Goal: Task Accomplishment & Management: Manage account settings

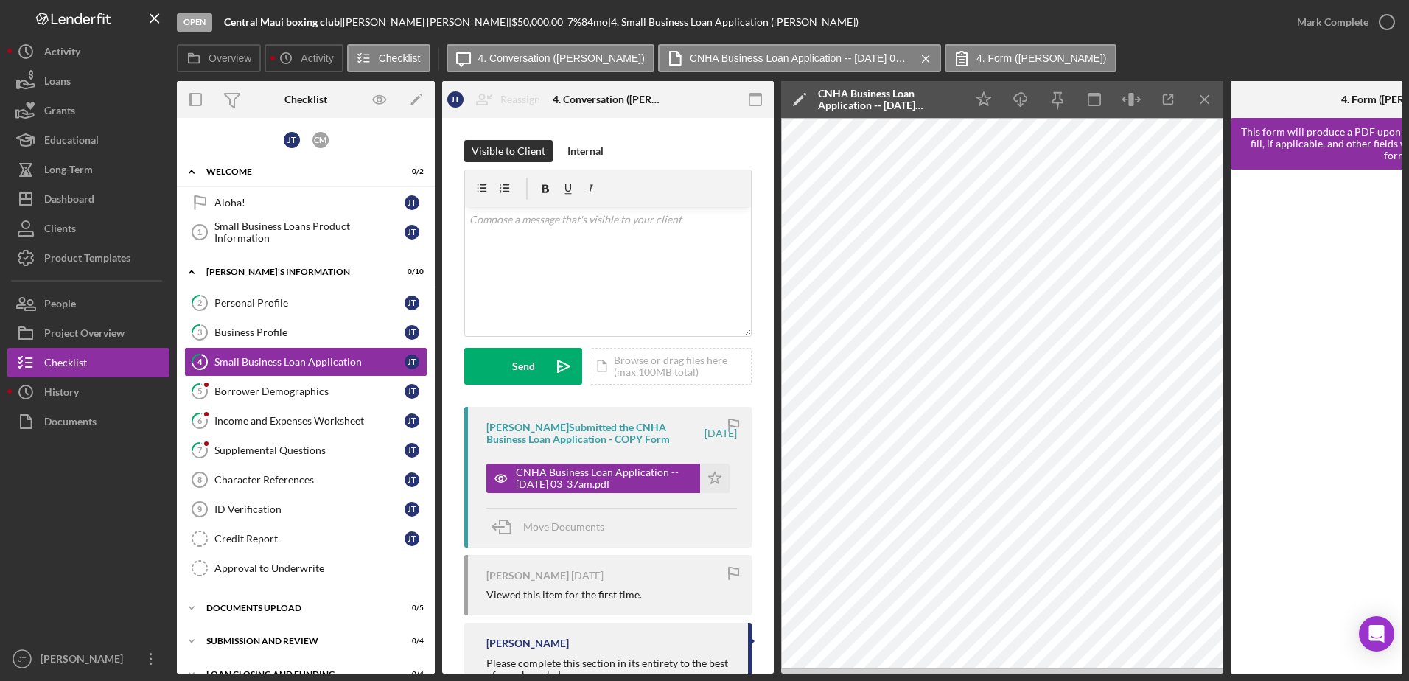
scroll to position [0, 142]
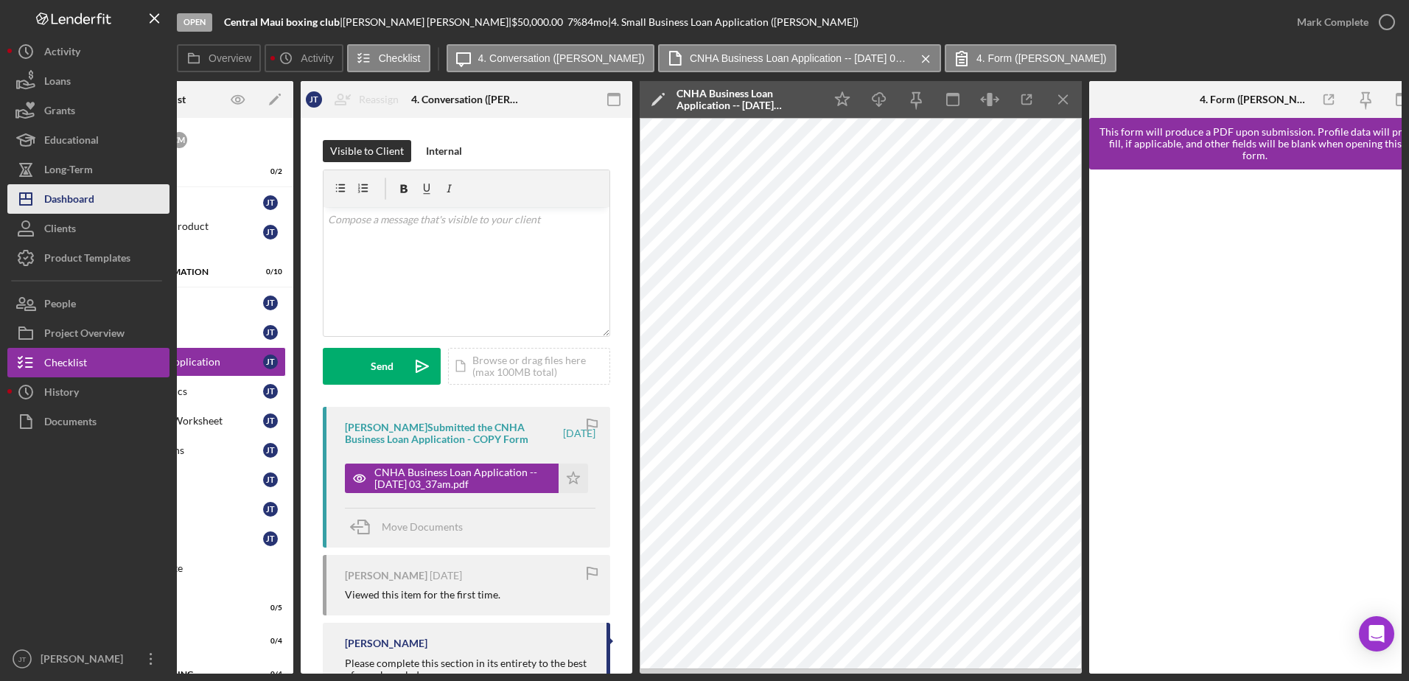
click at [111, 203] on button "Icon/Dashboard Dashboard" at bounding box center [88, 198] width 162 height 29
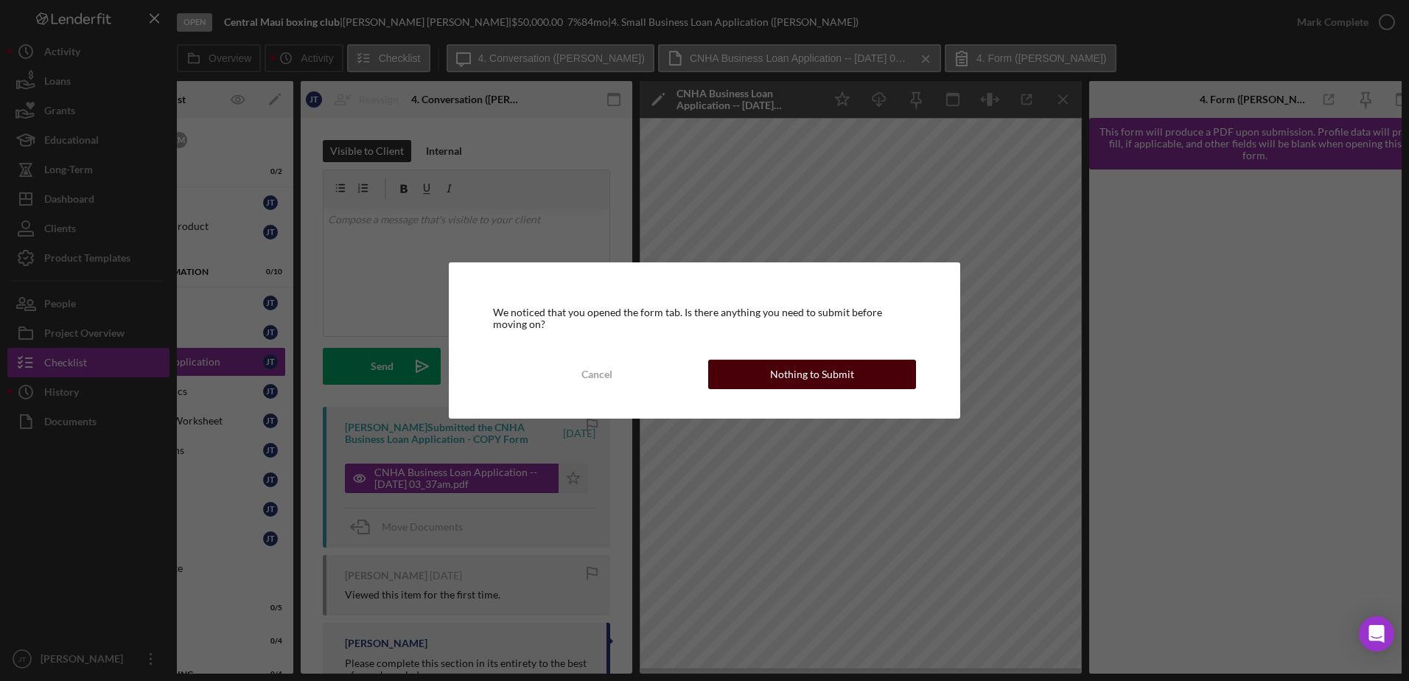
click at [845, 372] on div "Nothing to Submit" at bounding box center [812, 374] width 84 height 29
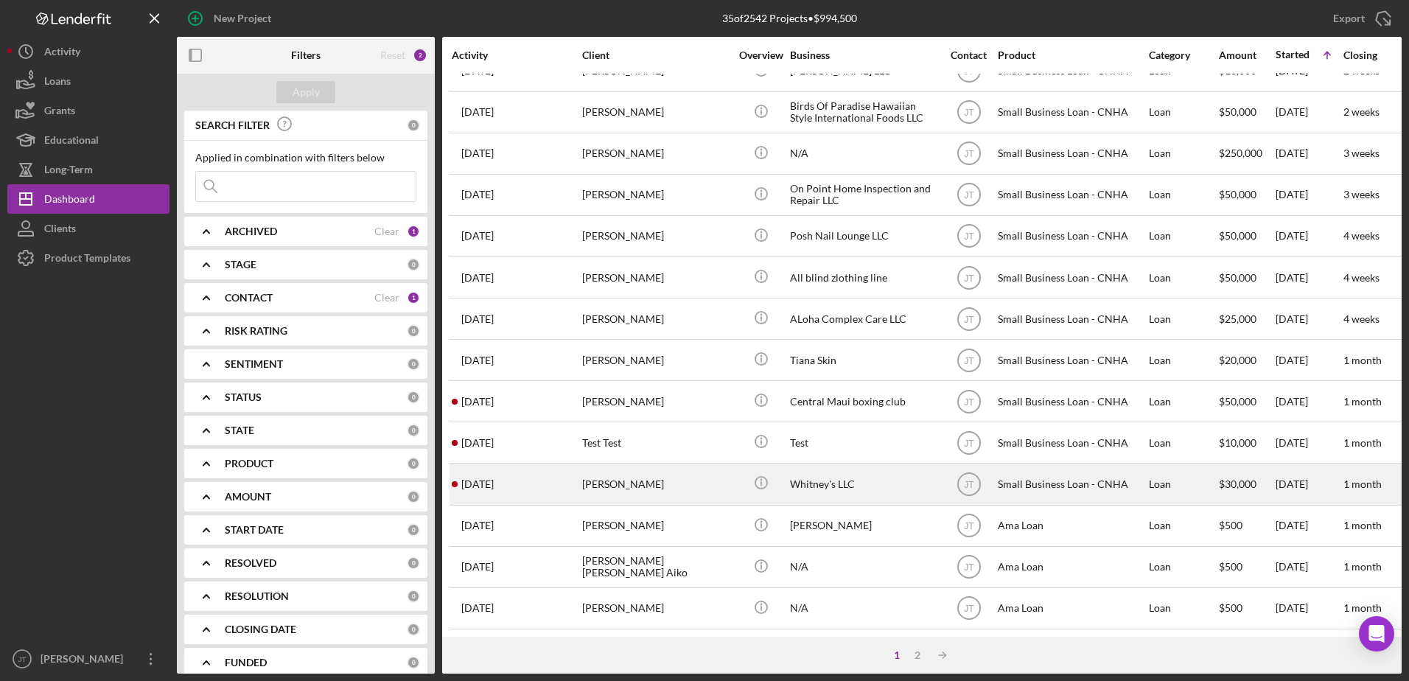
scroll to position [489, 0]
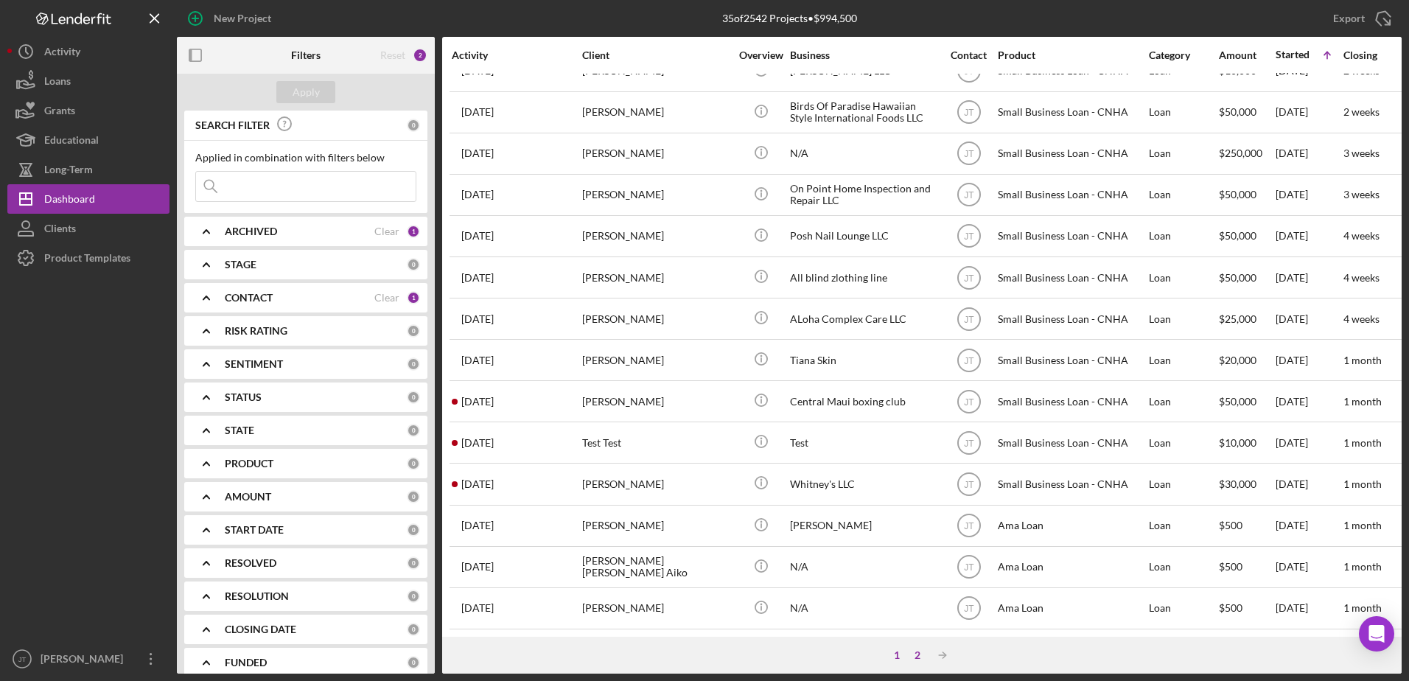
click at [920, 655] on div "2" at bounding box center [917, 655] width 21 height 12
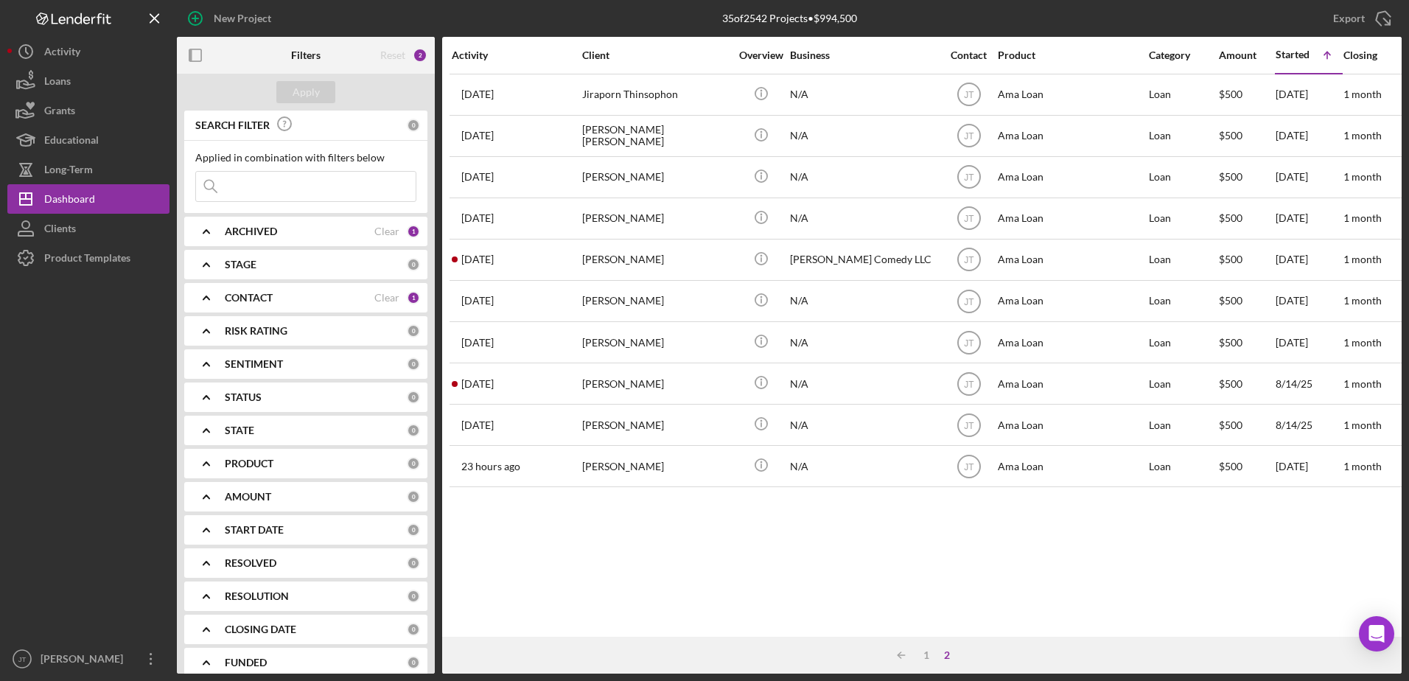
scroll to position [0, 0]
click at [519, 557] on div "Activity Client Overview Business Contact Product Category Amount Started Icon/…" at bounding box center [922, 337] width 960 height 600
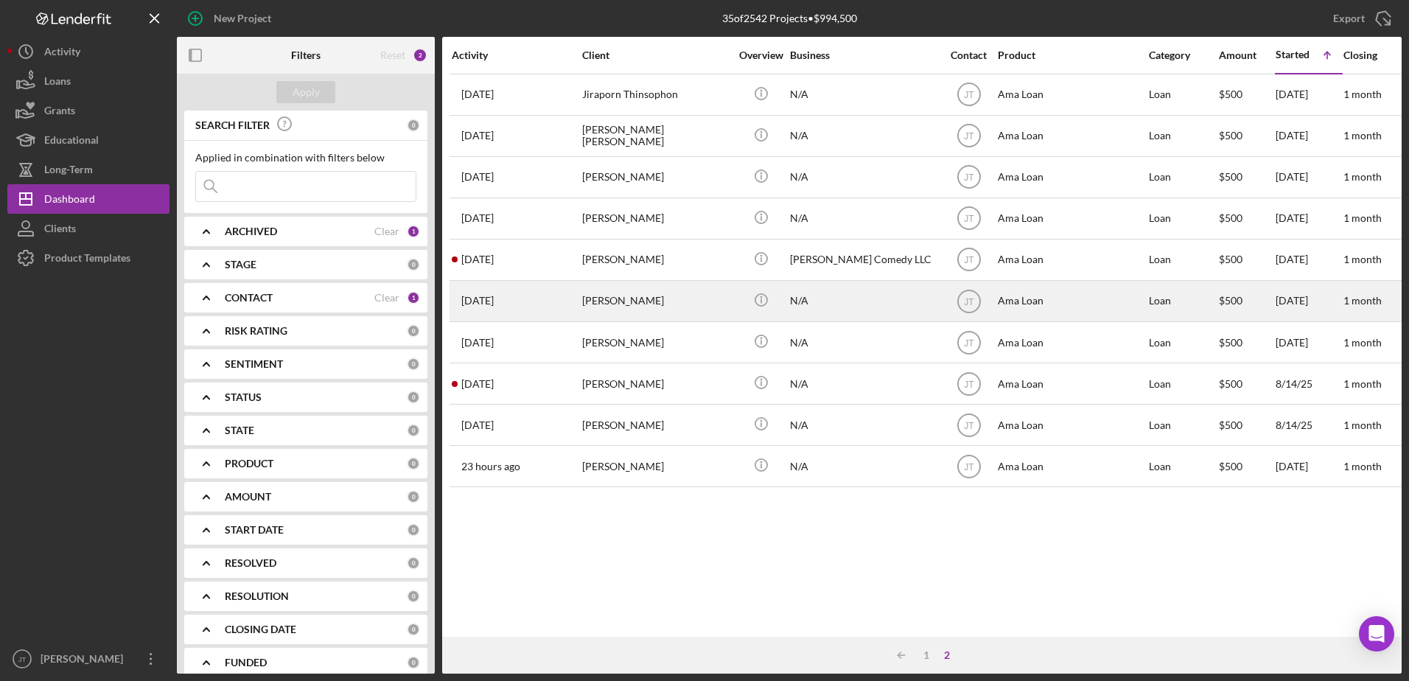
click at [489, 302] on time "[DATE]" at bounding box center [477, 301] width 32 height 12
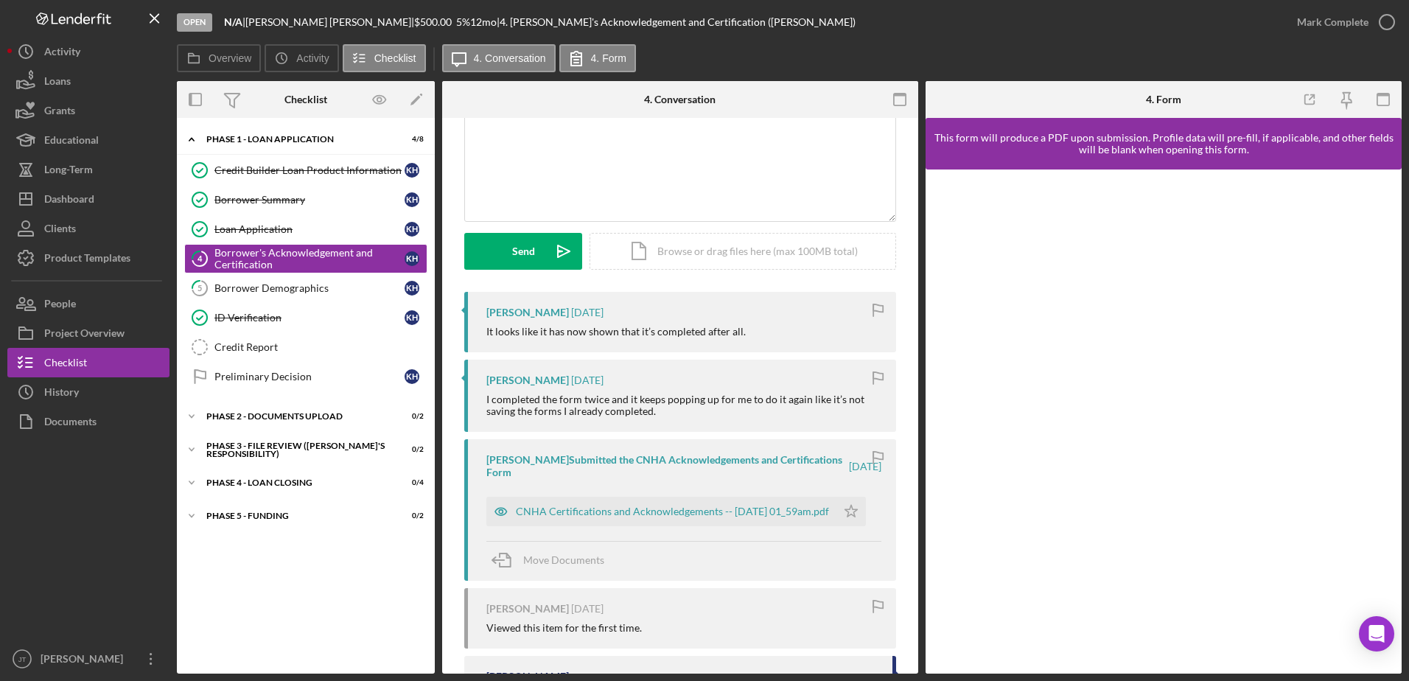
scroll to position [147, 0]
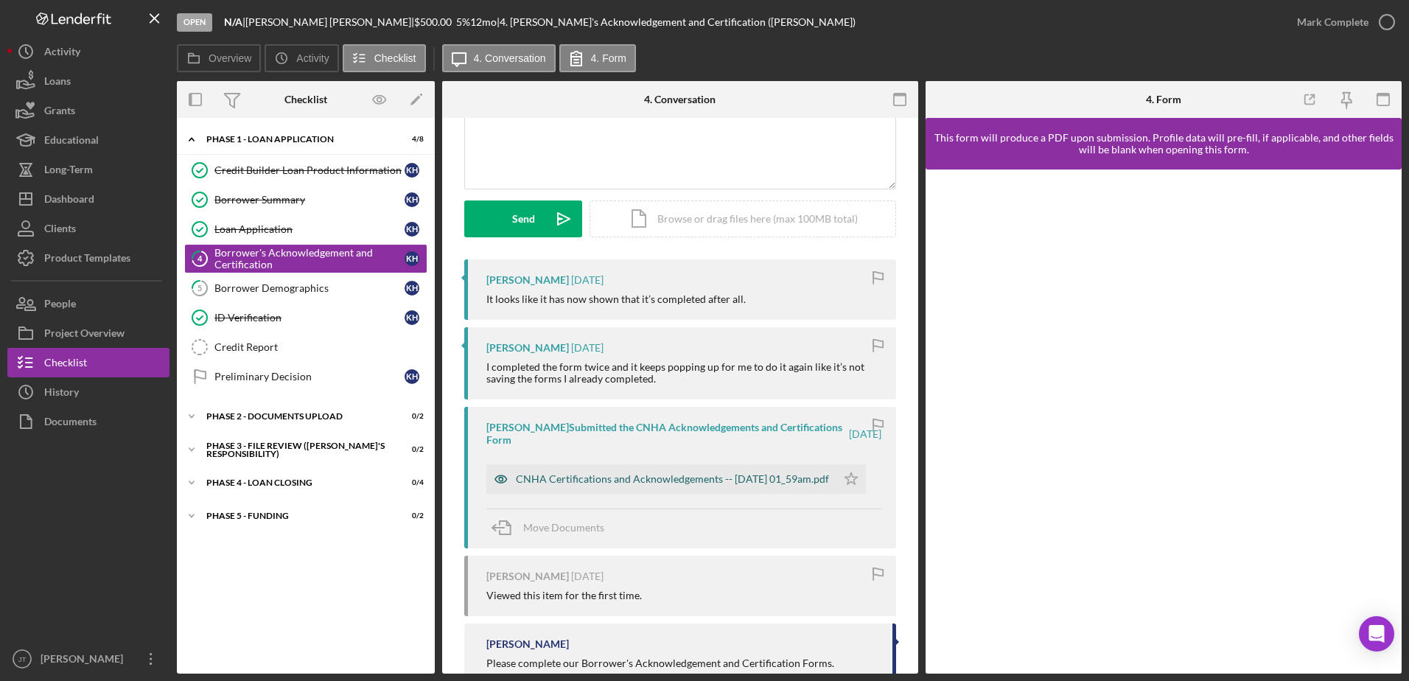
click at [663, 473] on div "CNHA Certifications and Acknowledgements -- [DATE] 01_59am.pdf" at bounding box center [672, 479] width 313 height 12
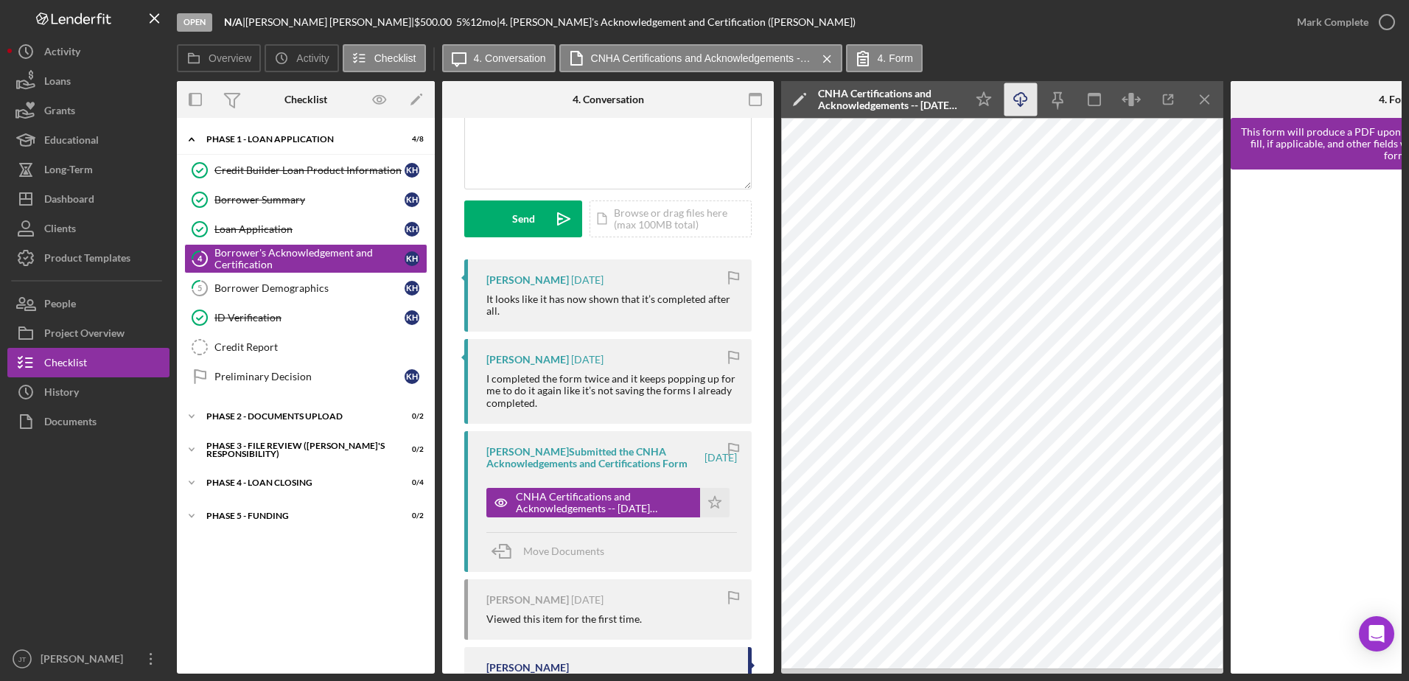
click at [1025, 105] on icon "Icon/Download" at bounding box center [1021, 99] width 33 height 33
click at [715, 517] on icon "Icon/Star" at bounding box center [714, 502] width 29 height 29
click at [1207, 100] on icon "Icon/Menu Close" at bounding box center [1205, 99] width 33 height 33
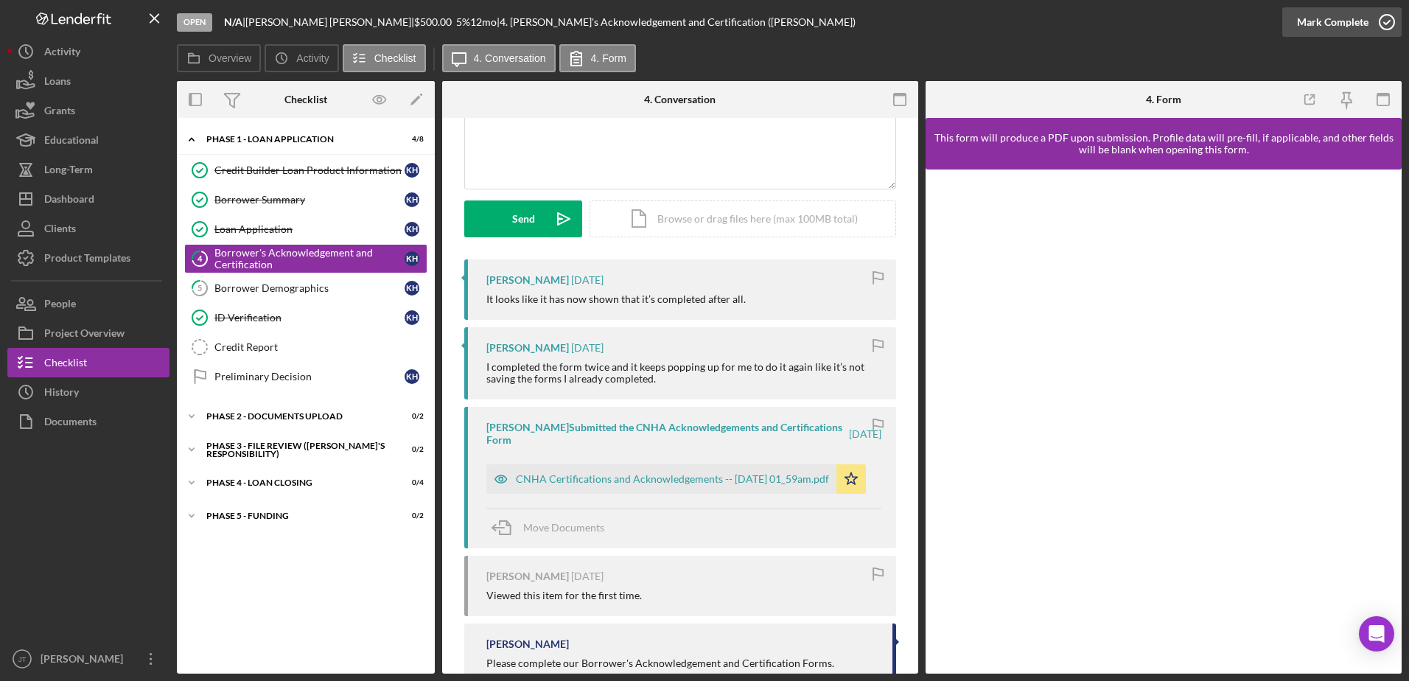
click at [1387, 21] on icon "button" at bounding box center [1387, 22] width 37 height 37
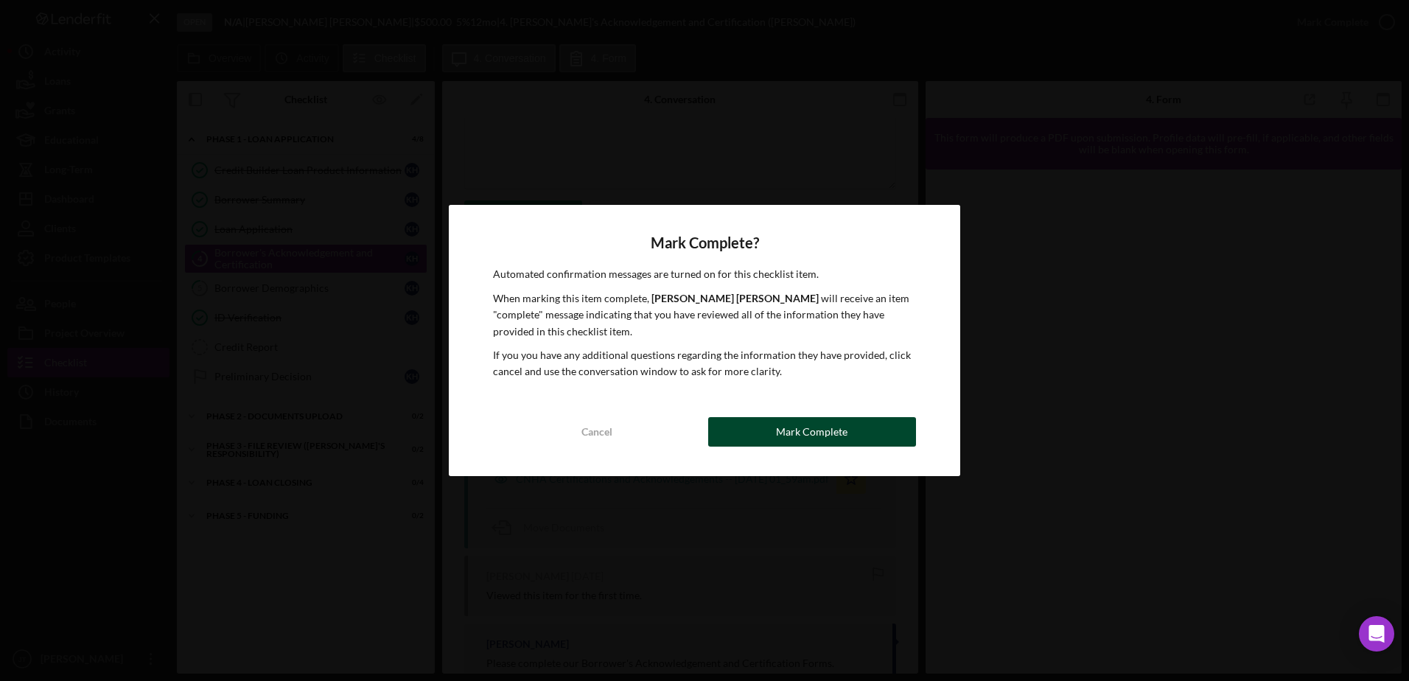
click at [875, 428] on button "Mark Complete" at bounding box center [812, 431] width 208 height 29
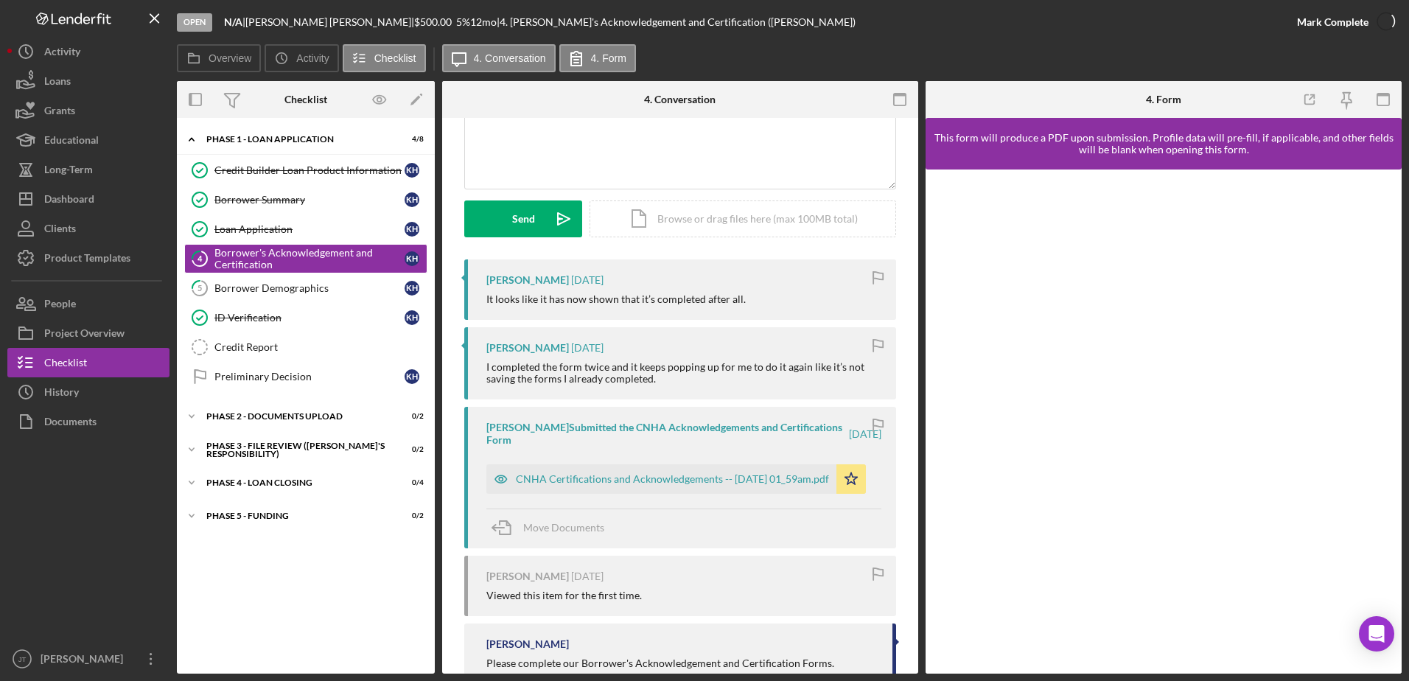
scroll to position [350, 0]
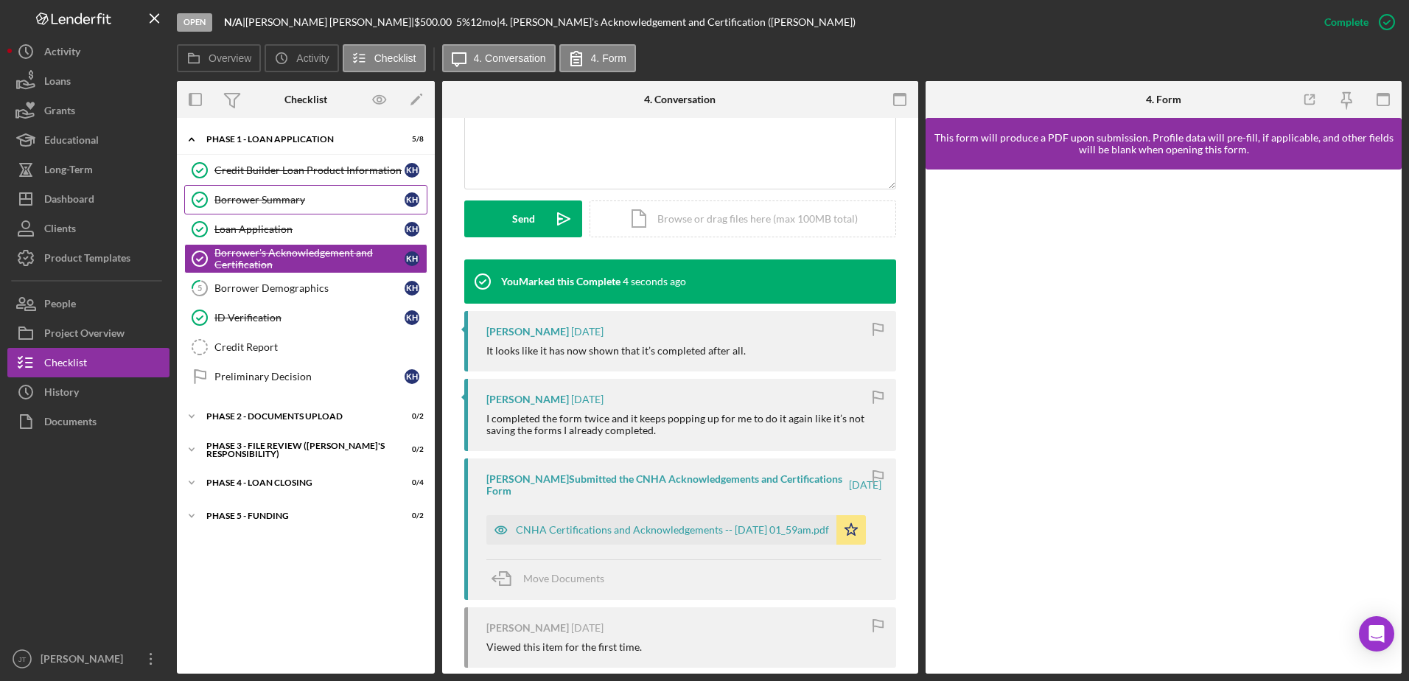
click at [301, 207] on link "Borrower Summary Borrower Summary K H" at bounding box center [305, 199] width 243 height 29
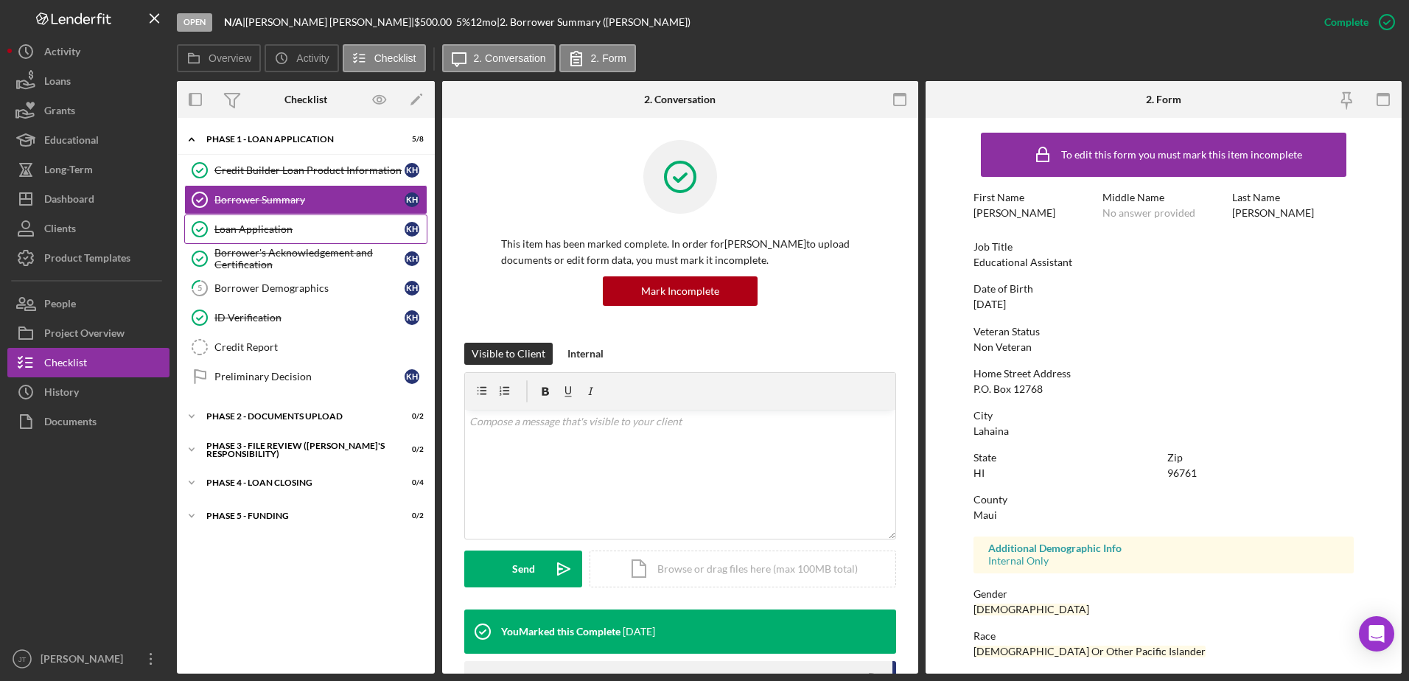
click at [286, 230] on div "Loan Application" at bounding box center [310, 229] width 190 height 12
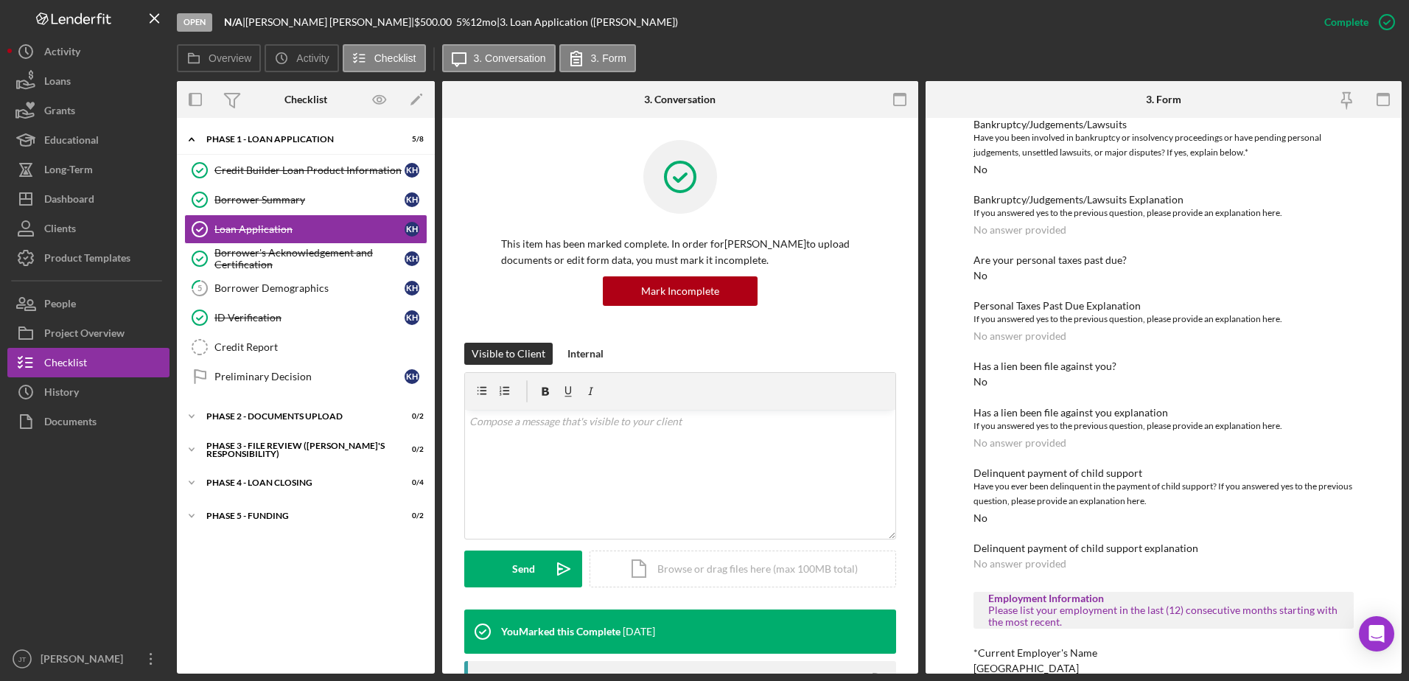
scroll to position [34, 0]
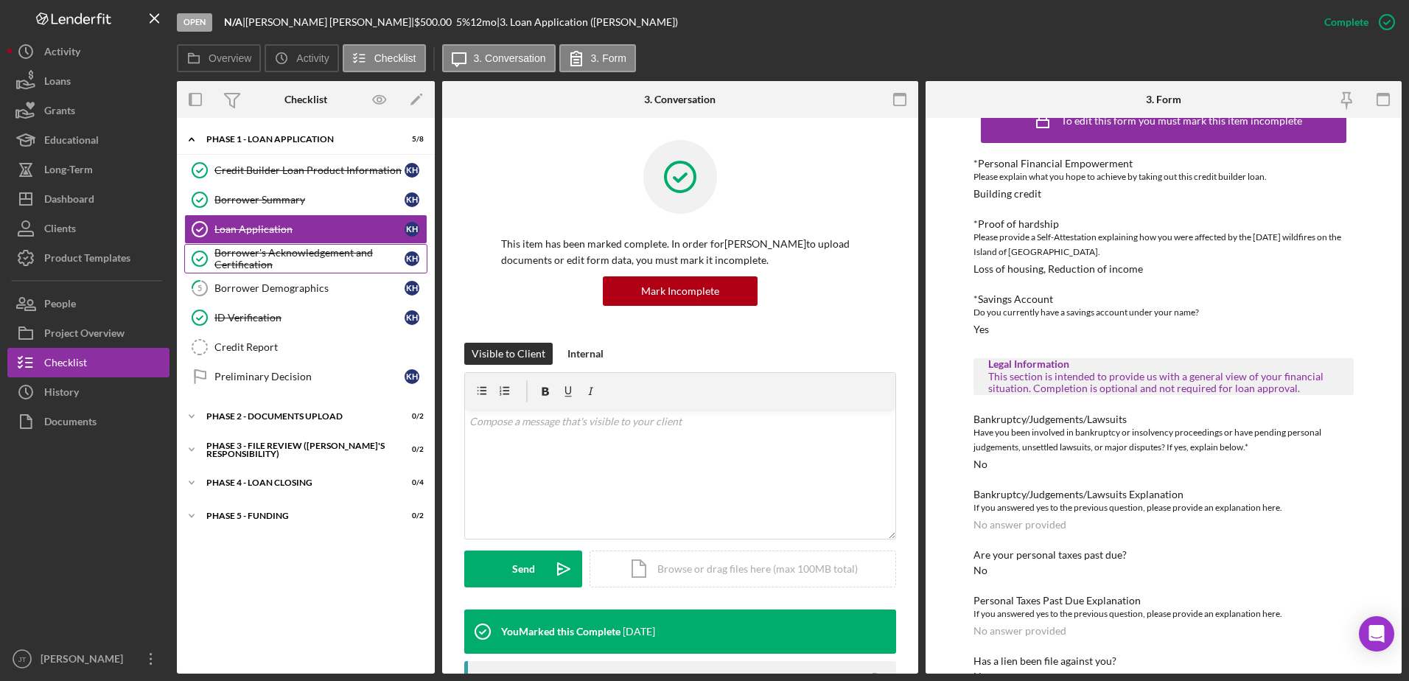
click at [299, 257] on div "Borrower's Acknowledgement and Certification" at bounding box center [310, 259] width 190 height 24
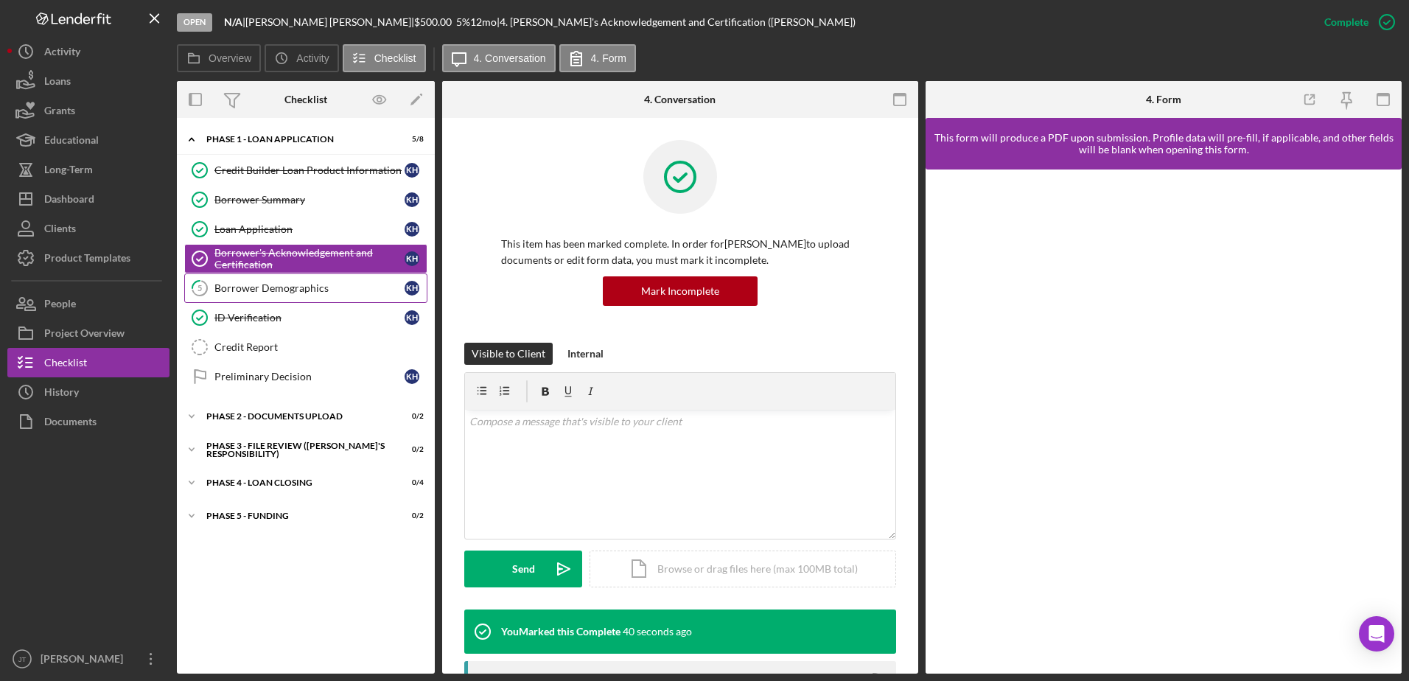
click at [245, 282] on div "Borrower Demographics" at bounding box center [310, 288] width 190 height 12
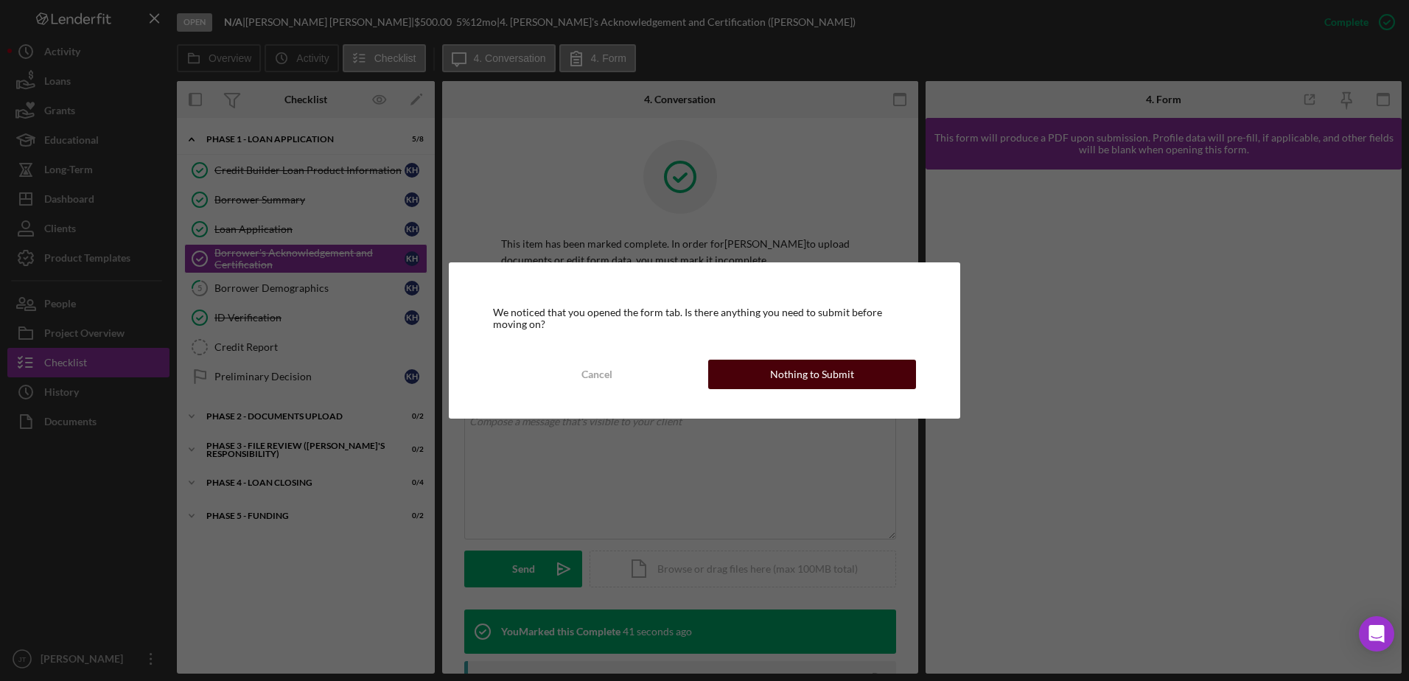
click at [779, 376] on div "Nothing to Submit" at bounding box center [812, 374] width 84 height 29
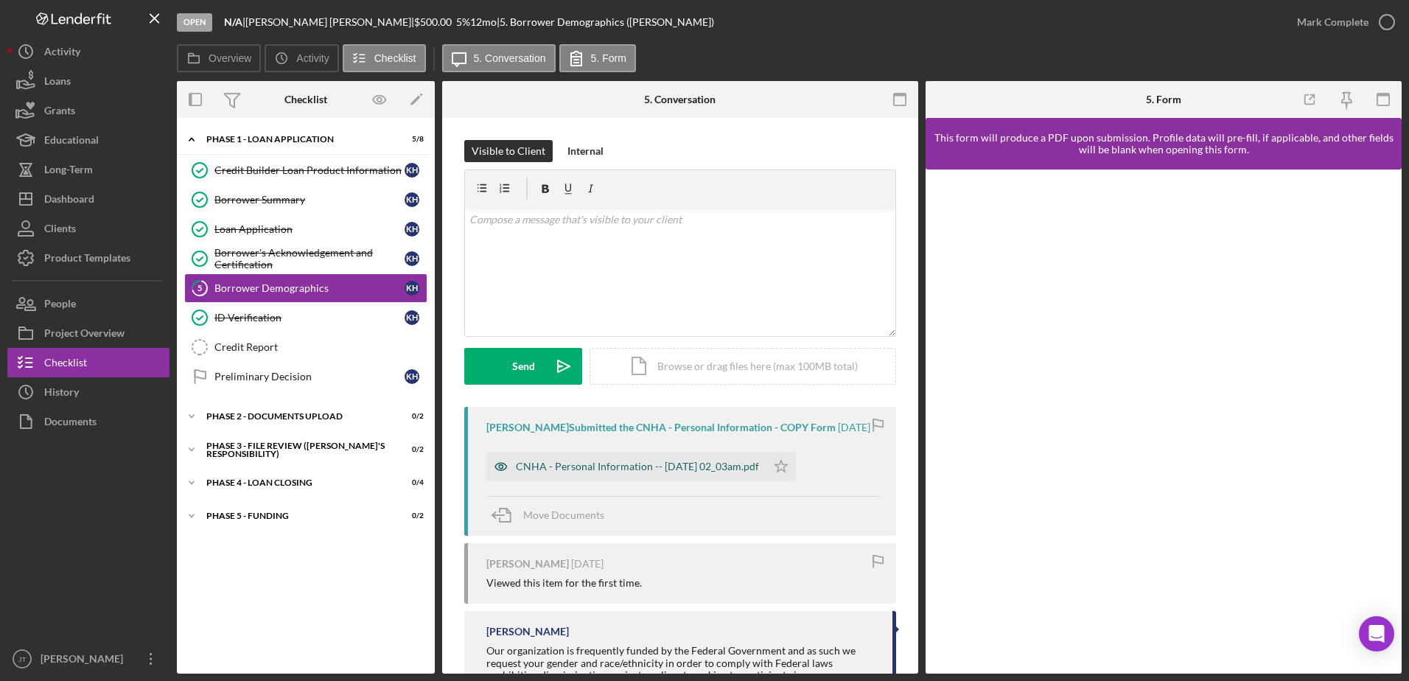
click at [686, 473] on div "CNHA - Personal Information -- [DATE] 02_03am.pdf" at bounding box center [627, 466] width 280 height 29
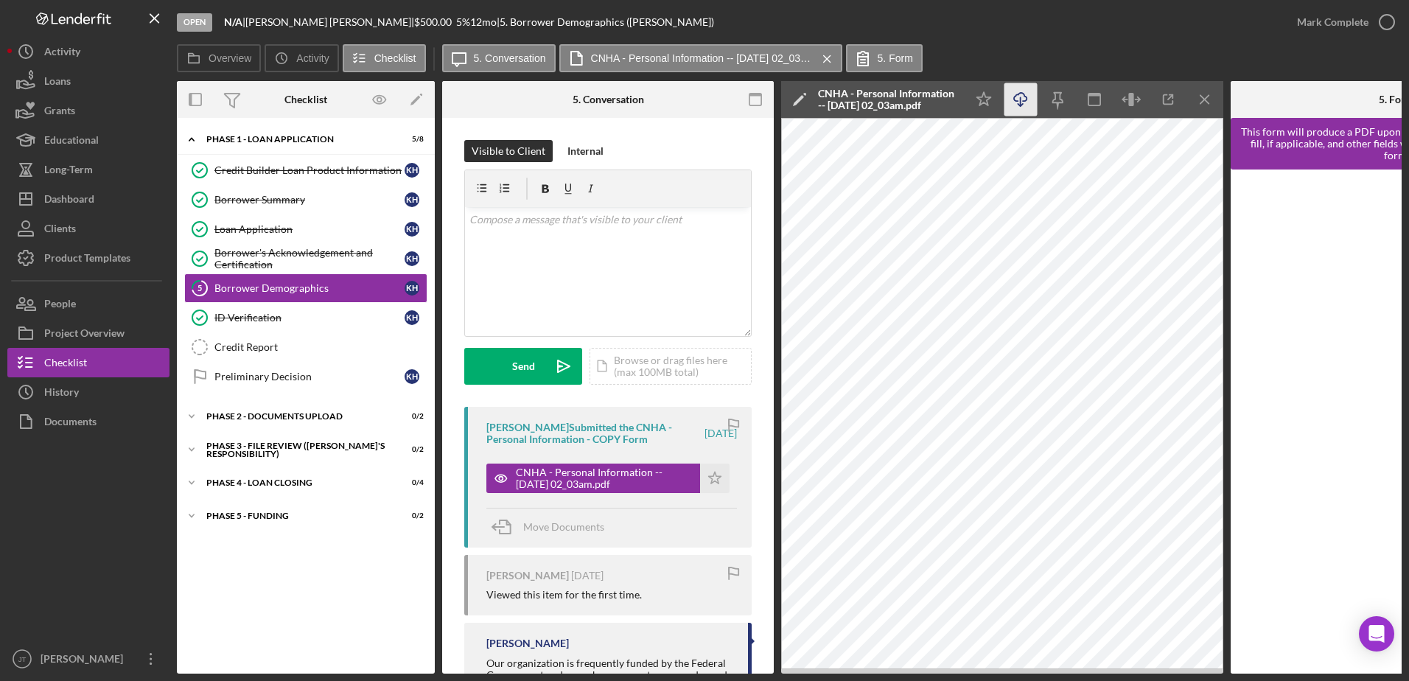
click at [1025, 98] on icon "Icon/Download" at bounding box center [1021, 99] width 33 height 33
click at [1207, 105] on icon "Icon/Menu Close" at bounding box center [1205, 99] width 33 height 33
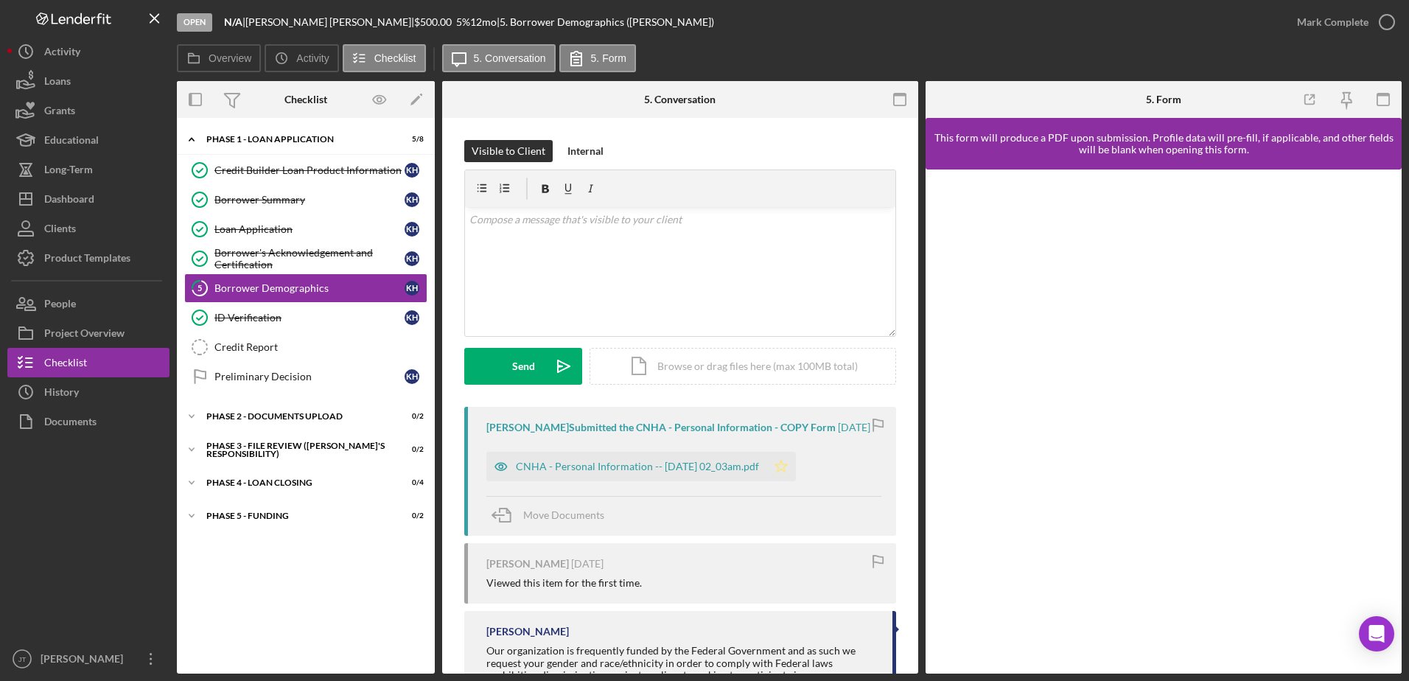
click at [788, 468] on polygon "button" at bounding box center [781, 466] width 13 height 12
click at [1394, 27] on icon "button" at bounding box center [1387, 22] width 37 height 37
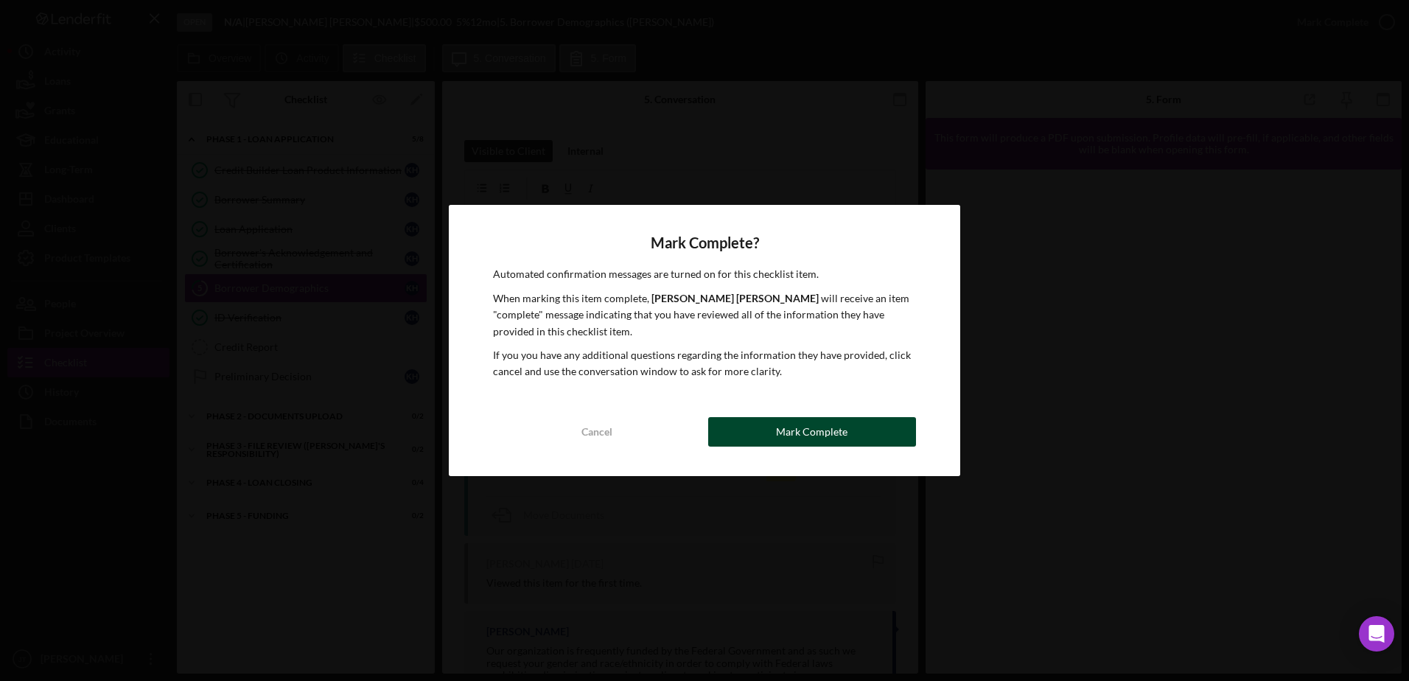
click at [902, 433] on button "Mark Complete" at bounding box center [812, 431] width 208 height 29
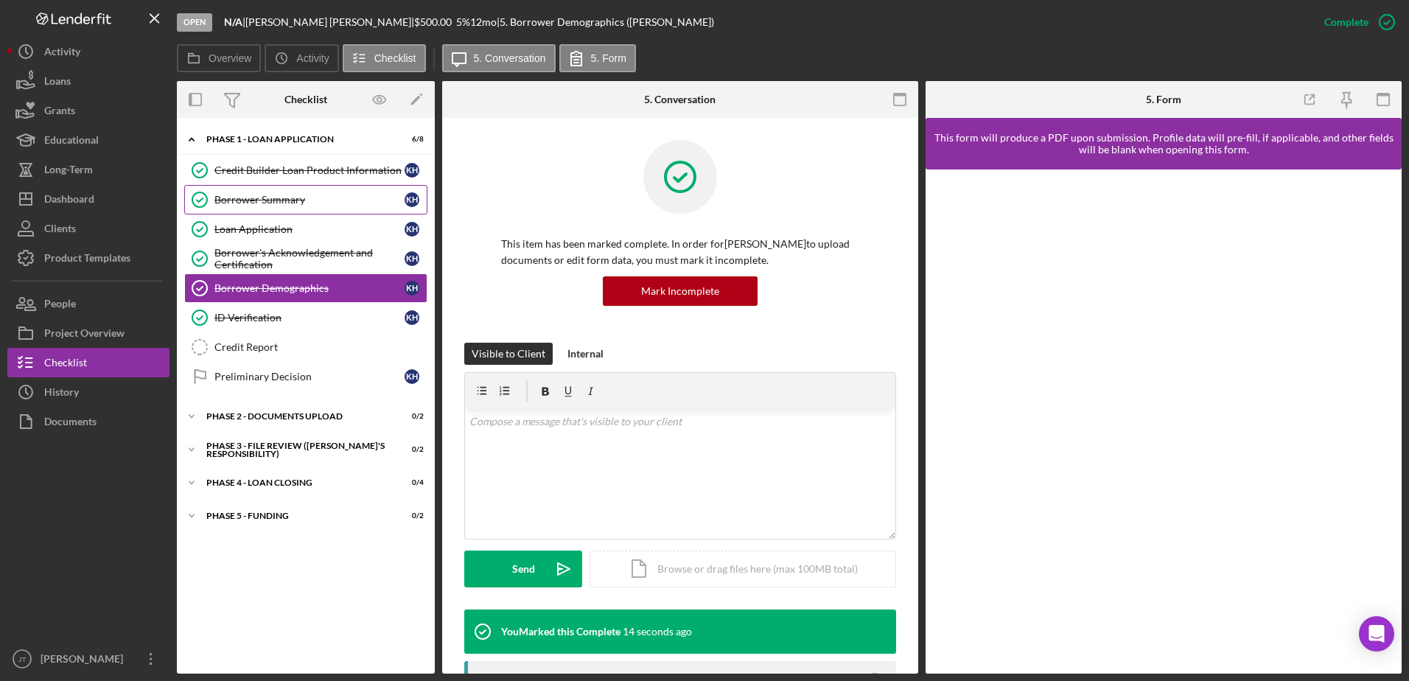
click at [283, 202] on div "Borrower Summary" at bounding box center [310, 200] width 190 height 12
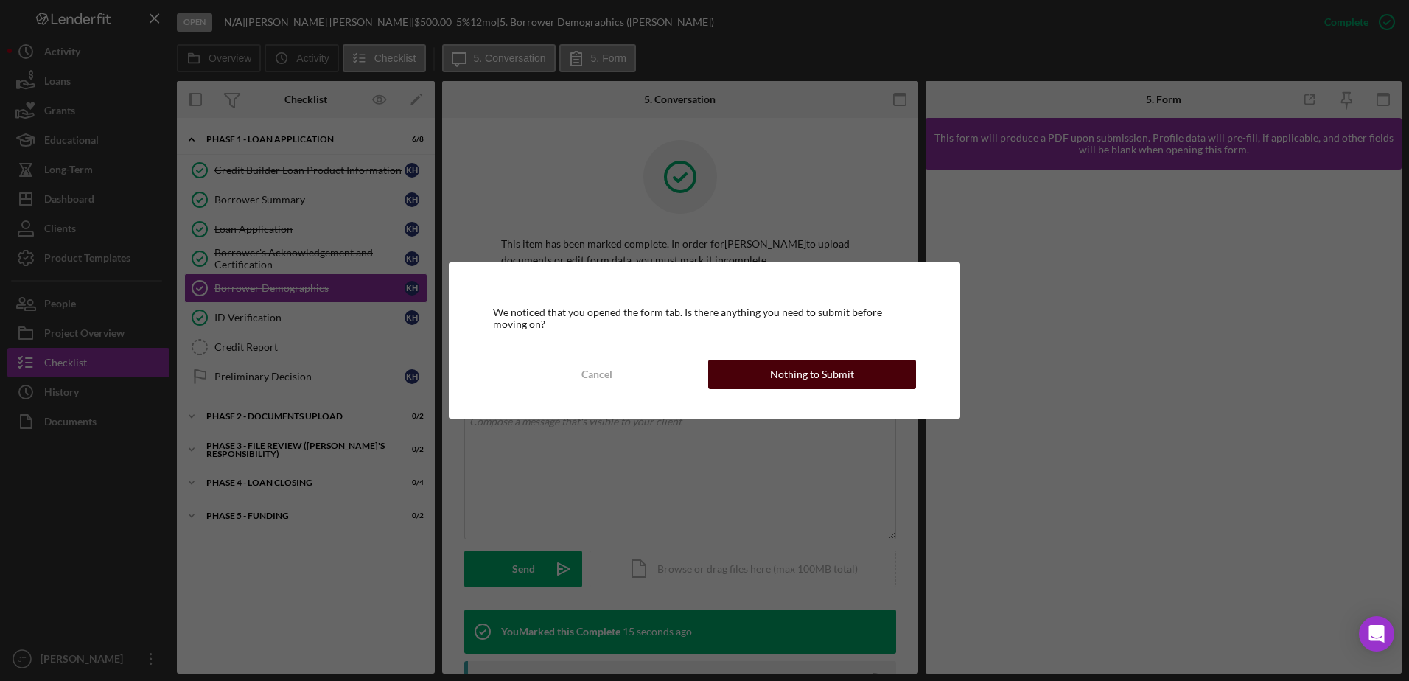
click at [843, 377] on div "Nothing to Submit" at bounding box center [812, 374] width 84 height 29
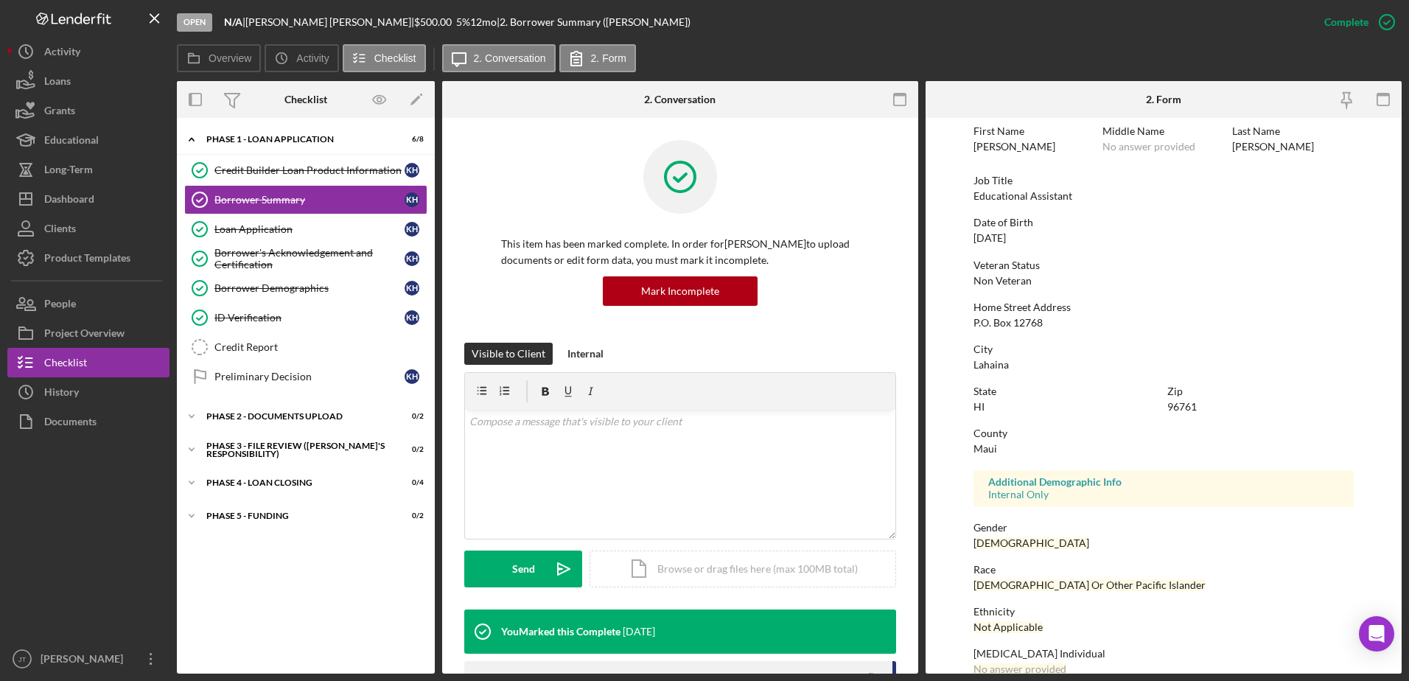
scroll to position [132, 0]
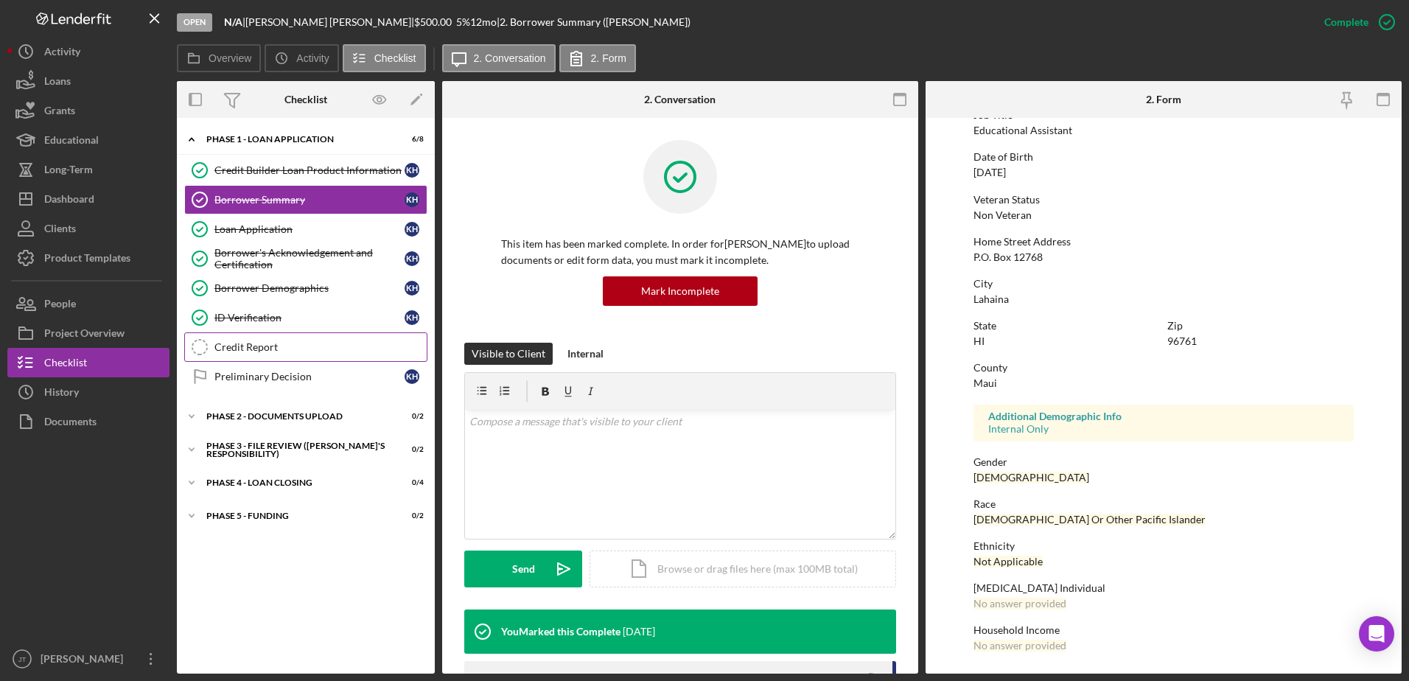
click at [295, 344] on div "Credit Report" at bounding box center [321, 347] width 212 height 12
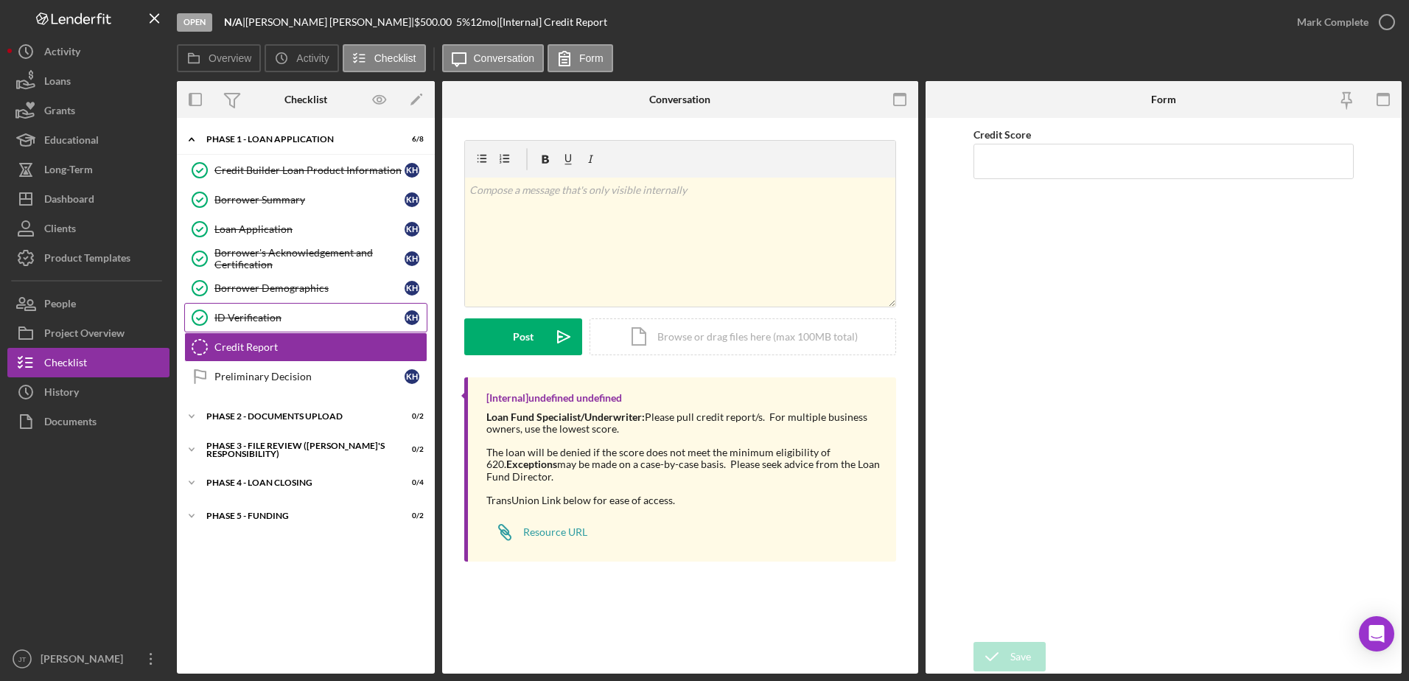
click at [342, 315] on div "ID Verification" at bounding box center [310, 318] width 190 height 12
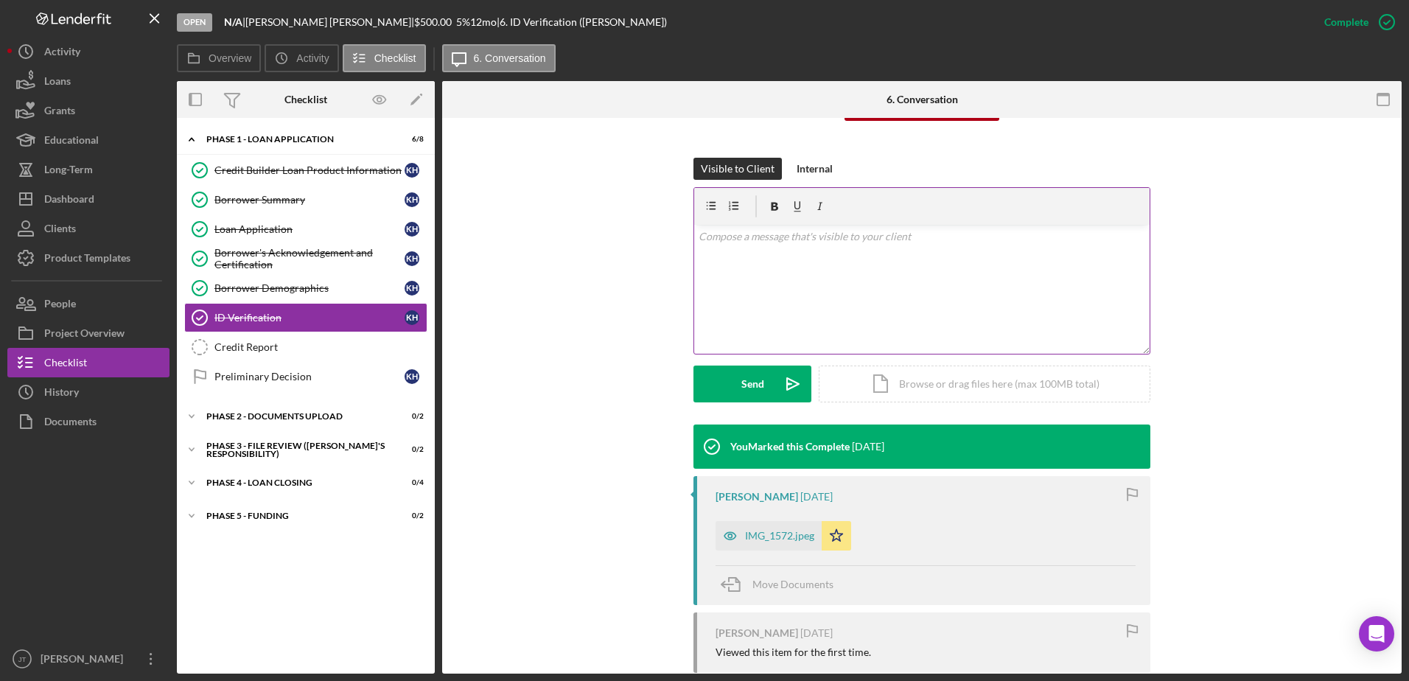
scroll to position [221, 0]
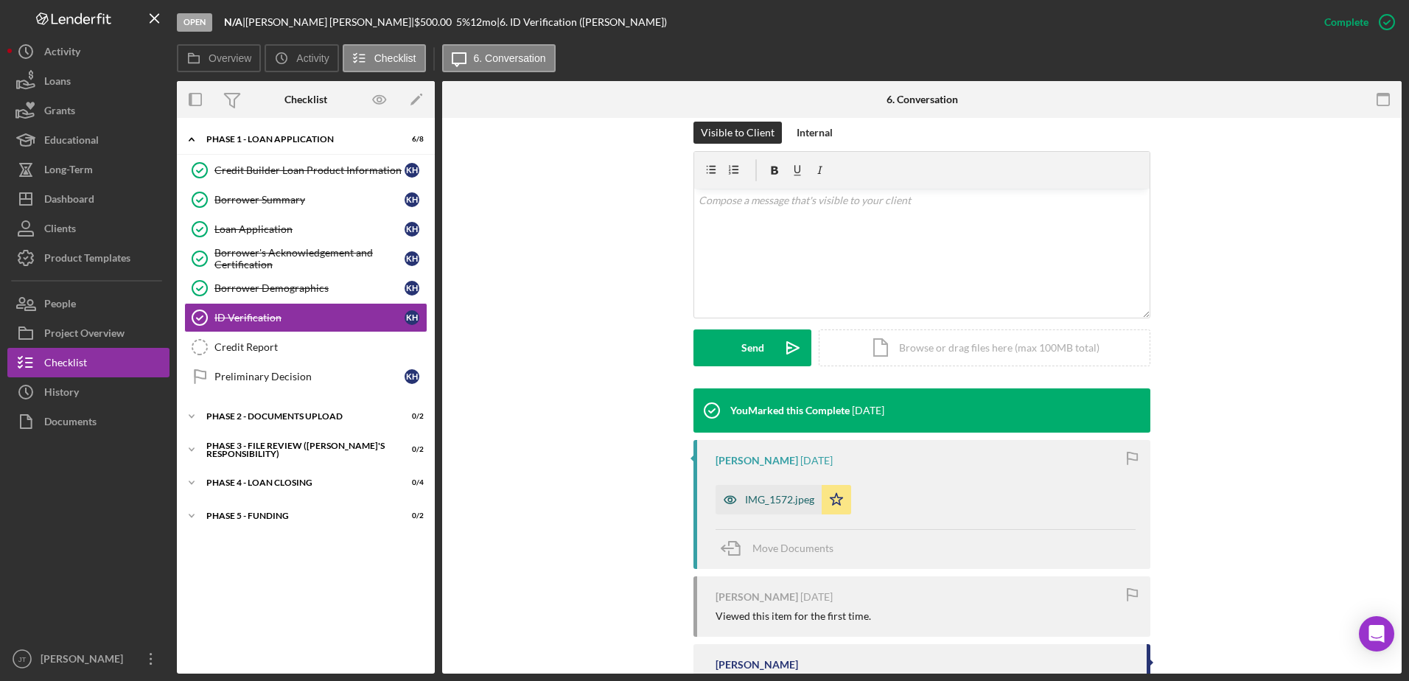
click at [771, 504] on div "IMG_1572.jpeg" at bounding box center [779, 500] width 69 height 12
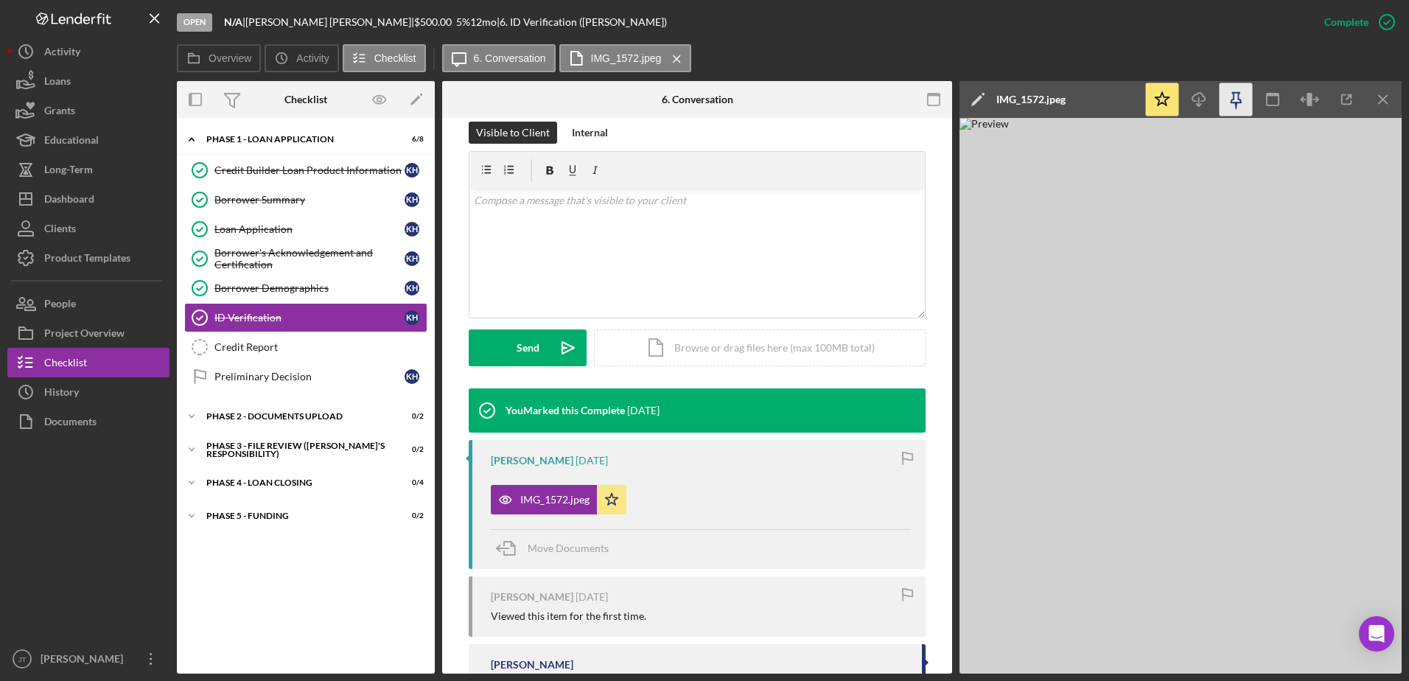
click at [1234, 105] on icon "button" at bounding box center [1236, 99] width 33 height 33
click at [1233, 99] on icon "button" at bounding box center [1236, 98] width 10 height 10
click at [1201, 104] on polyline "button" at bounding box center [1198, 105] width 5 height 2
click at [787, 48] on div "Overview Icon/History Activity Checklist Icon/Message 6. Conversation IMG_1572.…" at bounding box center [789, 58] width 1225 height 29
click at [1386, 102] on line "button" at bounding box center [1383, 99] width 8 height 8
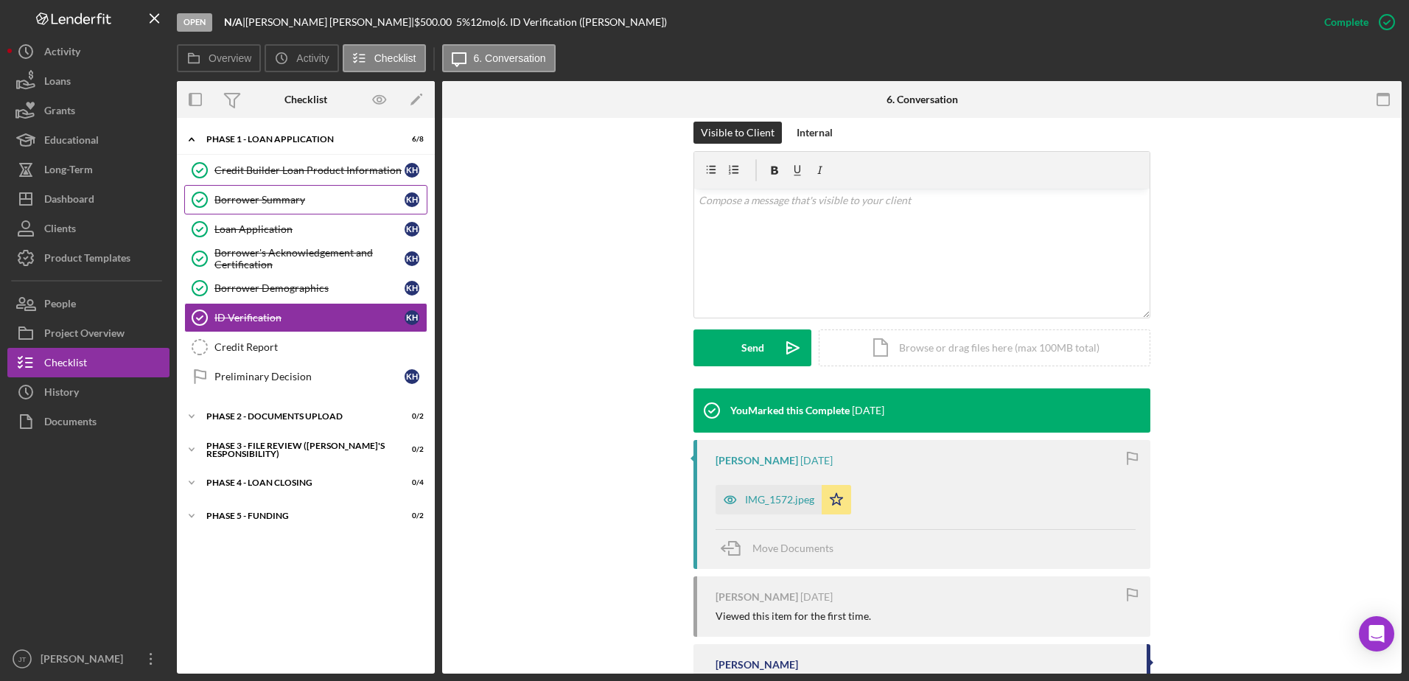
click at [322, 209] on link "Borrower Summary Borrower Summary K H" at bounding box center [305, 199] width 243 height 29
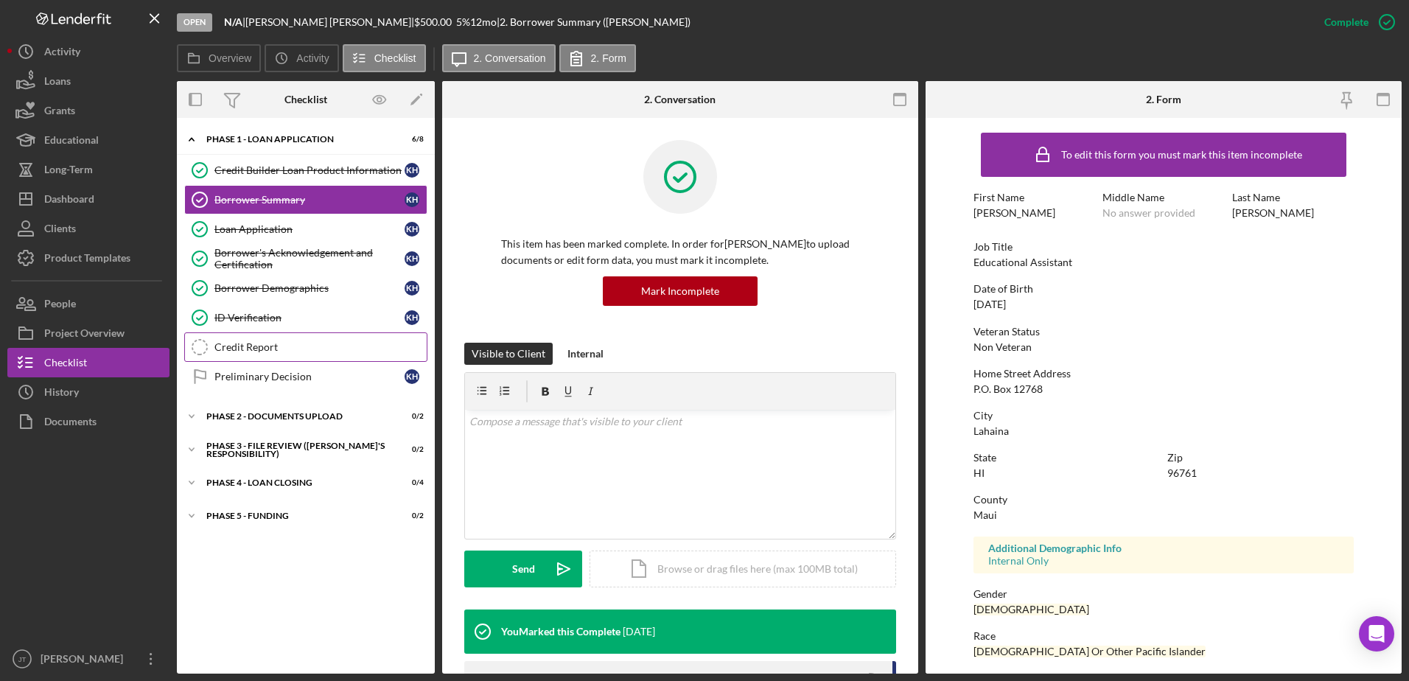
click at [330, 349] on div "Credit Report" at bounding box center [321, 347] width 212 height 12
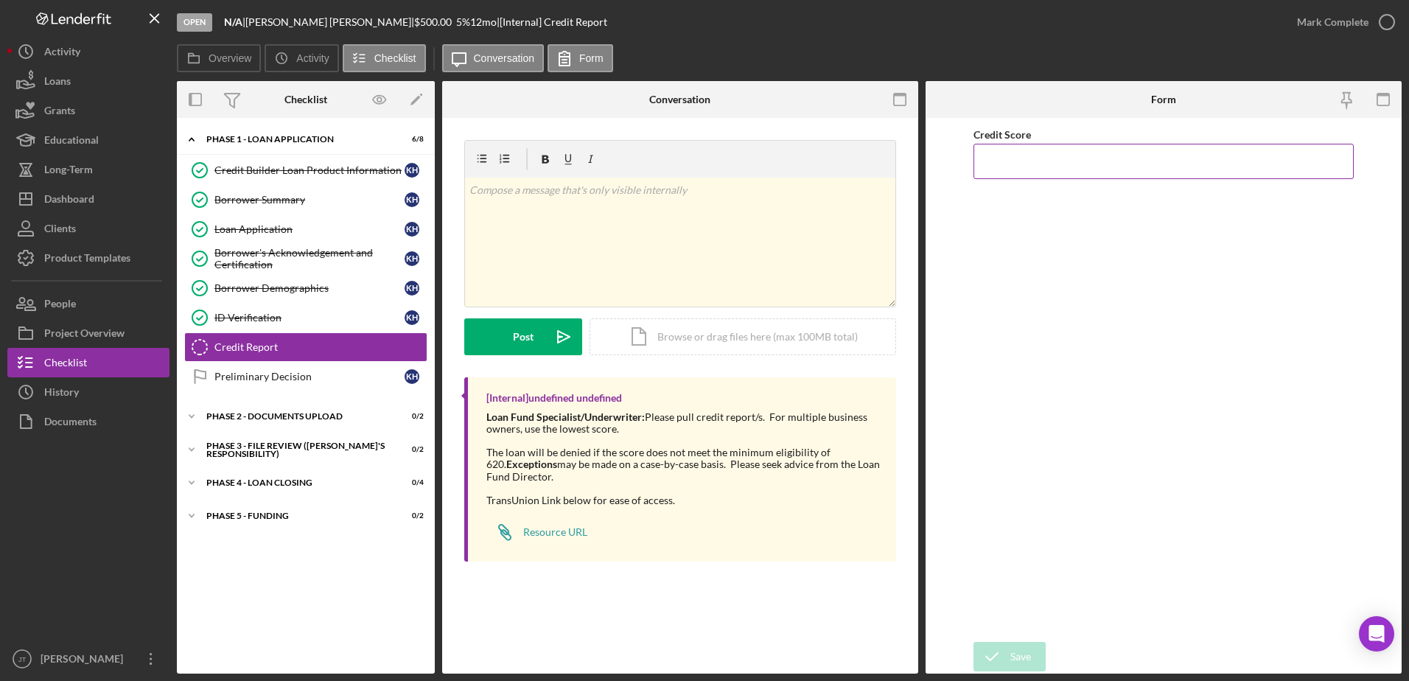
click at [1008, 161] on input "Credit Score" at bounding box center [1164, 161] width 381 height 35
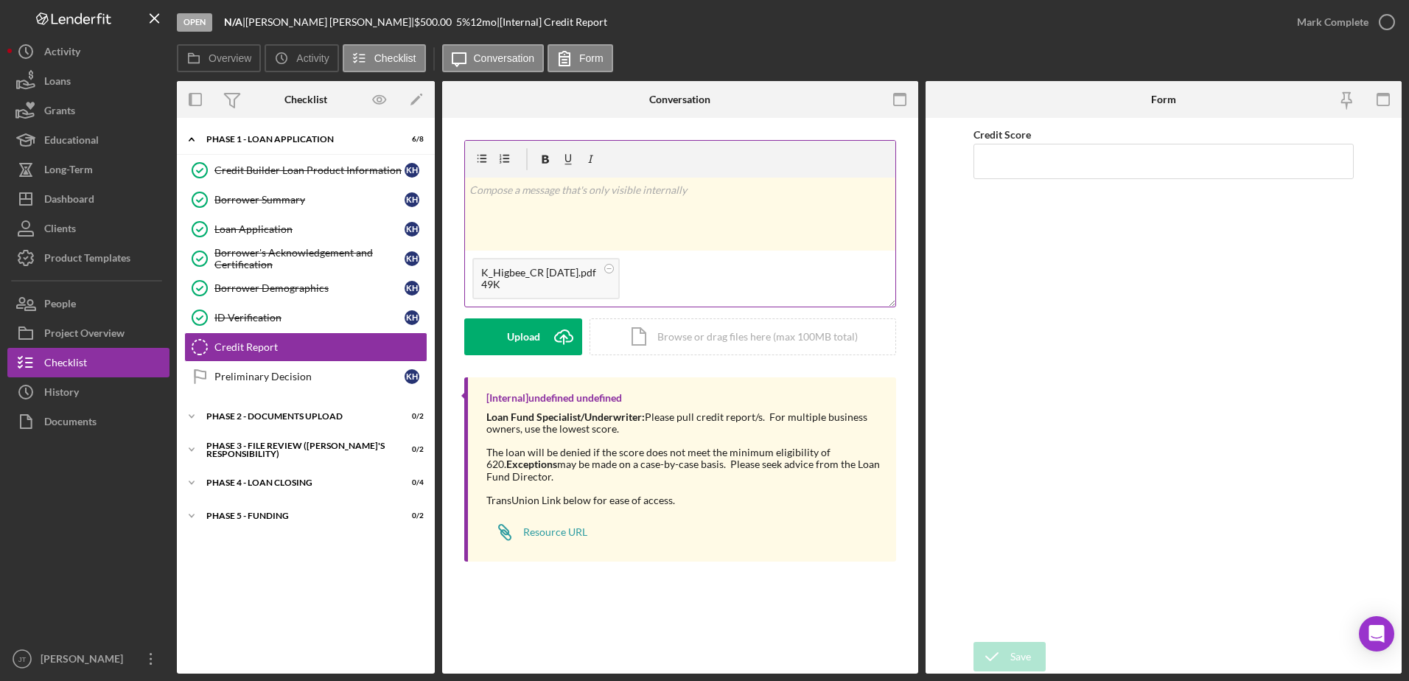
click at [498, 201] on div "v Color teal Color pink Remove color Add row above Add row below Add column bef…" at bounding box center [680, 214] width 430 height 73
click at [994, 159] on input "Credit Score" at bounding box center [1164, 161] width 381 height 35
type input "705"
click at [612, 199] on div "v Color teal Color pink Remove color Add row above Add row below Add column bef…" at bounding box center [680, 214] width 430 height 73
click at [531, 349] on div "Post" at bounding box center [523, 336] width 21 height 37
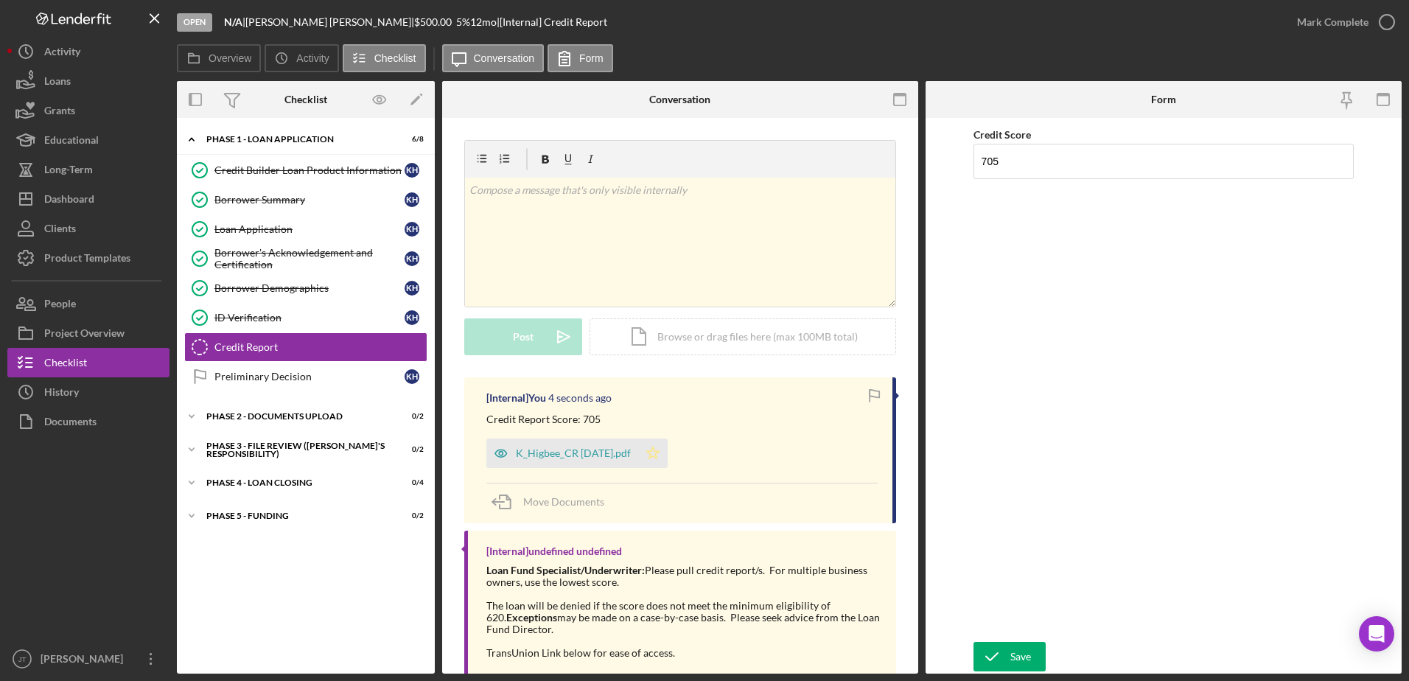
click at [657, 458] on polygon "button" at bounding box center [653, 453] width 13 height 12
click at [993, 658] on icon "submit" at bounding box center [992, 656] width 37 height 37
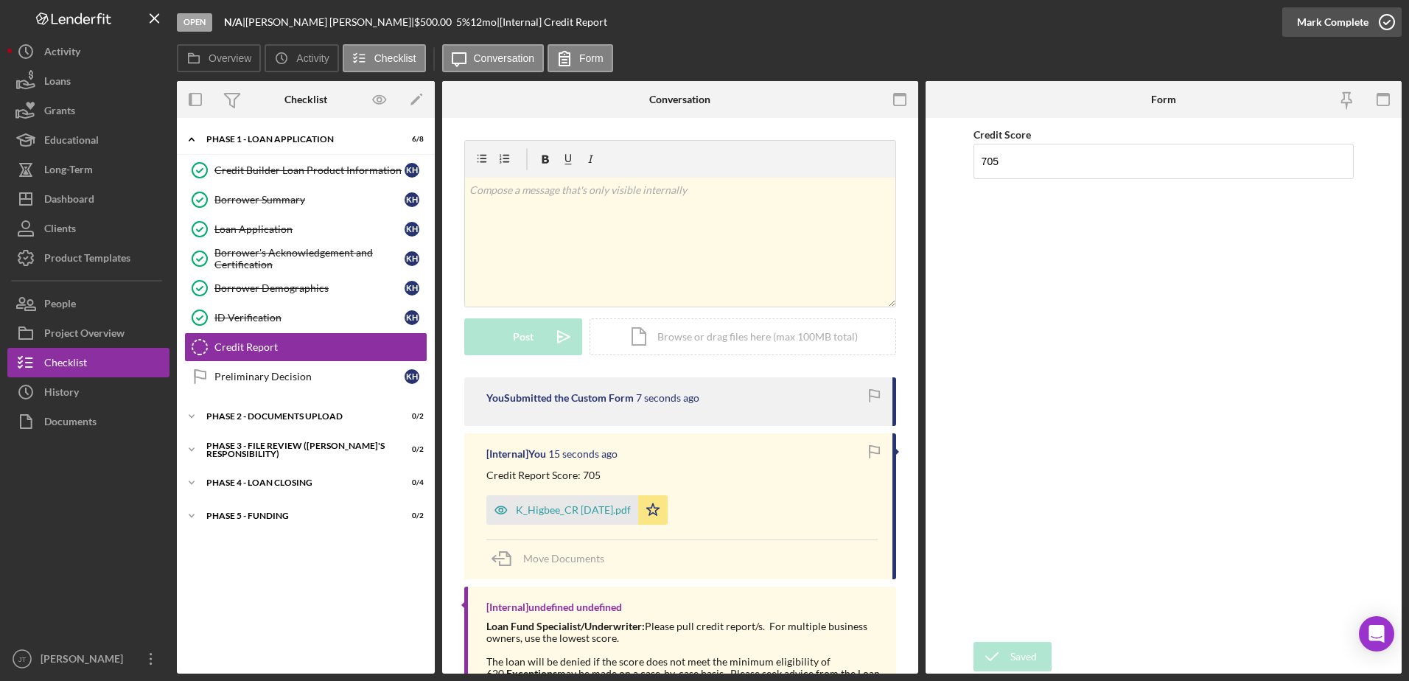
click at [1385, 27] on icon "button" at bounding box center [1387, 22] width 37 height 37
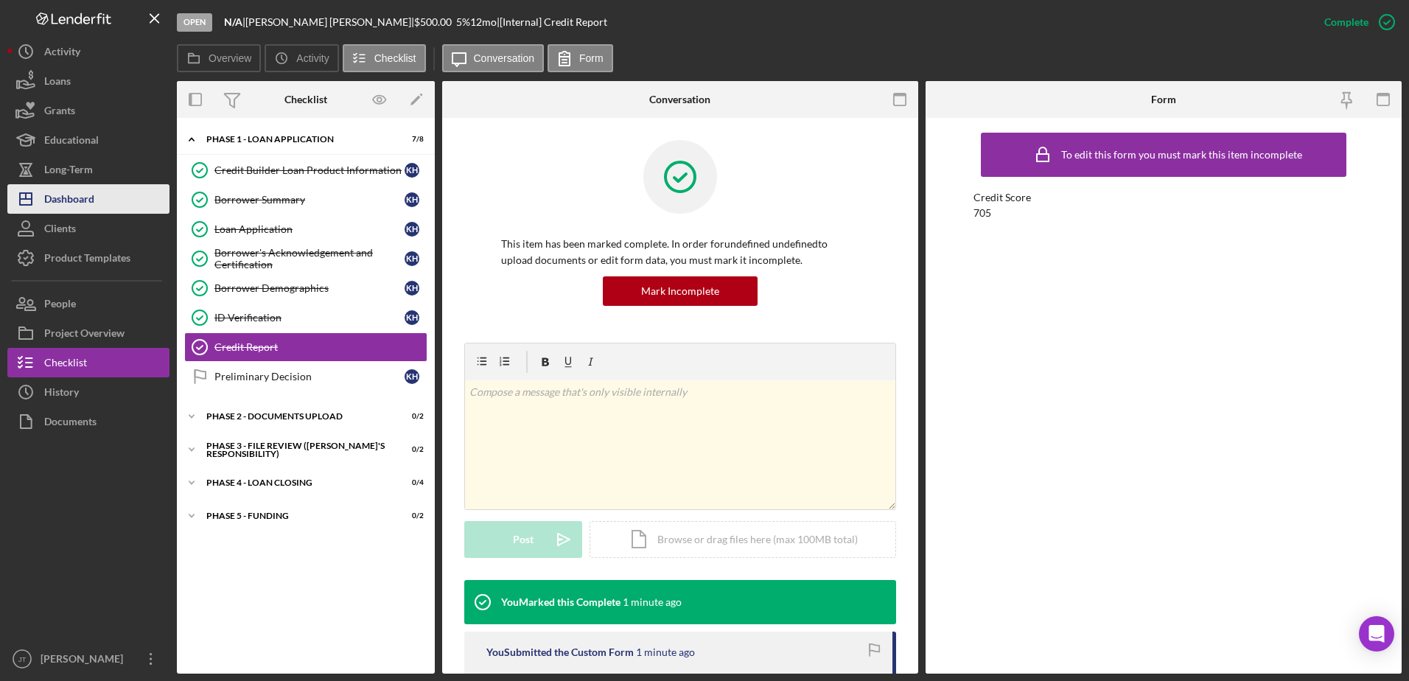
click at [122, 203] on button "Icon/Dashboard Dashboard" at bounding box center [88, 198] width 162 height 29
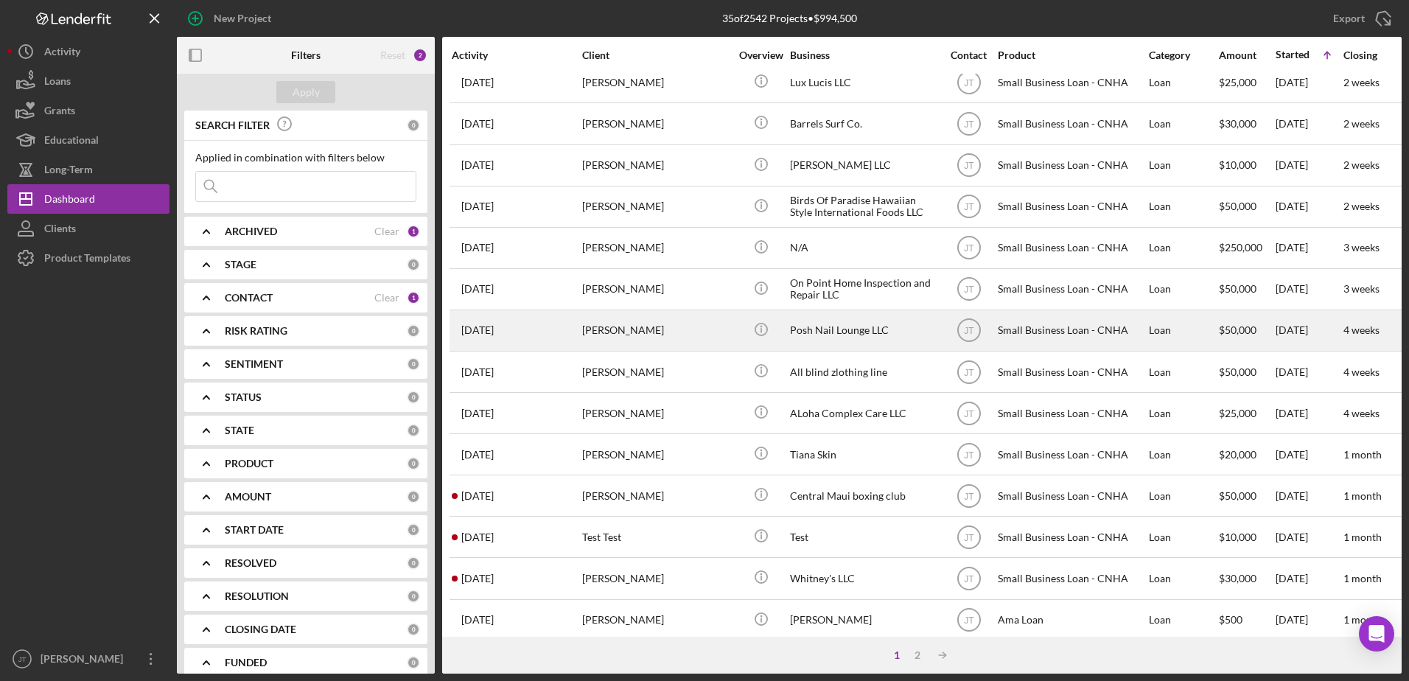
scroll to position [489, 0]
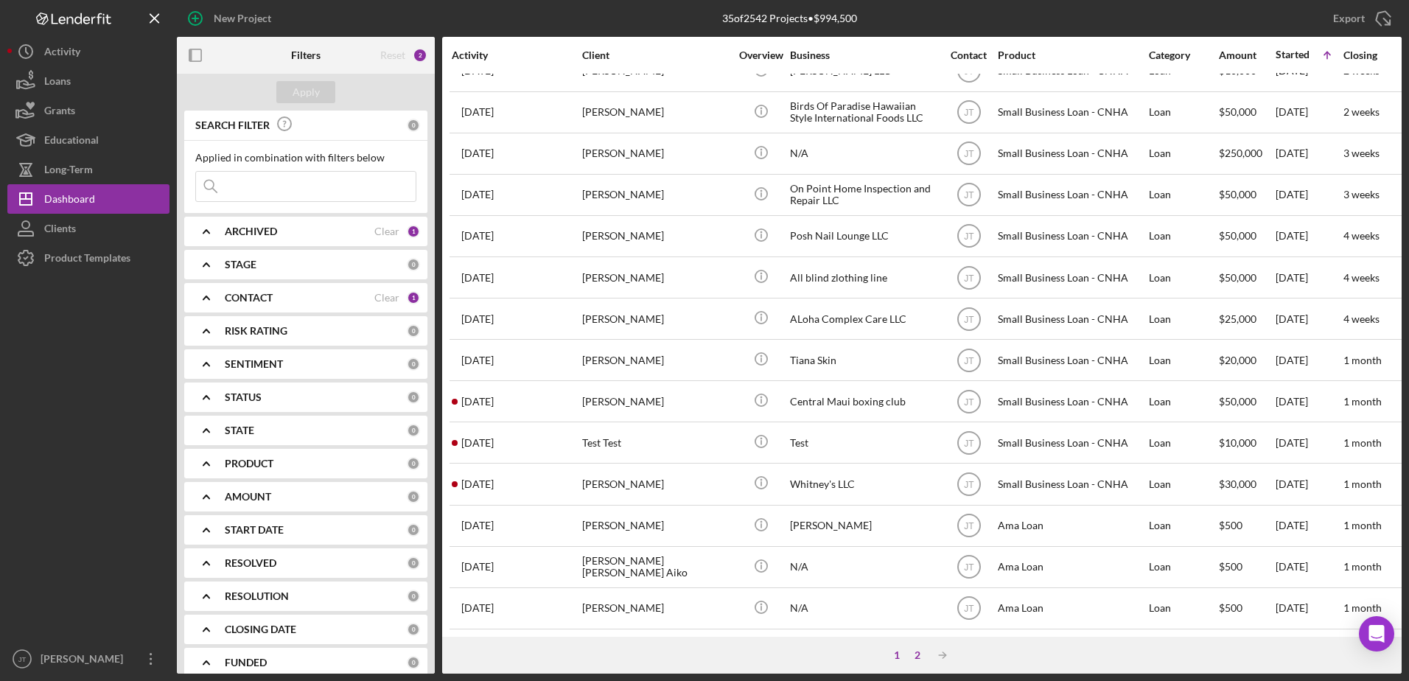
click at [916, 658] on div "2" at bounding box center [917, 655] width 21 height 12
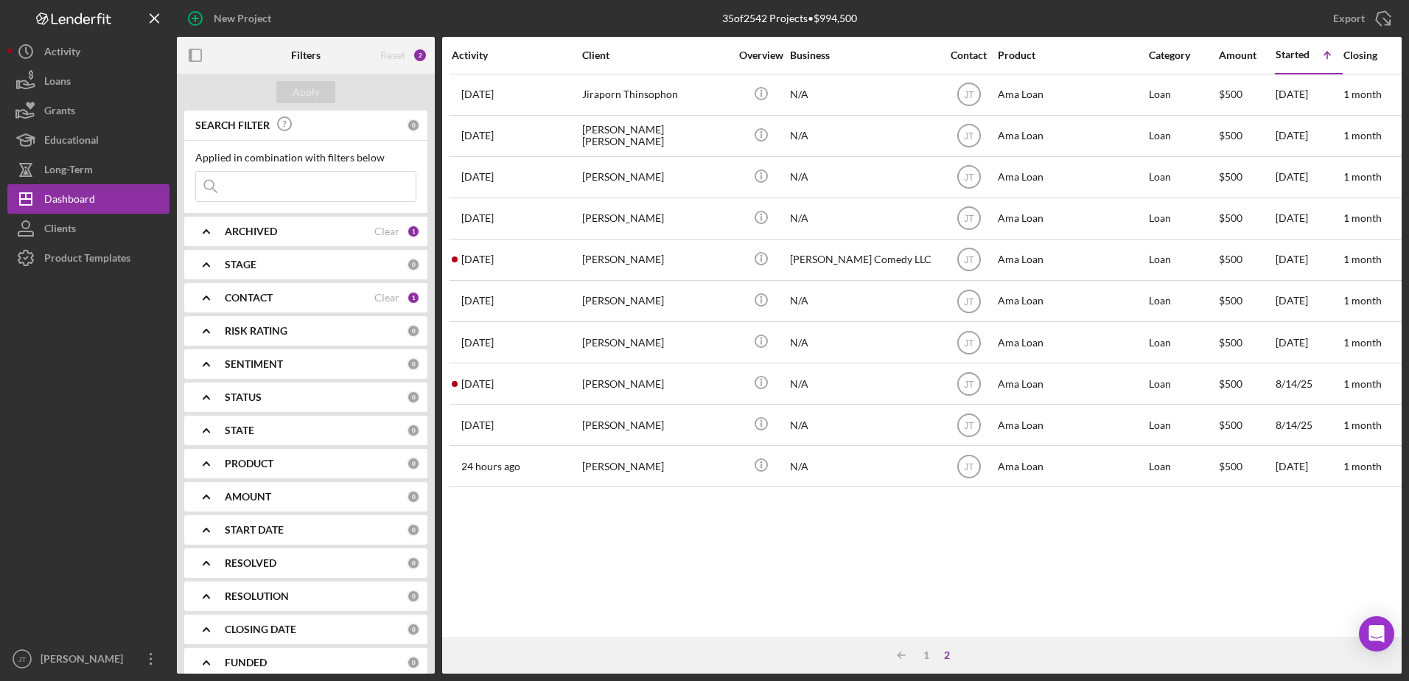
scroll to position [0, 0]
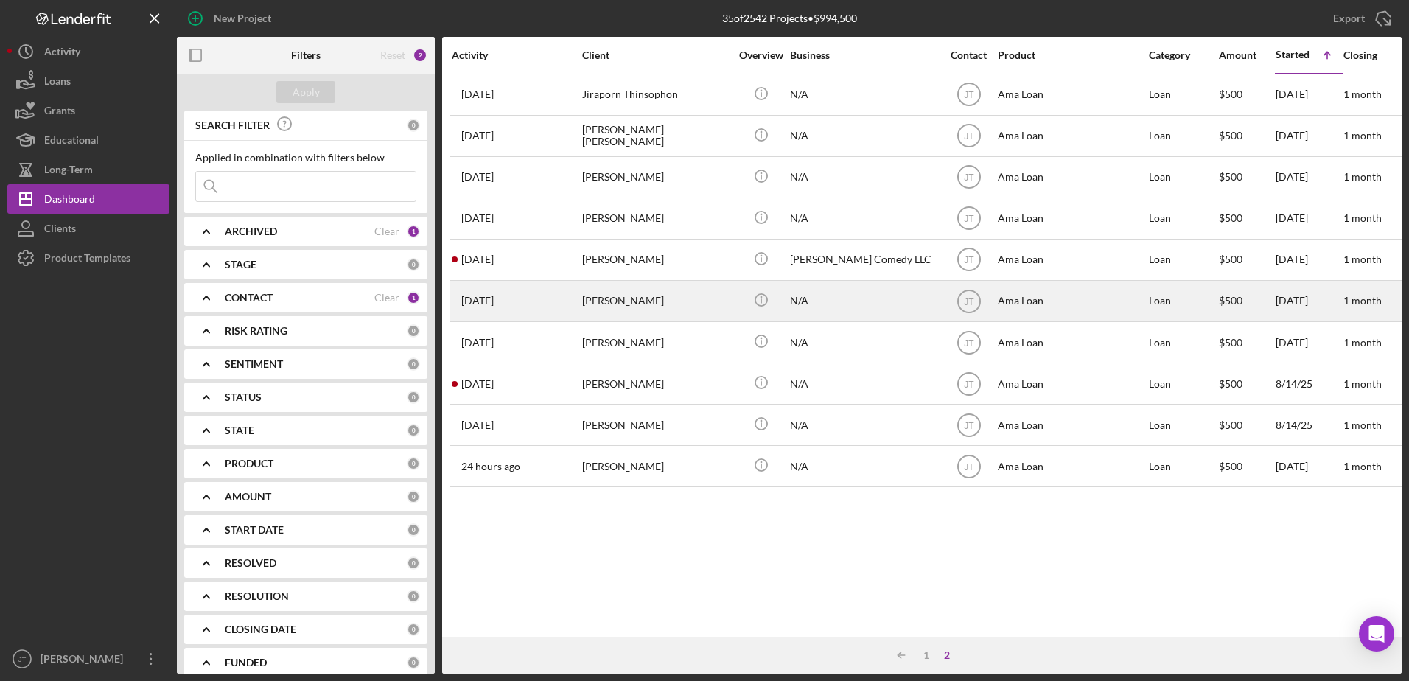
click at [630, 303] on div "[PERSON_NAME]" at bounding box center [655, 301] width 147 height 39
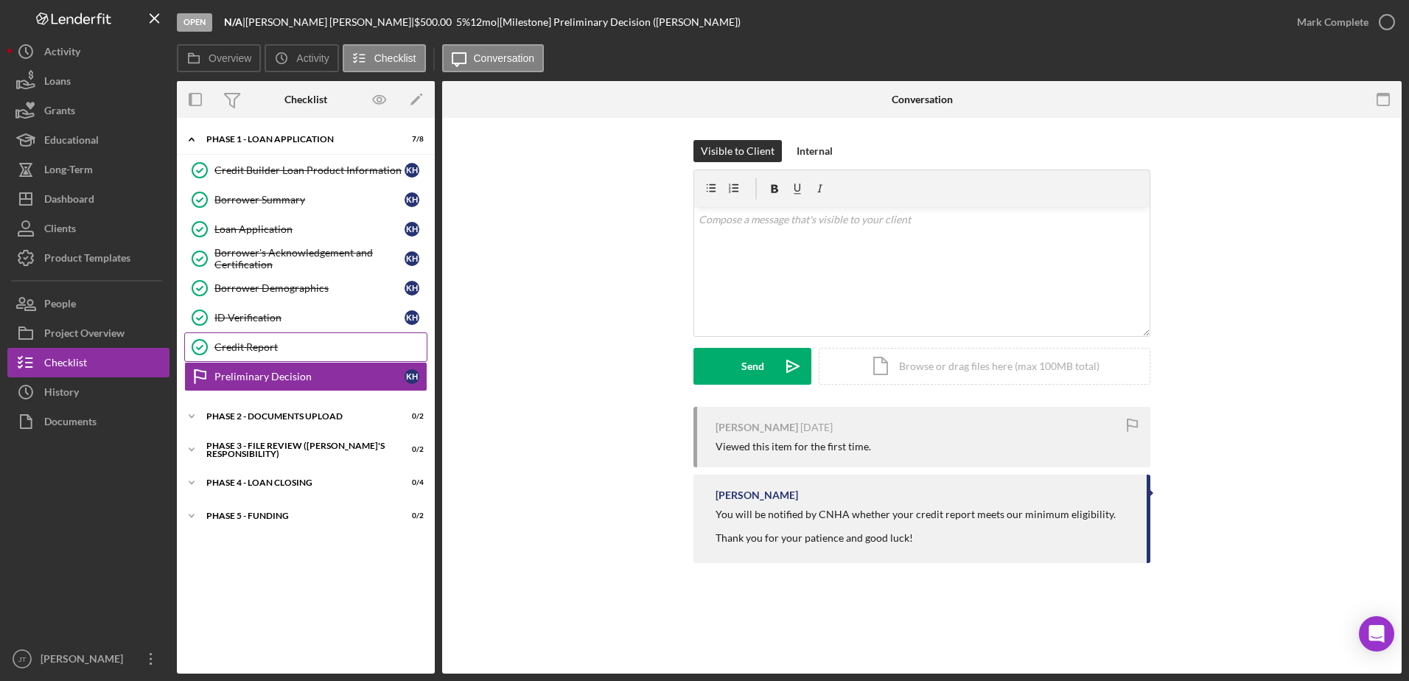
click at [274, 341] on div "Credit Report" at bounding box center [321, 347] width 212 height 12
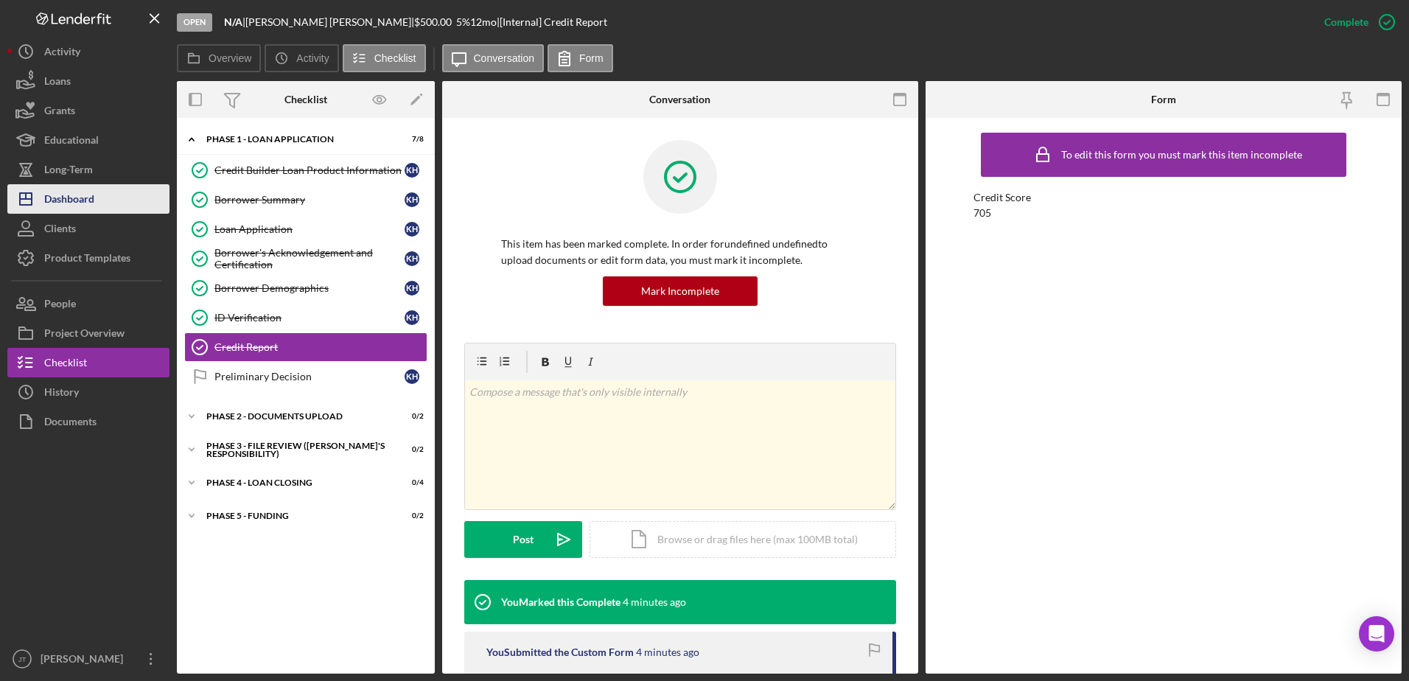
click at [100, 206] on button "Icon/Dashboard Dashboard" at bounding box center [88, 198] width 162 height 29
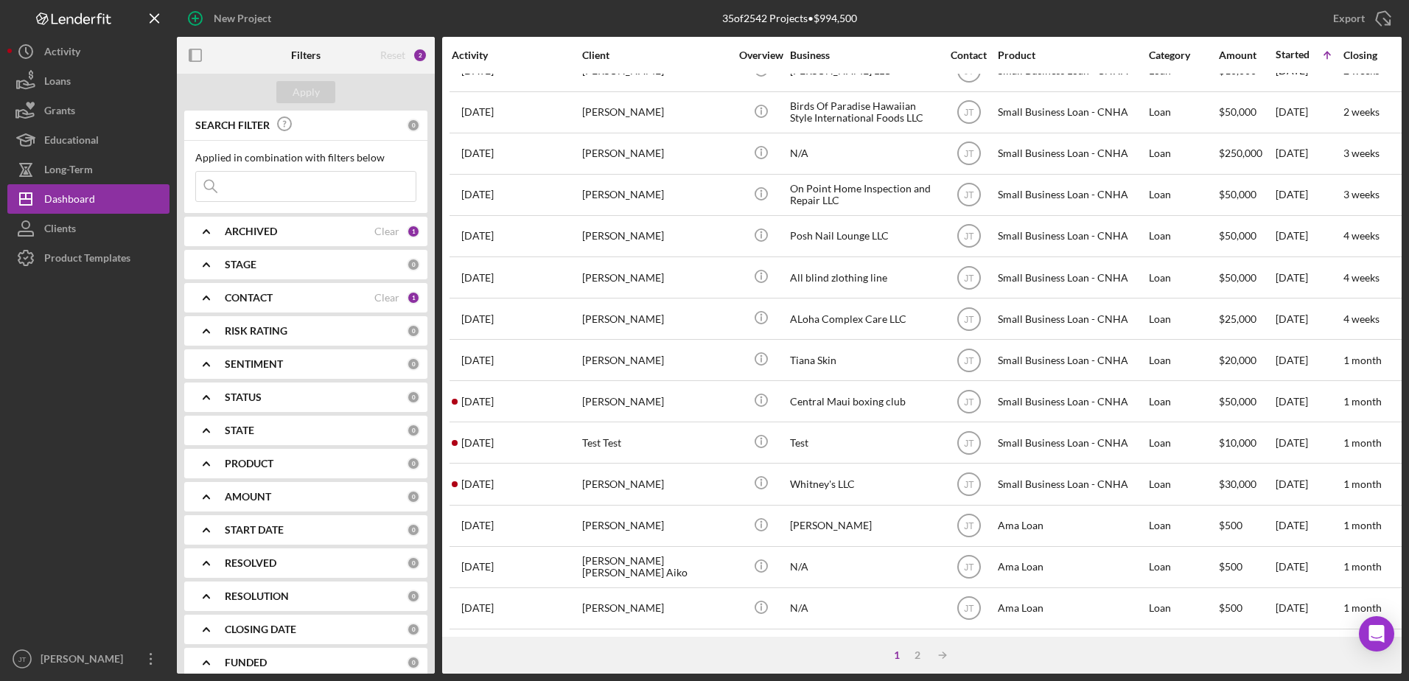
scroll to position [489, 0]
click at [920, 655] on div "2" at bounding box center [917, 655] width 21 height 12
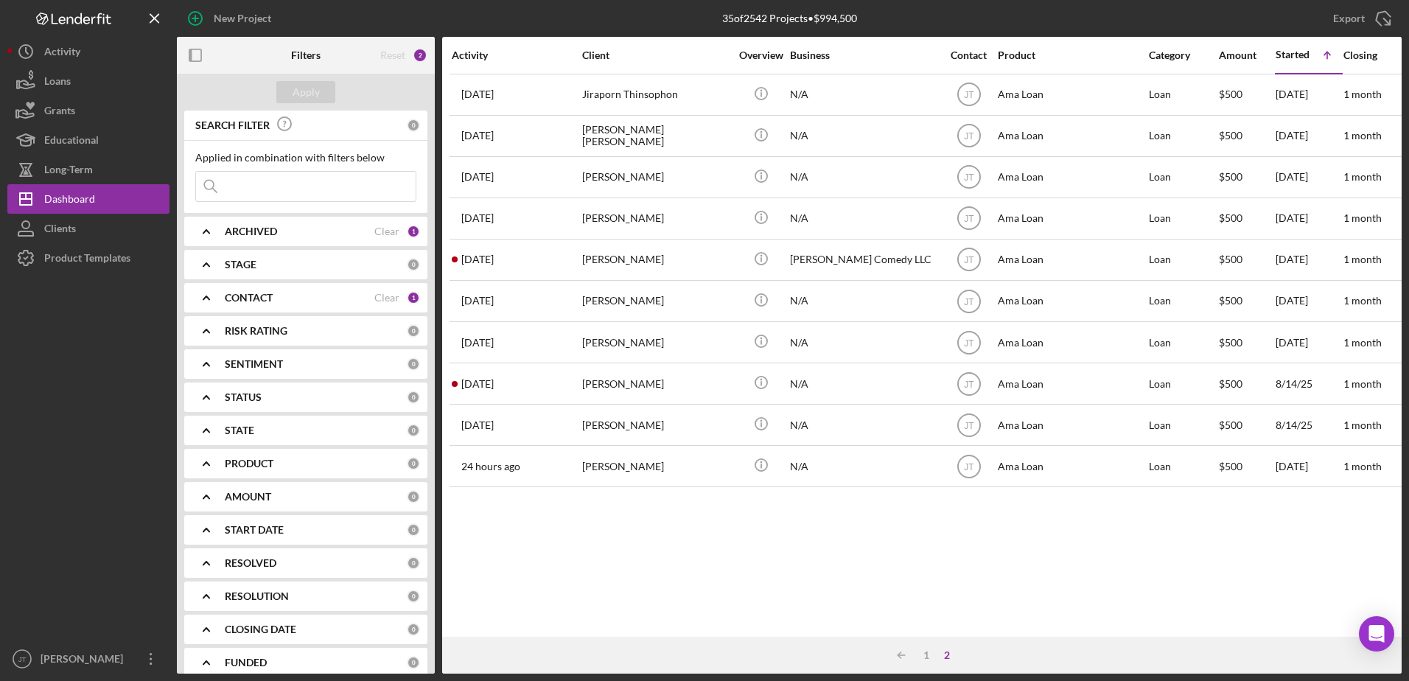
scroll to position [0, 0]
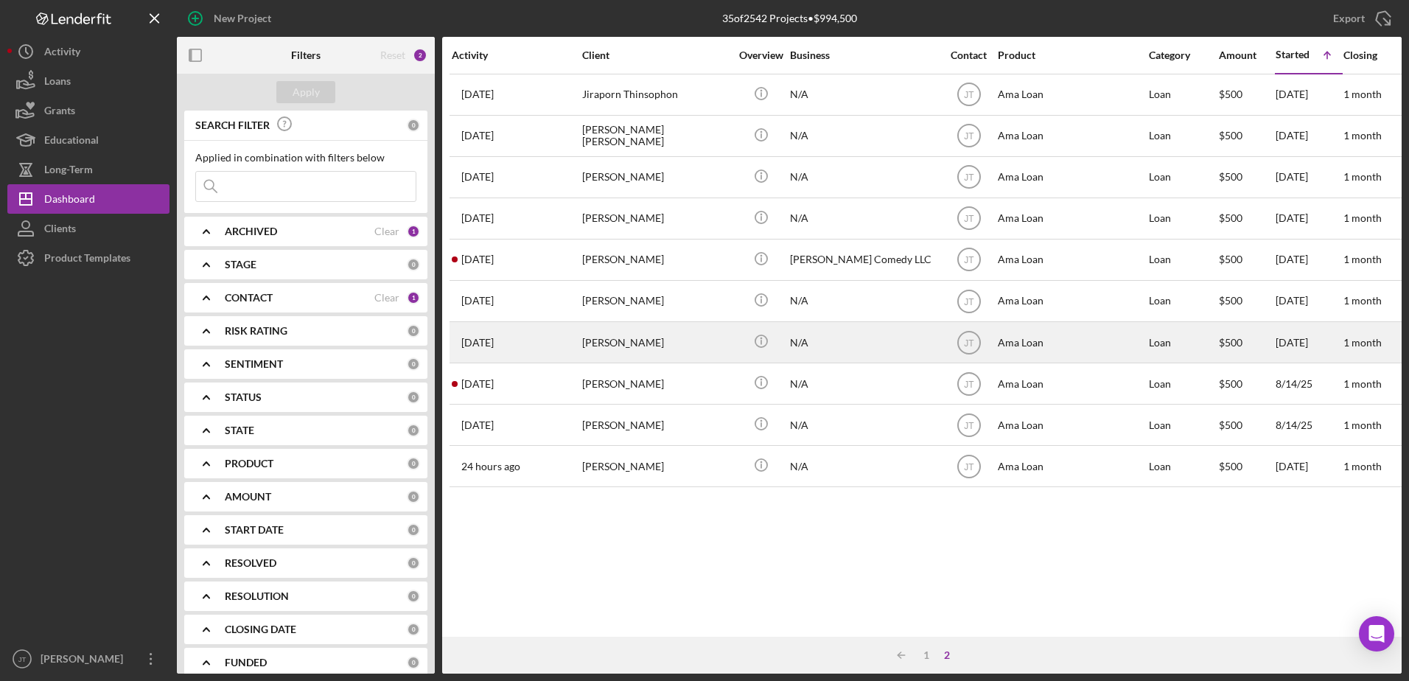
click at [621, 344] on div "[PERSON_NAME]" at bounding box center [655, 342] width 147 height 39
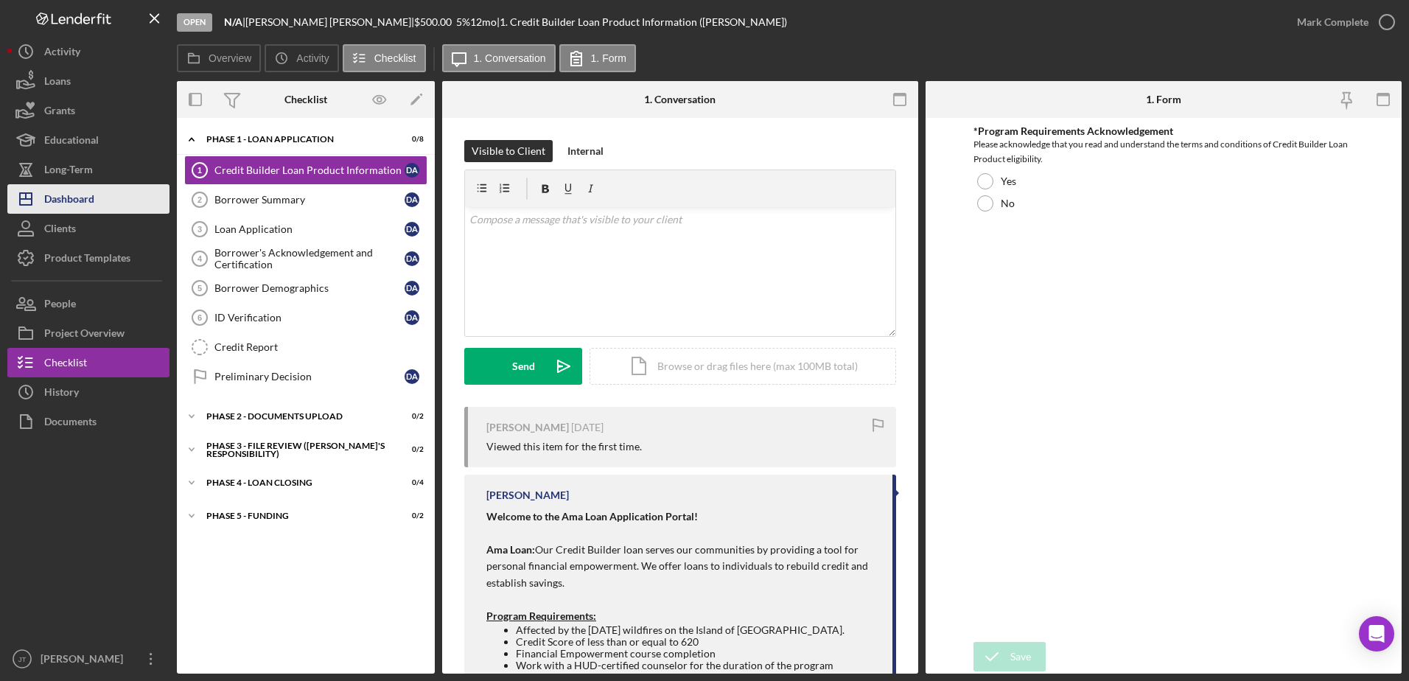
click at [135, 202] on button "Icon/Dashboard Dashboard" at bounding box center [88, 198] width 162 height 29
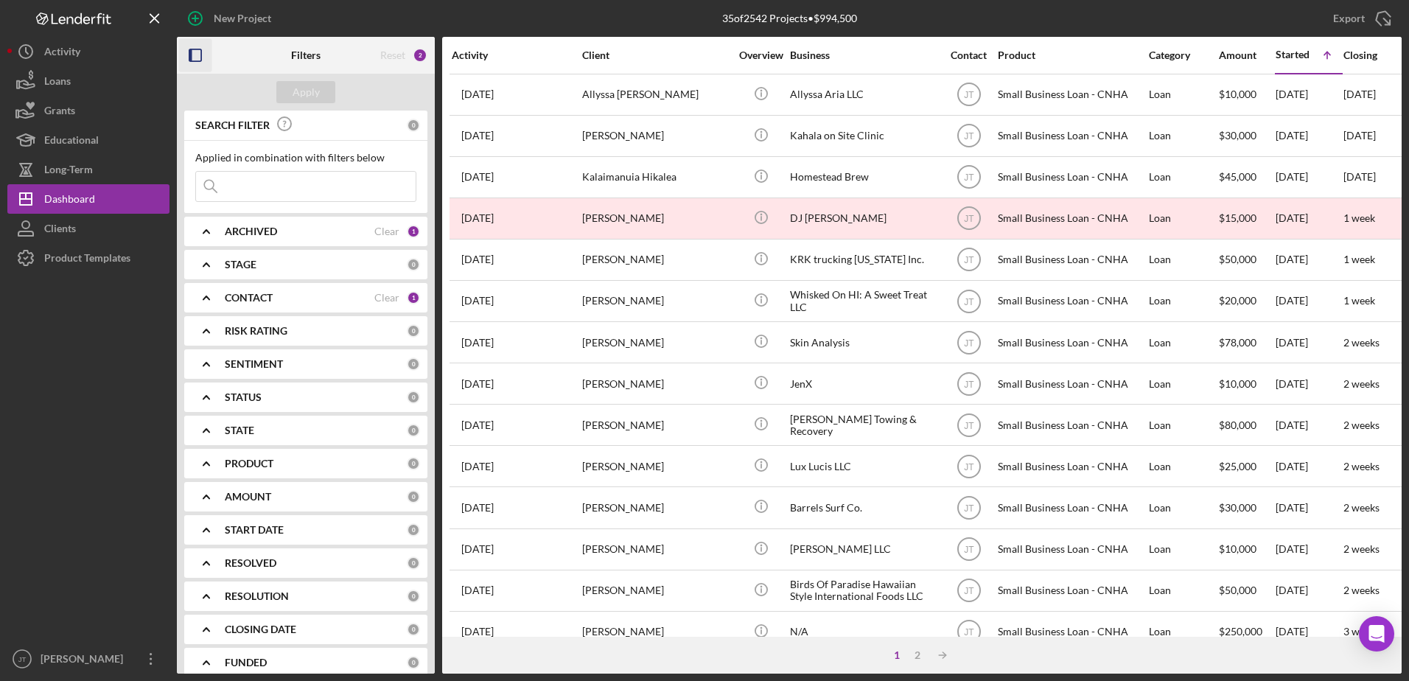
click at [195, 55] on icon "button" at bounding box center [195, 55] width 33 height 33
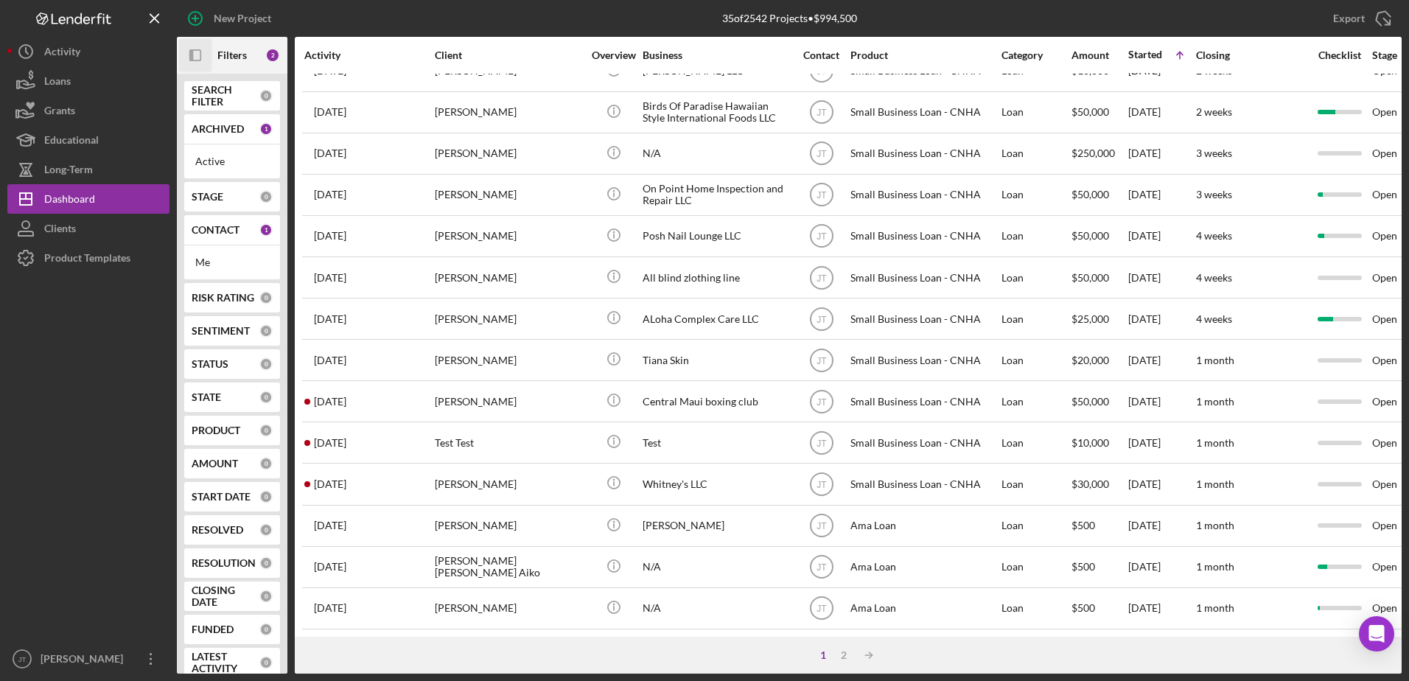
scroll to position [489, 0]
click at [846, 654] on div "2" at bounding box center [844, 655] width 21 height 12
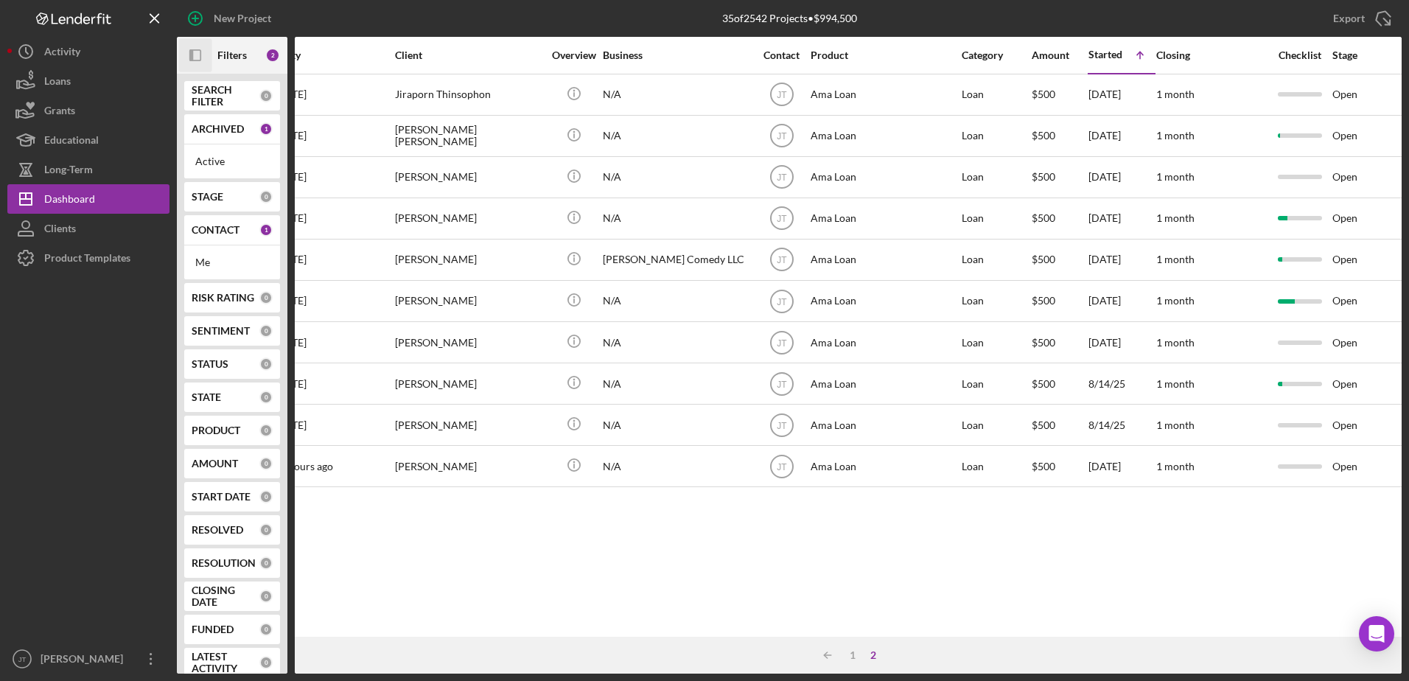
scroll to position [0, 0]
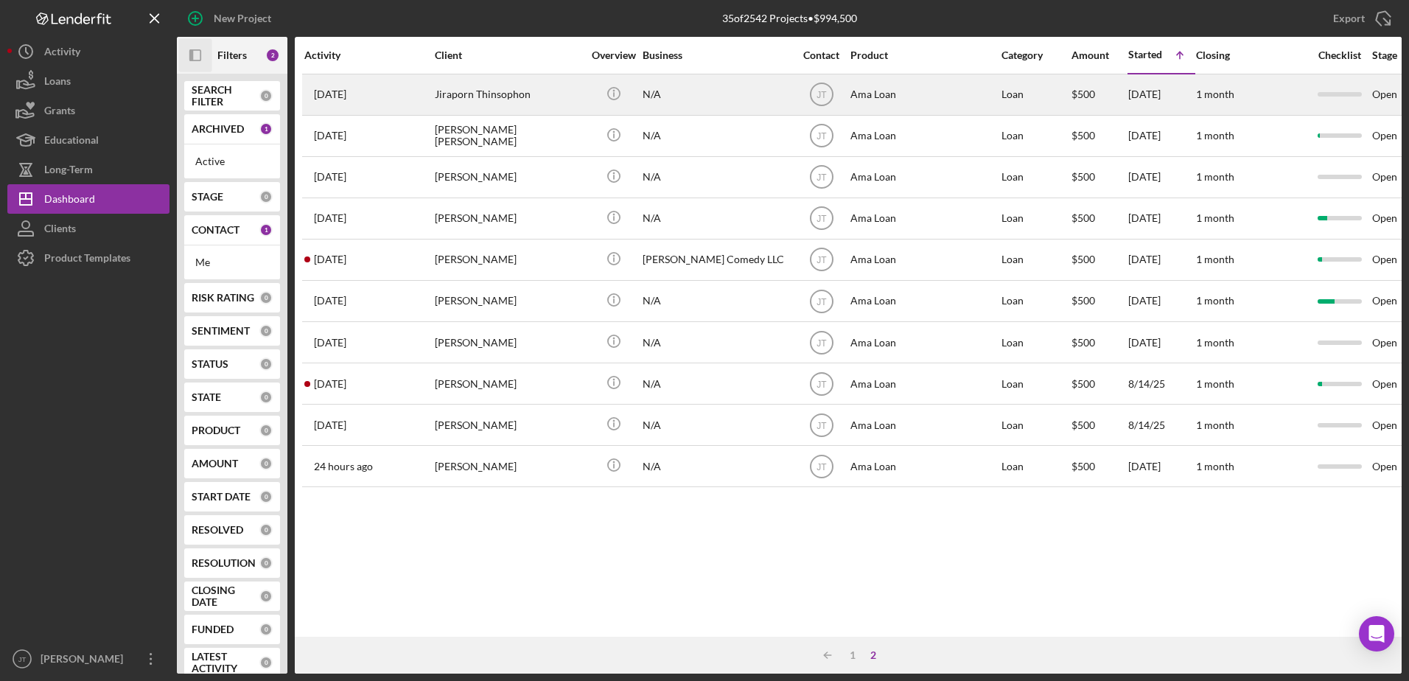
click at [345, 96] on time "[DATE]" at bounding box center [330, 94] width 32 height 12
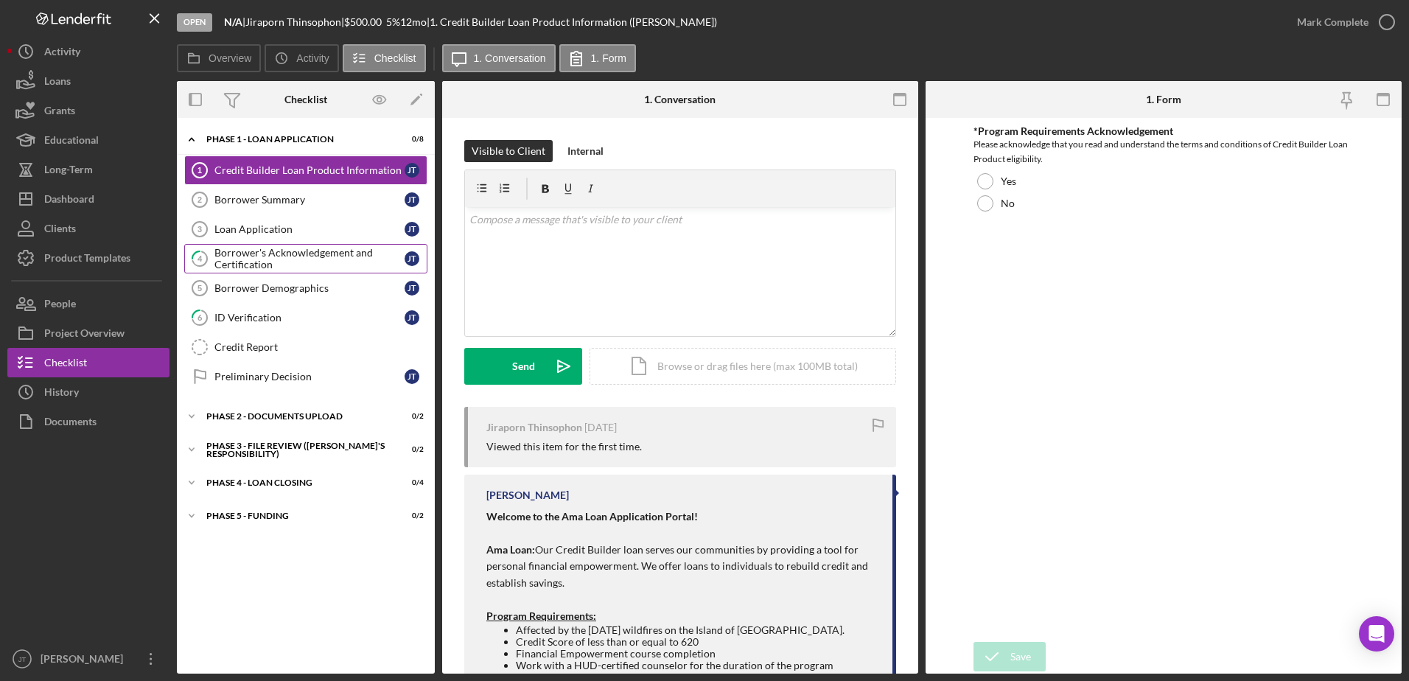
click at [286, 251] on div "Borrower's Acknowledgement and Certification" at bounding box center [310, 259] width 190 height 24
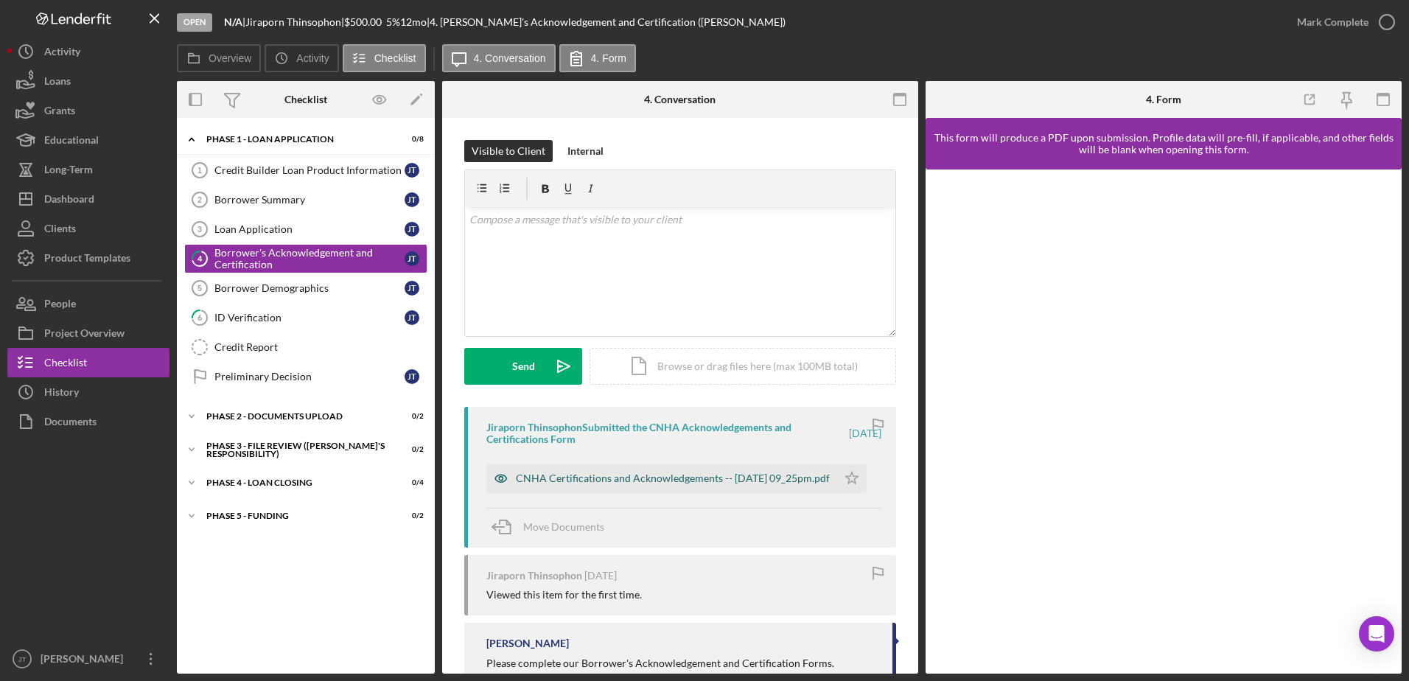
click at [646, 473] on div "CNHA Certifications and Acknowledgements -- [DATE] 09_25pm.pdf" at bounding box center [673, 479] width 314 height 12
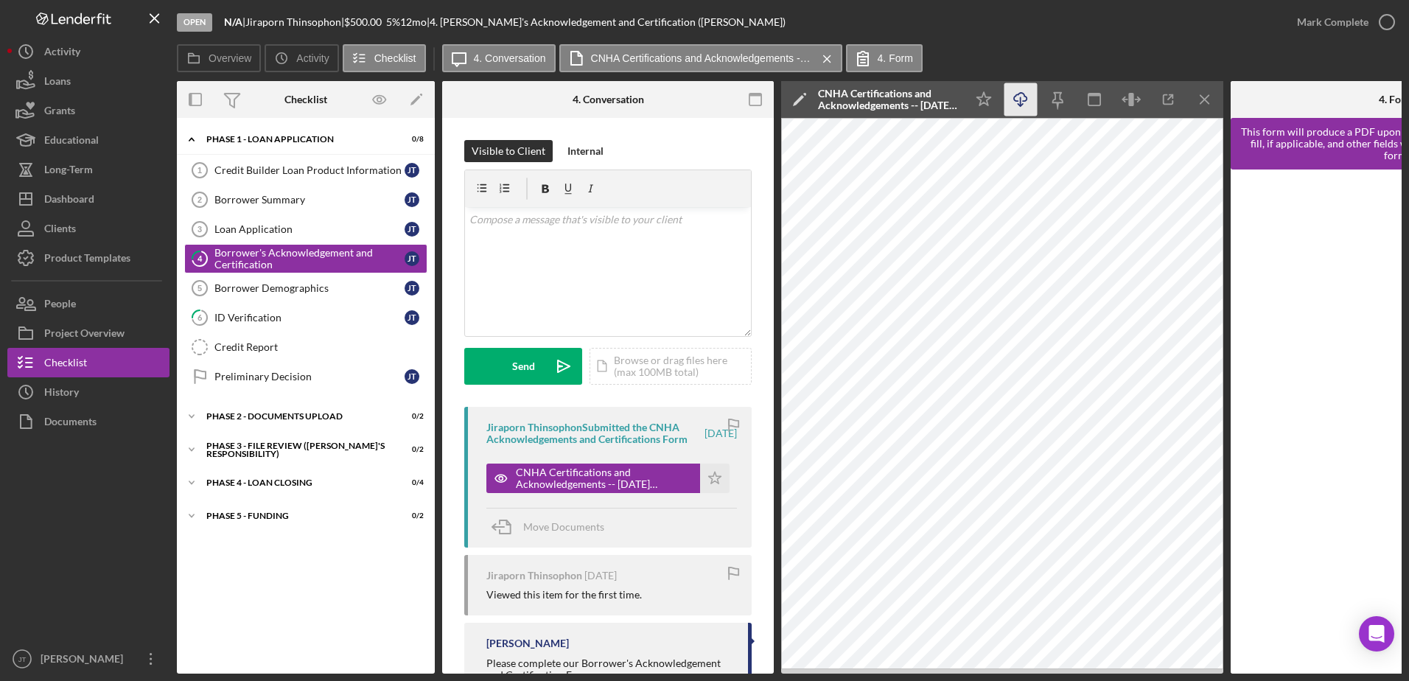
click at [1025, 105] on icon "Icon/Download" at bounding box center [1021, 99] width 33 height 33
click at [1201, 100] on icon "Icon/Menu Close" at bounding box center [1205, 99] width 33 height 33
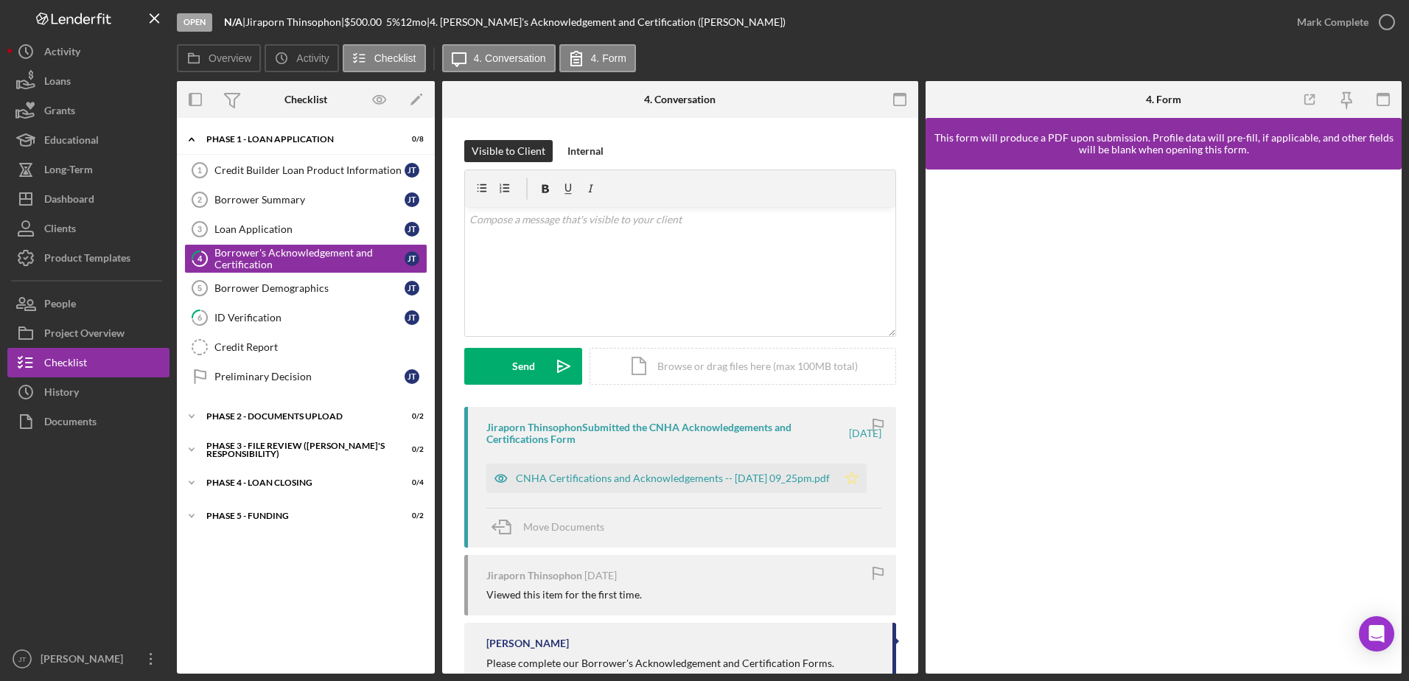
click at [850, 473] on icon "Icon/Star" at bounding box center [851, 478] width 29 height 29
click at [1389, 19] on icon "button" at bounding box center [1387, 22] width 37 height 37
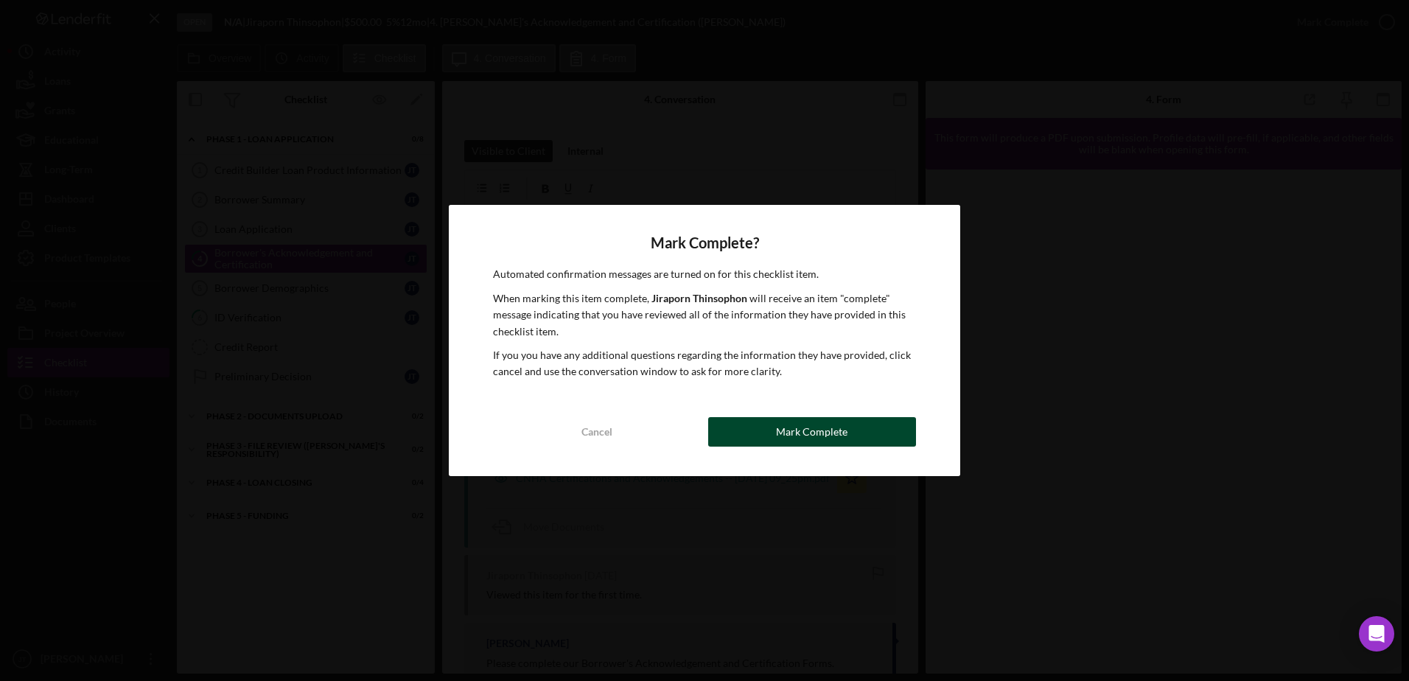
click at [750, 439] on button "Mark Complete" at bounding box center [812, 431] width 208 height 29
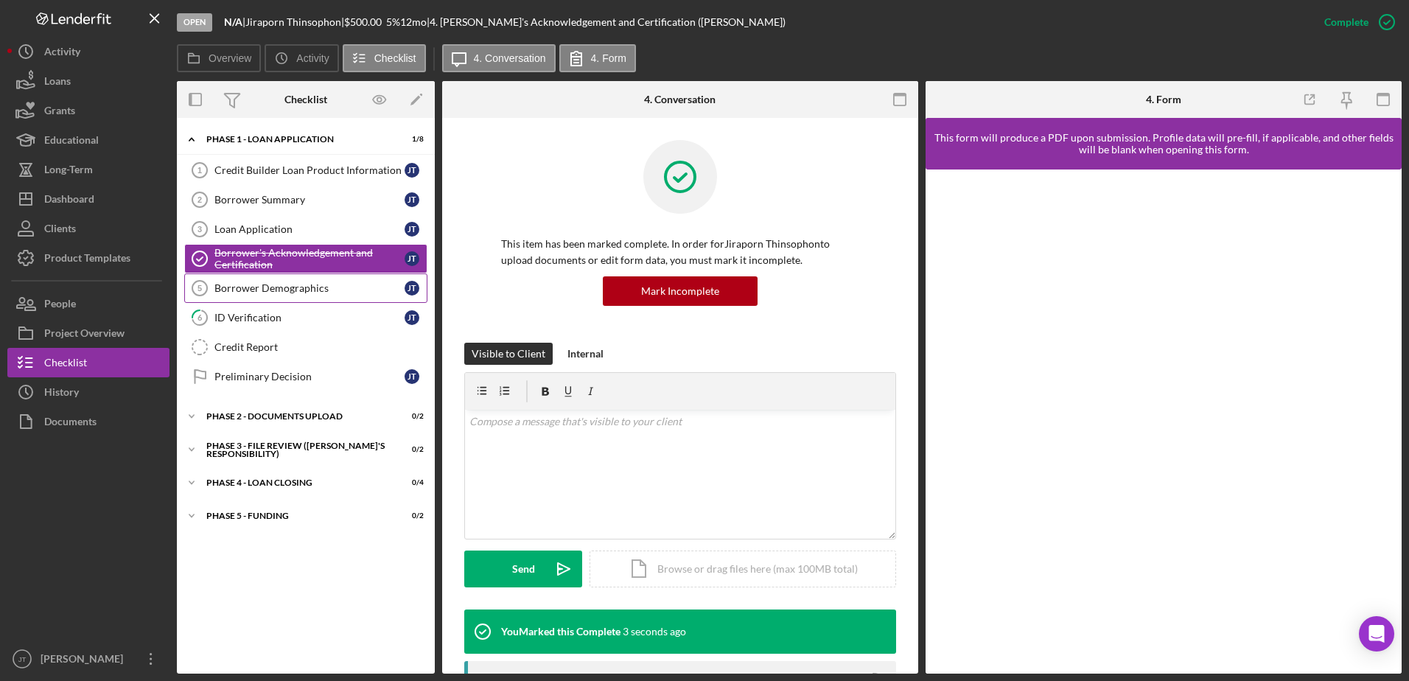
click at [304, 293] on div "Borrower Demographics" at bounding box center [310, 288] width 190 height 12
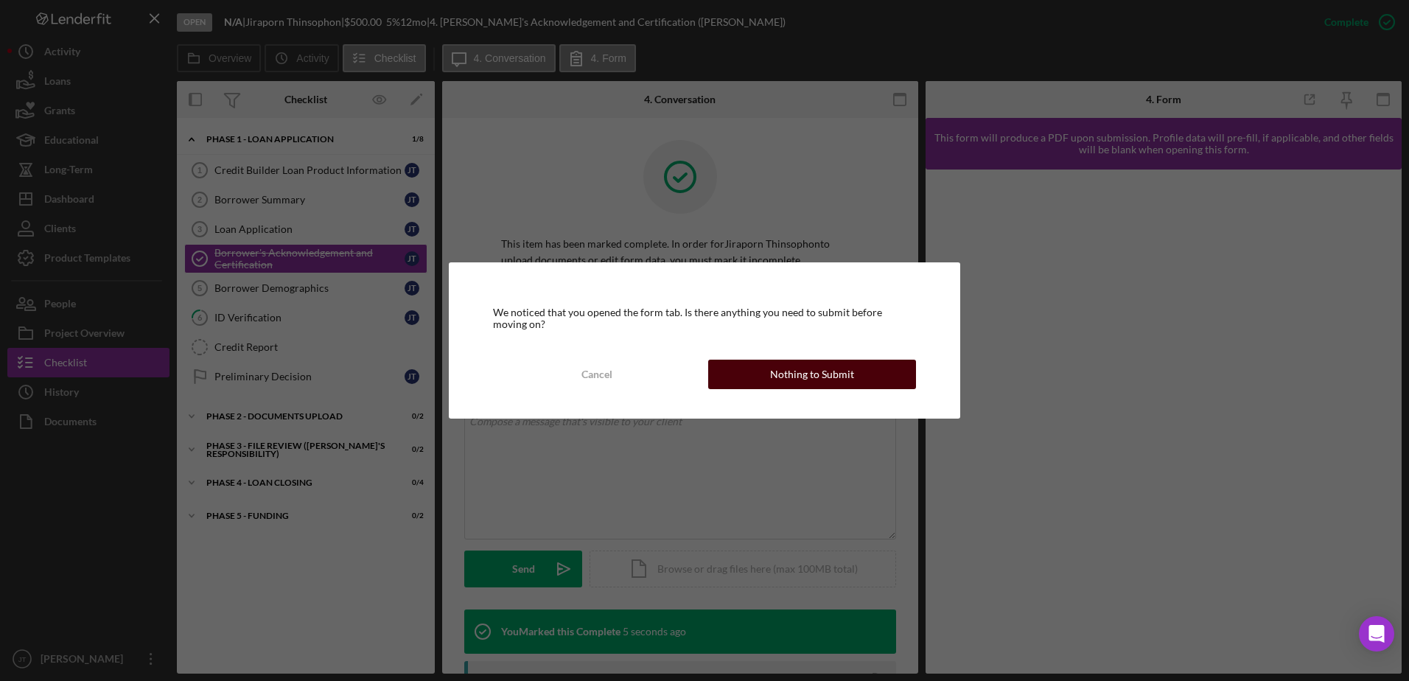
click at [775, 379] on div "Nothing to Submit" at bounding box center [812, 374] width 84 height 29
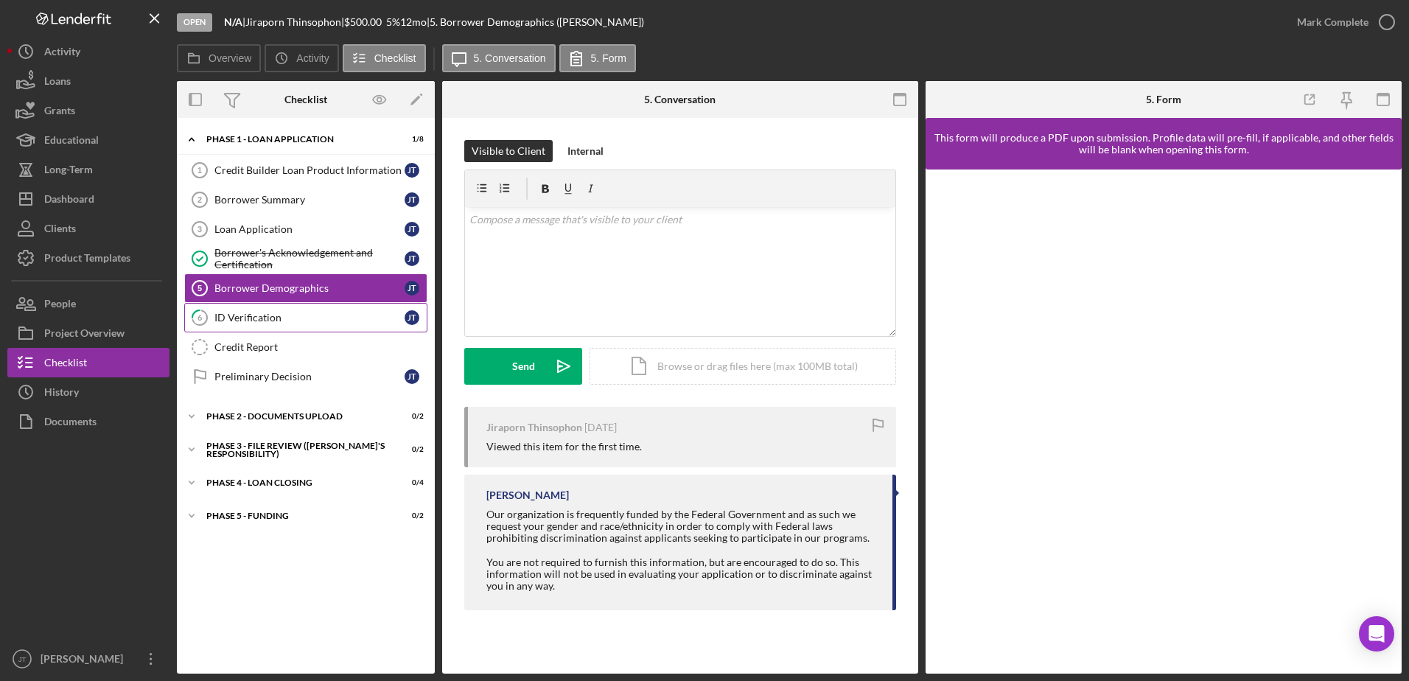
click at [281, 327] on link "6 ID Verification [PERSON_NAME]" at bounding box center [305, 317] width 243 height 29
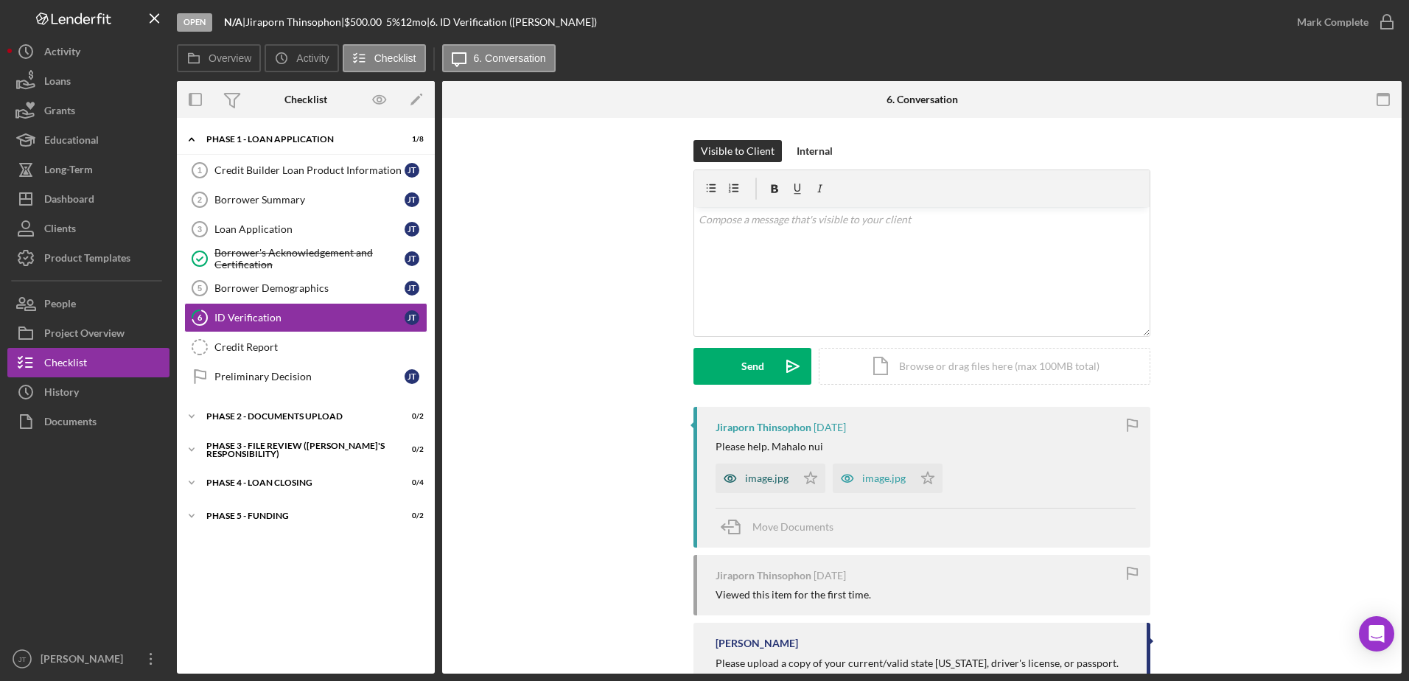
click at [754, 475] on div "image.jpg" at bounding box center [766, 479] width 43 height 12
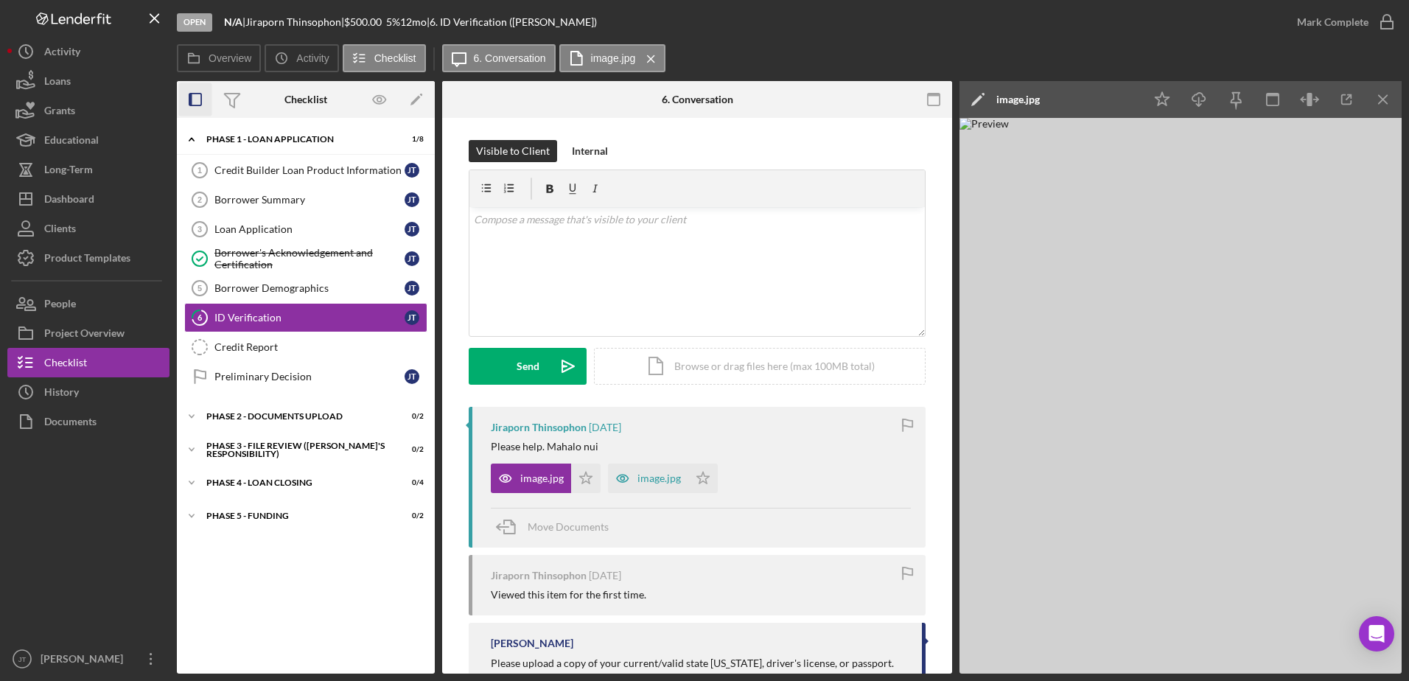
click at [192, 96] on rect "button" at bounding box center [190, 100] width 3 height 12
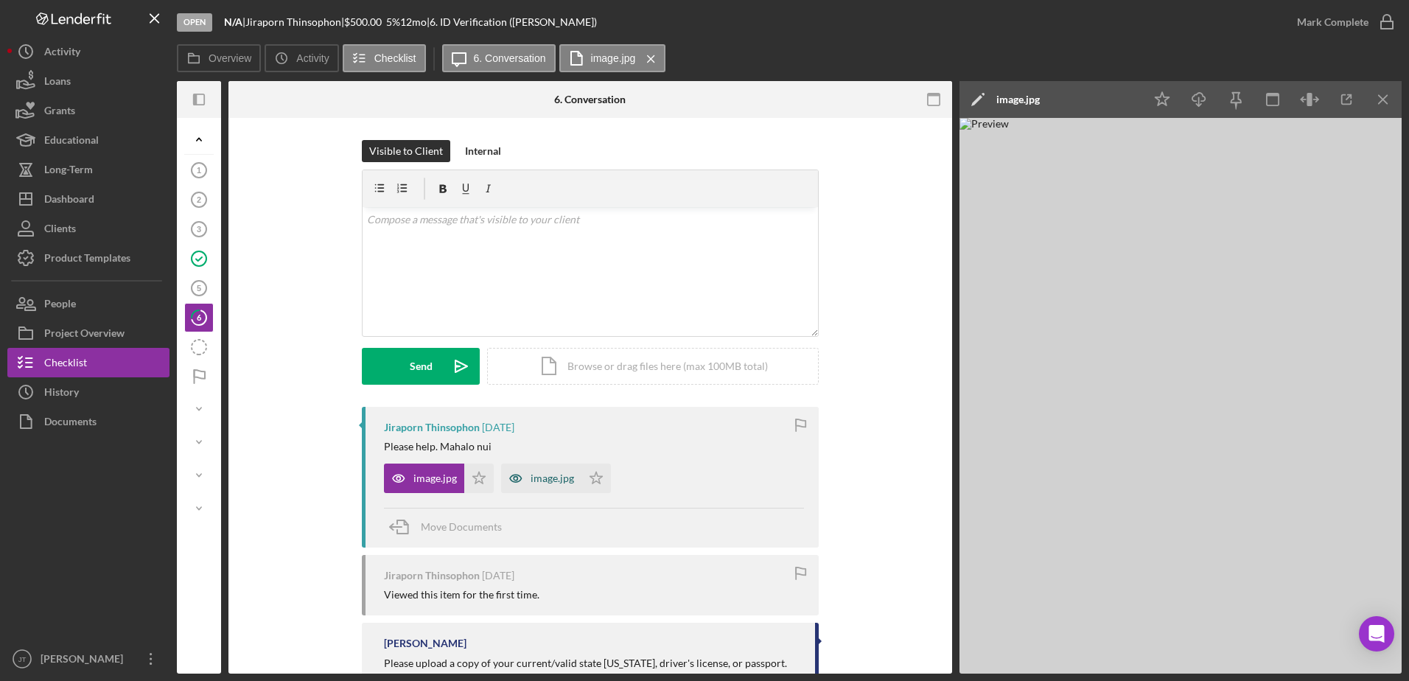
click at [541, 481] on div "image.jpg" at bounding box center [552, 479] width 43 height 12
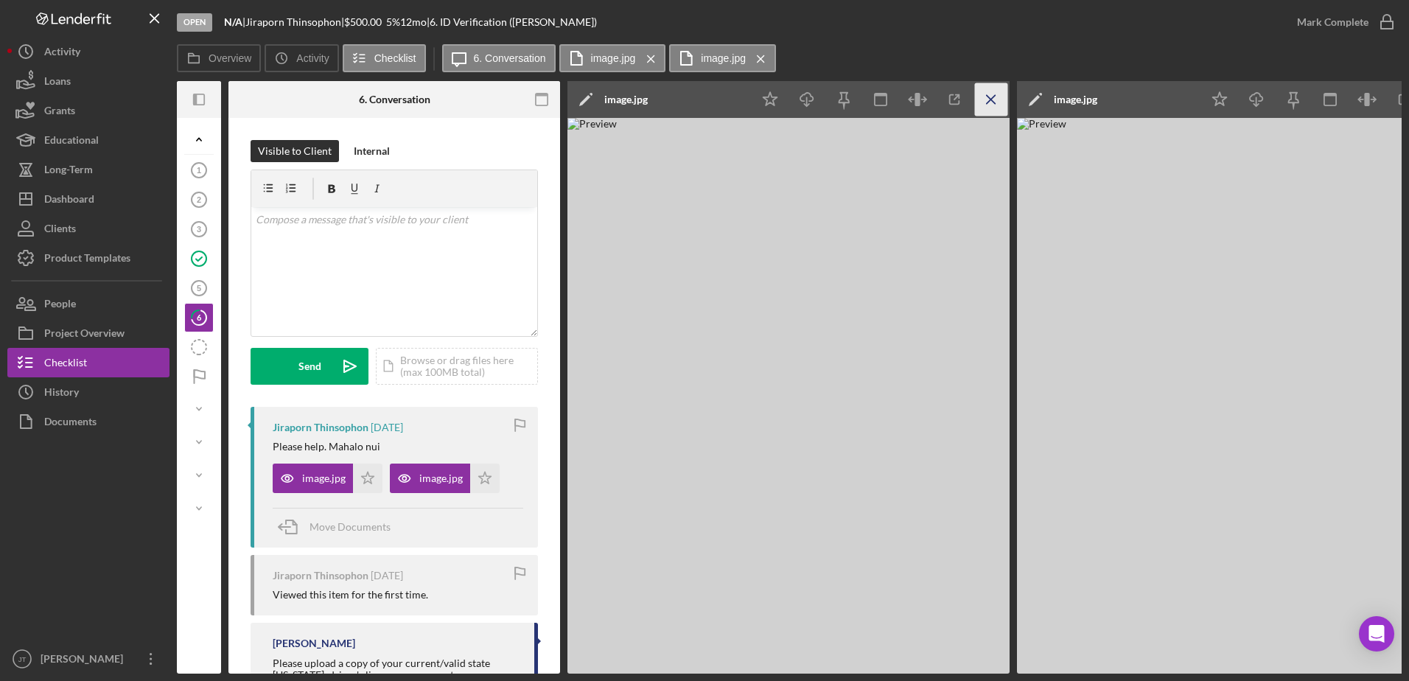
click at [991, 97] on icon "Icon/Menu Close" at bounding box center [991, 99] width 33 height 33
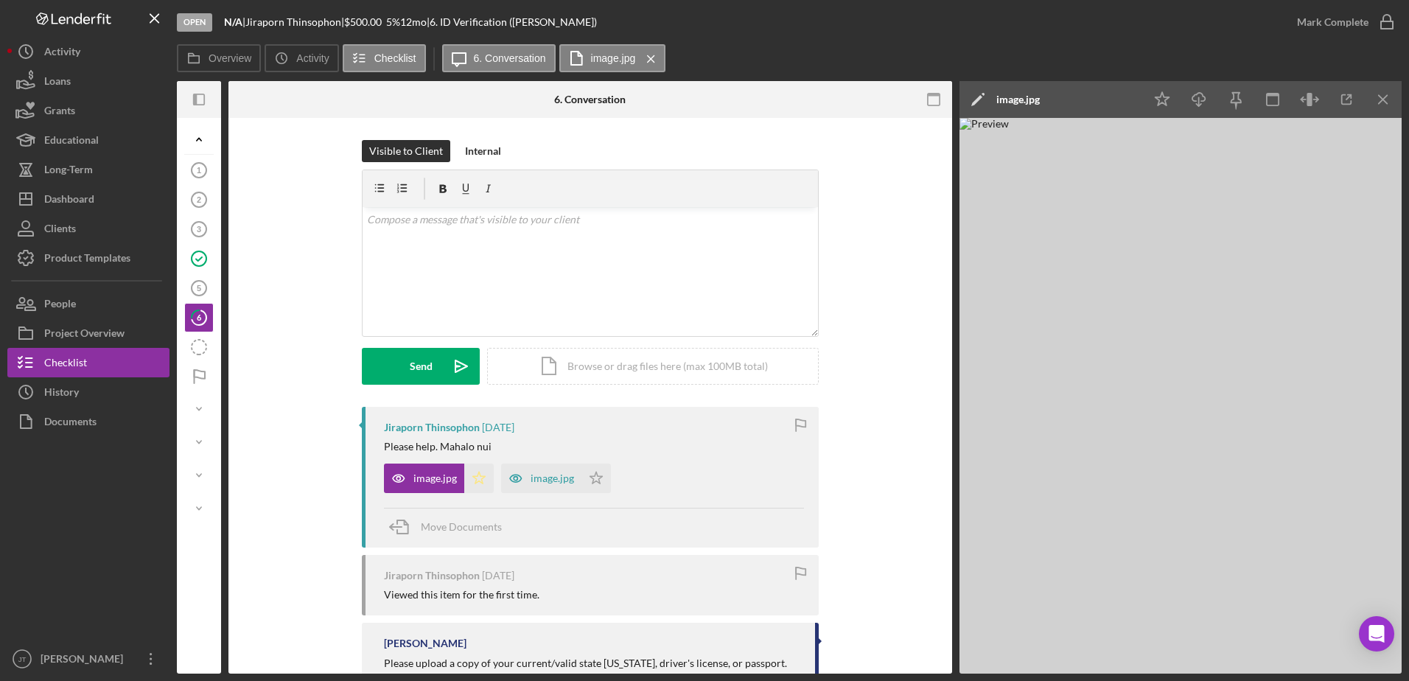
click at [475, 478] on icon "Icon/Star" at bounding box center [478, 478] width 29 height 29
click at [1389, 17] on icon "button" at bounding box center [1387, 22] width 37 height 37
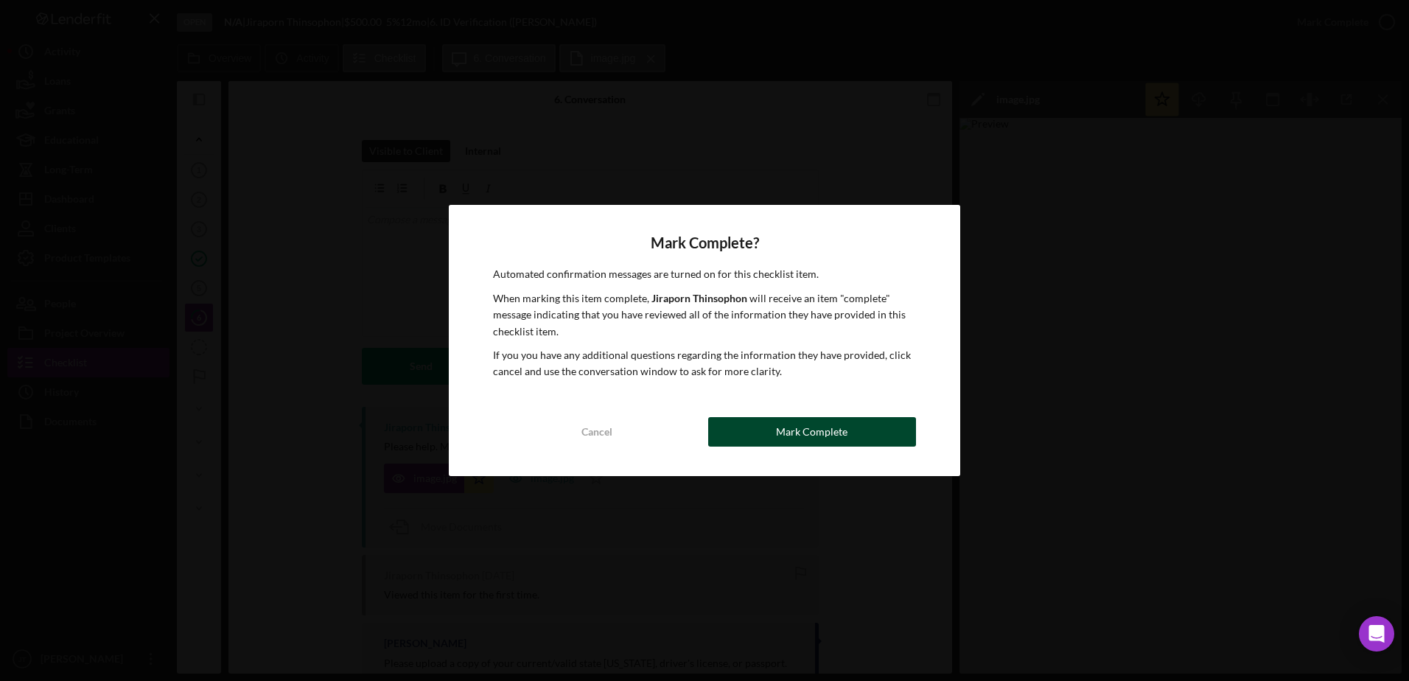
click at [867, 430] on button "Mark Complete" at bounding box center [812, 431] width 208 height 29
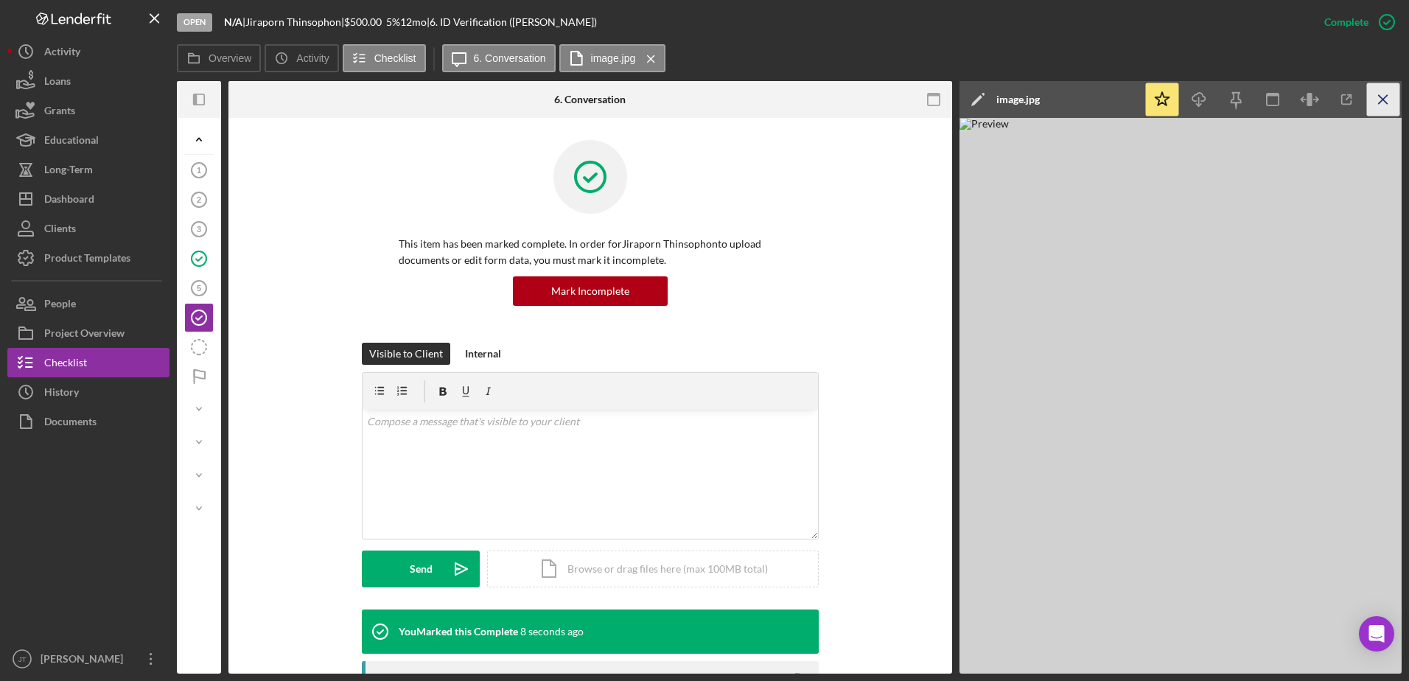
click at [1381, 103] on icon "Icon/Menu Close" at bounding box center [1383, 99] width 33 height 33
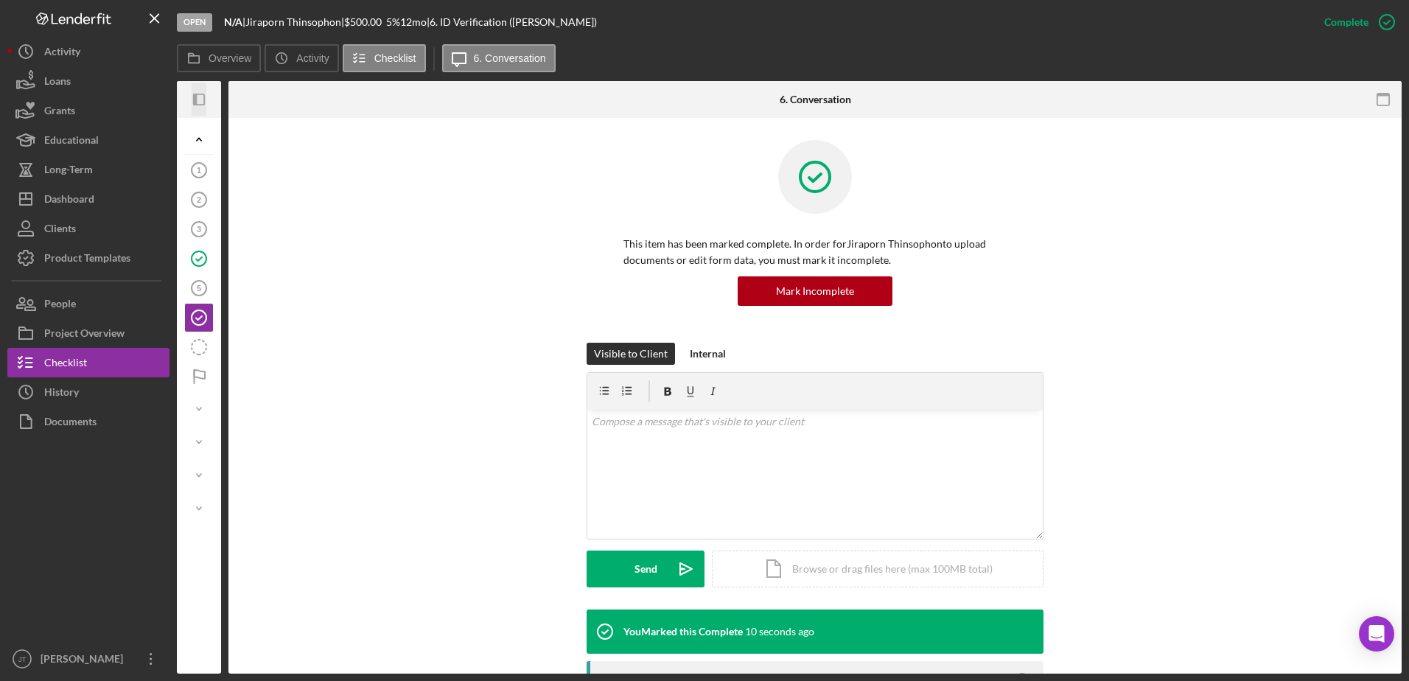
click at [196, 99] on icon "button" at bounding box center [195, 100] width 4 height 12
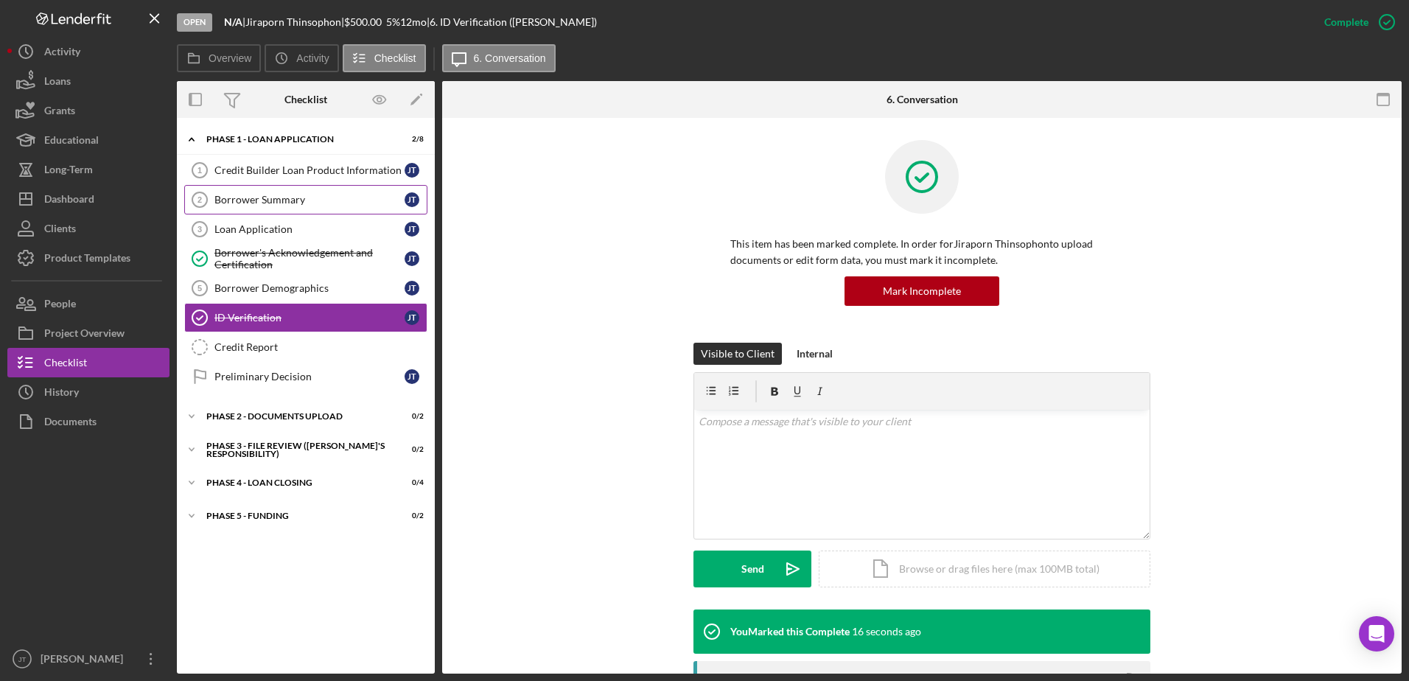
click at [335, 202] on div "Borrower Summary" at bounding box center [310, 200] width 190 height 12
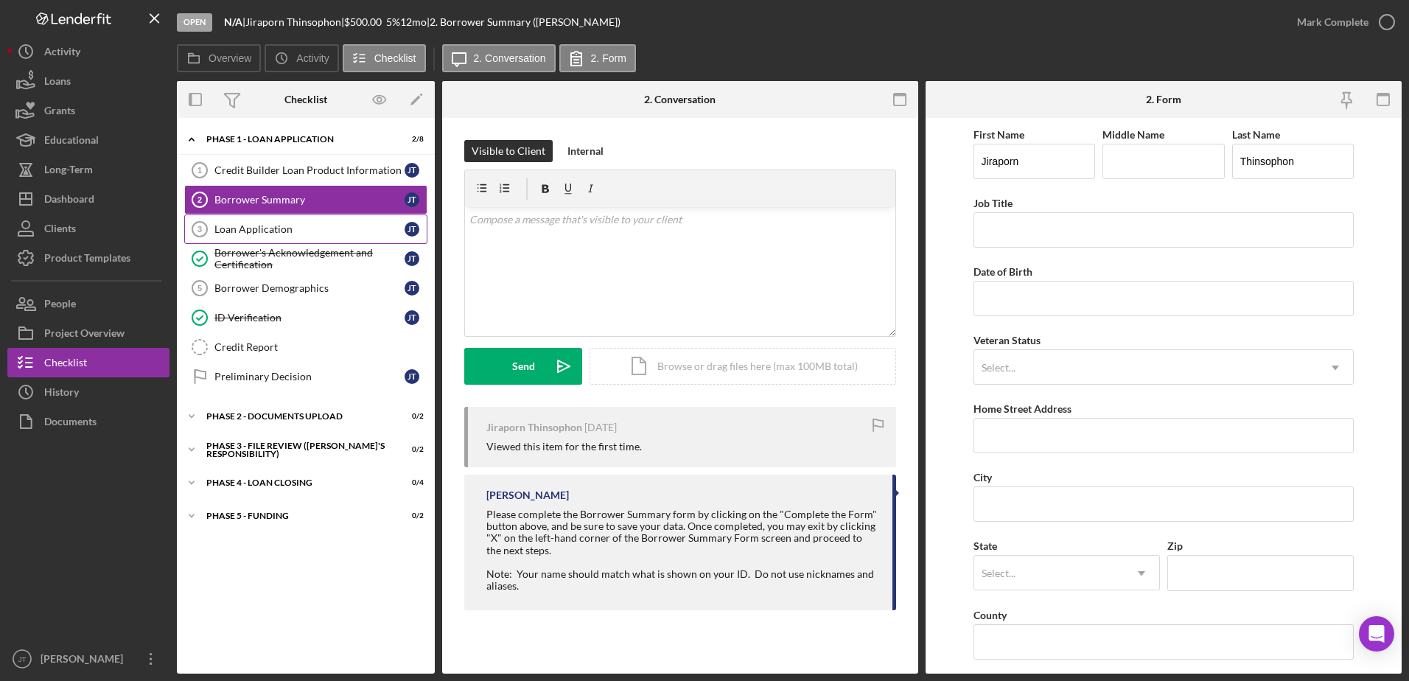
click at [335, 230] on div "Loan Application" at bounding box center [310, 229] width 190 height 12
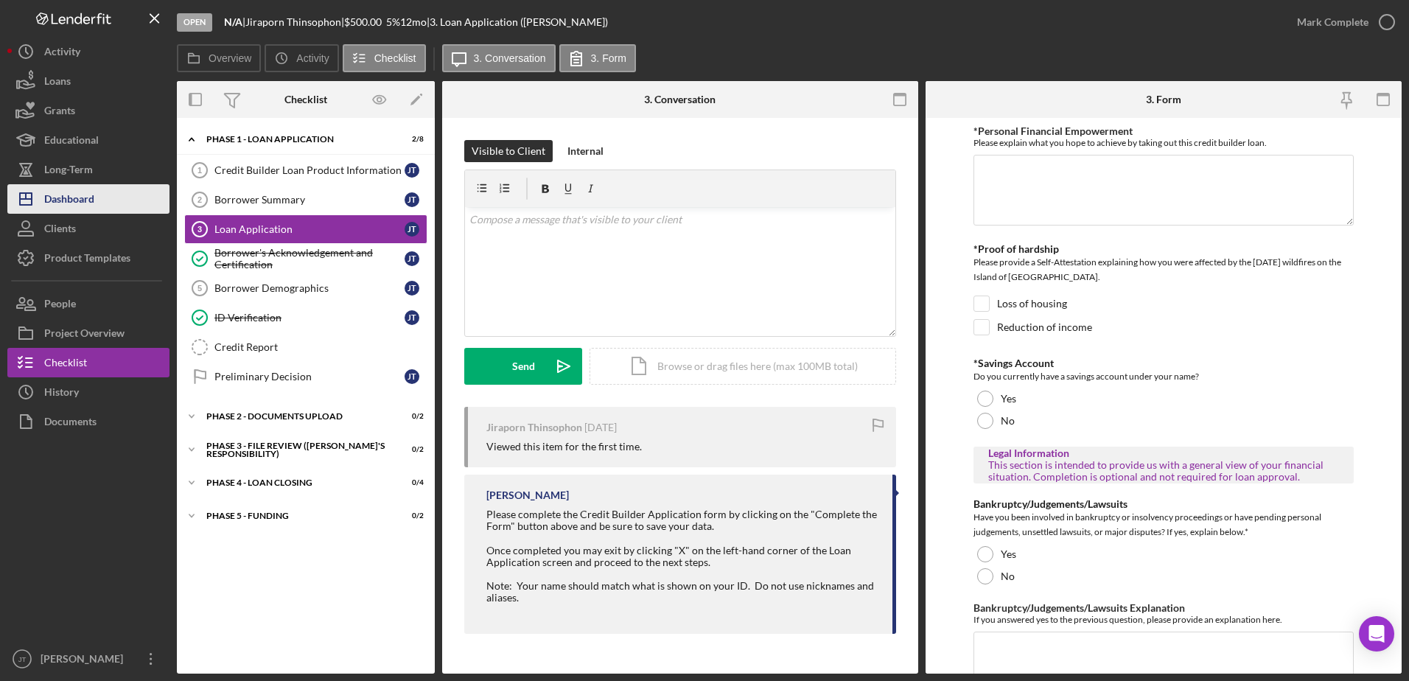
click at [114, 197] on button "Icon/Dashboard Dashboard" at bounding box center [88, 198] width 162 height 29
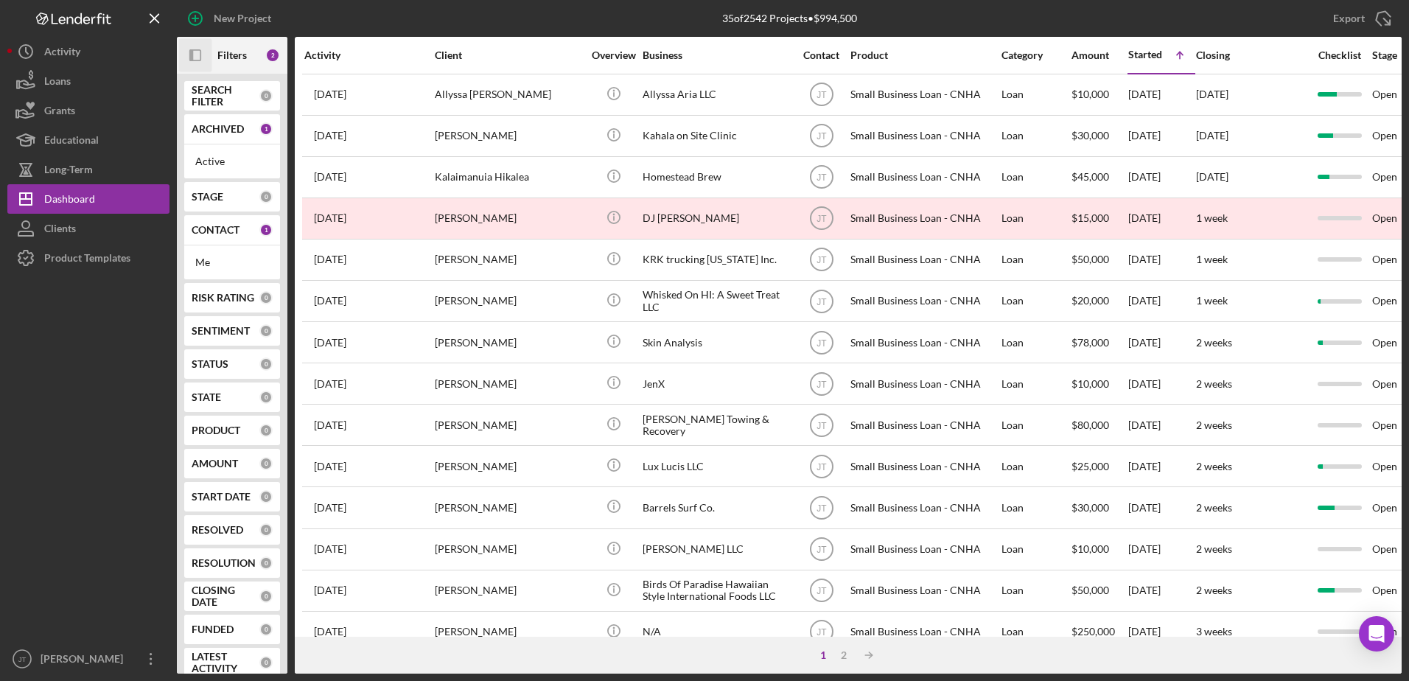
click at [199, 55] on icon "Icon/Panel Side Expand" at bounding box center [195, 55] width 33 height 33
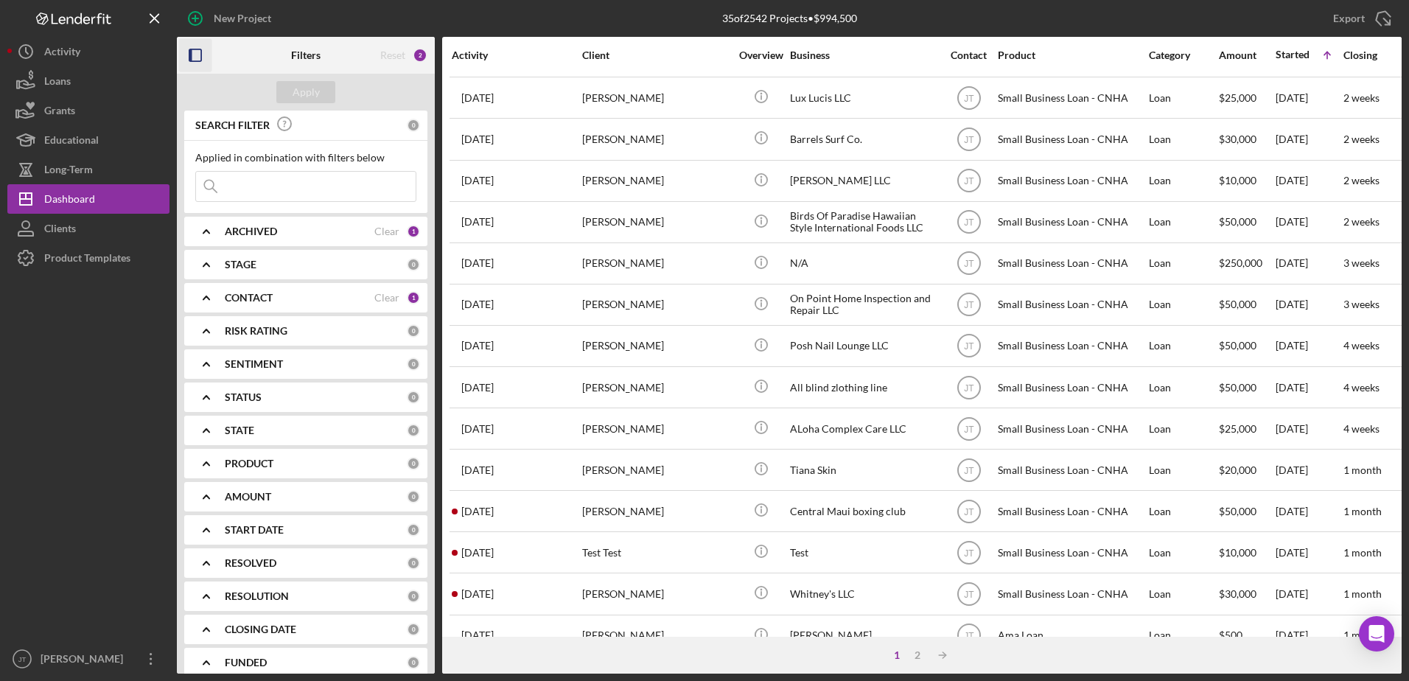
scroll to position [489, 0]
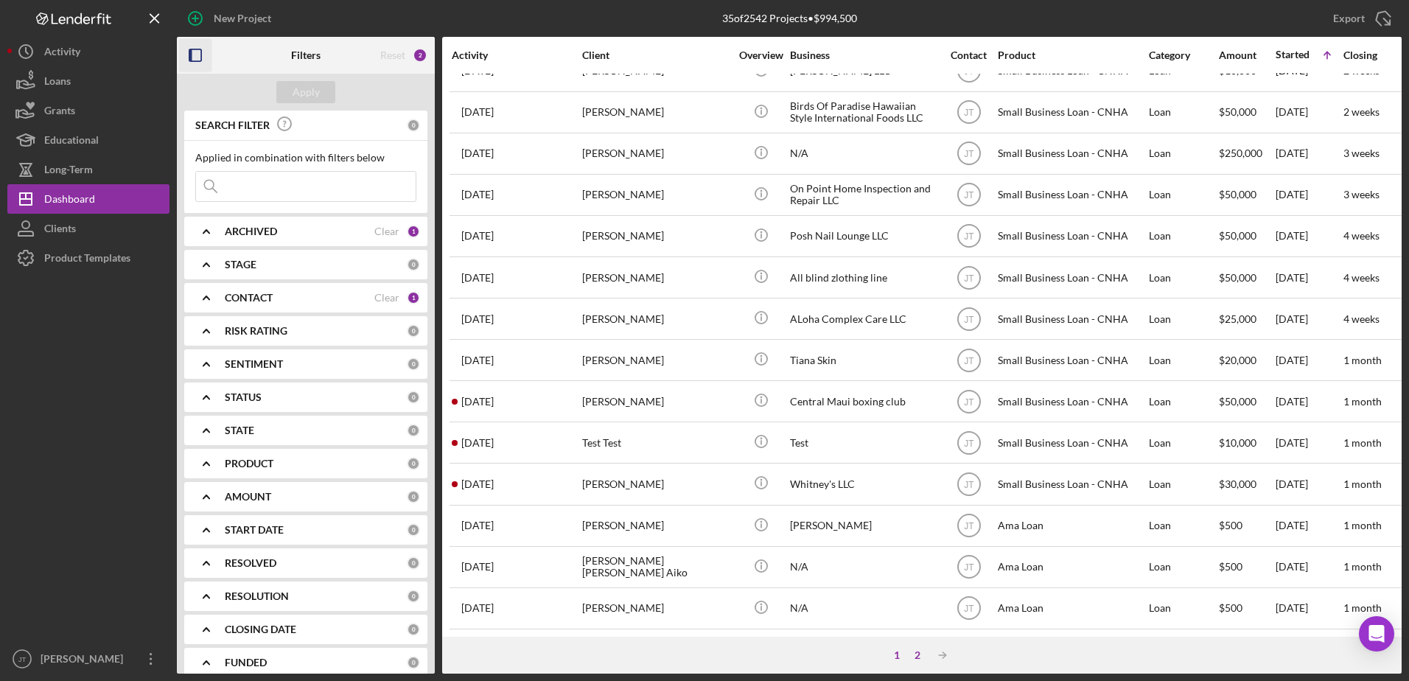
click at [919, 658] on div "2" at bounding box center [917, 655] width 21 height 12
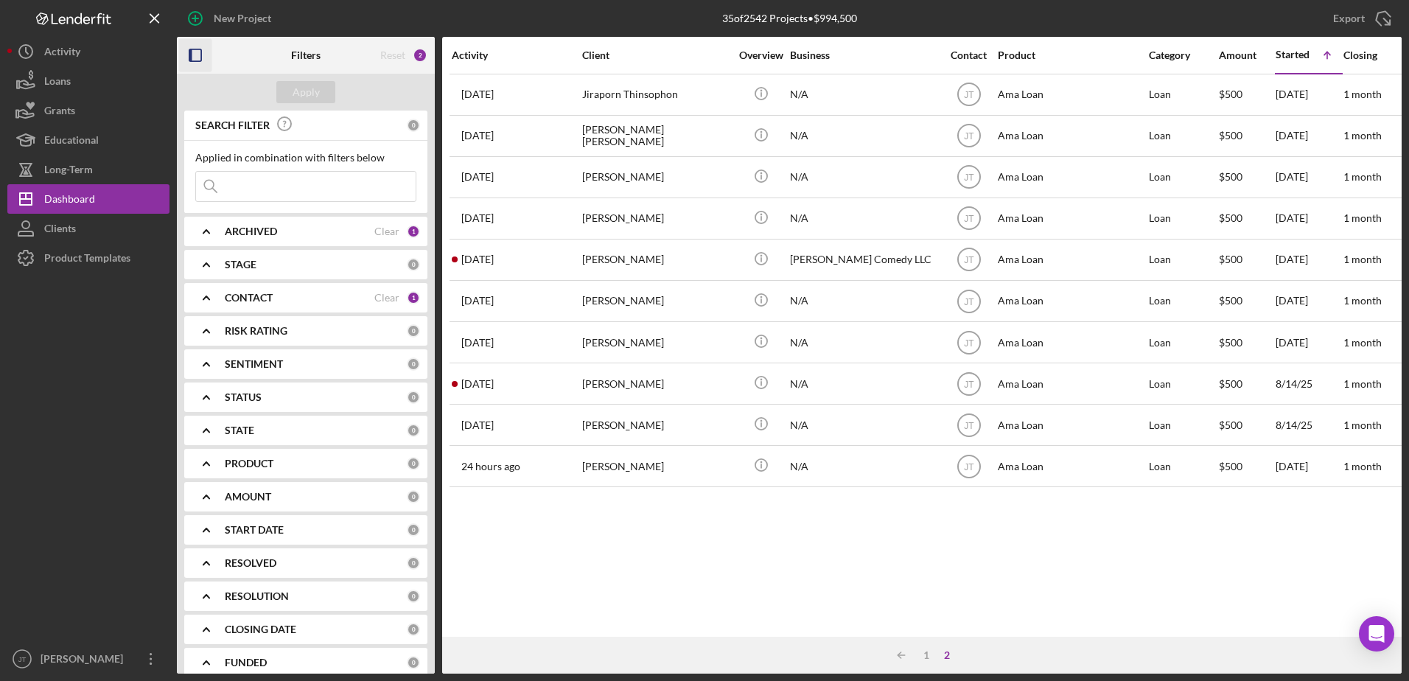
scroll to position [0, 0]
click at [751, 562] on div "Activity Client Overview Business Contact Product Category Amount Started Icon/…" at bounding box center [922, 337] width 960 height 600
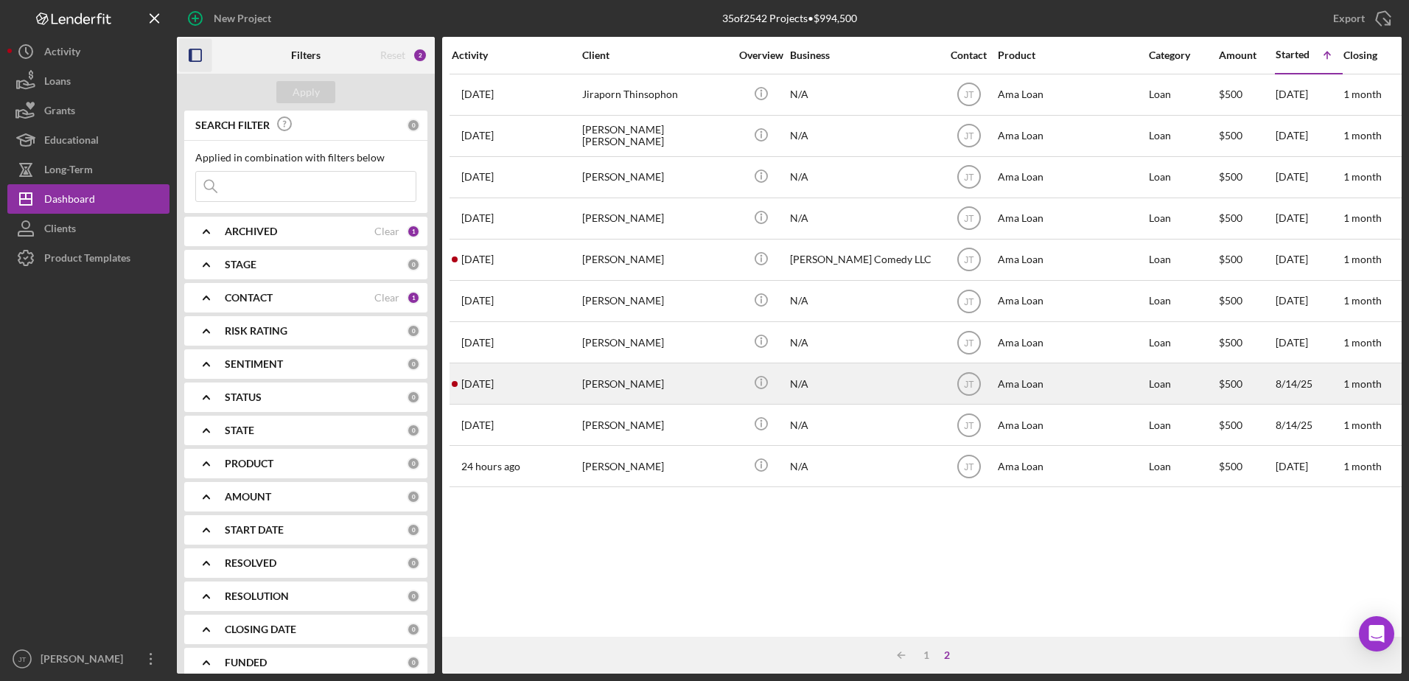
click at [616, 390] on div "[PERSON_NAME]" at bounding box center [655, 383] width 147 height 39
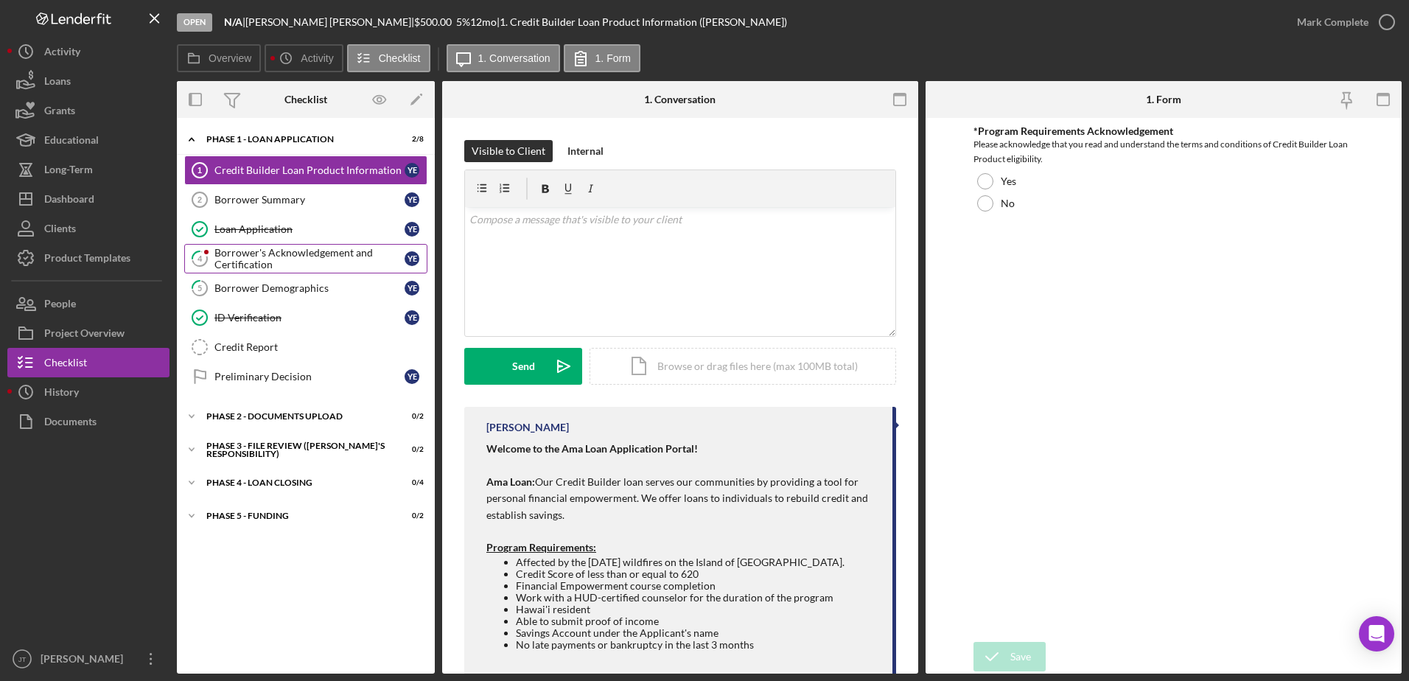
click at [300, 260] on div "Borrower's Acknowledgement and Certification" at bounding box center [310, 259] width 190 height 24
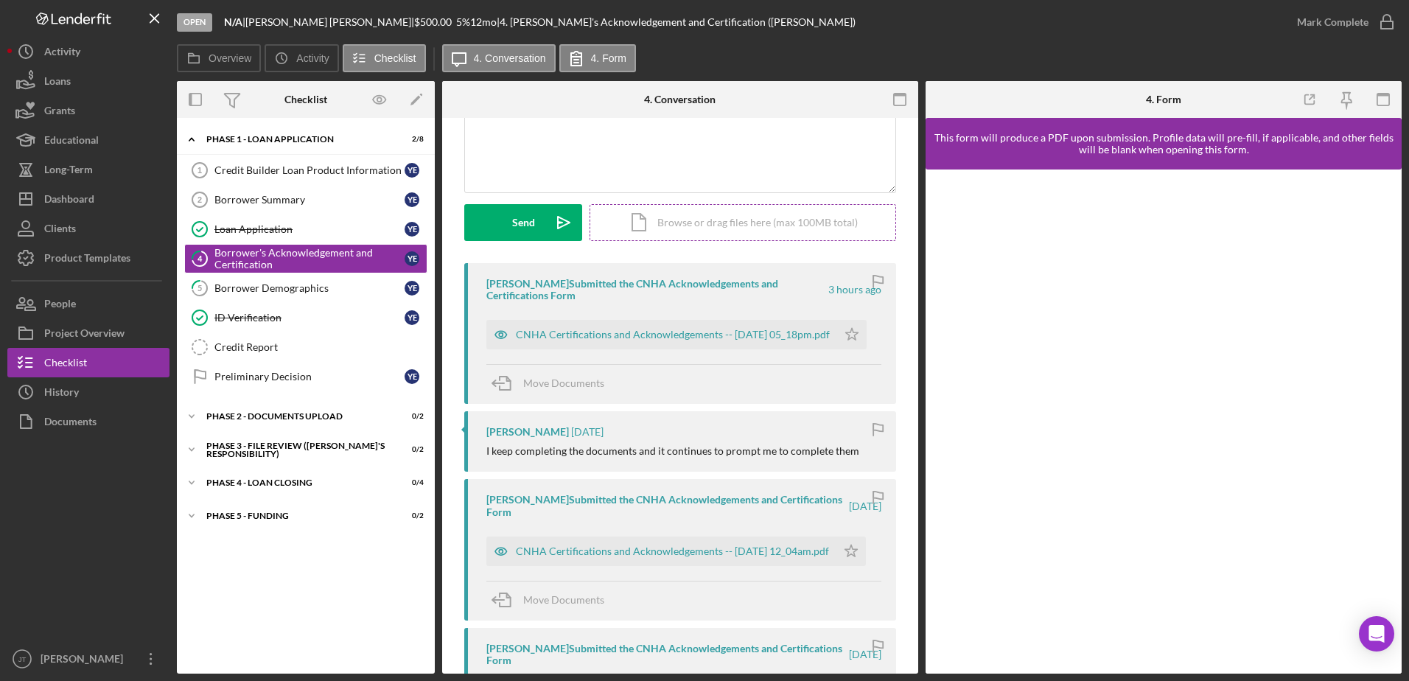
scroll to position [147, 0]
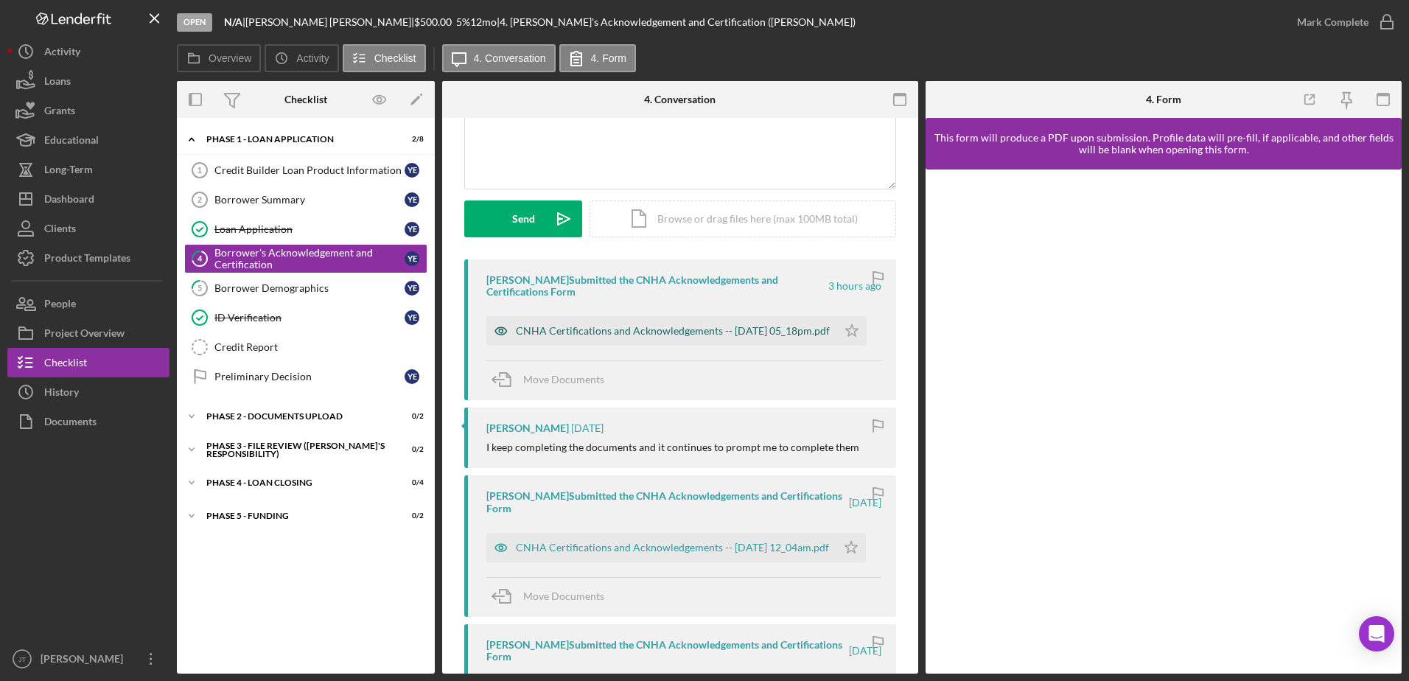
click at [672, 329] on div "CNHA Certifications and Acknowledgements -- [DATE] 05_18pm.pdf" at bounding box center [673, 331] width 314 height 12
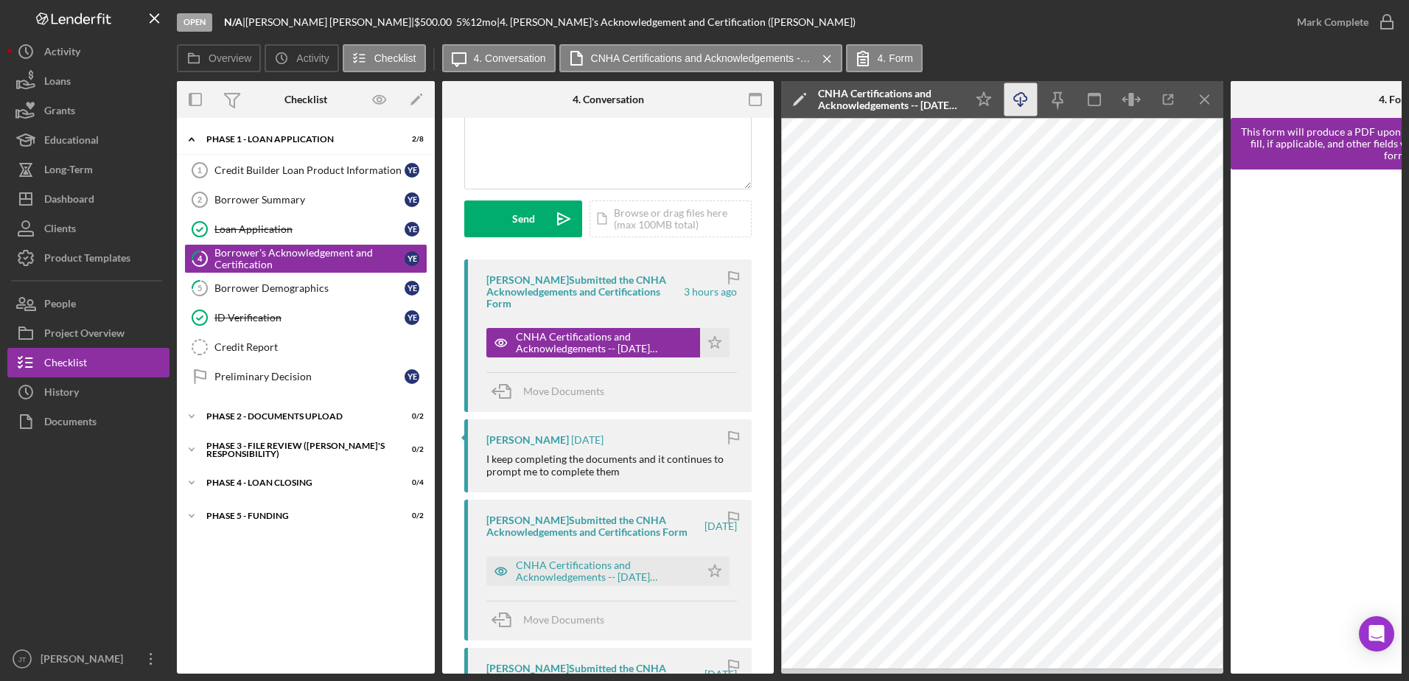
click at [1017, 104] on icon "Icon/Download" at bounding box center [1021, 99] width 33 height 33
click at [1204, 103] on icon "Icon/Menu Close" at bounding box center [1205, 99] width 33 height 33
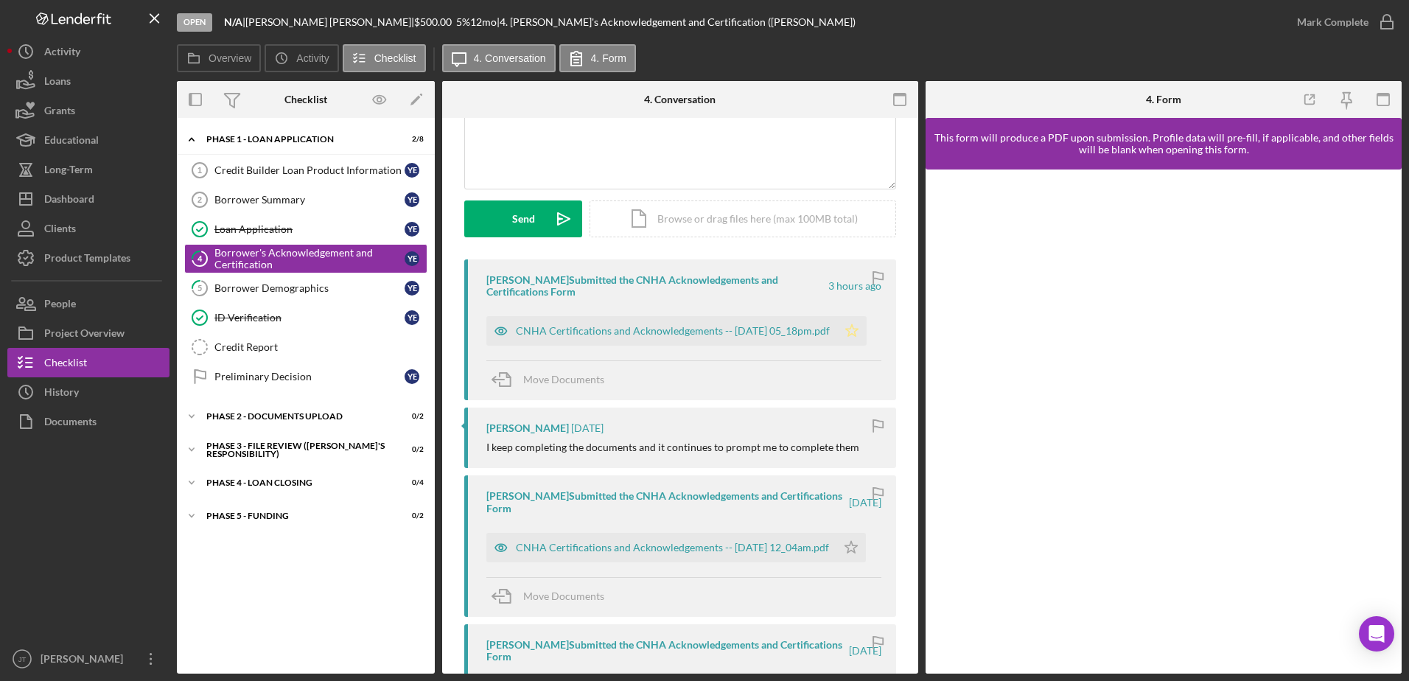
click at [862, 334] on icon "Icon/Star" at bounding box center [851, 330] width 29 height 29
click at [1387, 26] on icon "button" at bounding box center [1387, 22] width 37 height 37
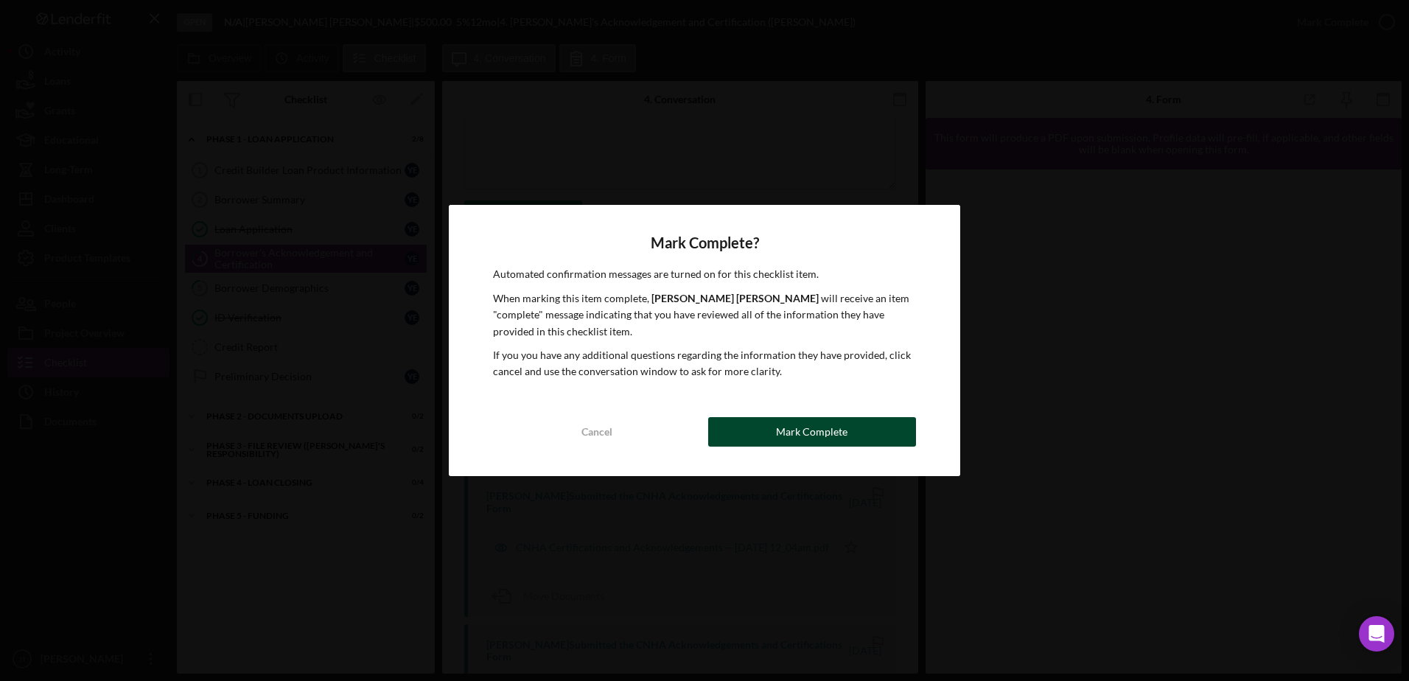
click at [842, 441] on div "Mark Complete" at bounding box center [812, 431] width 72 height 29
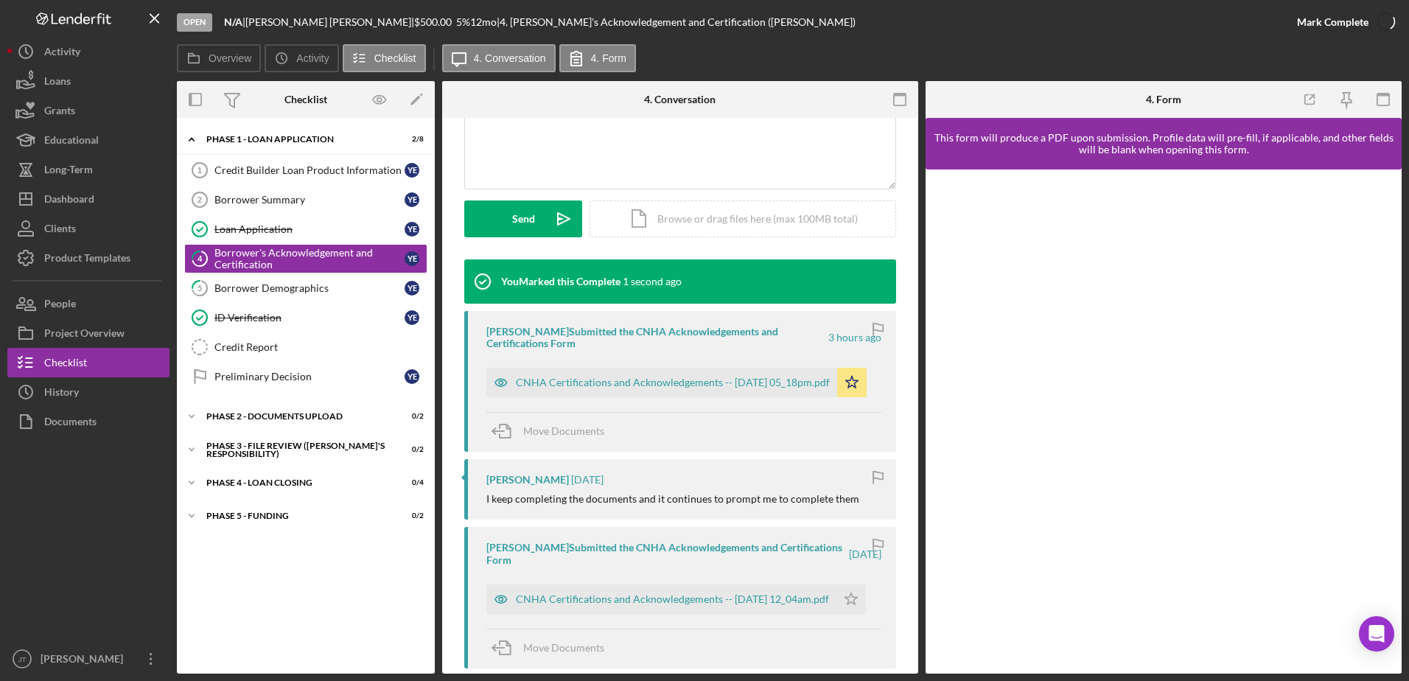
scroll to position [350, 0]
click at [959, 48] on div "Overview Icon/History Activity Checklist Icon/Message 4. Conversation 4. Form" at bounding box center [789, 58] width 1225 height 29
click at [124, 201] on button "Icon/Dashboard Dashboard" at bounding box center [88, 198] width 162 height 29
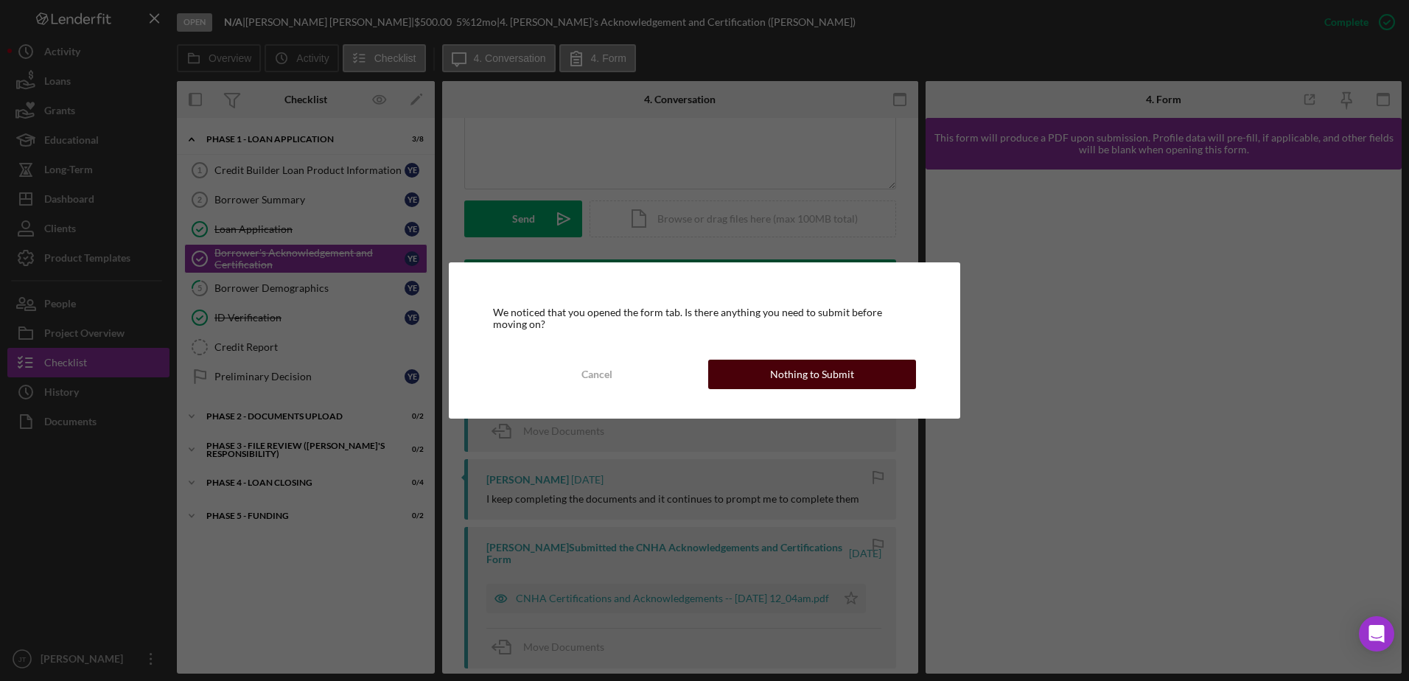
click at [789, 375] on div "Nothing to Submit" at bounding box center [812, 374] width 84 height 29
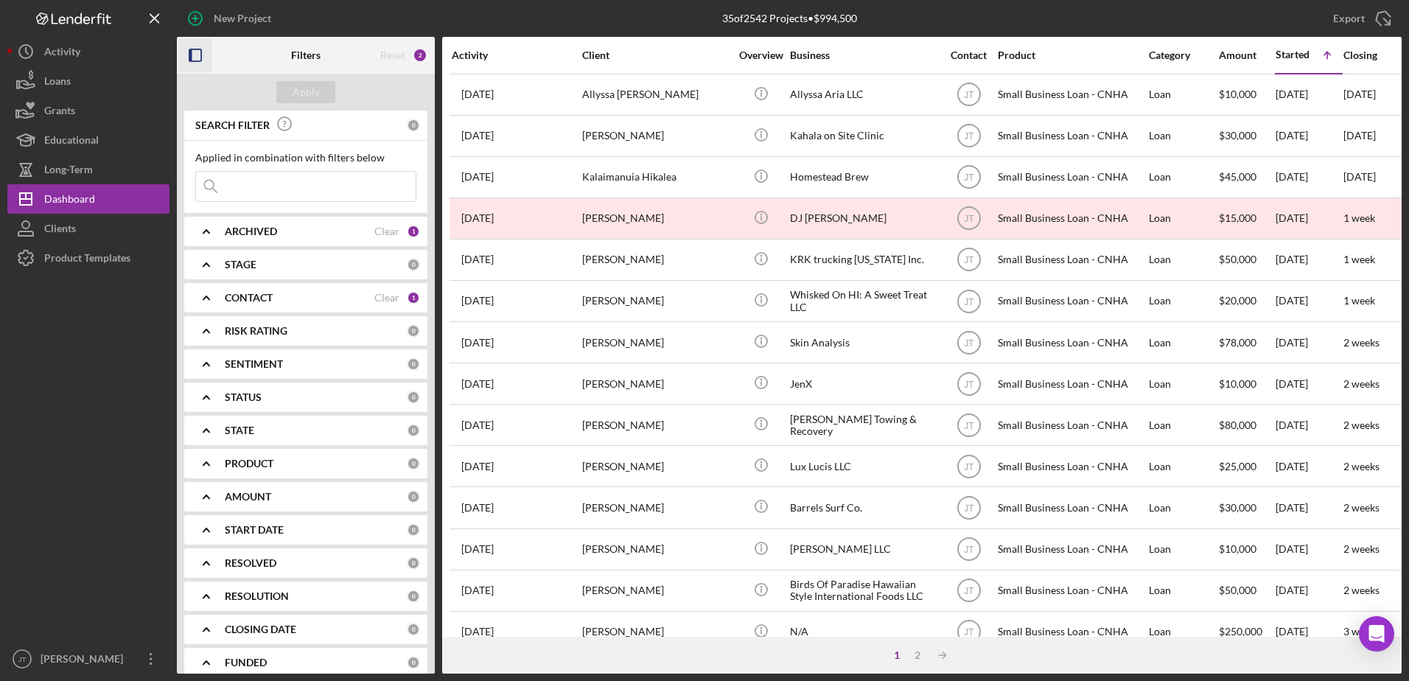
click at [198, 64] on icon "button" at bounding box center [195, 55] width 33 height 33
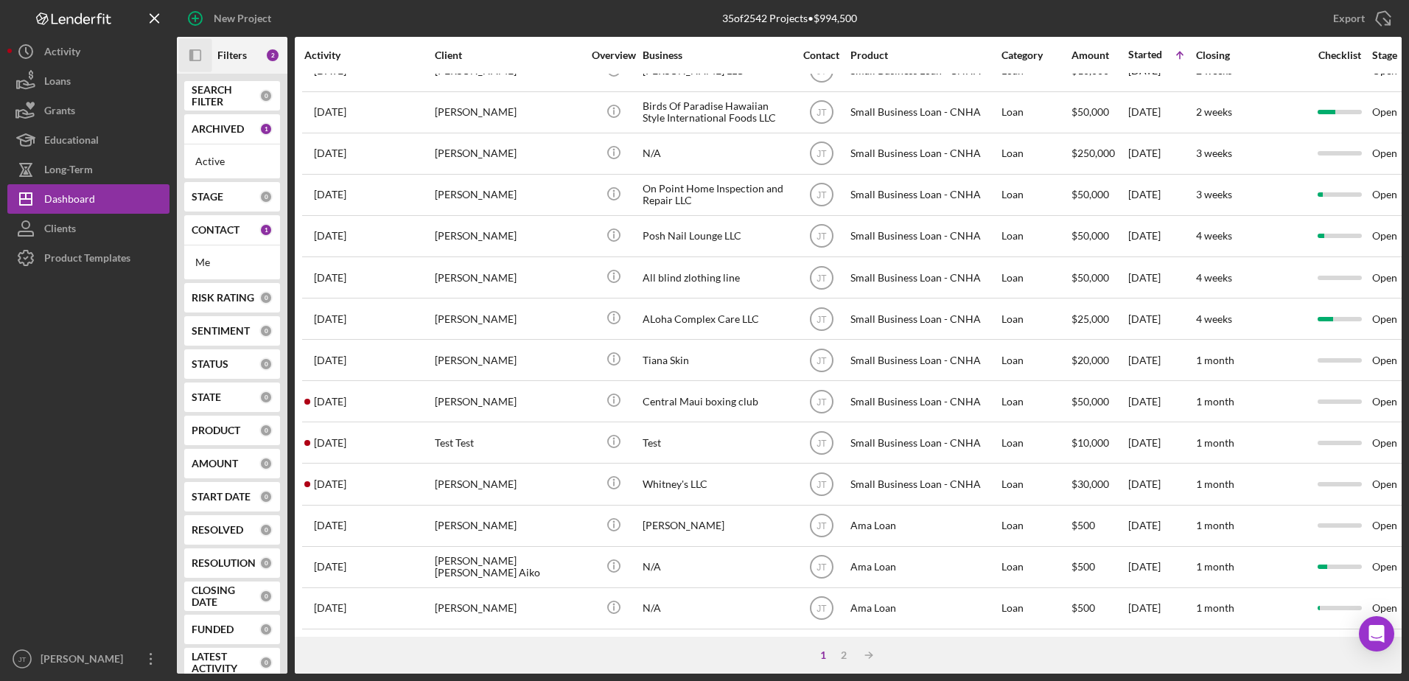
scroll to position [489, 0]
click at [841, 659] on div "2" at bounding box center [844, 655] width 21 height 12
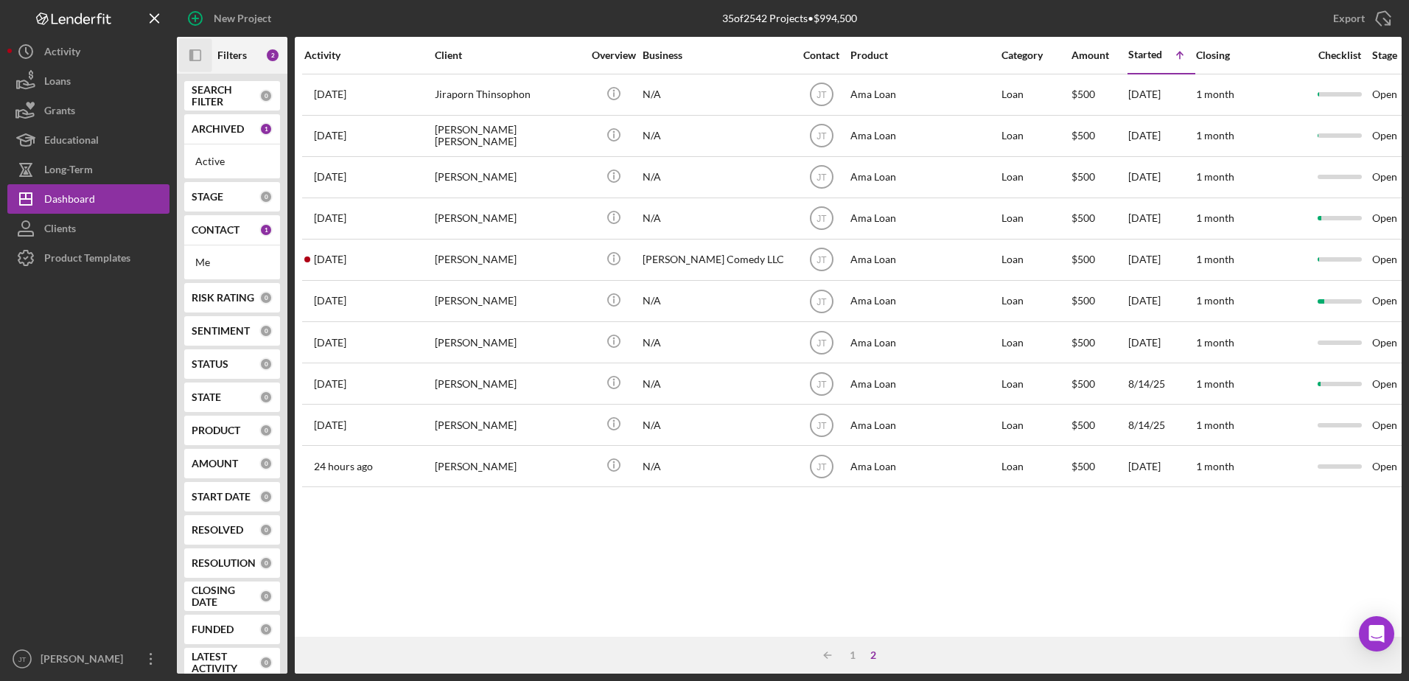
scroll to position [0, 0]
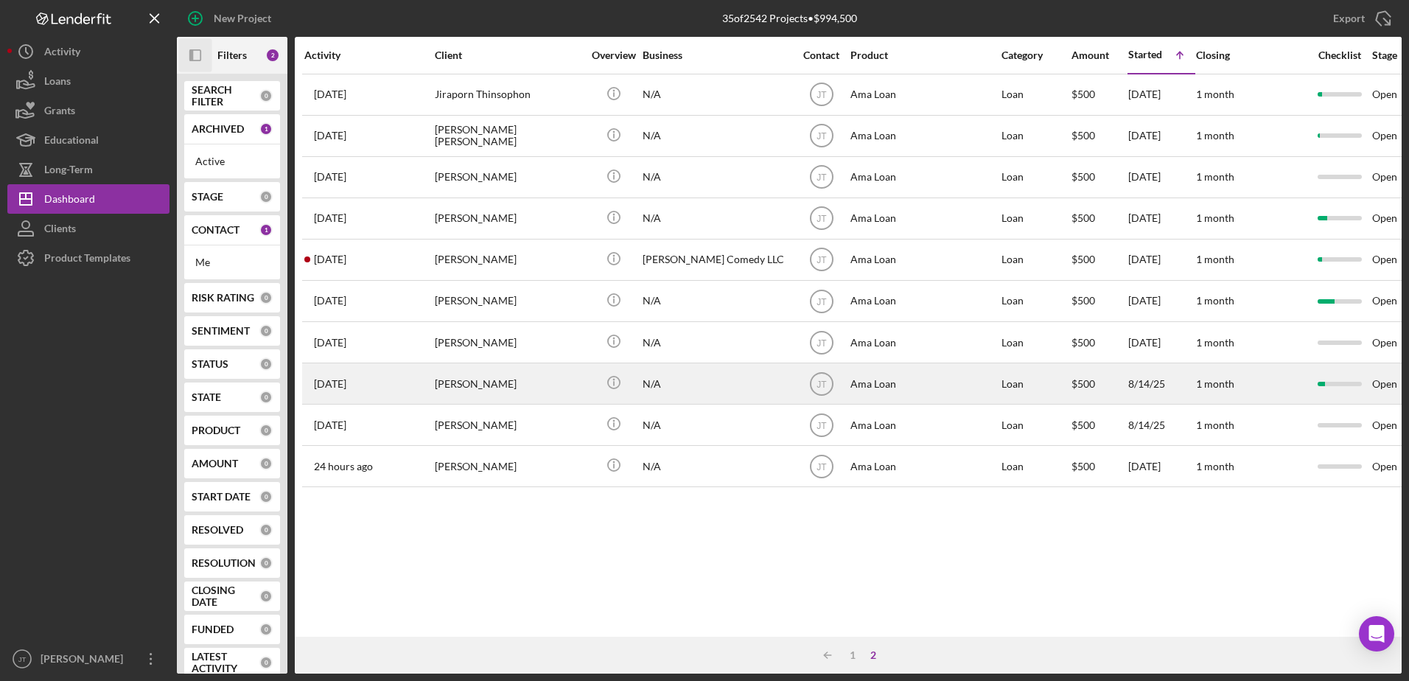
click at [494, 388] on div "[PERSON_NAME]" at bounding box center [508, 383] width 147 height 39
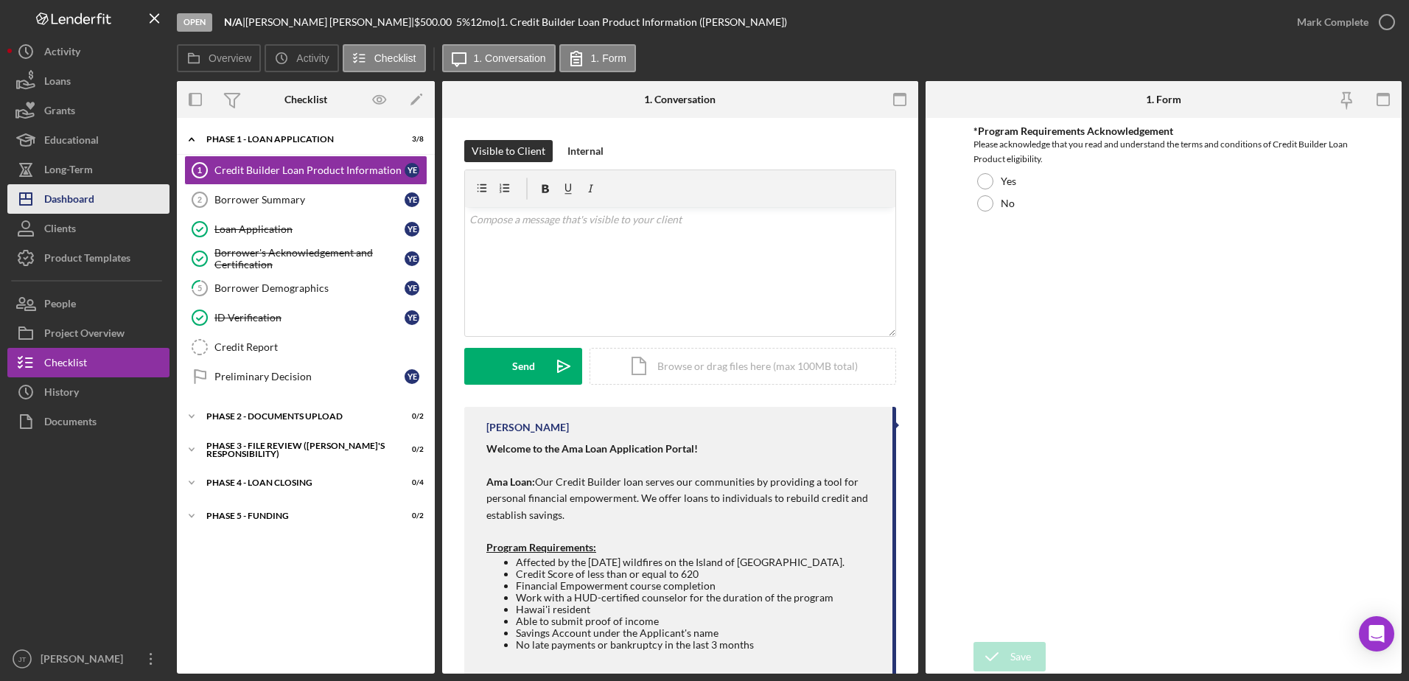
click at [126, 197] on button "Icon/Dashboard Dashboard" at bounding box center [88, 198] width 162 height 29
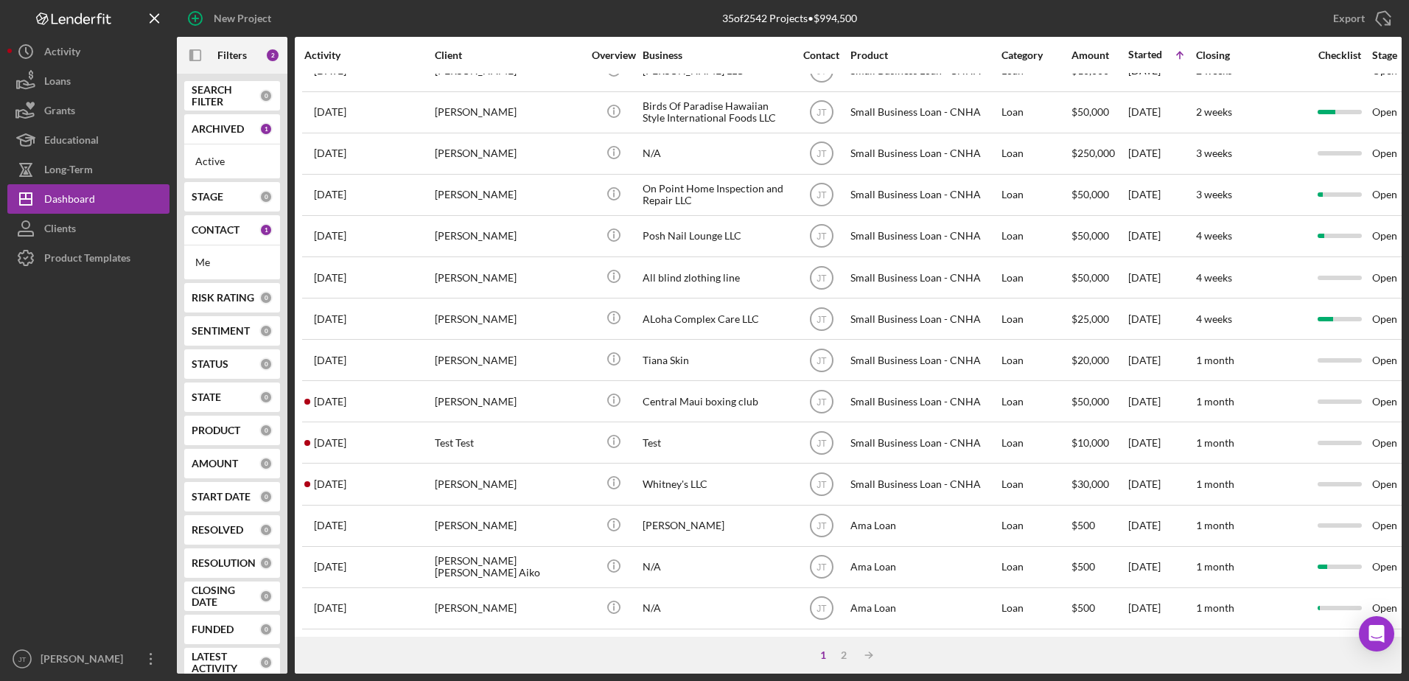
scroll to position [489, 0]
click at [845, 658] on div "2" at bounding box center [844, 655] width 21 height 12
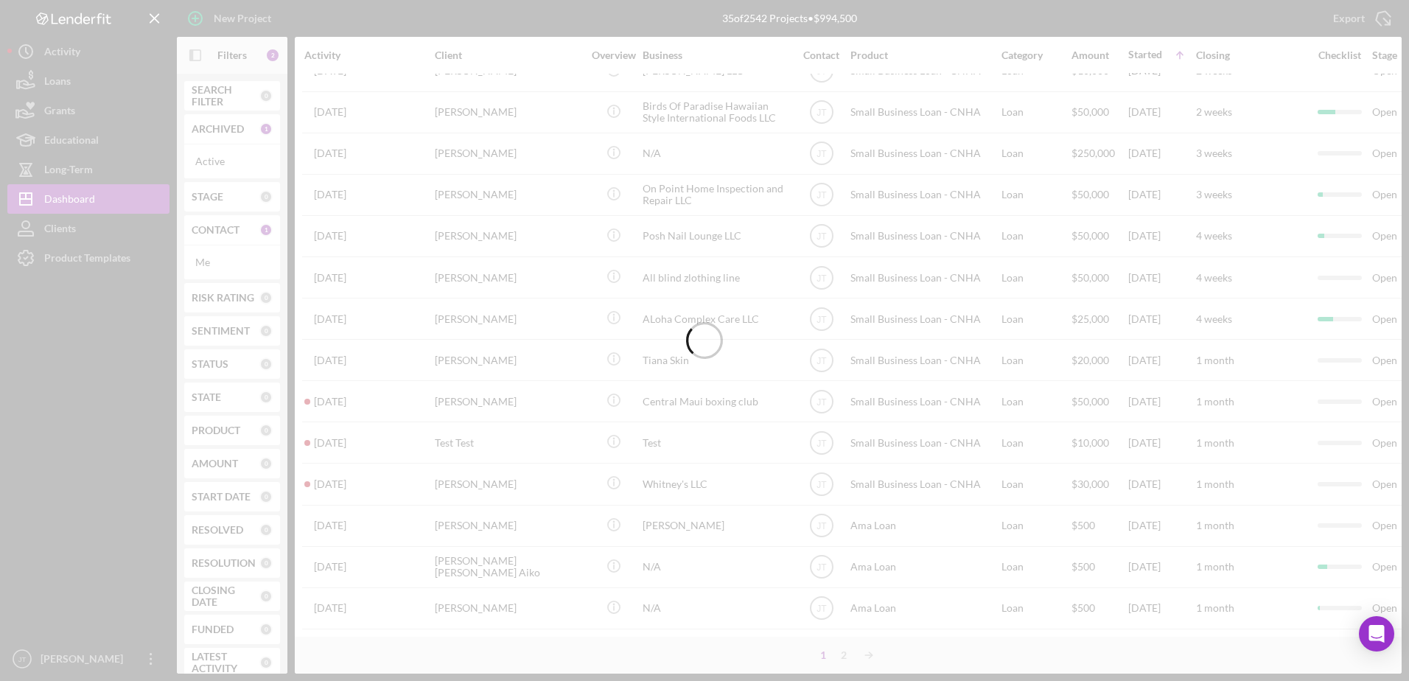
scroll to position [0, 0]
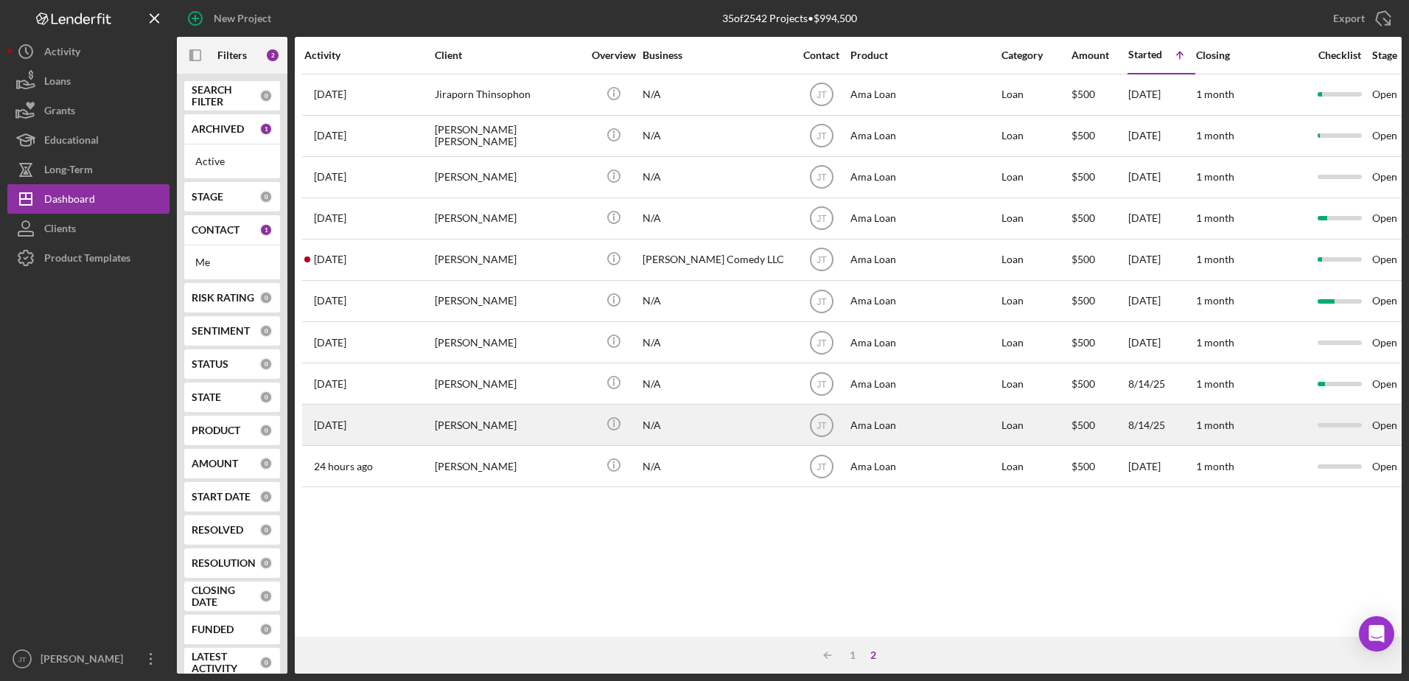
click at [447, 422] on div "[PERSON_NAME]" at bounding box center [508, 424] width 147 height 39
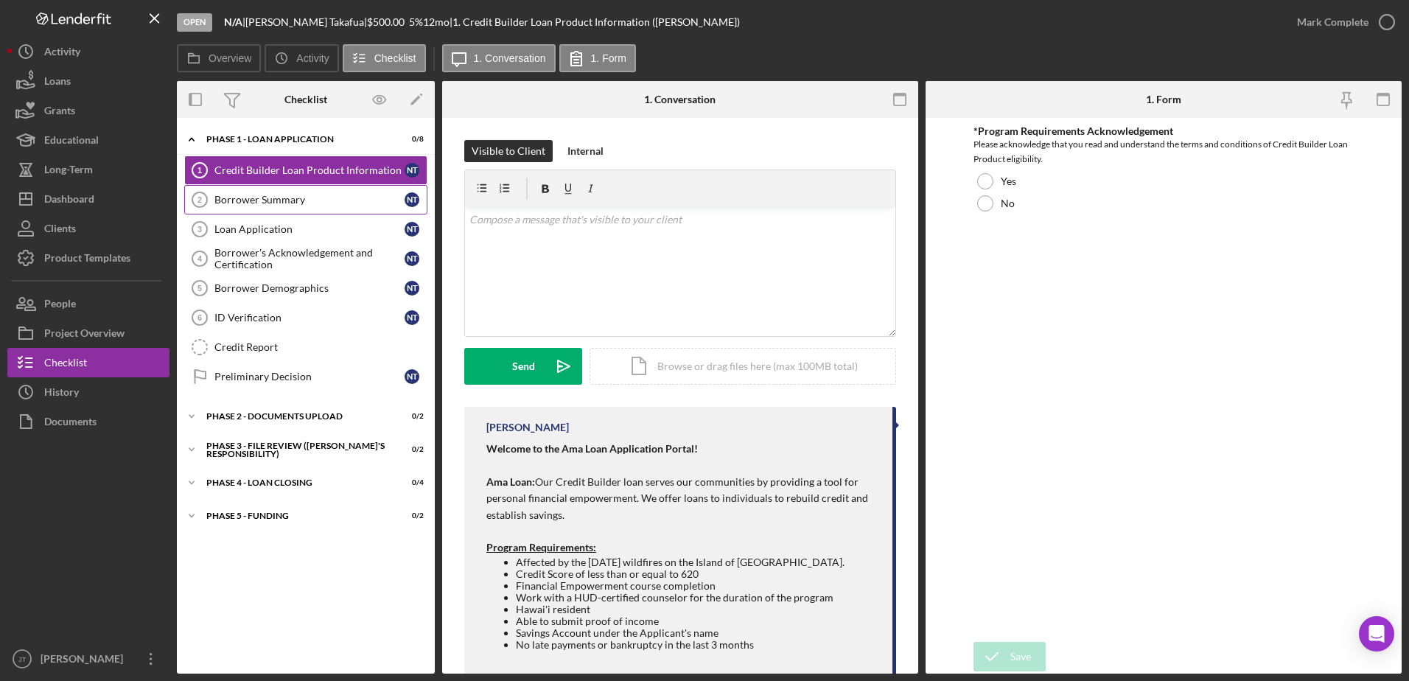
click at [335, 200] on div "Borrower Summary" at bounding box center [310, 200] width 190 height 12
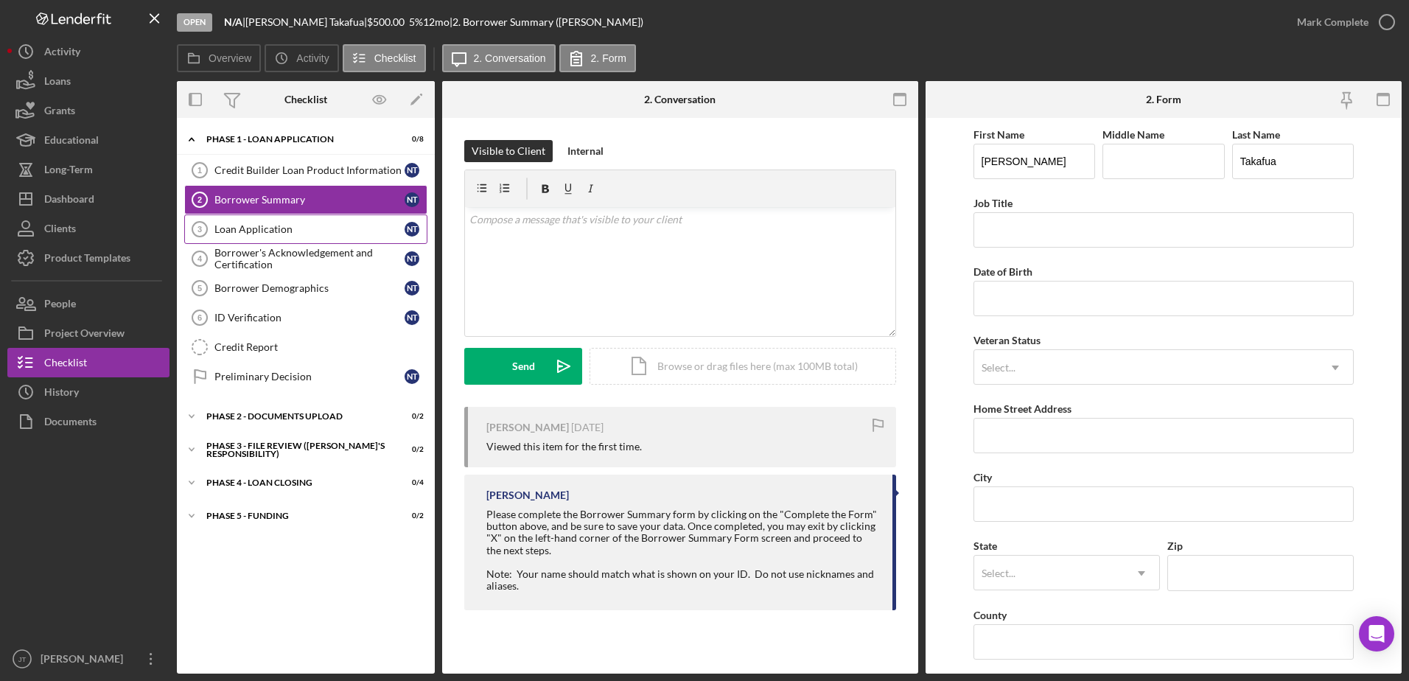
click at [333, 225] on div "Loan Application" at bounding box center [310, 229] width 190 height 12
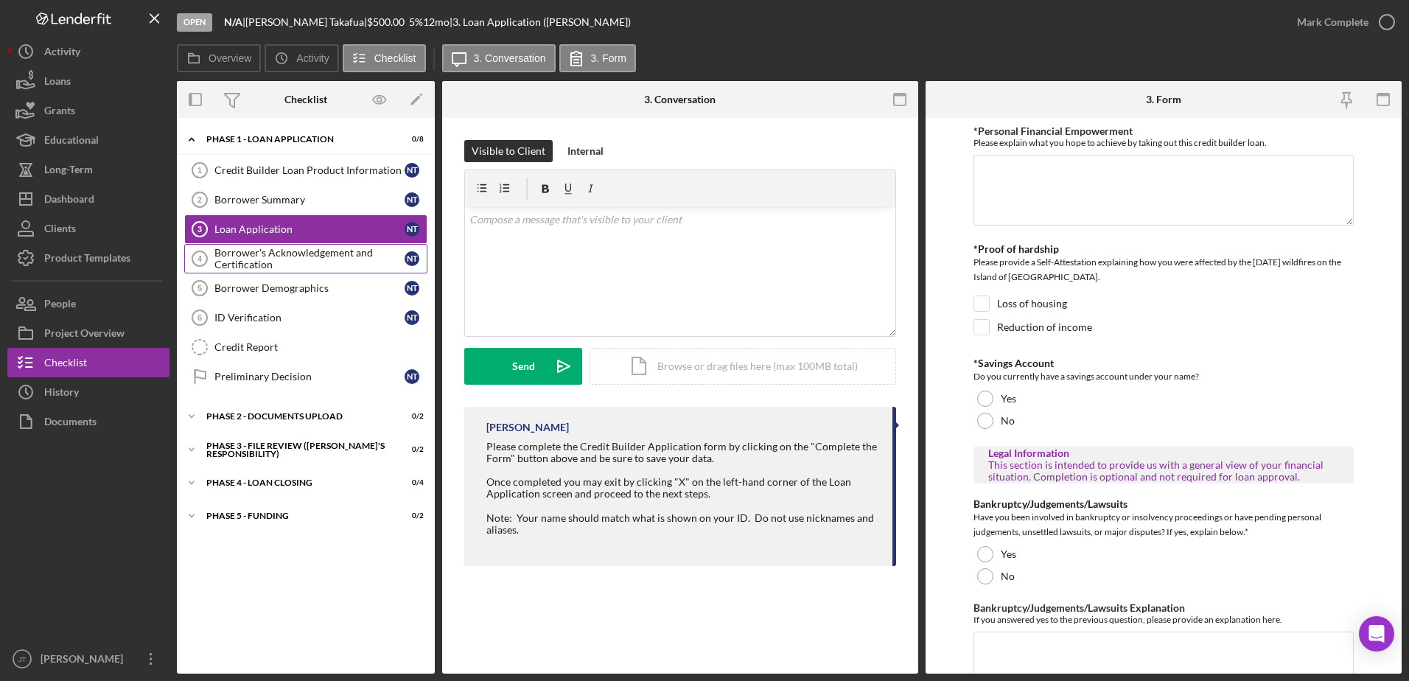
click at [319, 261] on div "Borrower's Acknowledgement and Certification" at bounding box center [310, 259] width 190 height 24
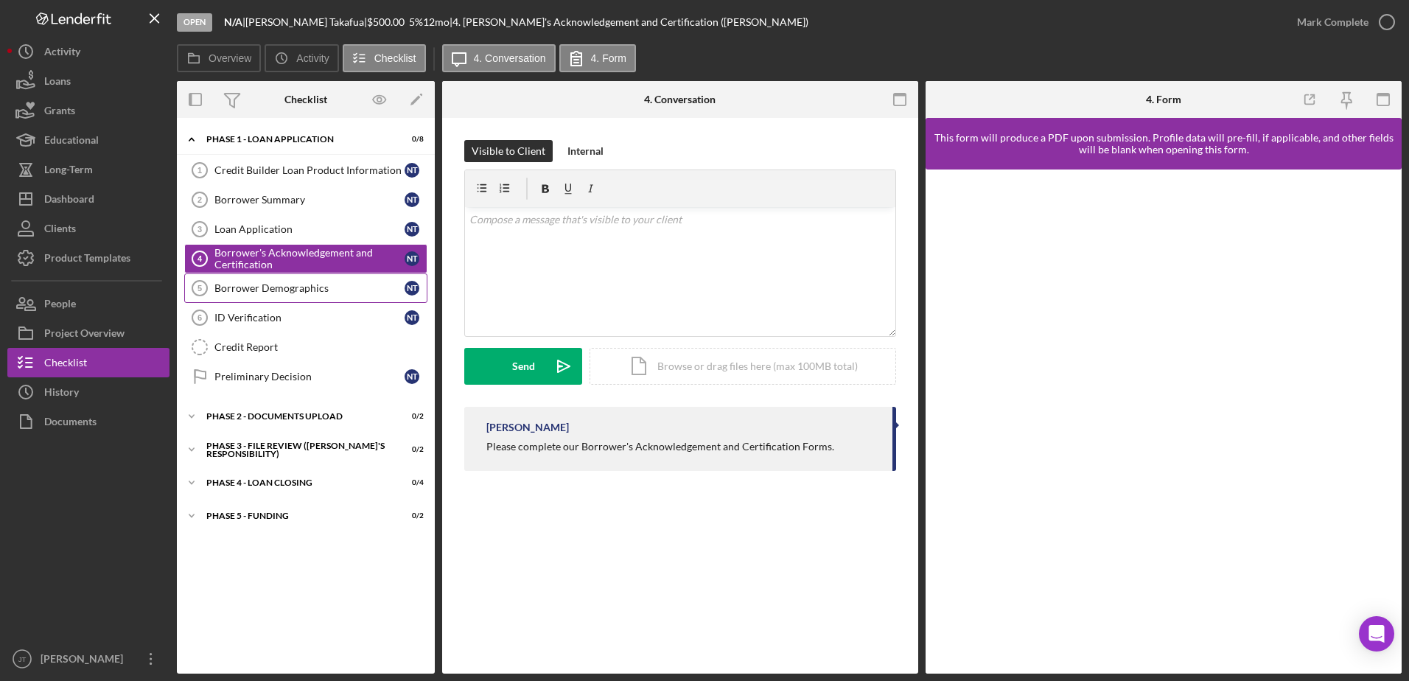
click at [305, 296] on link "Borrower Demographics 5 Borrower Demographics N T" at bounding box center [305, 287] width 243 height 29
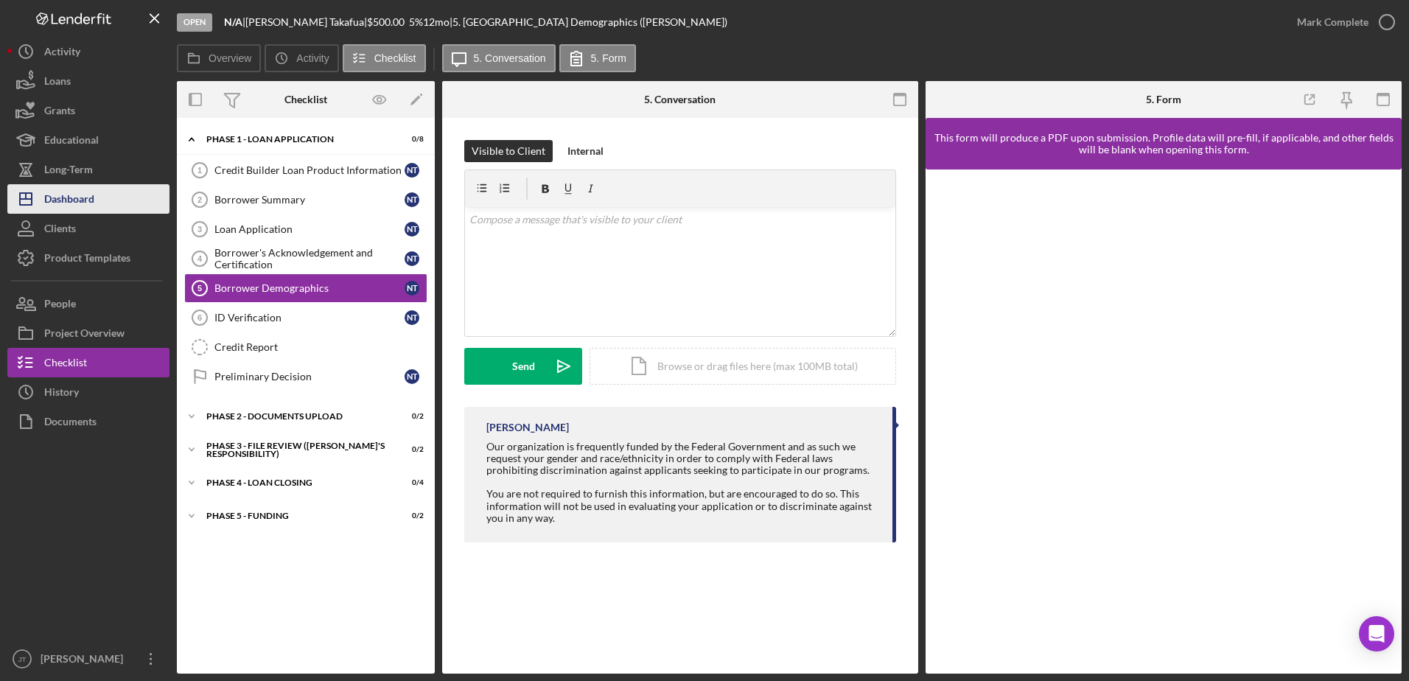
click at [116, 203] on button "Icon/Dashboard Dashboard" at bounding box center [88, 198] width 162 height 29
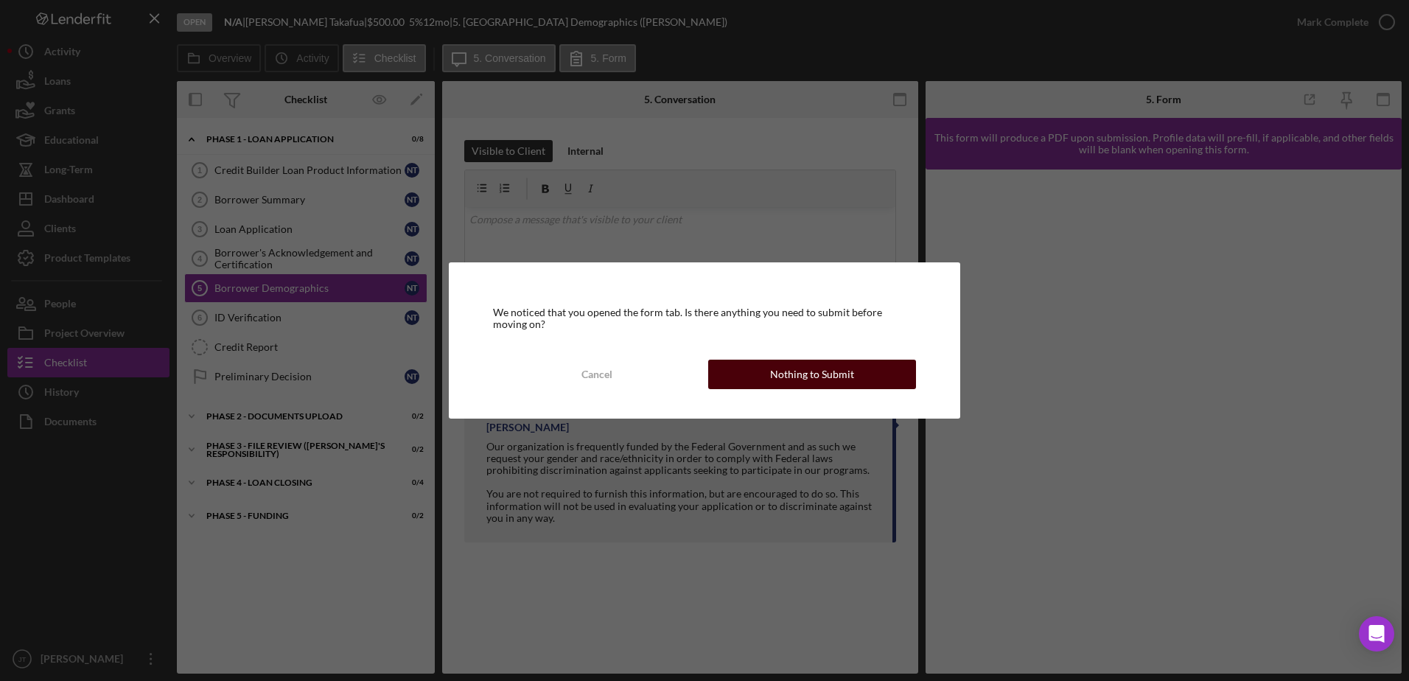
click at [760, 381] on button "Nothing to Submit" at bounding box center [812, 374] width 208 height 29
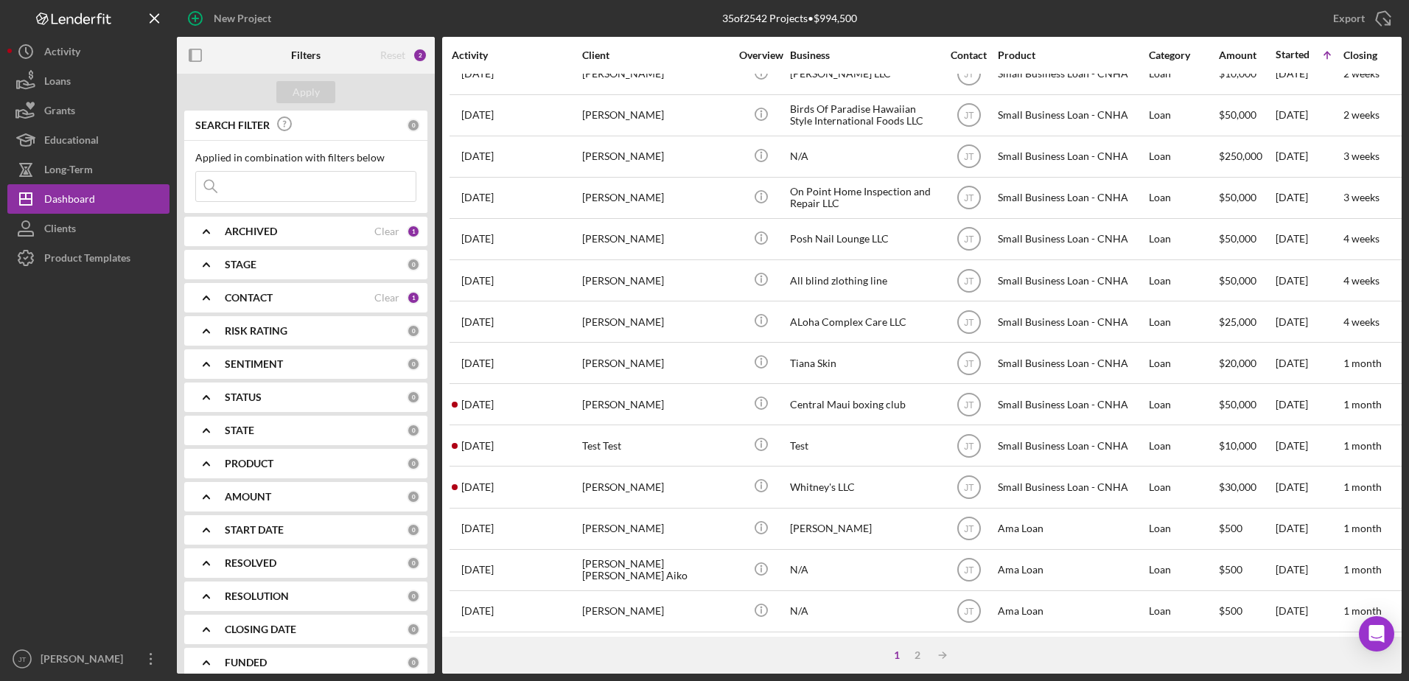
scroll to position [489, 0]
click at [916, 657] on div "2" at bounding box center [917, 655] width 21 height 12
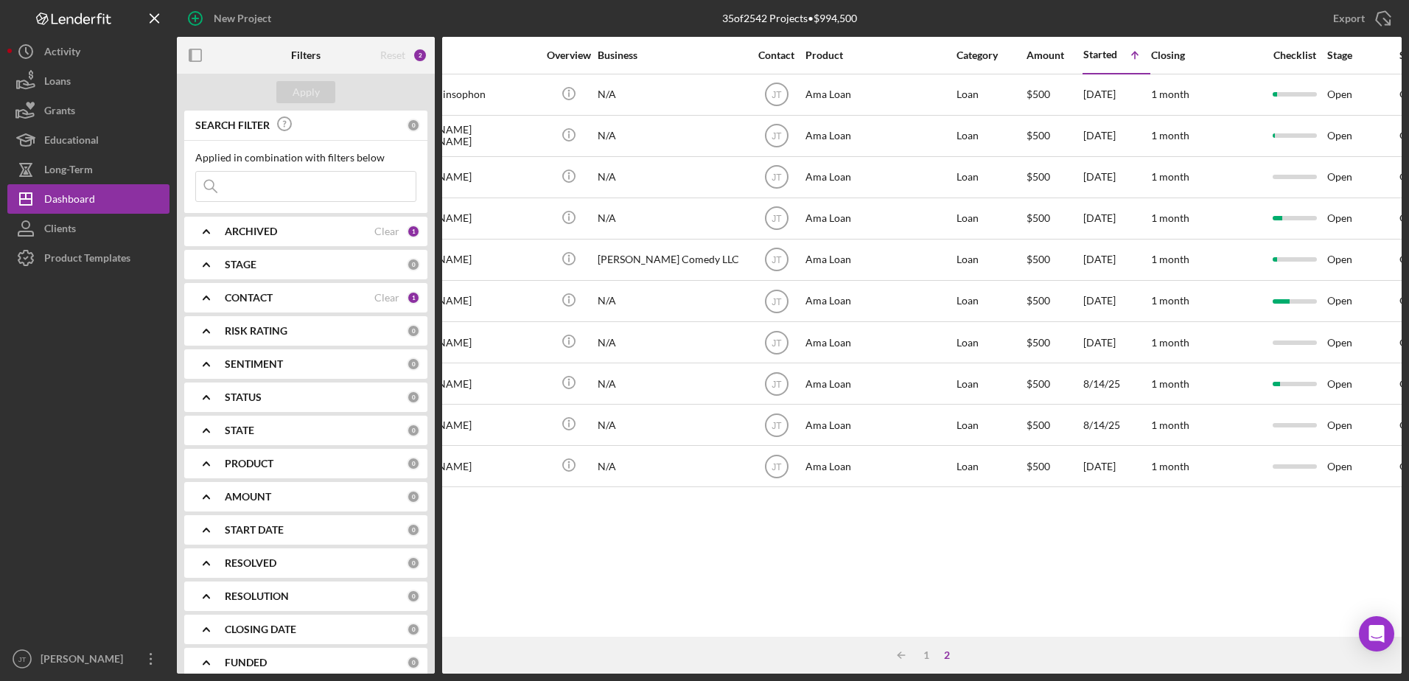
scroll to position [0, 0]
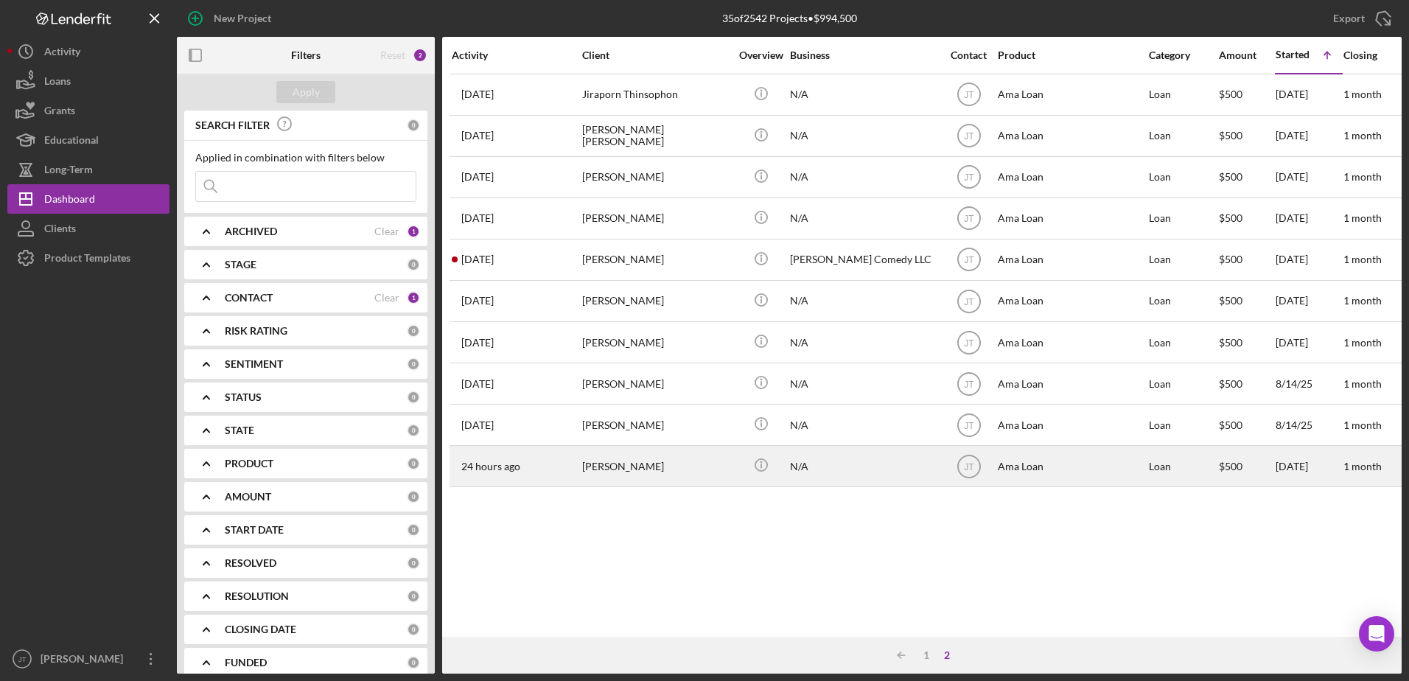
click at [606, 471] on div "[PERSON_NAME]" at bounding box center [655, 466] width 147 height 39
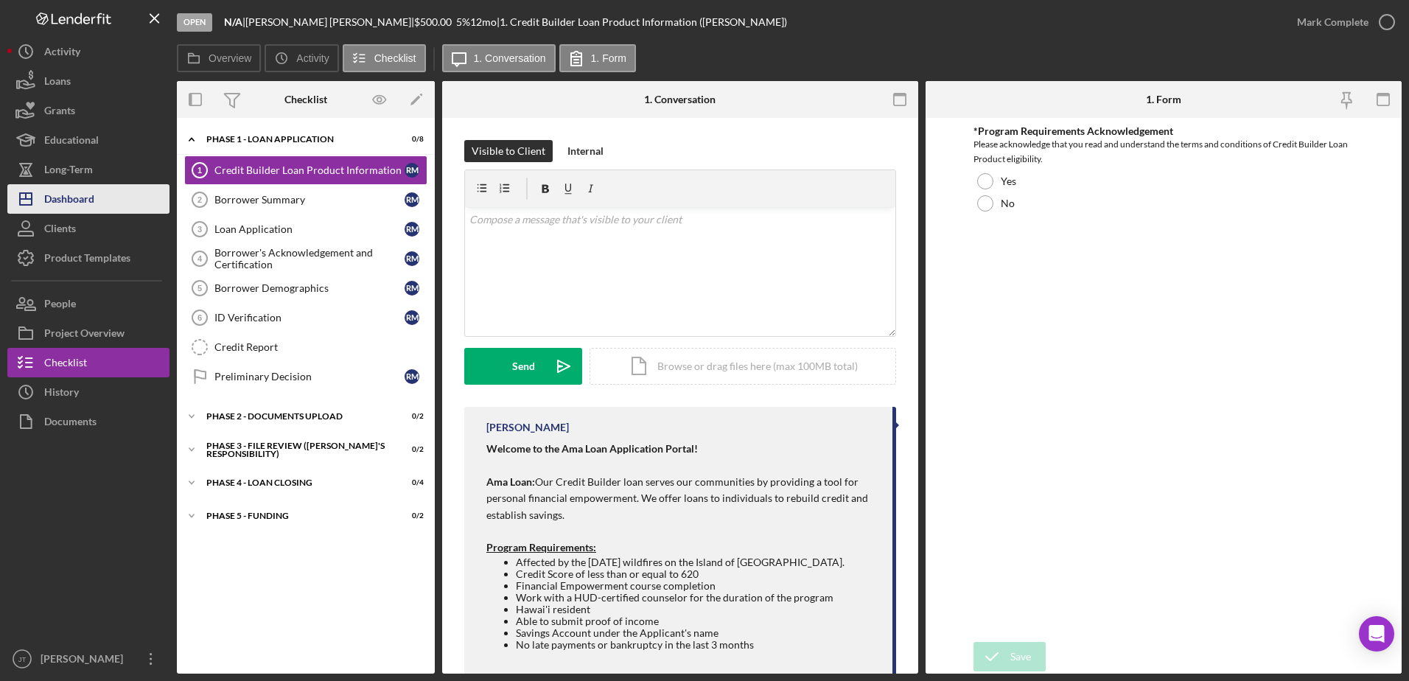
click at [101, 209] on button "Icon/Dashboard Dashboard" at bounding box center [88, 198] width 162 height 29
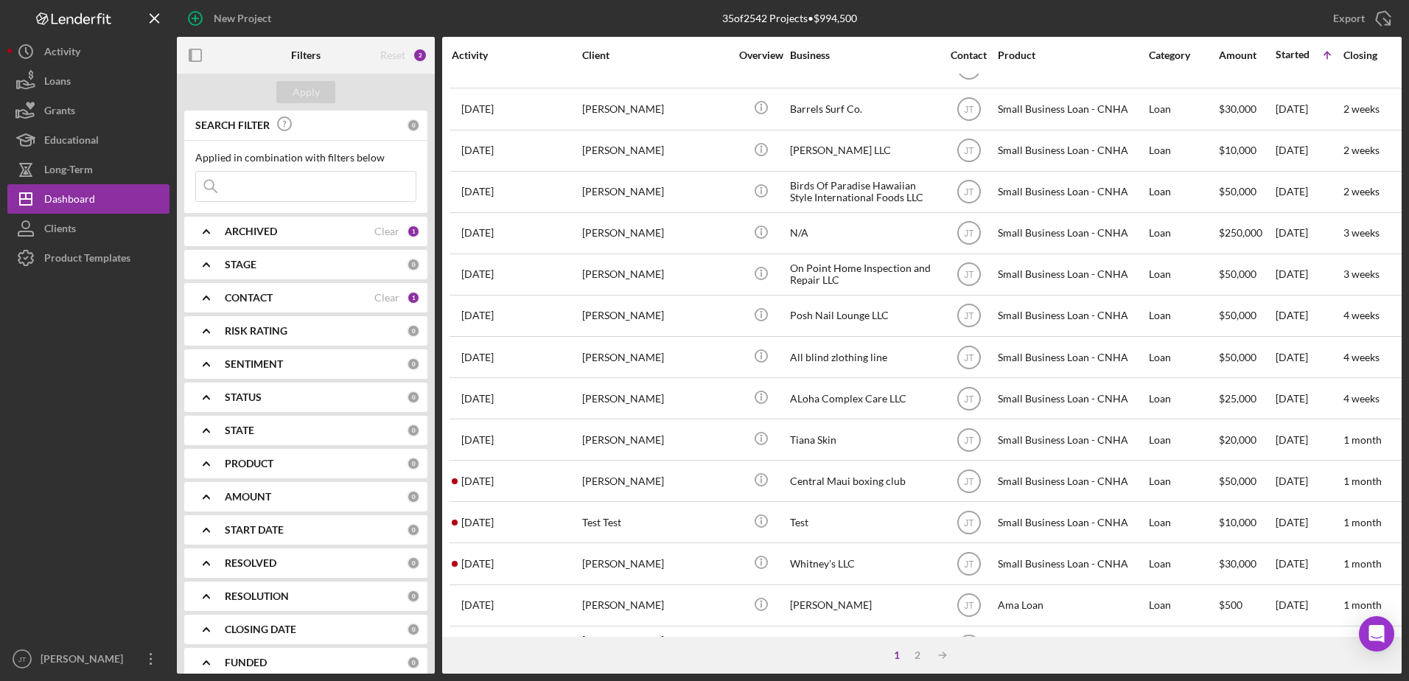
scroll to position [442, 0]
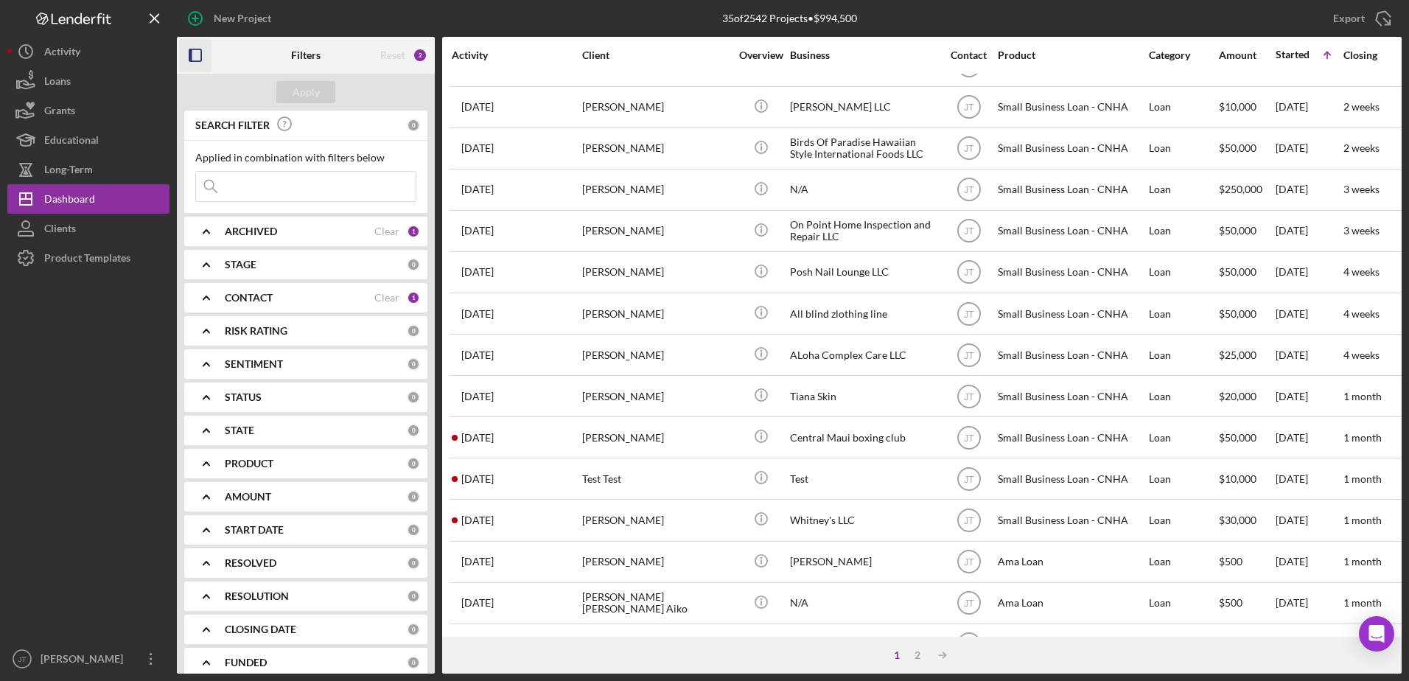
click at [196, 60] on icon "button" at bounding box center [195, 55] width 33 height 33
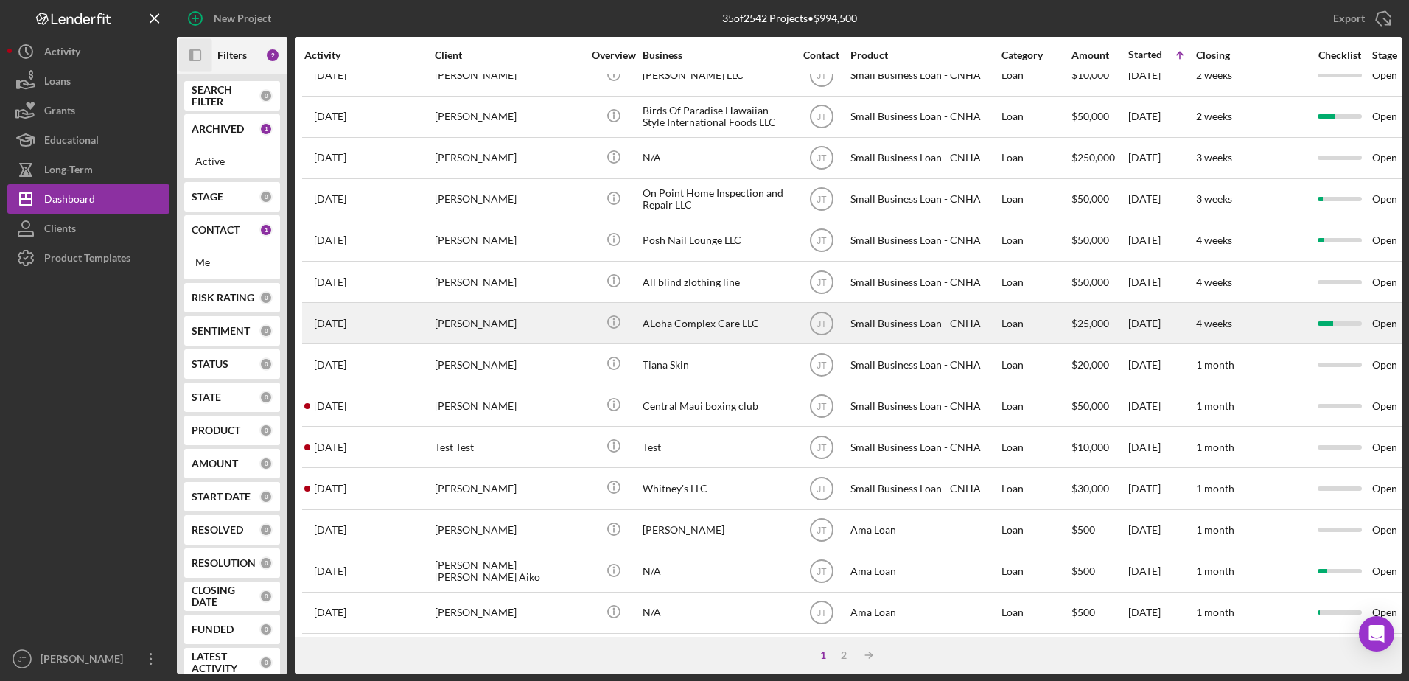
scroll to position [489, 0]
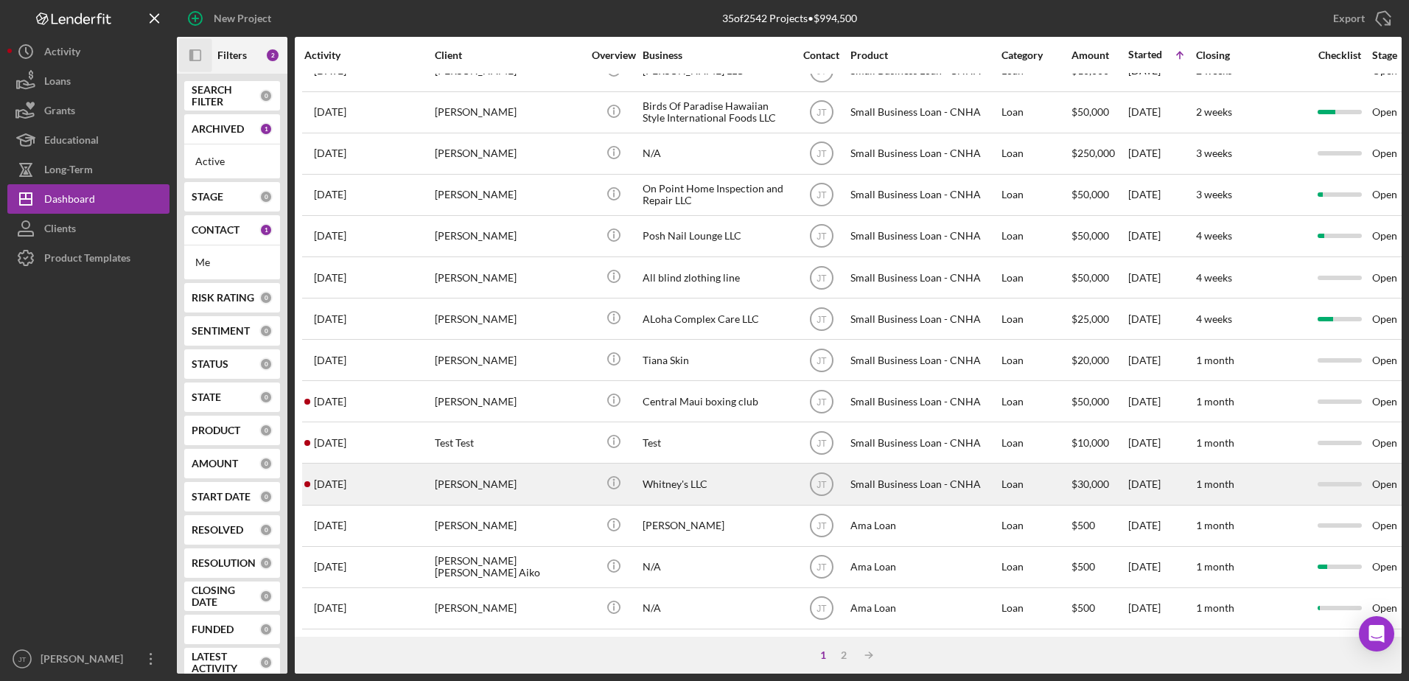
click at [458, 475] on div "[PERSON_NAME]" at bounding box center [508, 483] width 147 height 39
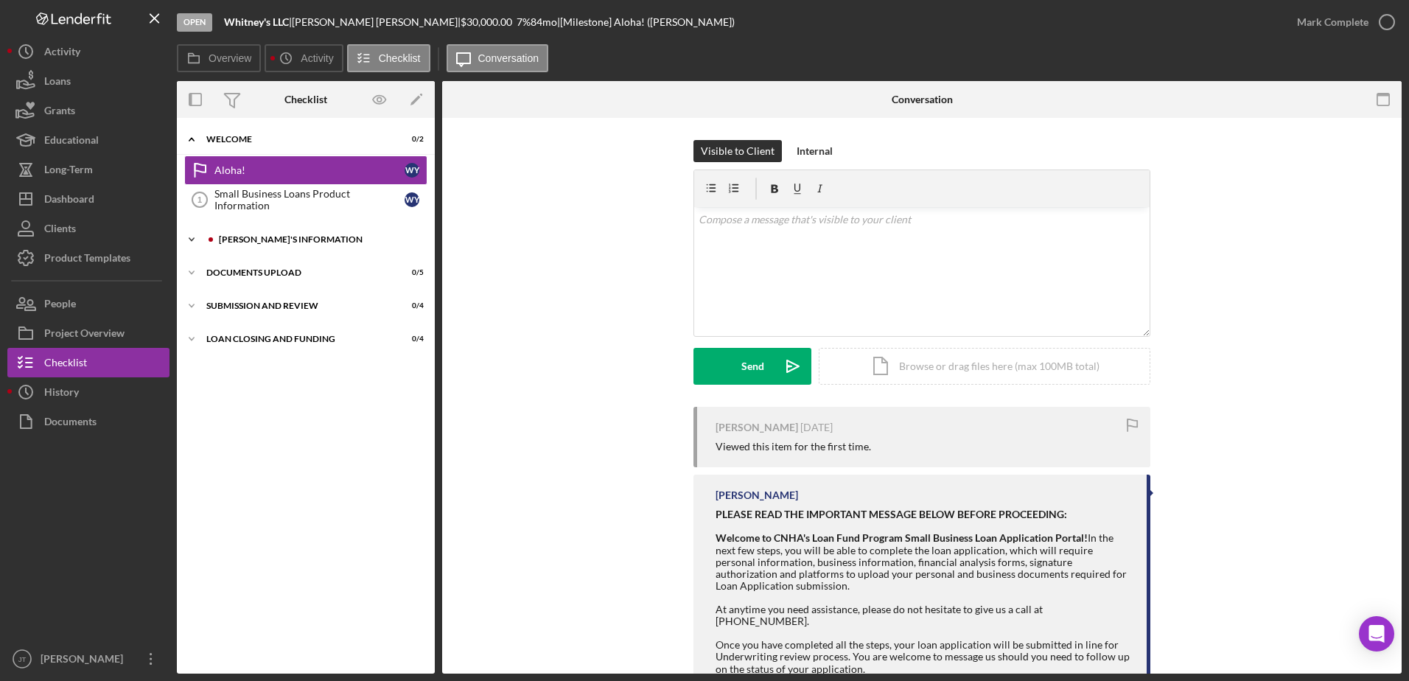
click at [218, 237] on div "[PERSON_NAME]'S INFORMATION" at bounding box center [314, 239] width 217 height 9
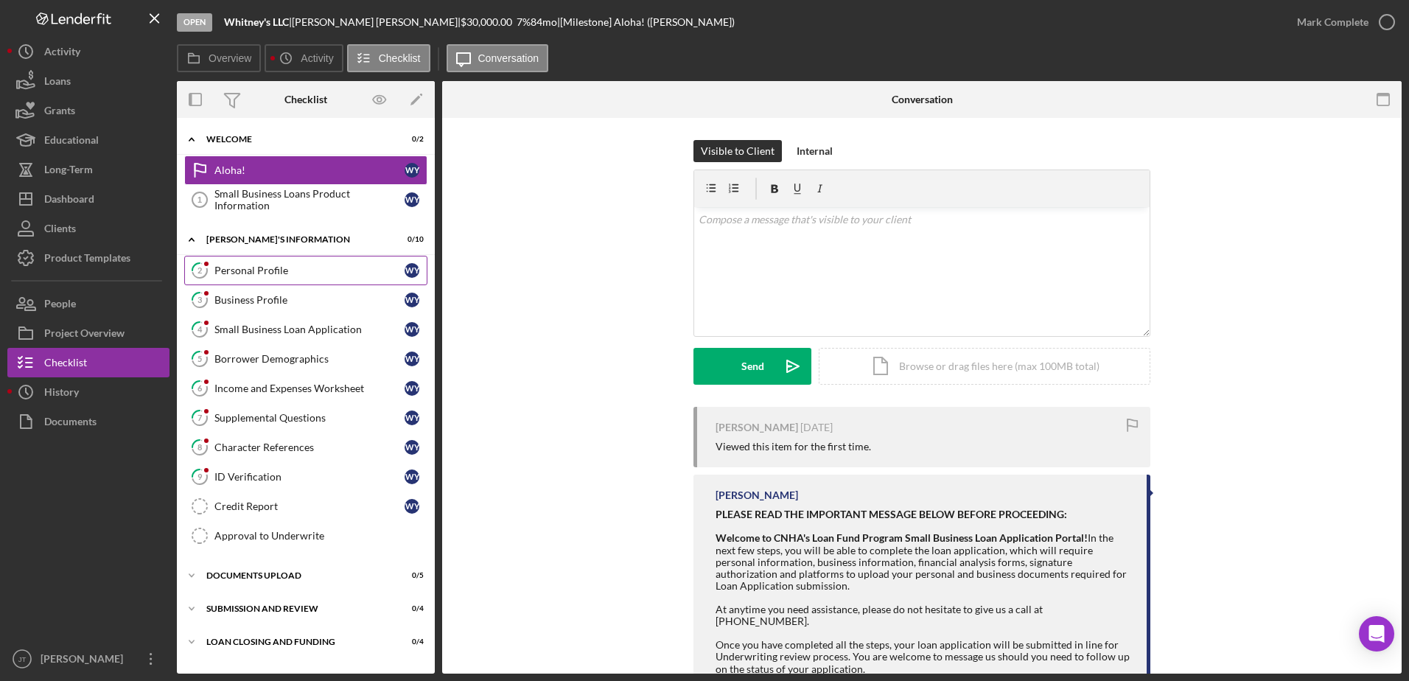
click at [285, 283] on link "2 Personal Profile W Y" at bounding box center [305, 270] width 243 height 29
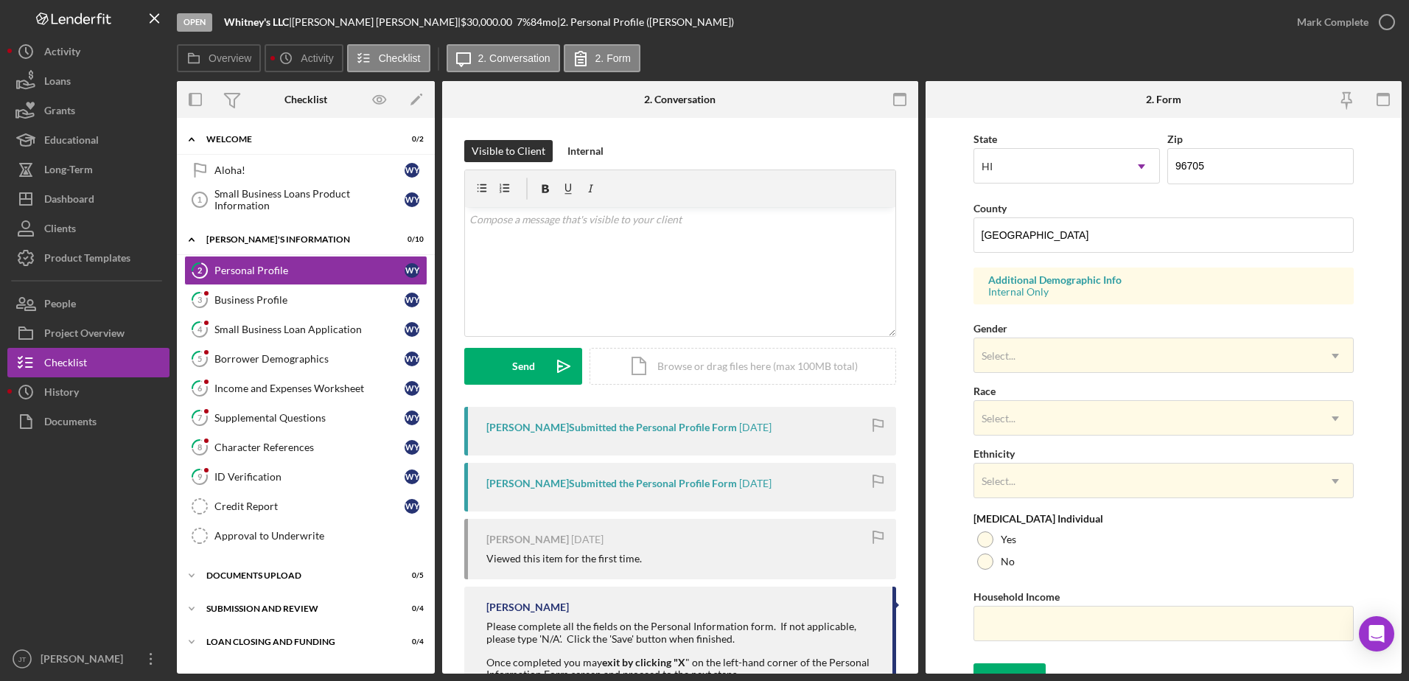
scroll to position [428, 0]
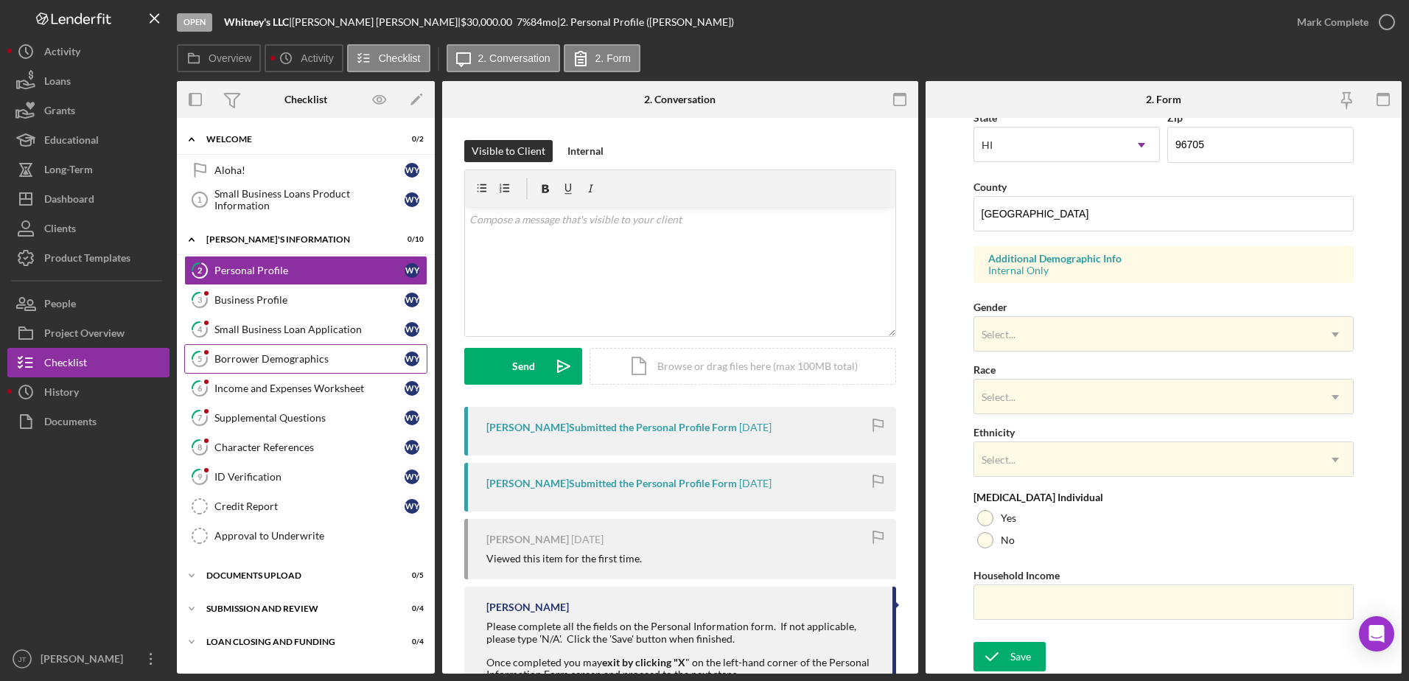
click at [319, 366] on link "5 Borrower Demographics W Y" at bounding box center [305, 358] width 243 height 29
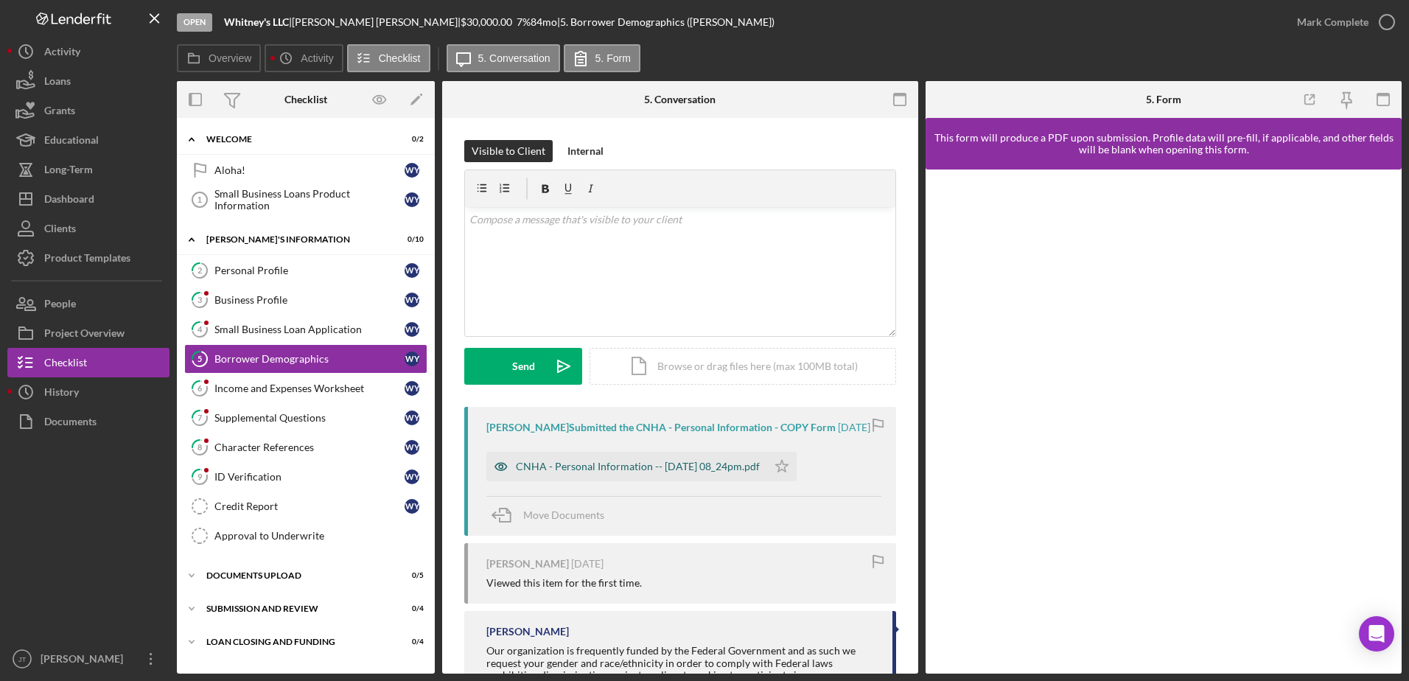
click at [717, 461] on div "CNHA - Personal Information -- [DATE] 08_24pm.pdf" at bounding box center [638, 467] width 244 height 12
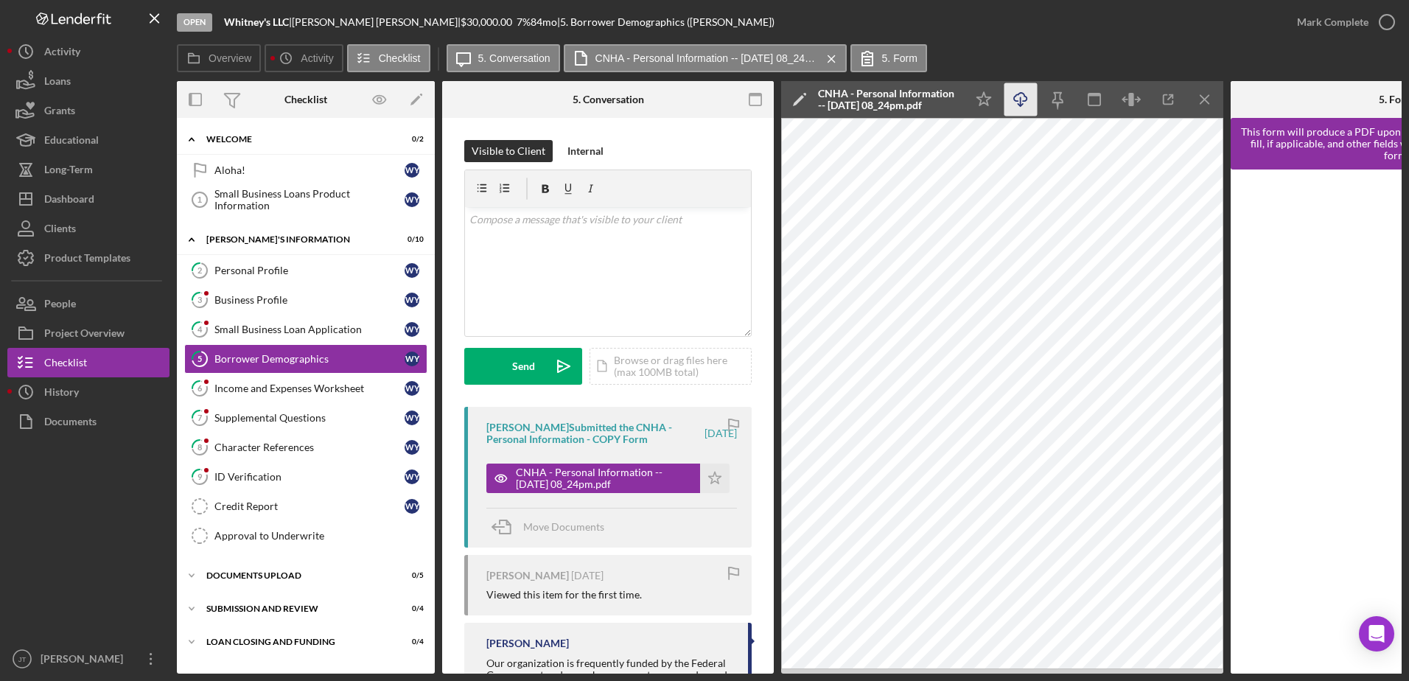
click at [1025, 105] on icon "Icon/Download" at bounding box center [1021, 99] width 33 height 33
click at [1201, 101] on icon "Icon/Menu Close" at bounding box center [1205, 99] width 33 height 33
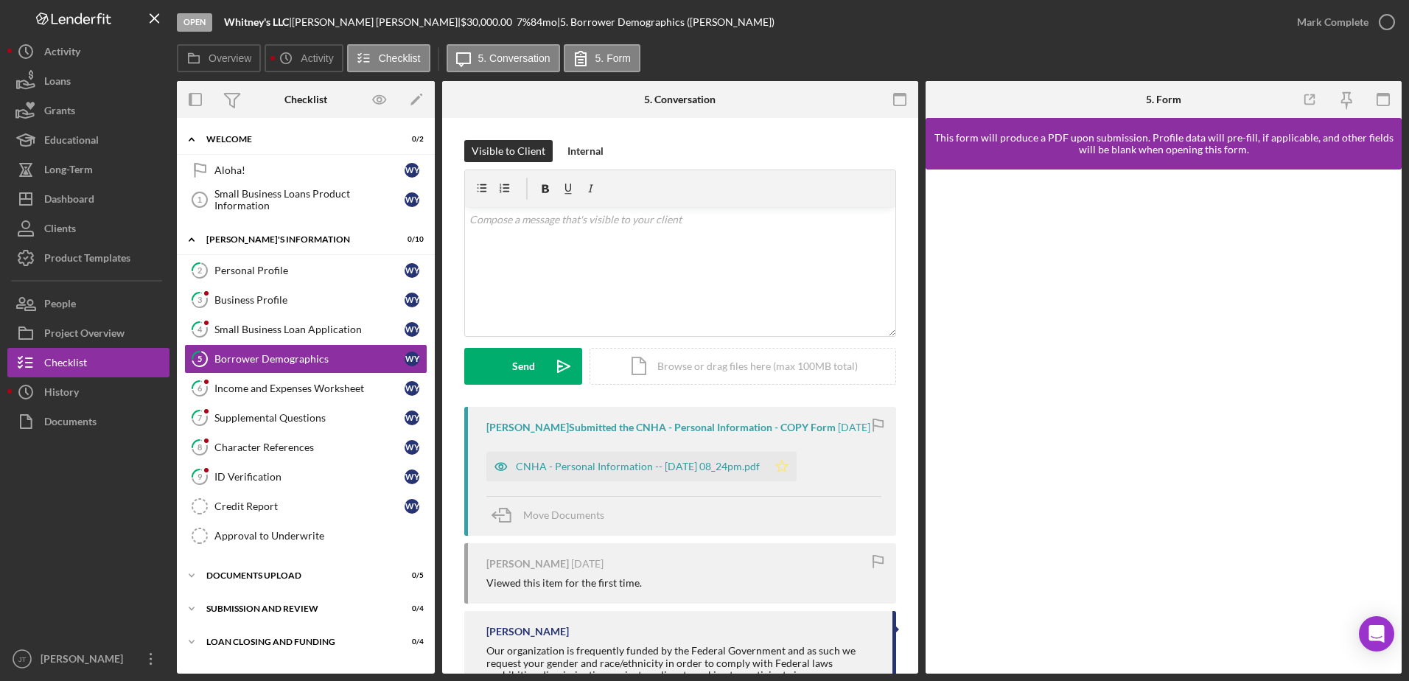
click at [797, 467] on icon "Icon/Star" at bounding box center [781, 466] width 29 height 29
click at [1384, 27] on icon "button" at bounding box center [1387, 22] width 37 height 37
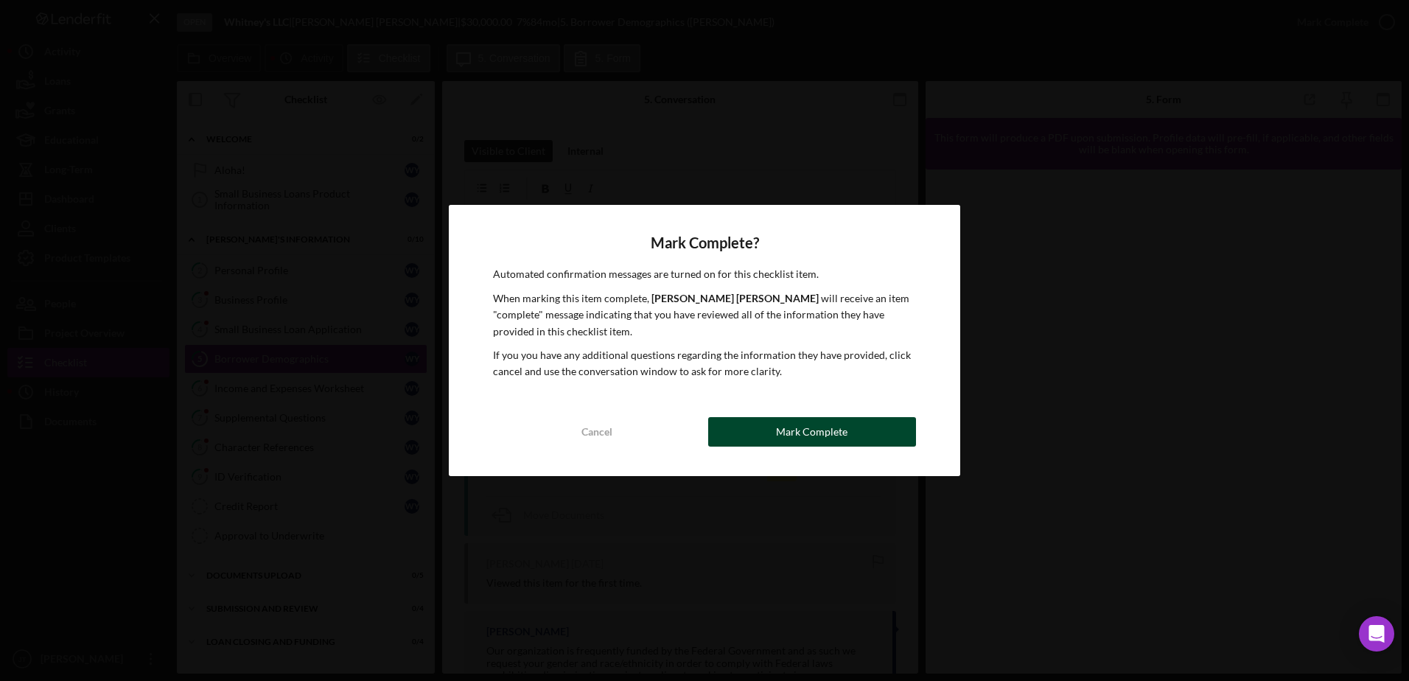
click at [810, 424] on div "Mark Complete" at bounding box center [812, 431] width 72 height 29
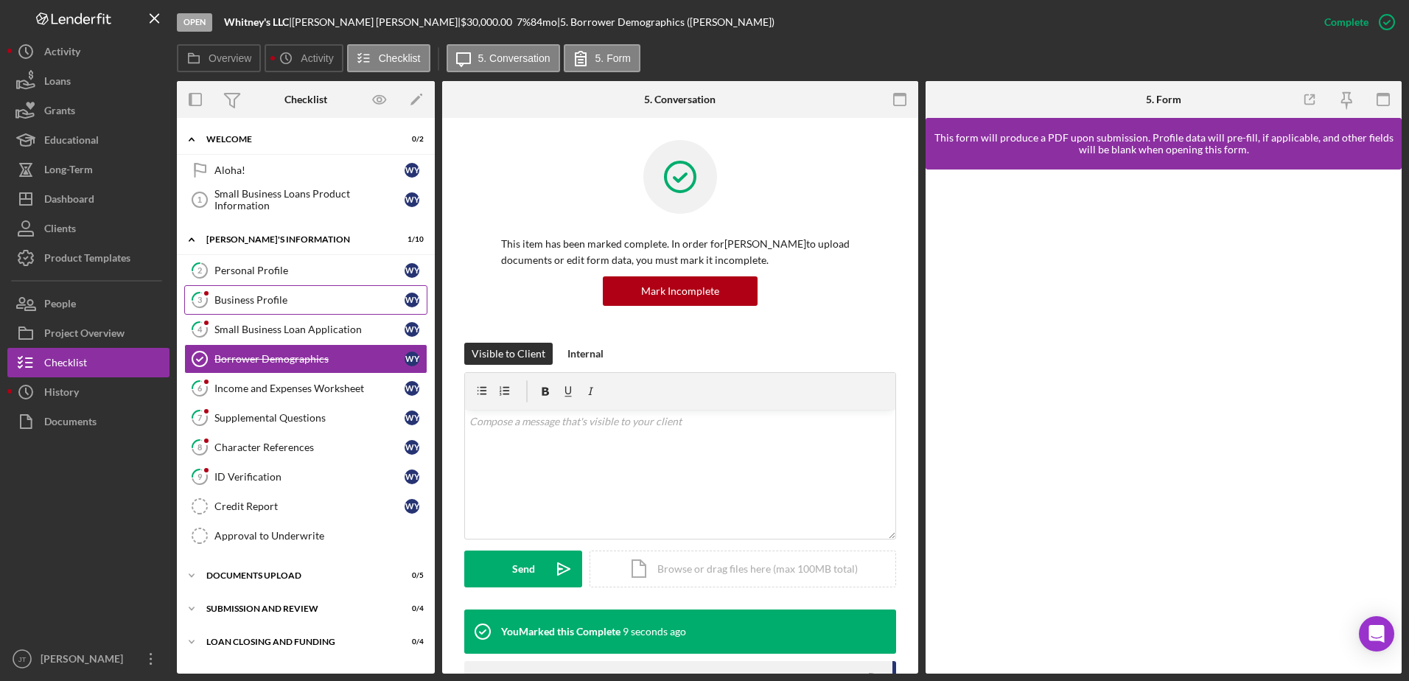
click at [304, 297] on div "Business Profile" at bounding box center [310, 300] width 190 height 12
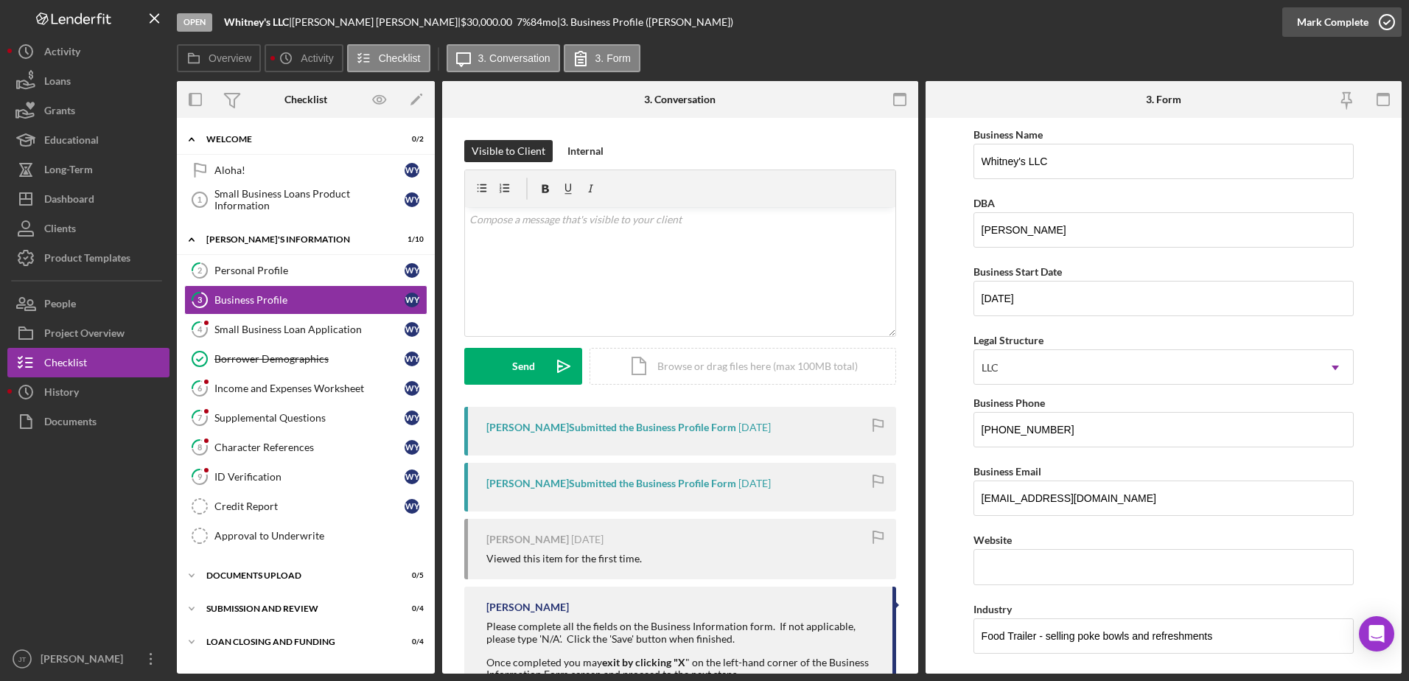
click at [1392, 25] on icon "button" at bounding box center [1387, 22] width 37 height 37
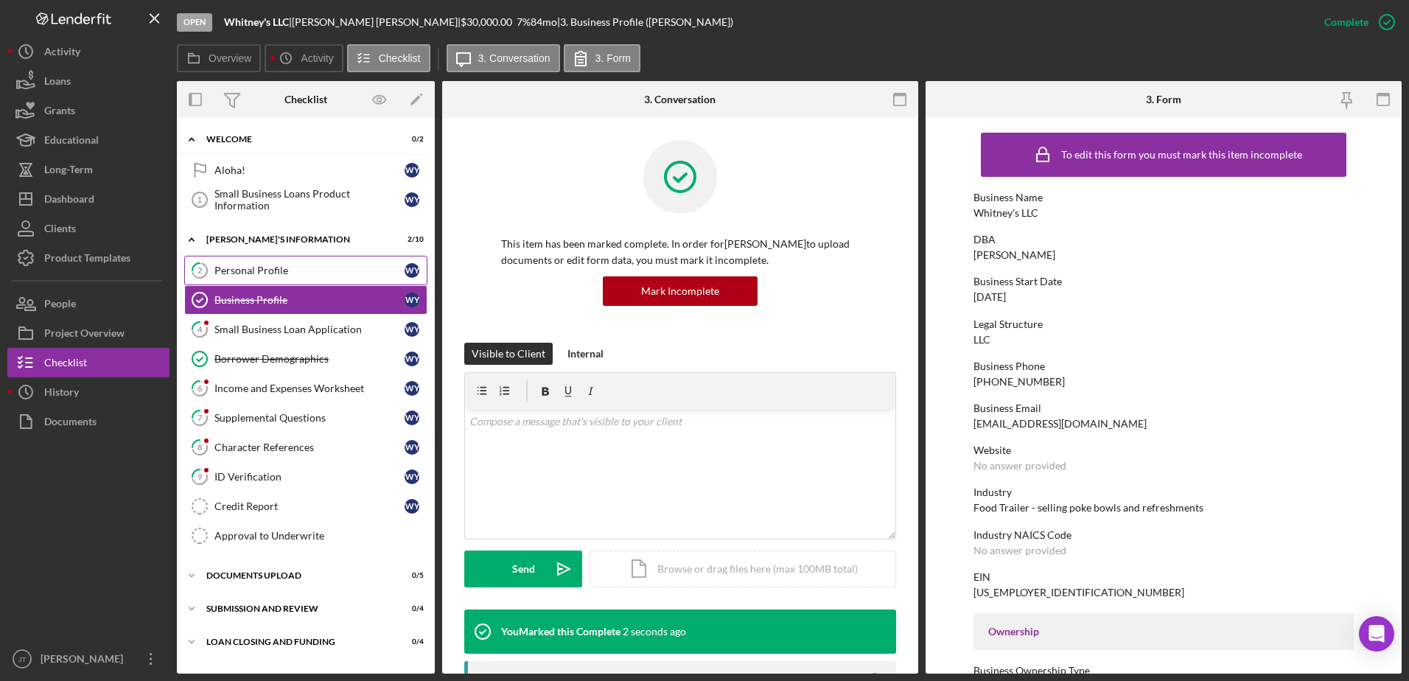
click at [275, 274] on div "Personal Profile" at bounding box center [310, 271] width 190 height 12
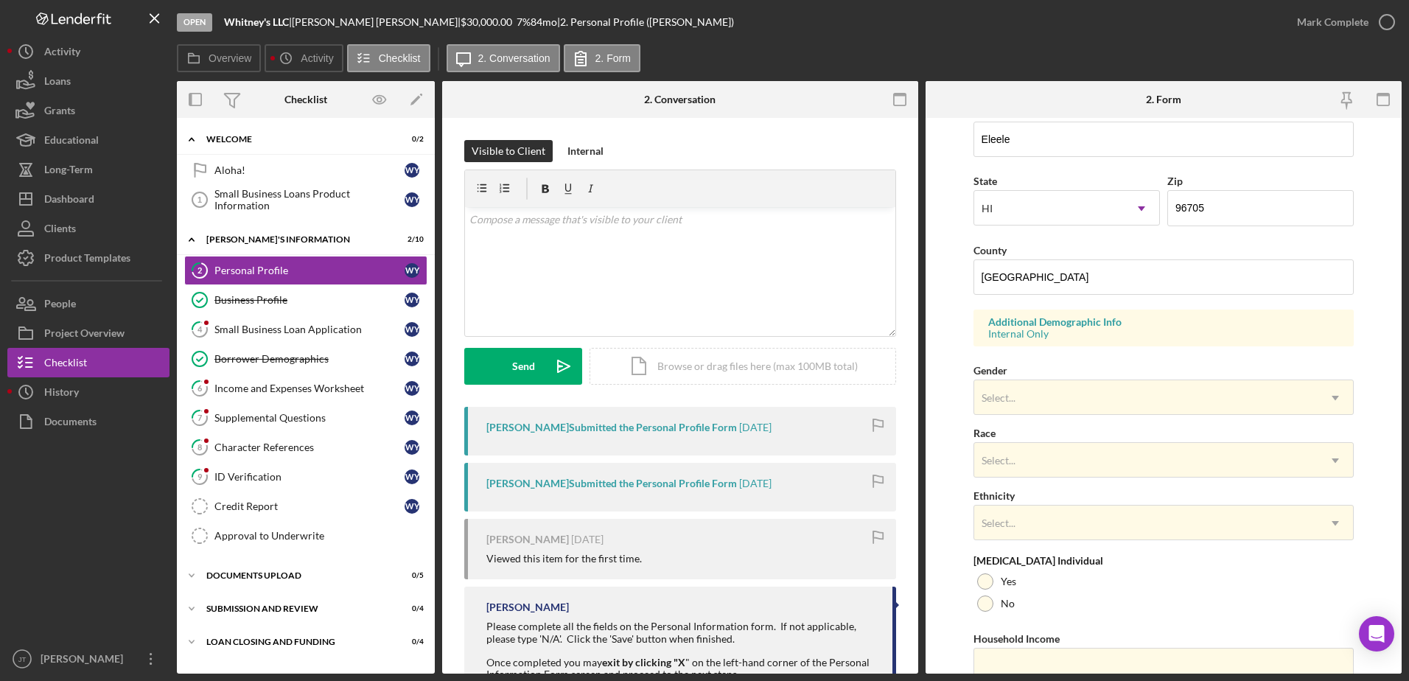
scroll to position [369, 0]
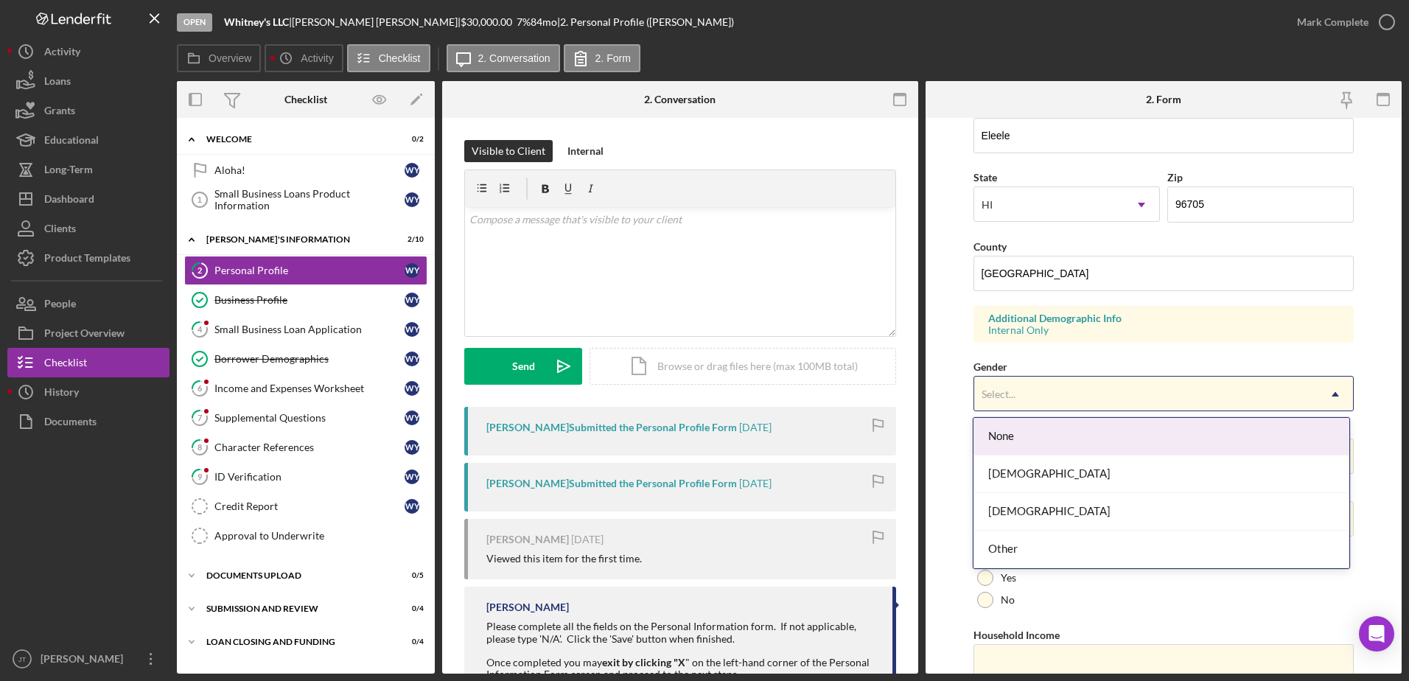
click at [1296, 380] on div "Select..." at bounding box center [1146, 394] width 344 height 34
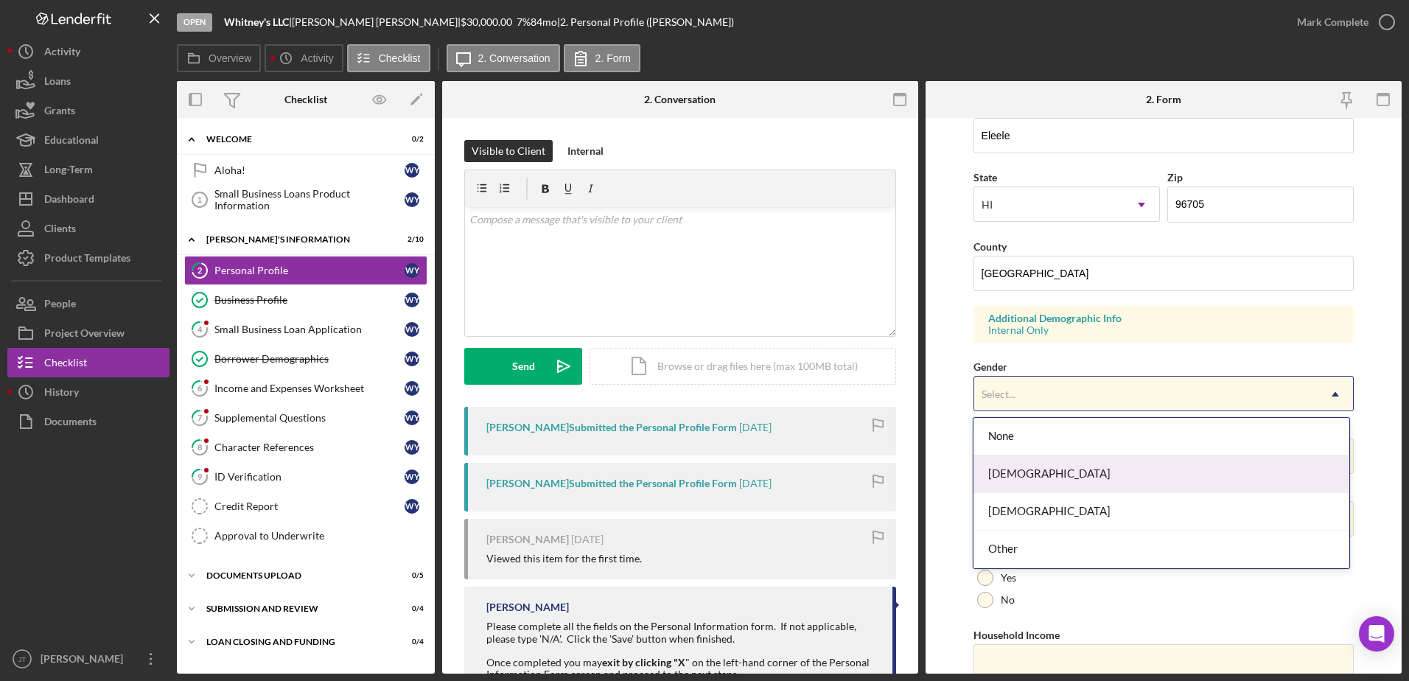
click at [1199, 485] on div "[DEMOGRAPHIC_DATA]" at bounding box center [1162, 475] width 376 height 38
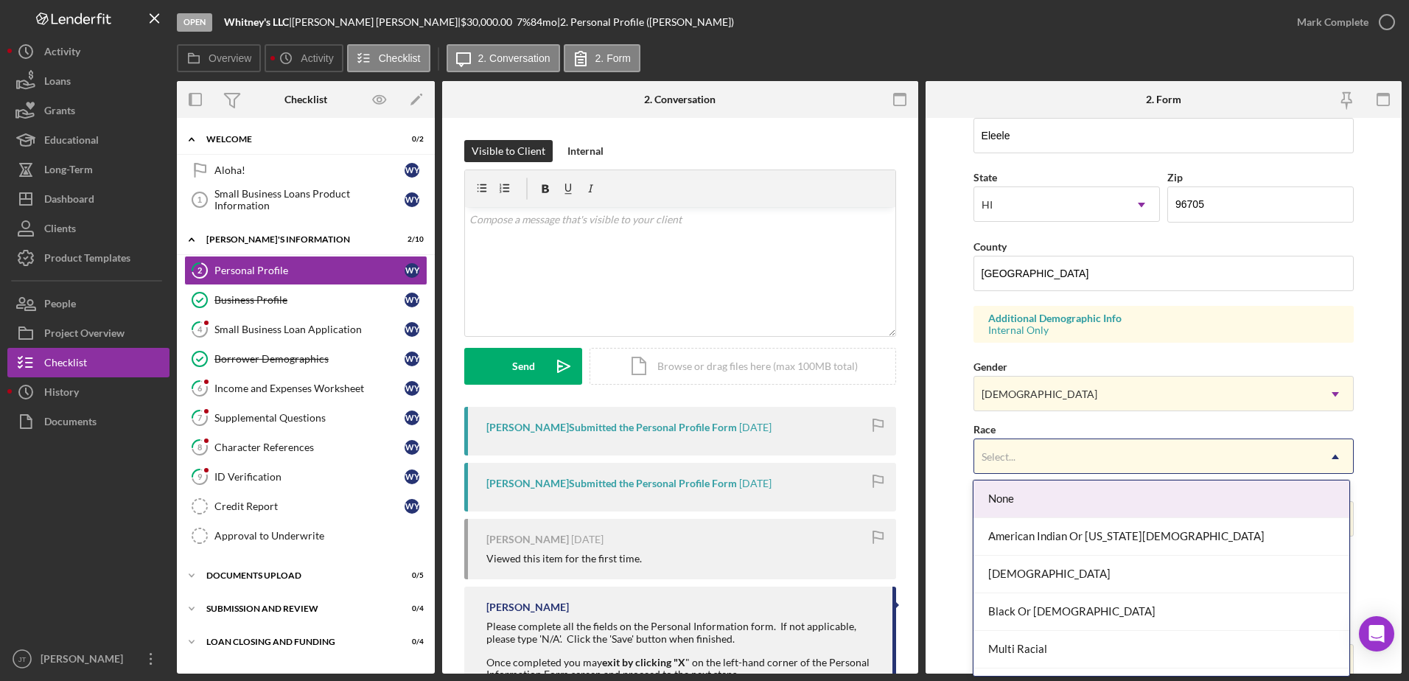
click at [1200, 461] on div "Select..." at bounding box center [1146, 457] width 344 height 34
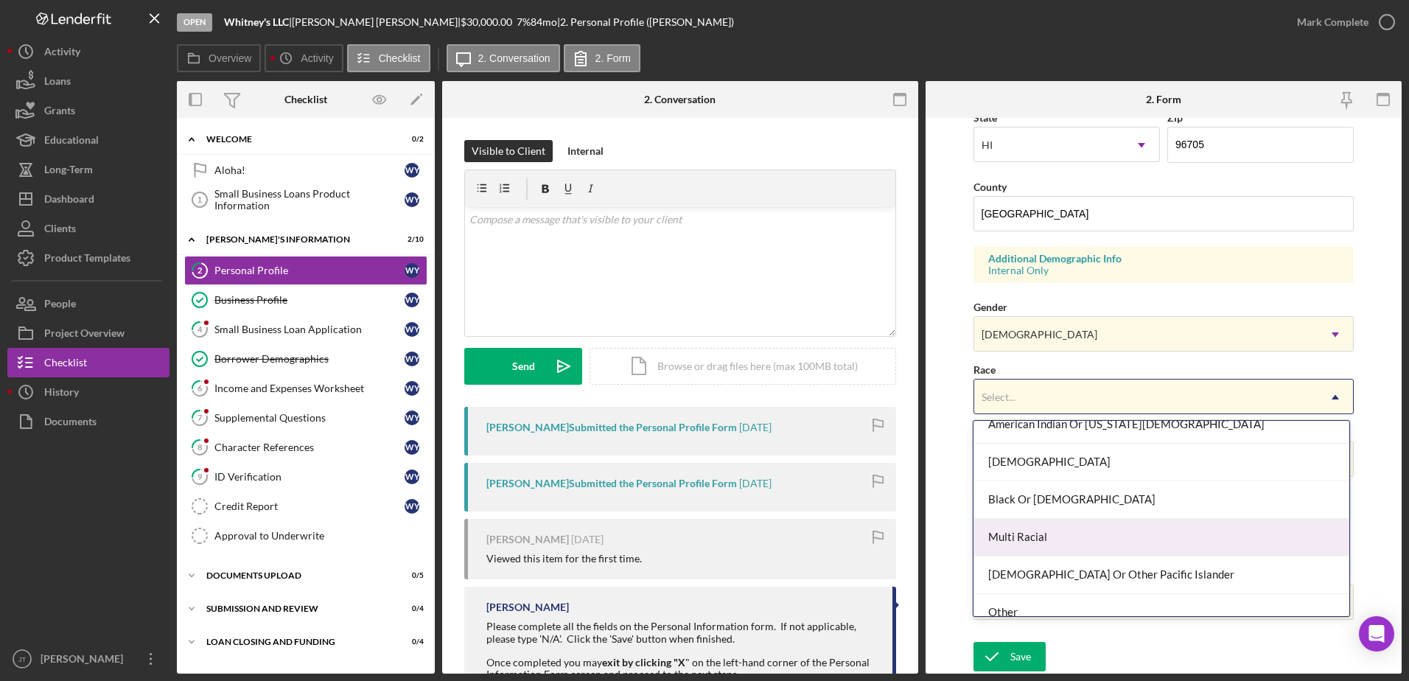
scroll to position [32, 0]
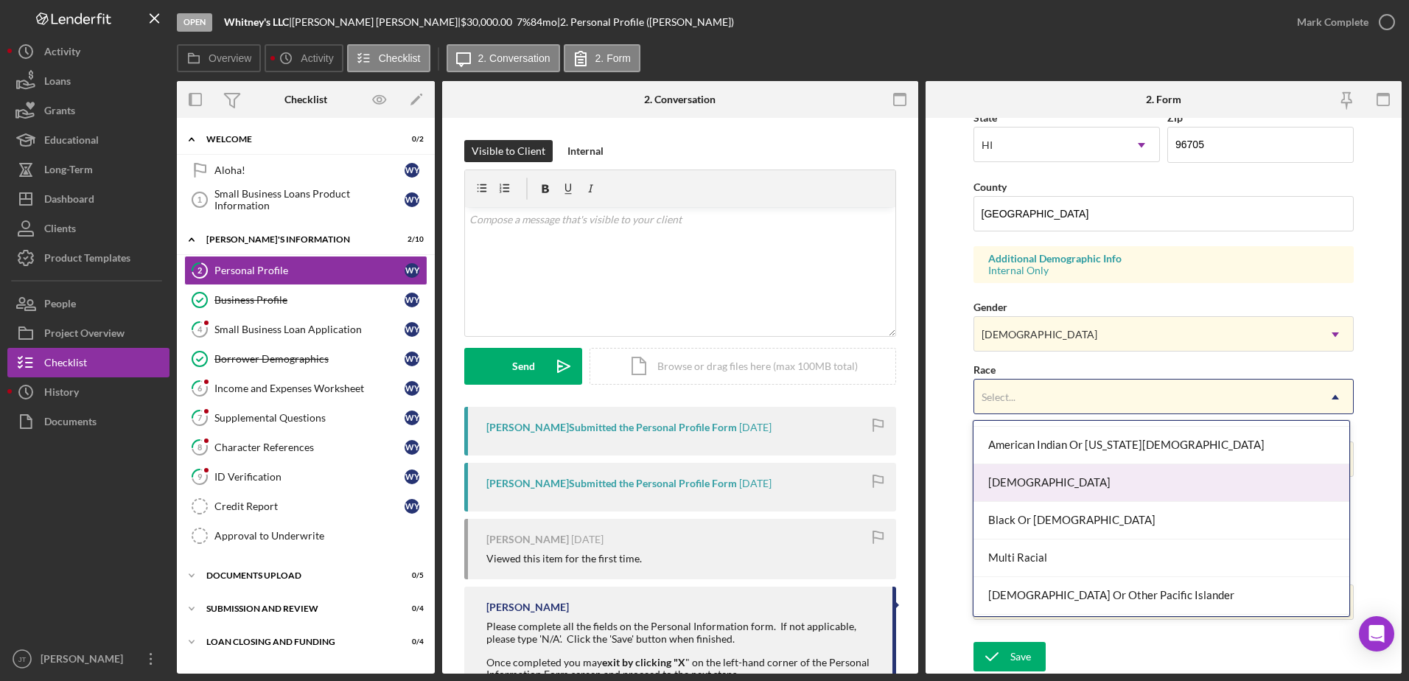
click at [1154, 492] on div "[DEMOGRAPHIC_DATA]" at bounding box center [1162, 483] width 376 height 38
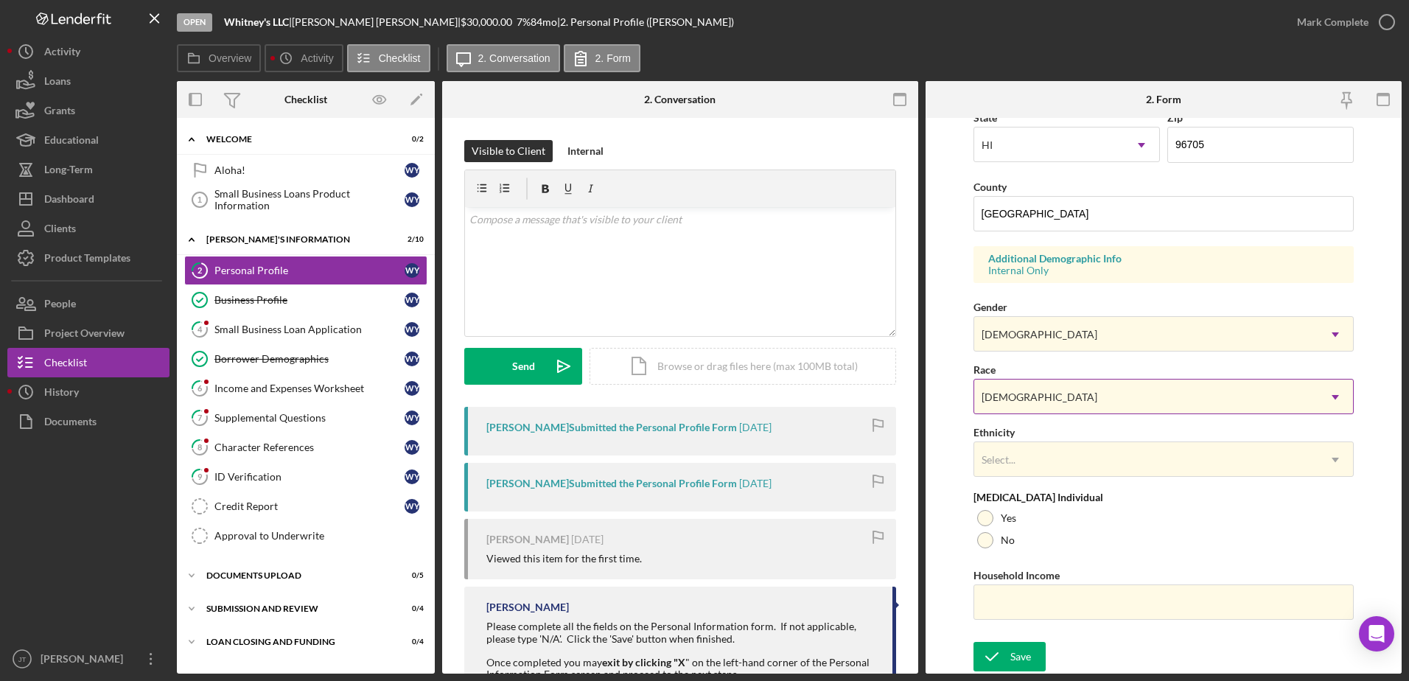
click at [1160, 397] on div "[DEMOGRAPHIC_DATA]" at bounding box center [1146, 397] width 344 height 34
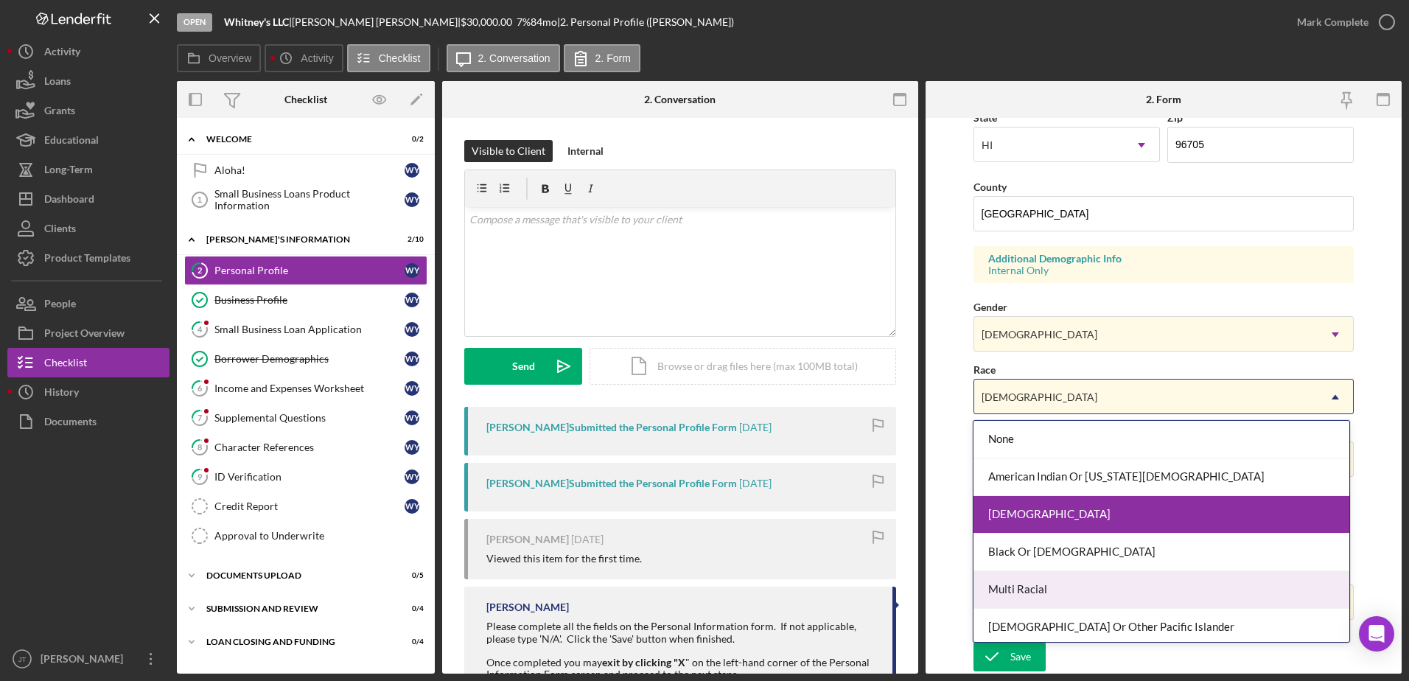
click at [1122, 585] on div "Multi Racial" at bounding box center [1162, 590] width 376 height 38
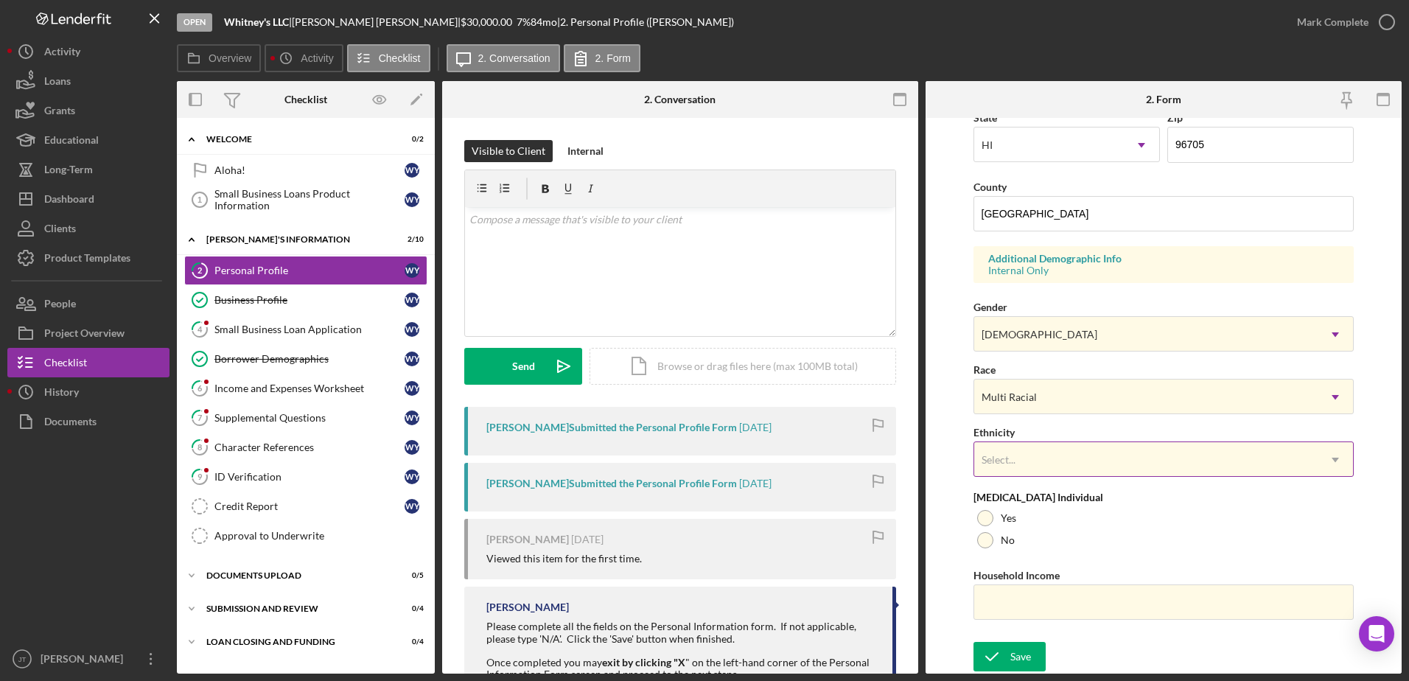
click at [1300, 461] on div "Select..." at bounding box center [1146, 460] width 344 height 34
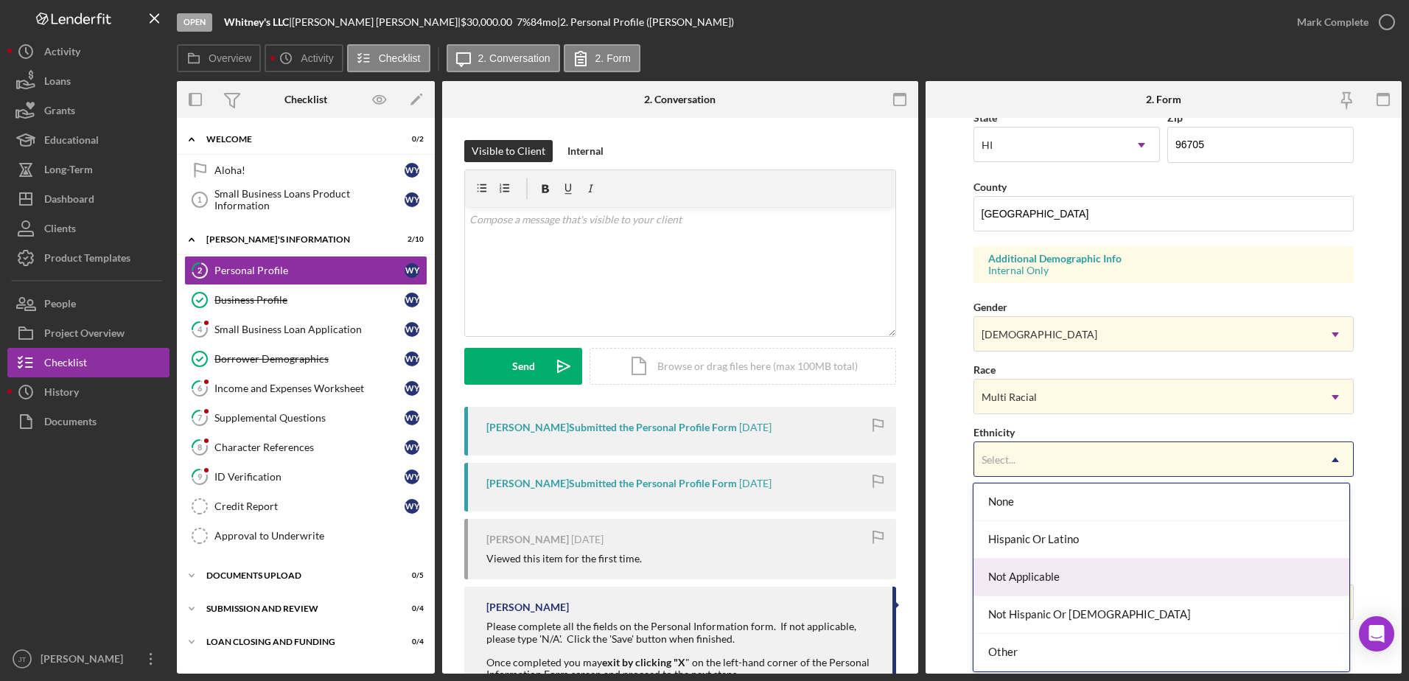
click at [1246, 561] on div "Not Applicable" at bounding box center [1162, 578] width 376 height 38
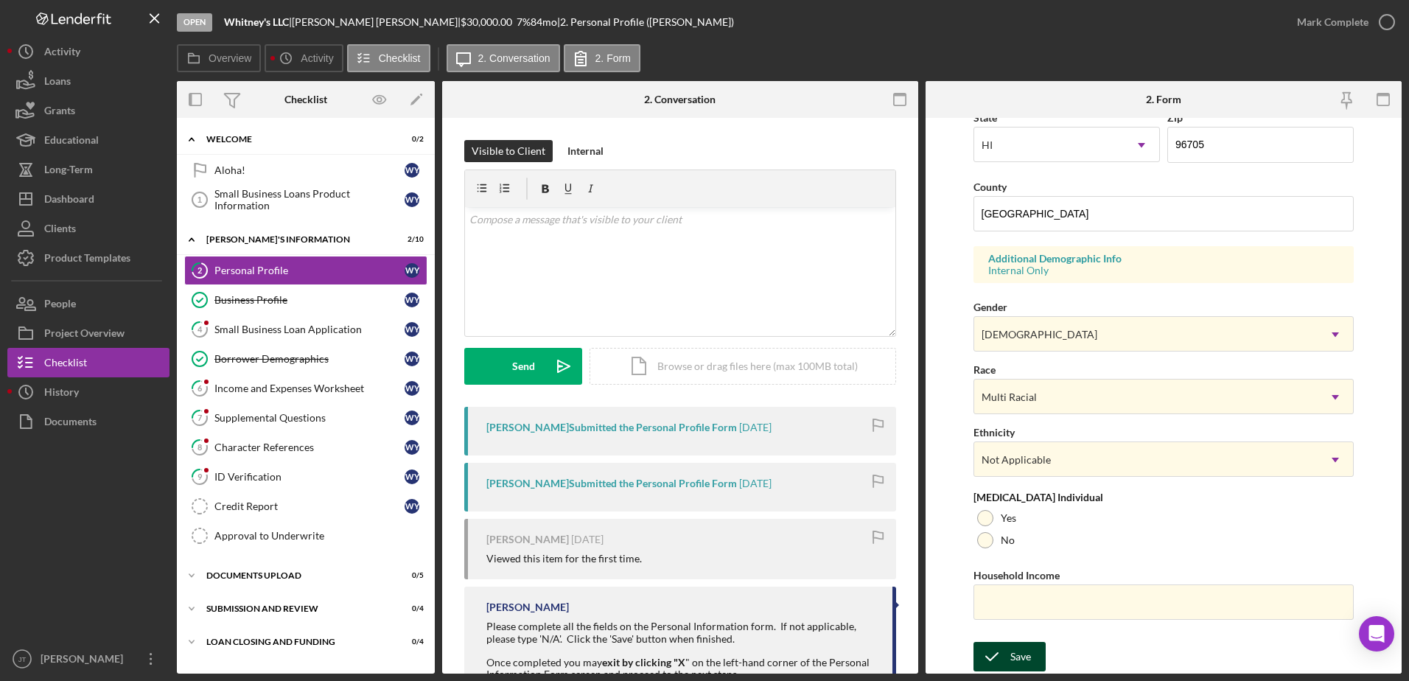
click at [1003, 661] on icon "submit" at bounding box center [992, 656] width 37 height 37
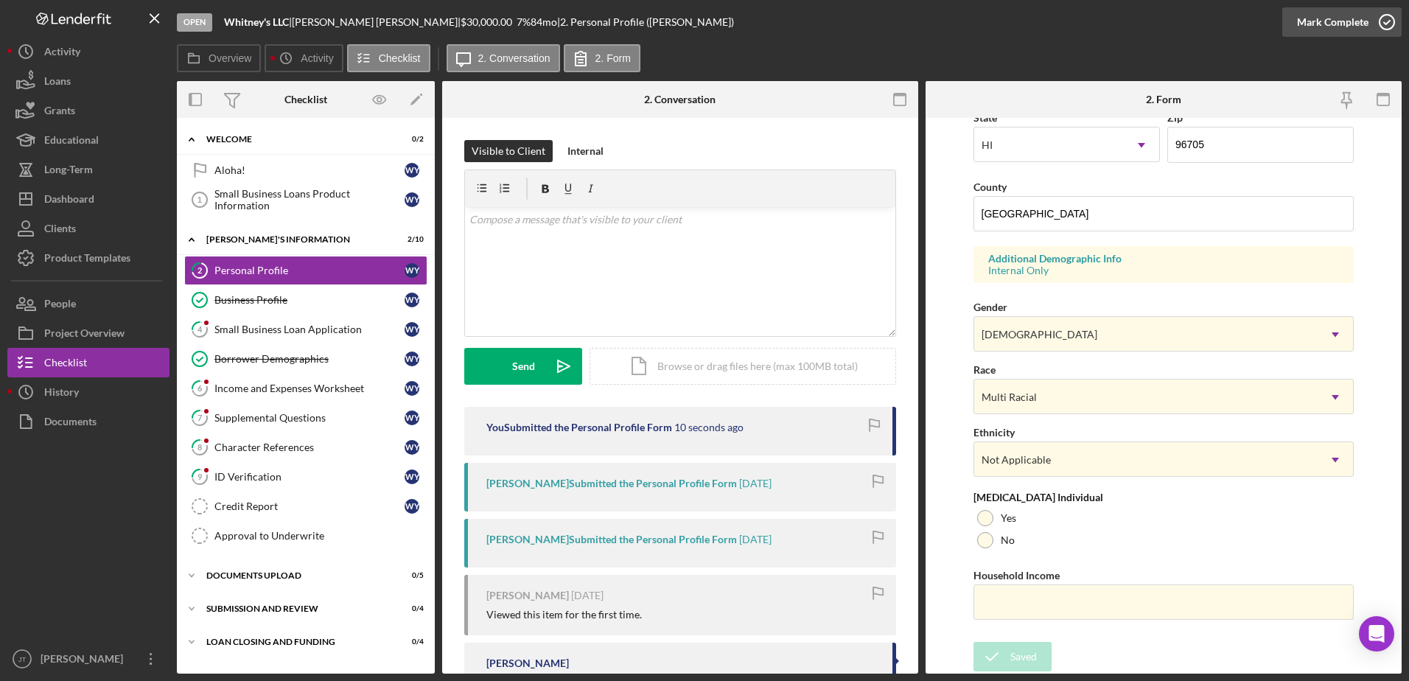
click at [1387, 24] on icon "button" at bounding box center [1387, 22] width 37 height 37
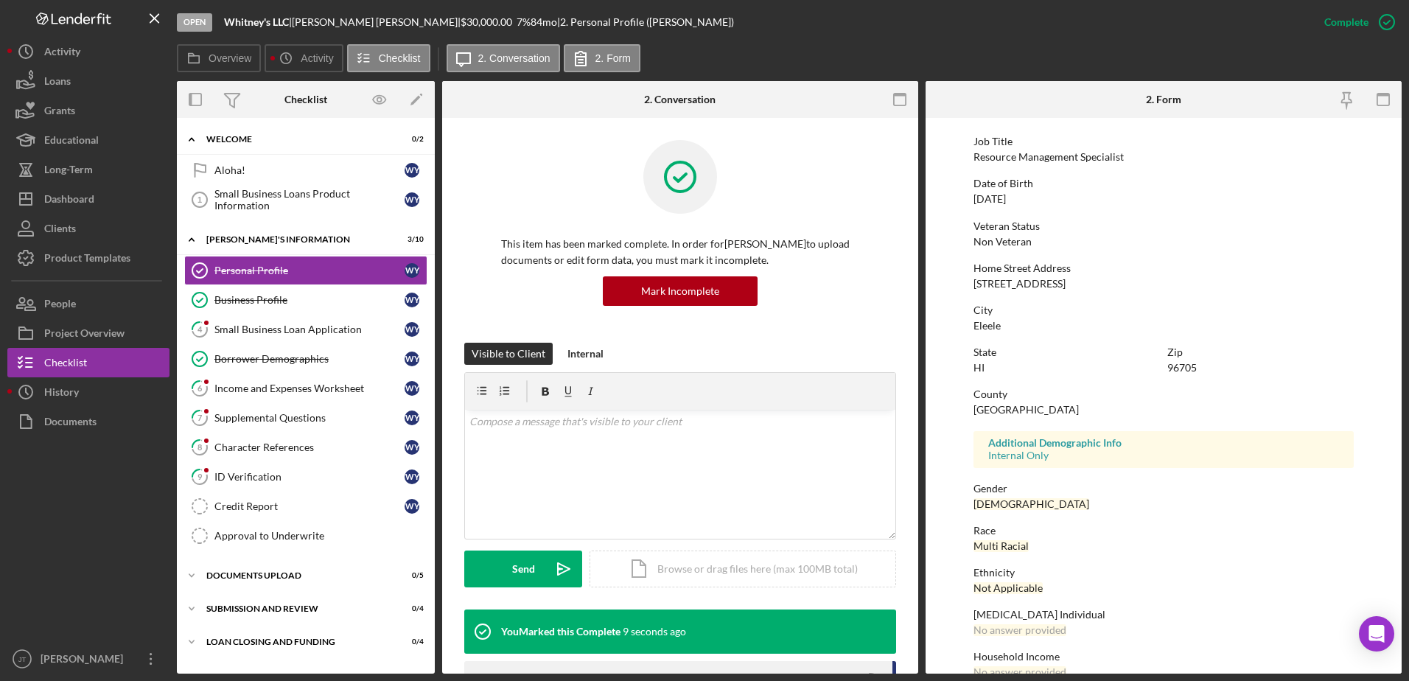
scroll to position [132, 0]
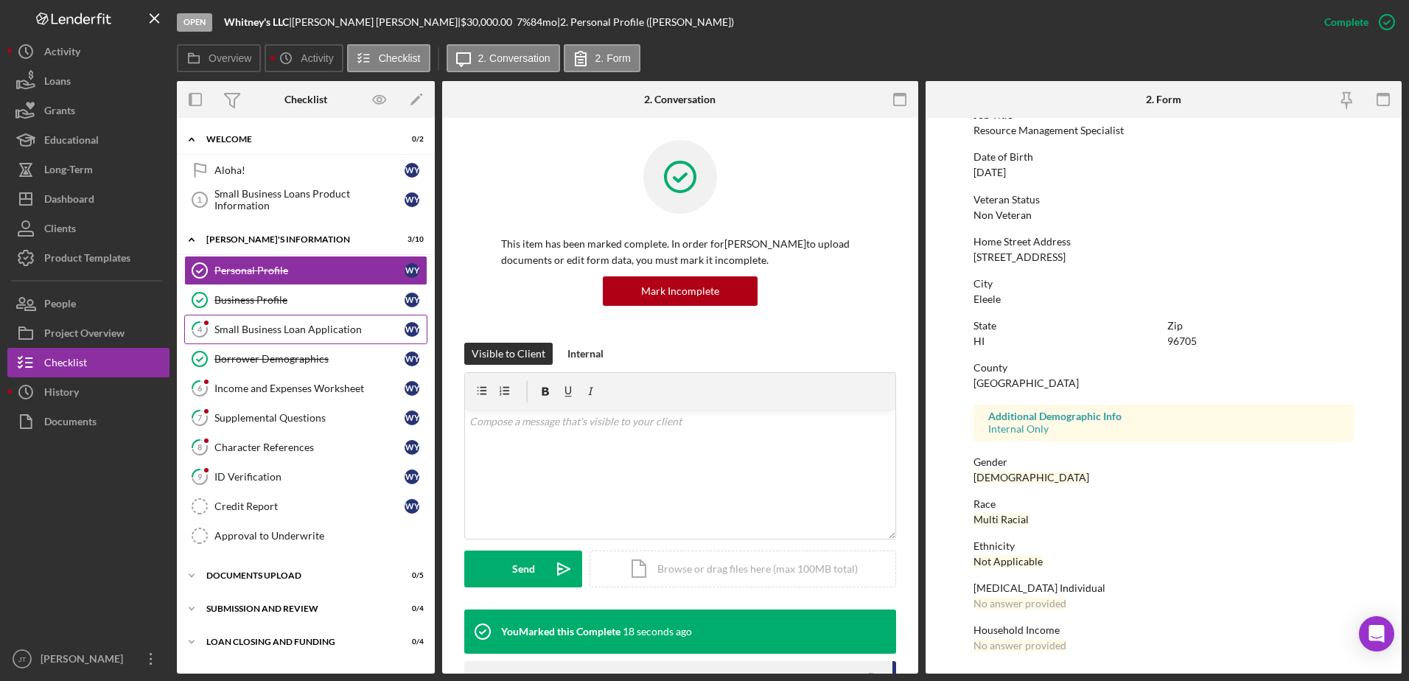
click at [272, 329] on div "Small Business Loan Application" at bounding box center [310, 330] width 190 height 12
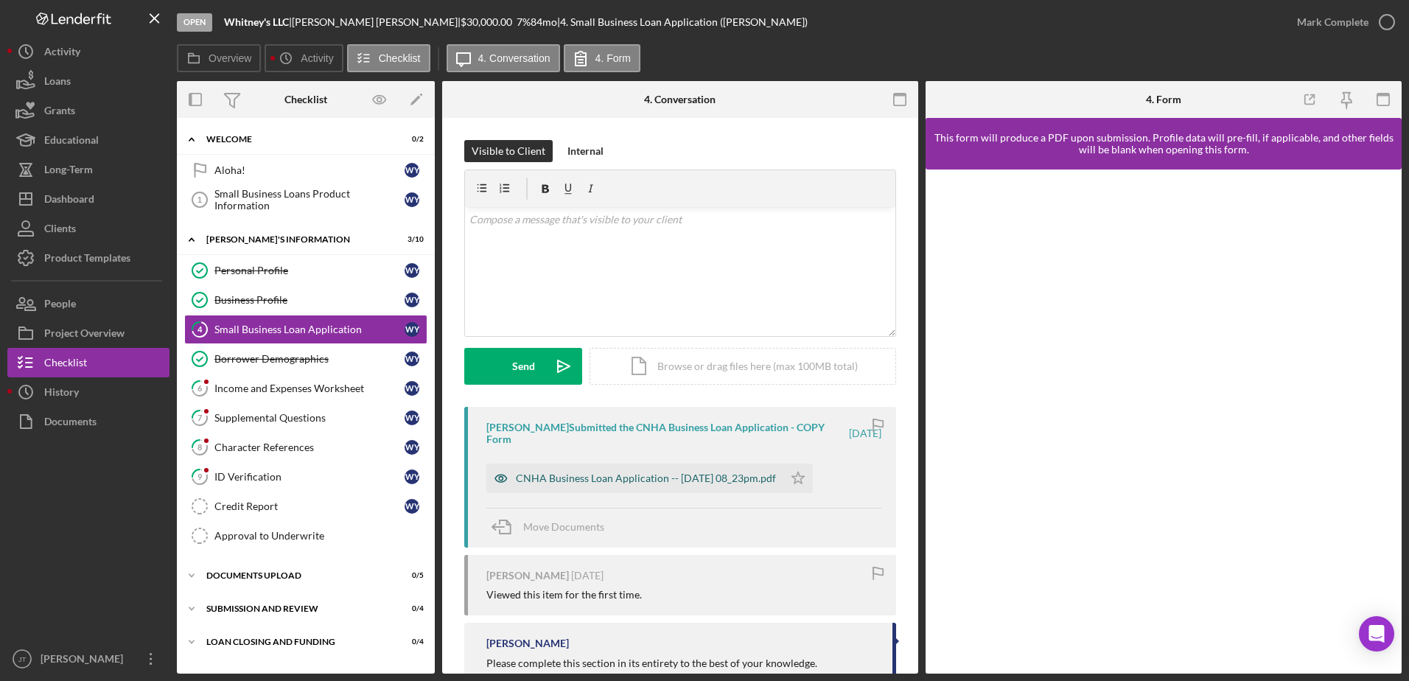
click at [700, 481] on div "CNHA Business Loan Application -- [DATE] 08_23pm.pdf" at bounding box center [646, 479] width 260 height 12
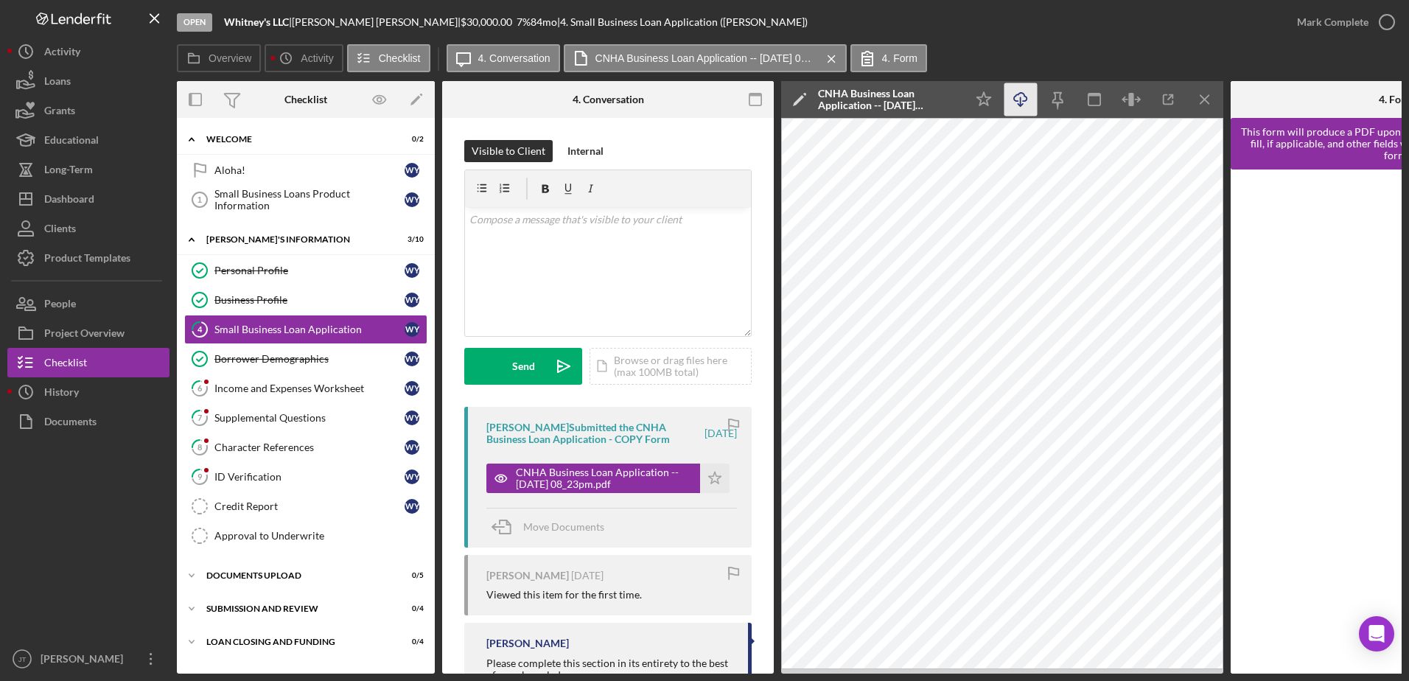
click at [1021, 102] on line "button" at bounding box center [1021, 101] width 0 height 8
click at [1204, 99] on line "button" at bounding box center [1205, 99] width 8 height 8
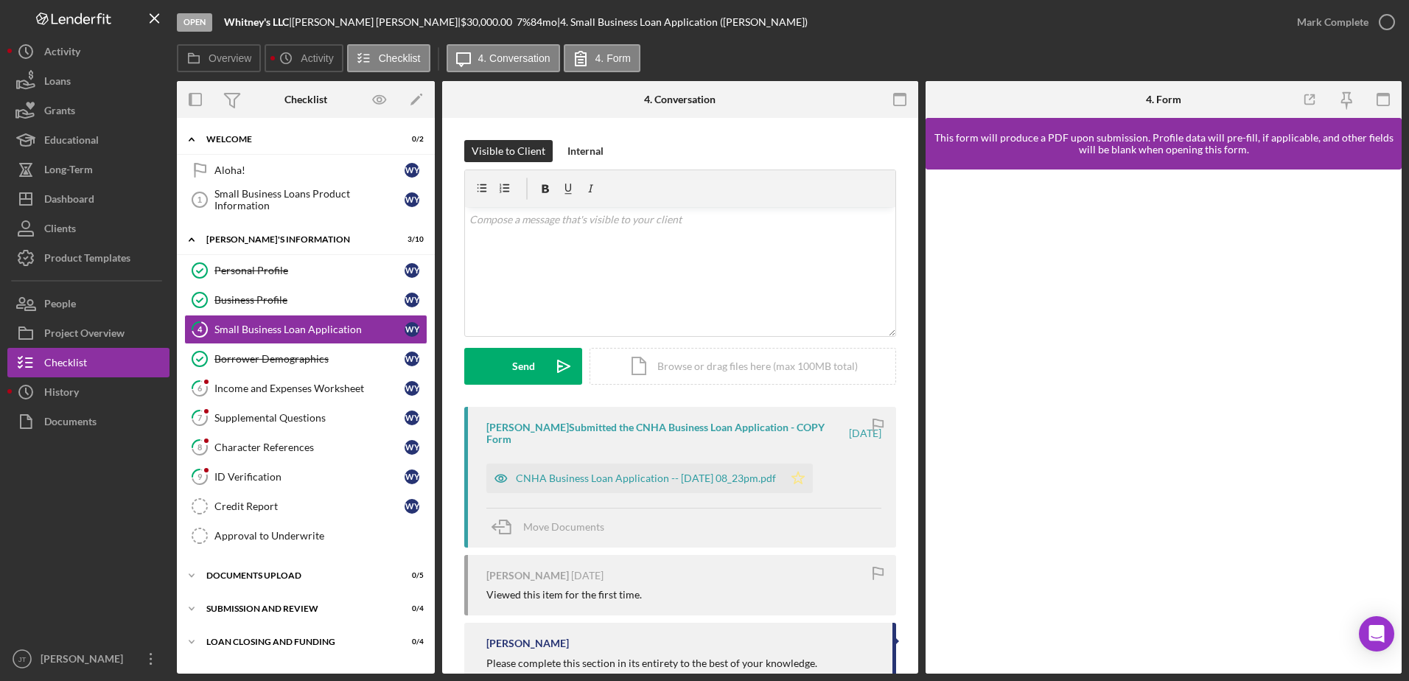
click at [813, 481] on icon "Icon/Star" at bounding box center [798, 478] width 29 height 29
click at [1387, 22] on icon "button" at bounding box center [1387, 22] width 37 height 37
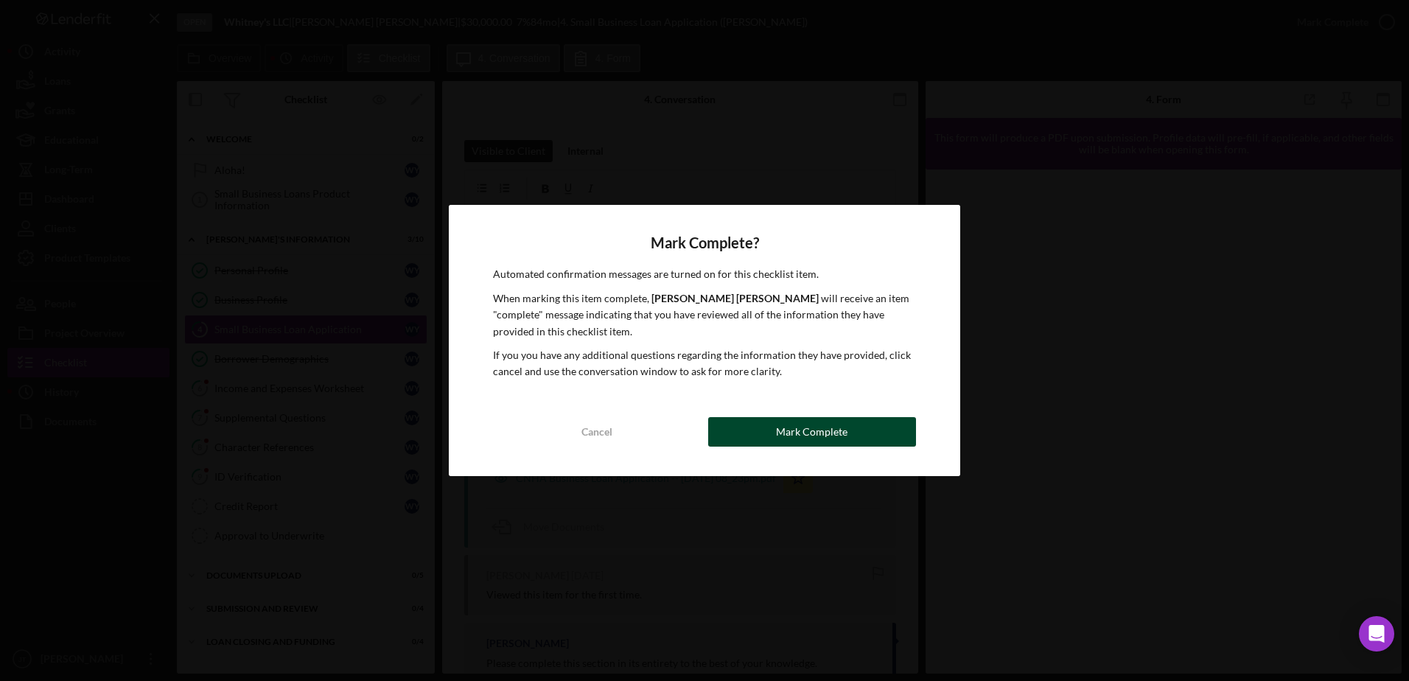
click at [874, 436] on button "Mark Complete" at bounding box center [812, 431] width 208 height 29
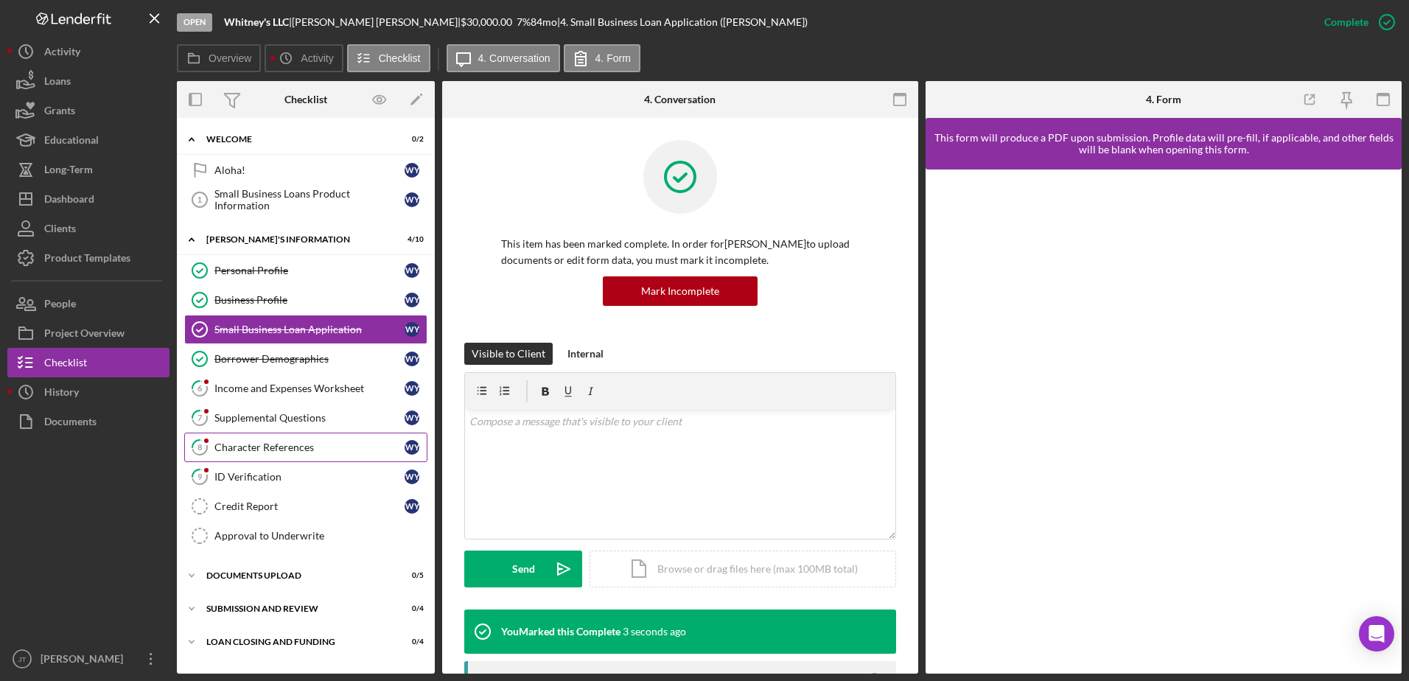
click at [321, 444] on div "Character References" at bounding box center [310, 448] width 190 height 12
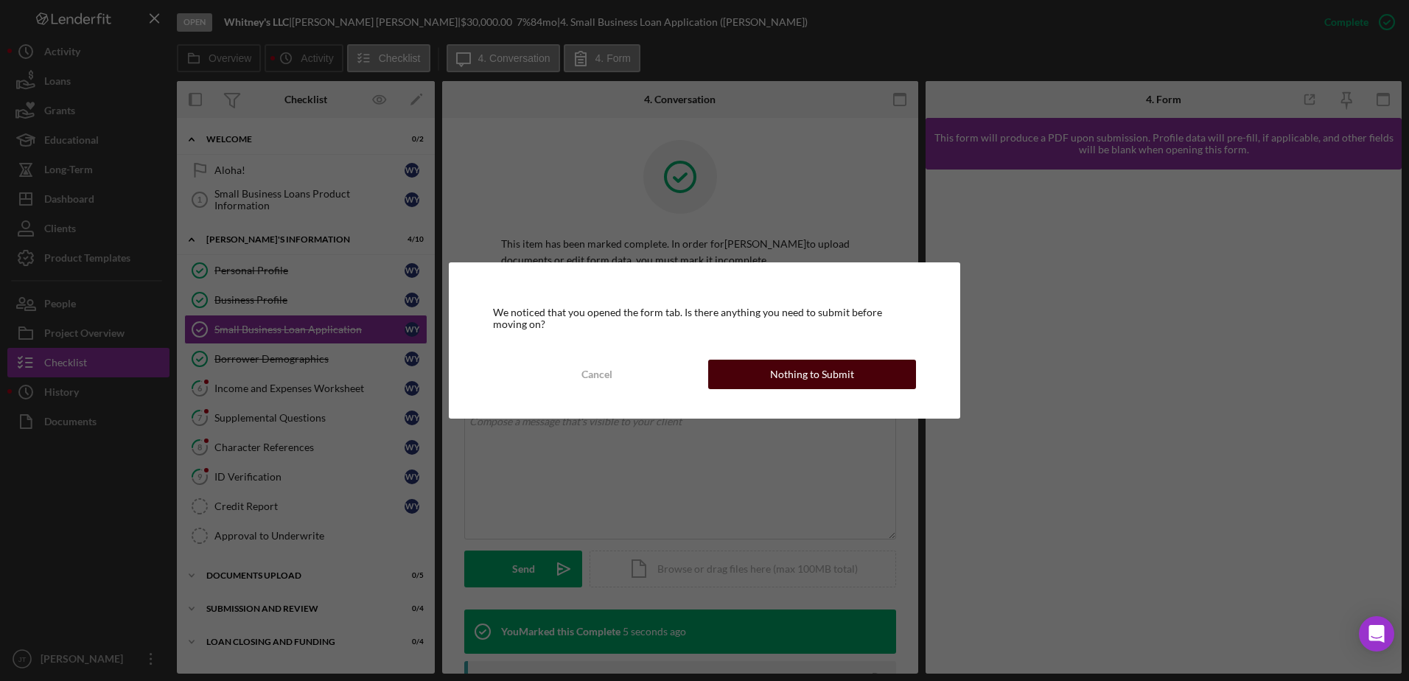
click at [756, 374] on button "Nothing to Submit" at bounding box center [812, 374] width 208 height 29
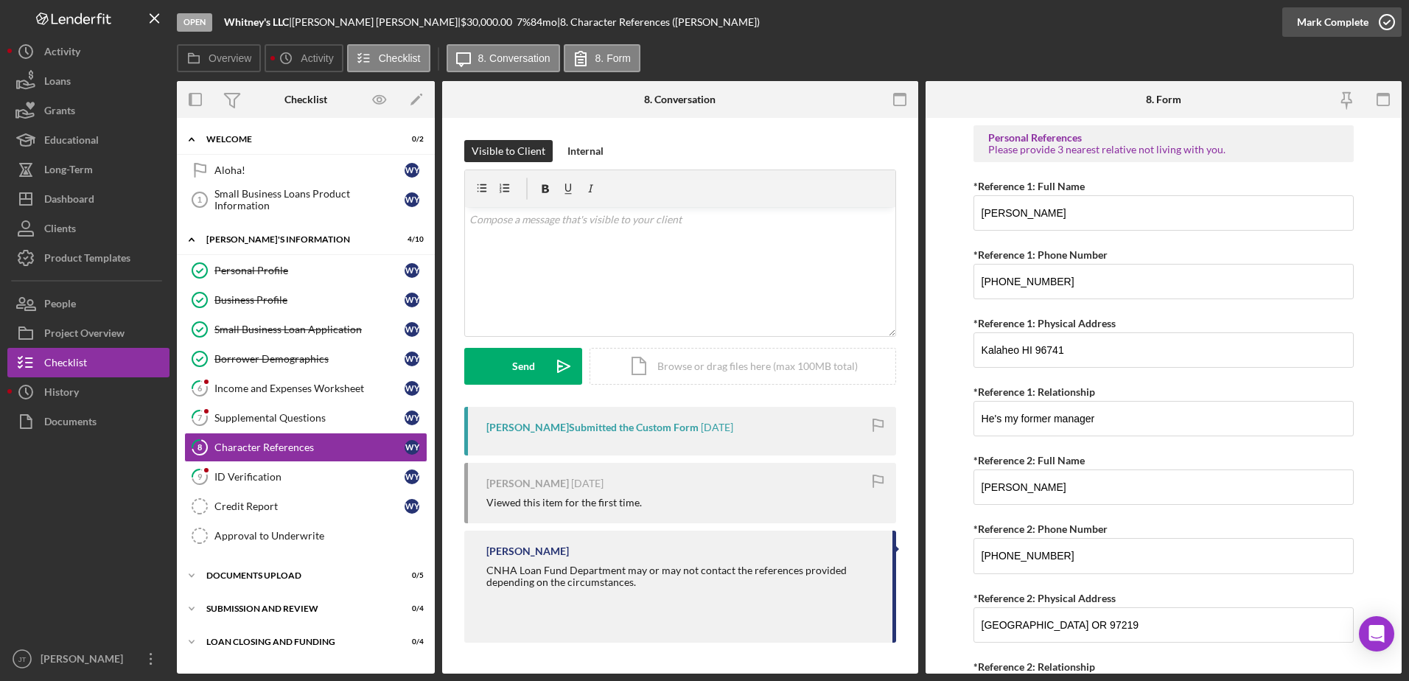
click at [1388, 27] on icon "button" at bounding box center [1387, 22] width 37 height 37
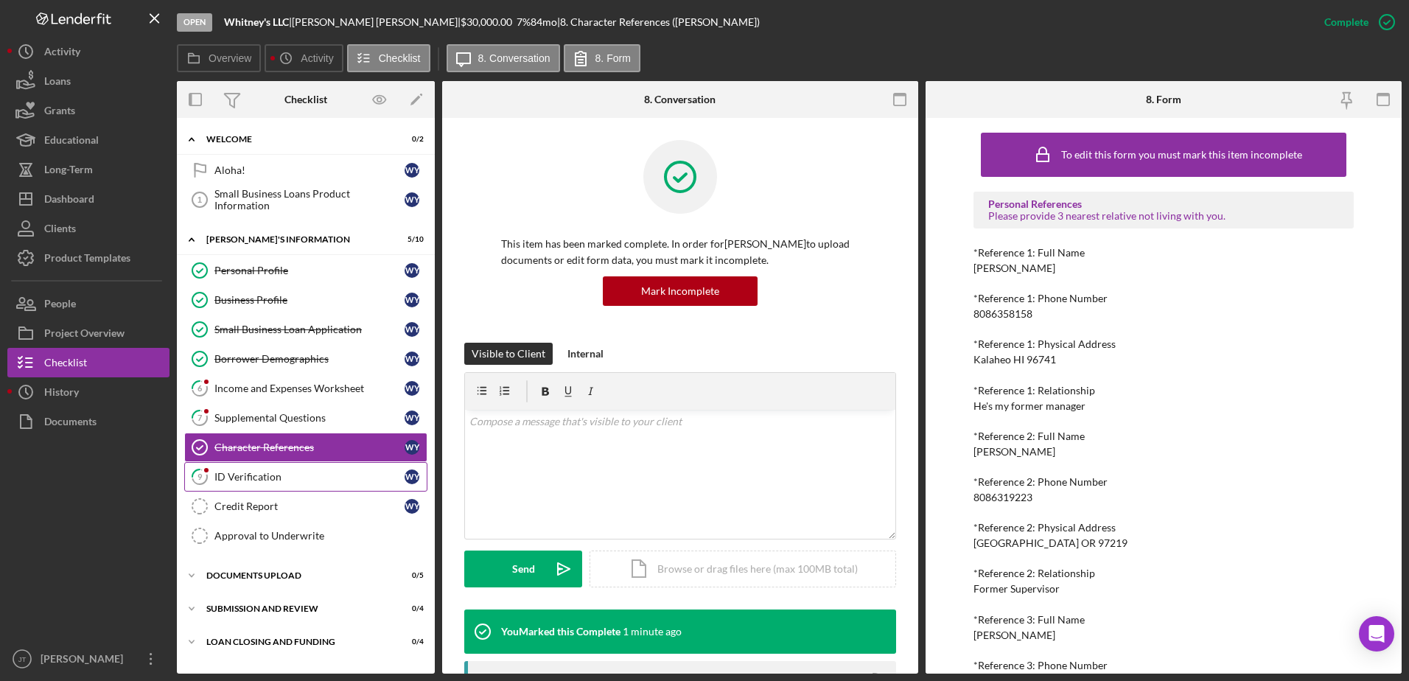
click at [314, 479] on div "ID Verification" at bounding box center [310, 477] width 190 height 12
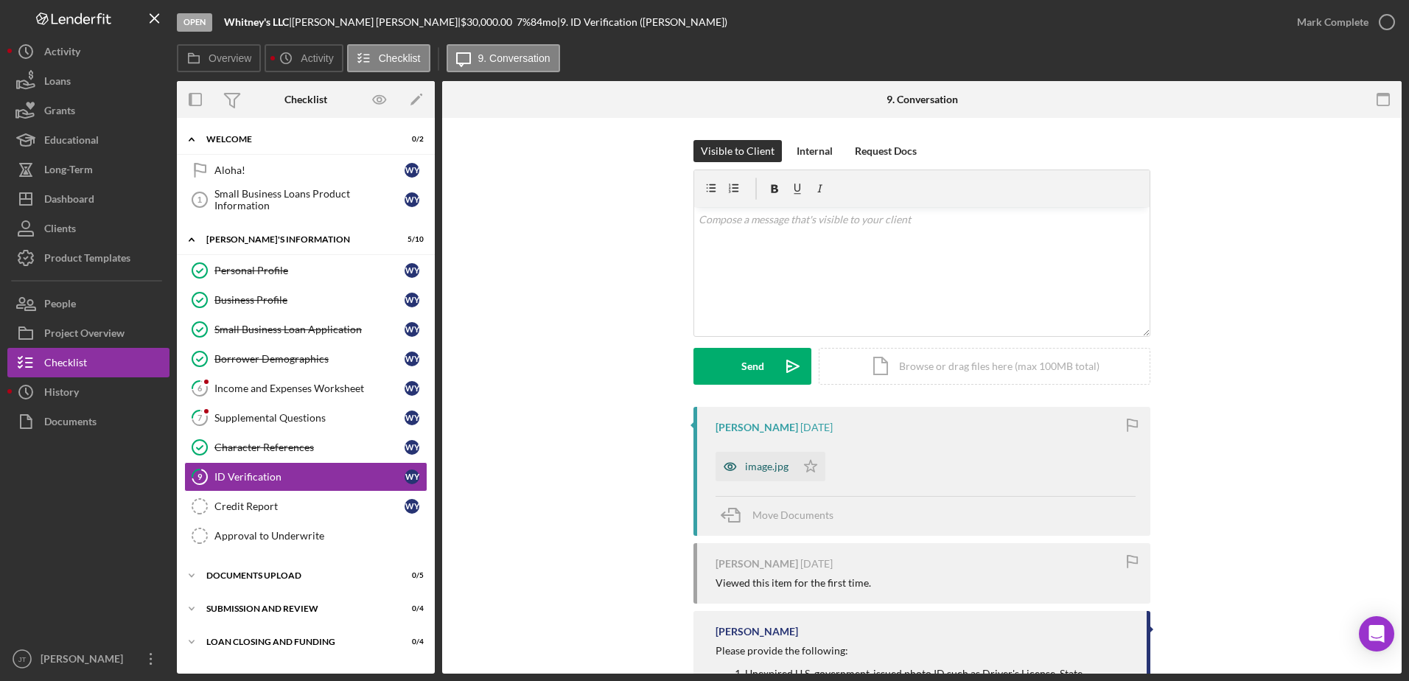
click at [750, 467] on div "image.jpg" at bounding box center [766, 467] width 43 height 12
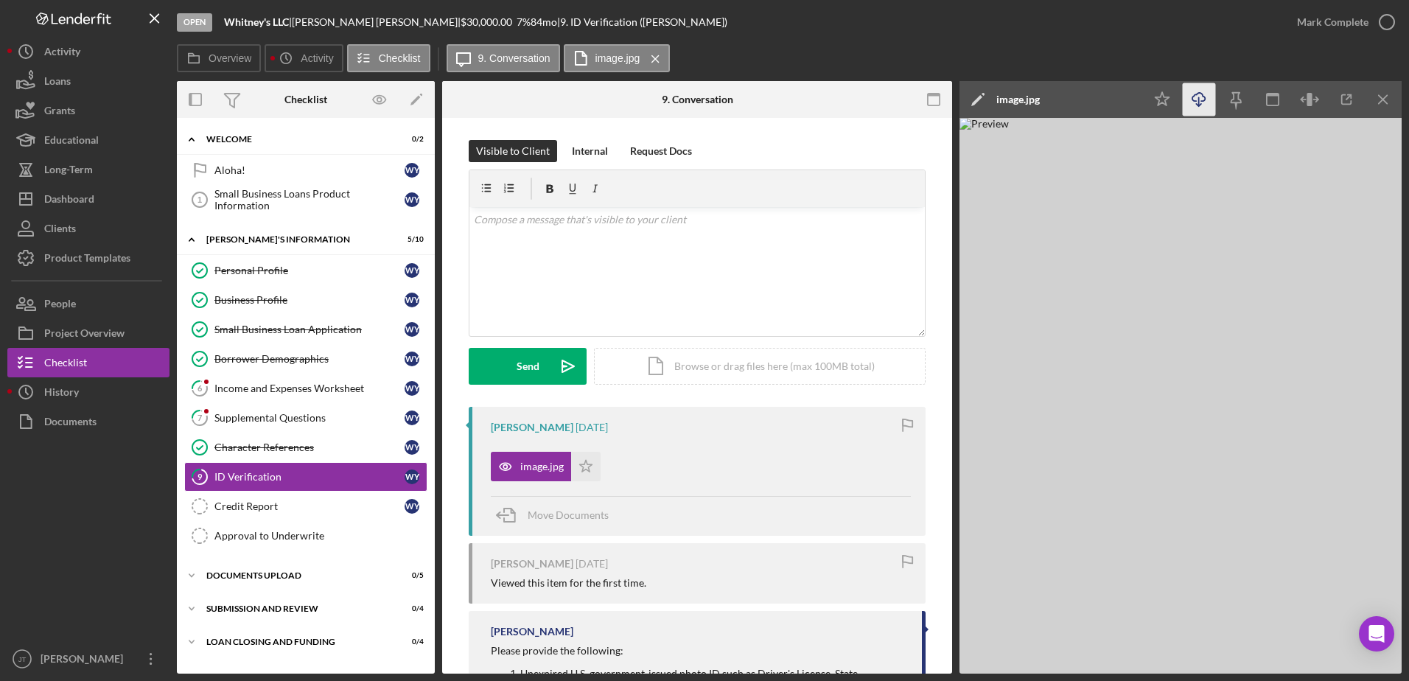
click at [1200, 99] on icon "Icon/Download" at bounding box center [1199, 99] width 33 height 33
click at [1005, 60] on div "Overview Icon/History Activity Checklist Icon/Message 9. Conversation image.jpg…" at bounding box center [789, 58] width 1225 height 29
click at [1194, 102] on icon "Icon/Download" at bounding box center [1199, 99] width 33 height 33
click at [979, 35] on div "Open Whitney's LLC | [PERSON_NAME] | $30,000.00 7 % 84 mo | 9. ID Verification …" at bounding box center [730, 22] width 1106 height 44
click at [1387, 97] on line "button" at bounding box center [1383, 99] width 8 height 8
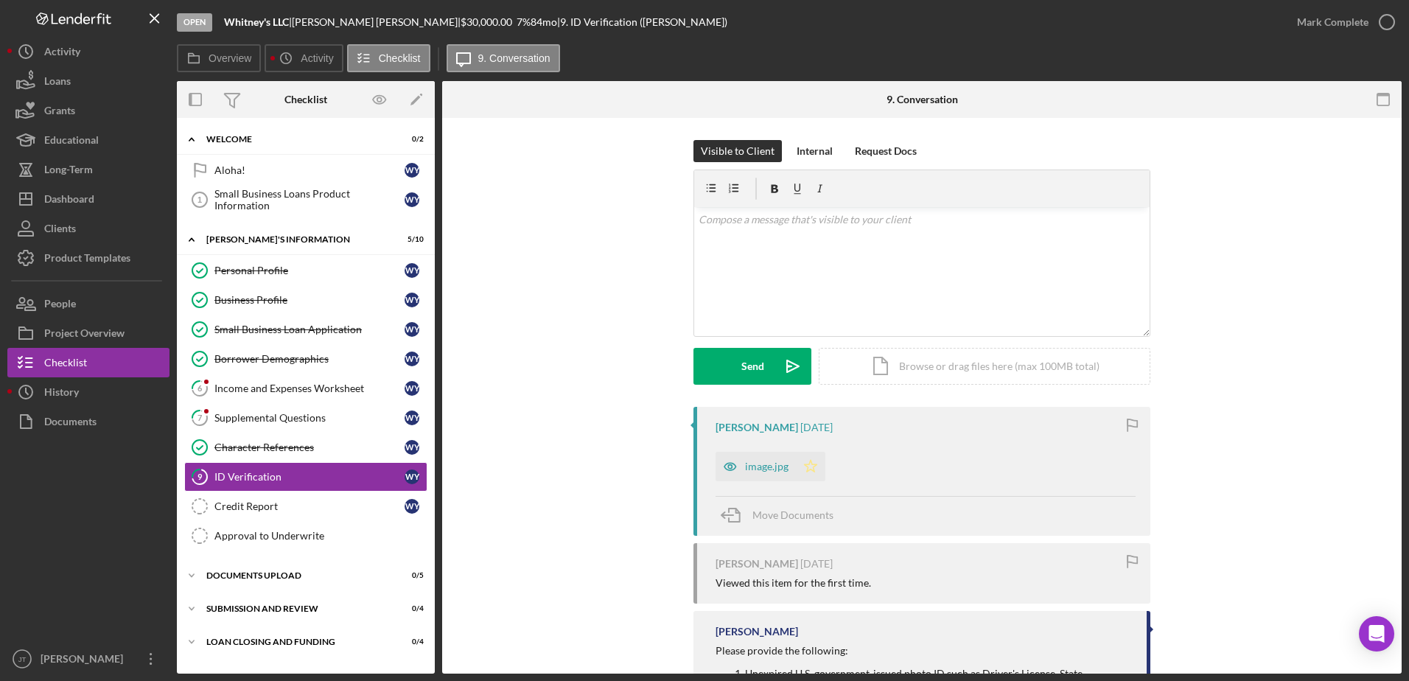
click at [809, 473] on icon "Icon/Star" at bounding box center [810, 466] width 29 height 29
click at [1387, 25] on icon "button" at bounding box center [1387, 22] width 37 height 37
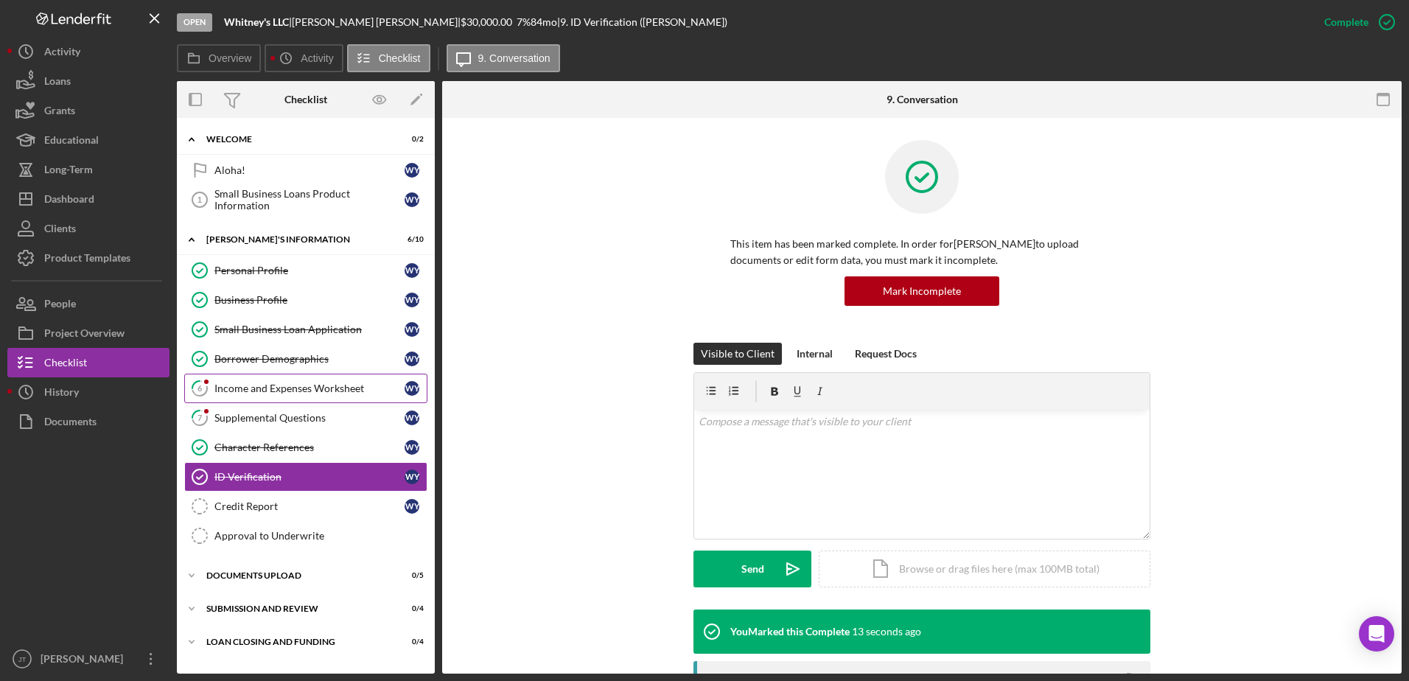
click at [230, 389] on div "Income and Expenses Worksheet" at bounding box center [310, 389] width 190 height 12
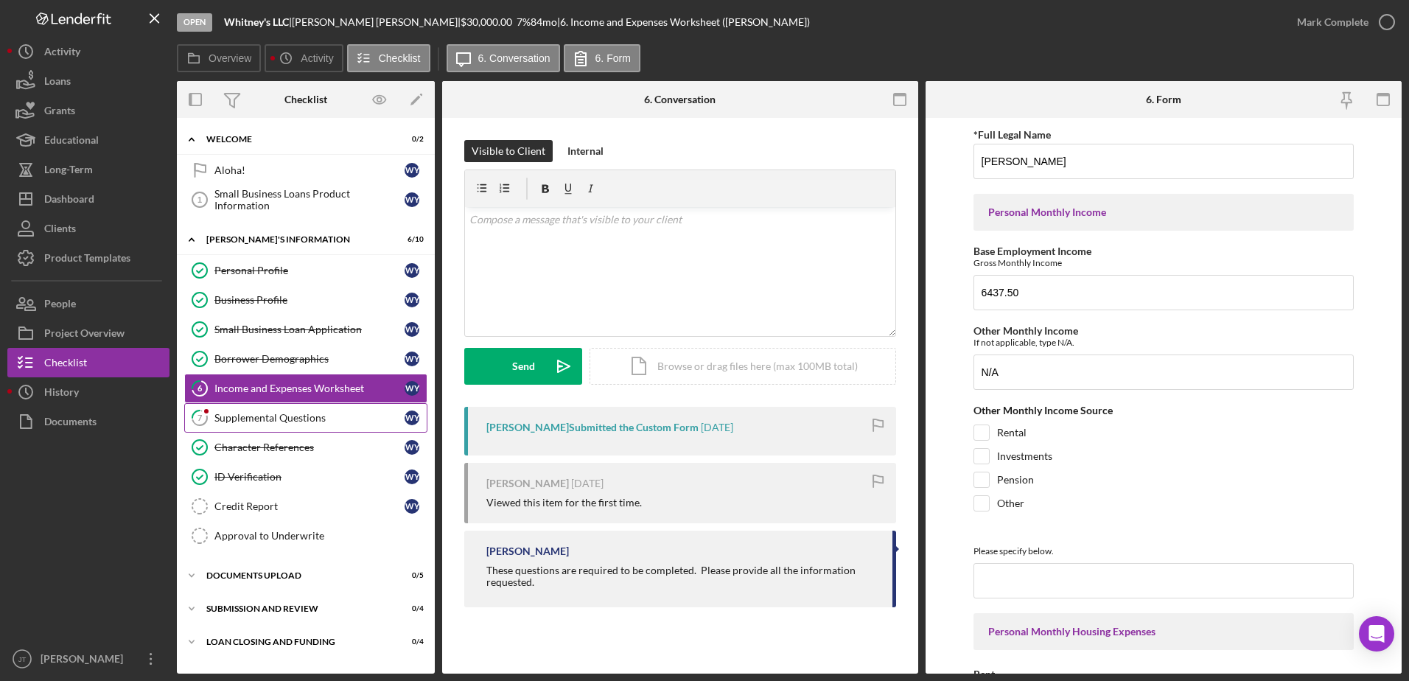
click at [307, 425] on link "7 Supplemental Questions W Y" at bounding box center [305, 417] width 243 height 29
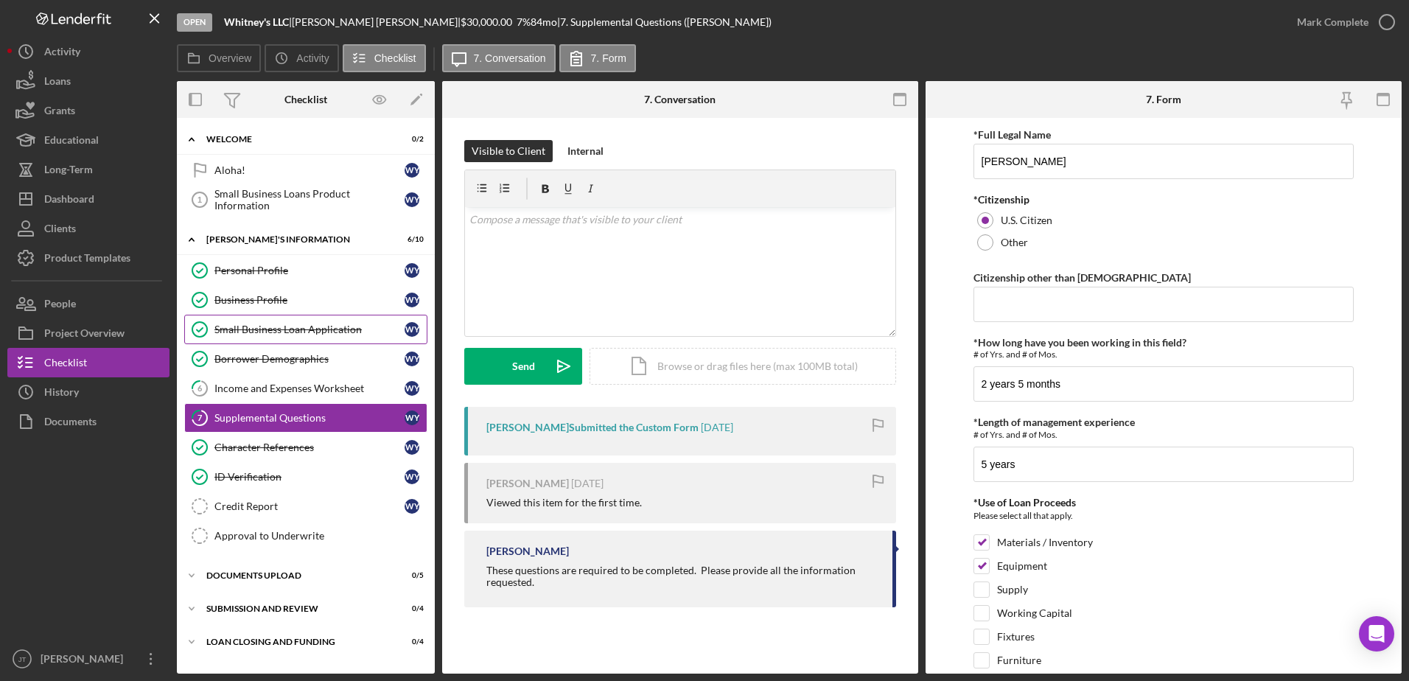
click at [338, 332] on div "Small Business Loan Application" at bounding box center [310, 330] width 190 height 12
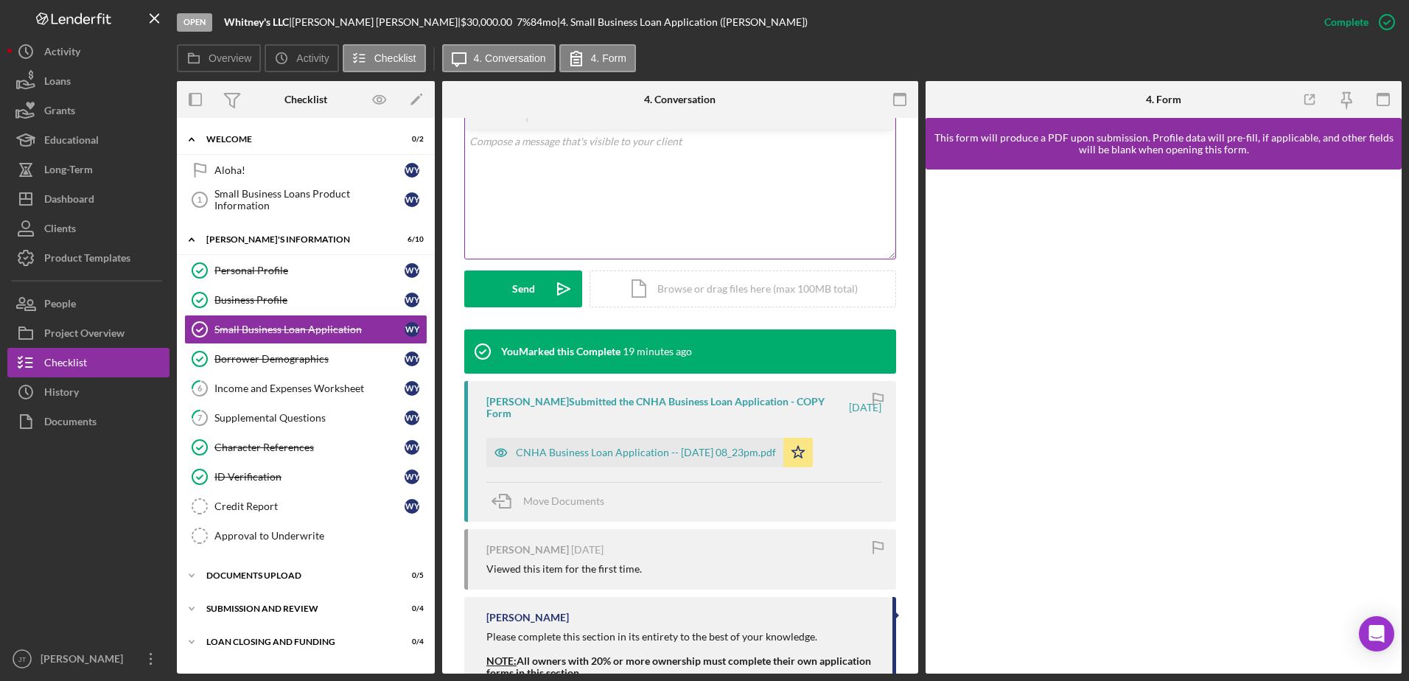
scroll to position [295, 0]
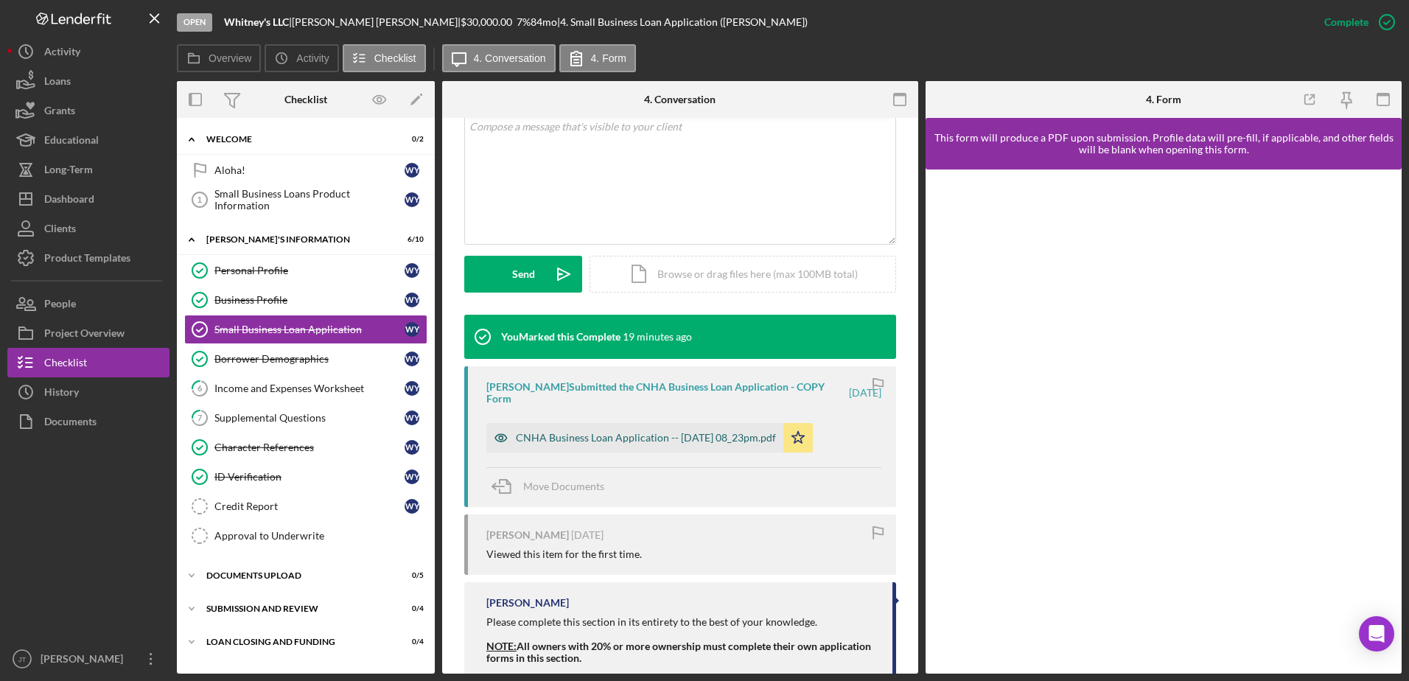
click at [621, 442] on div "CNHA Business Loan Application -- [DATE] 08_23pm.pdf" at bounding box center [646, 438] width 260 height 12
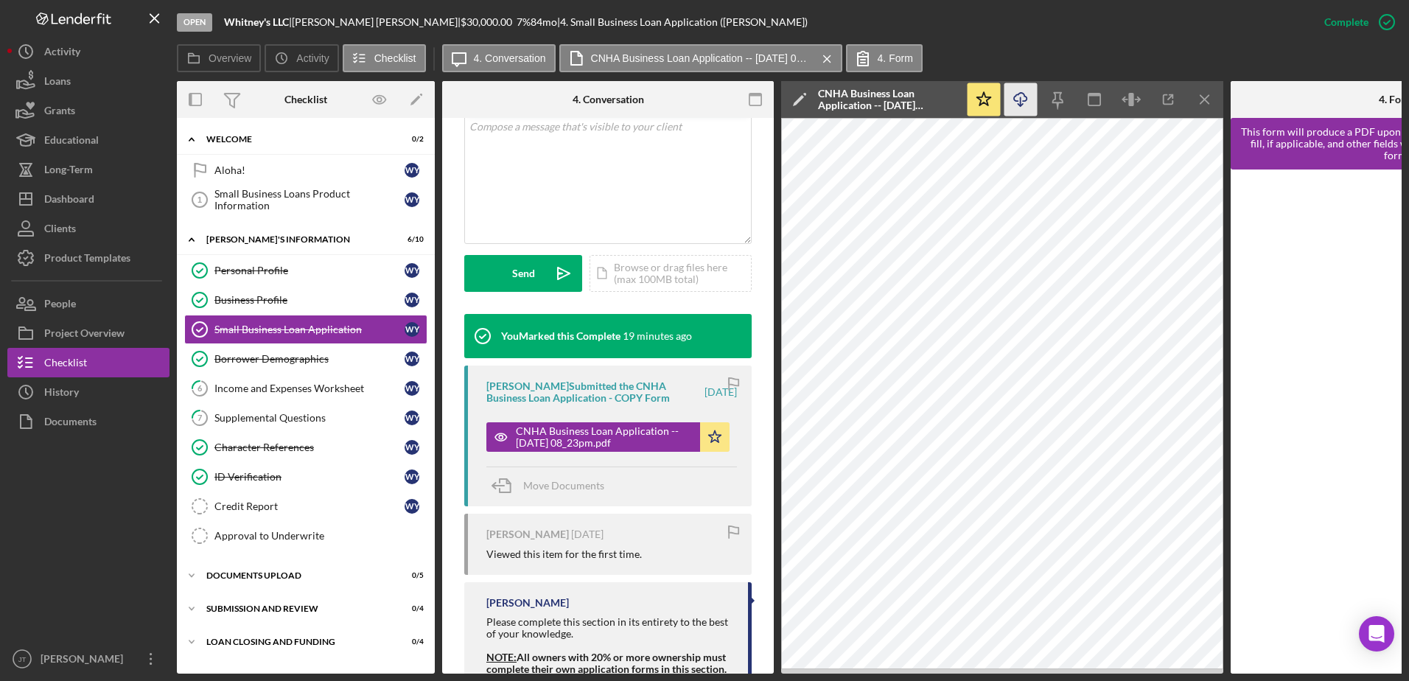
click at [1024, 97] on icon "Icon/Download" at bounding box center [1021, 99] width 33 height 33
click at [330, 276] on div "Personal Profile" at bounding box center [310, 271] width 190 height 12
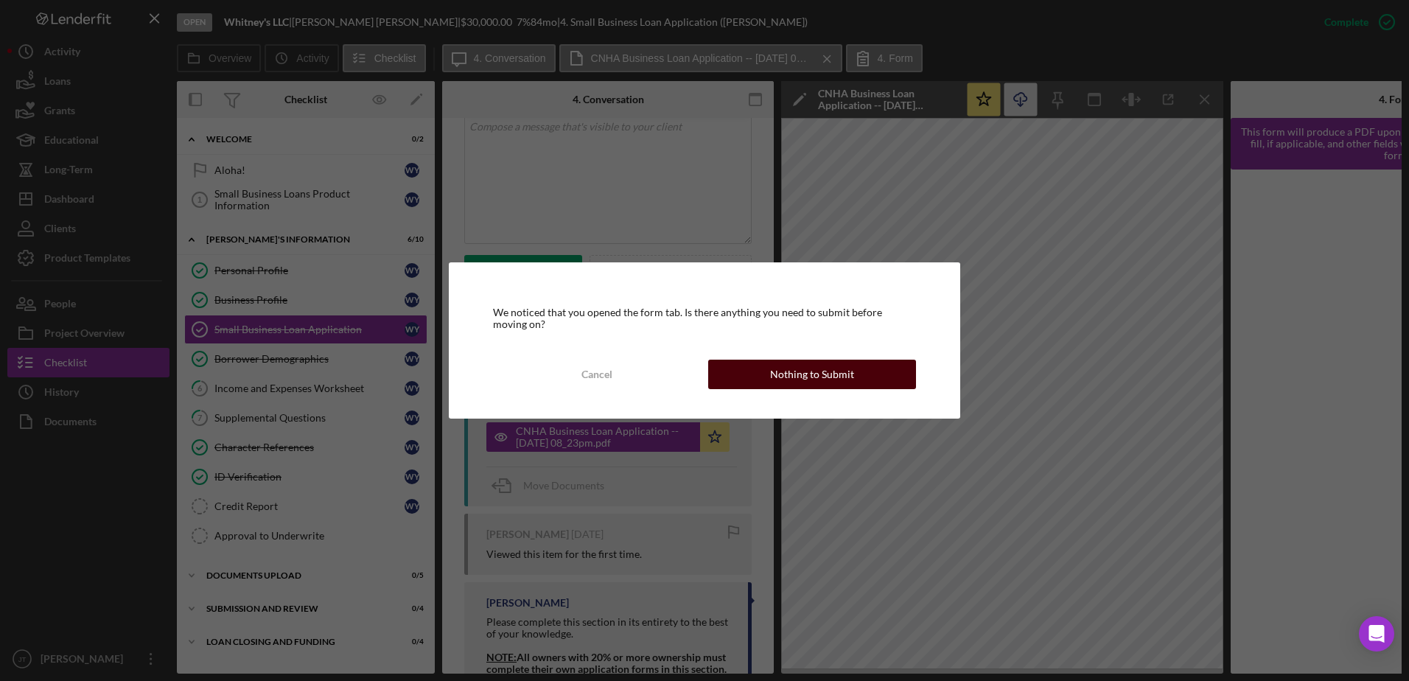
click at [854, 380] on button "Nothing to Submit" at bounding box center [812, 374] width 208 height 29
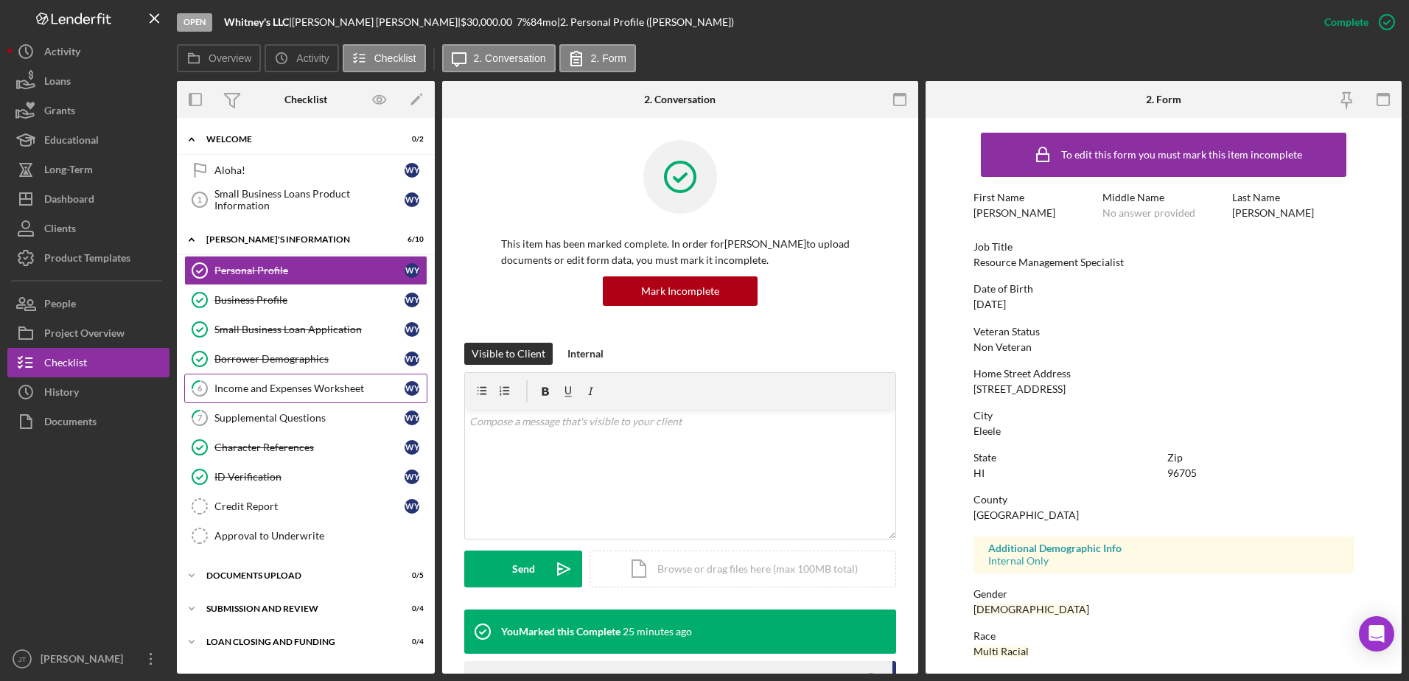
click at [306, 389] on div "Income and Expenses Worksheet" at bounding box center [310, 389] width 190 height 12
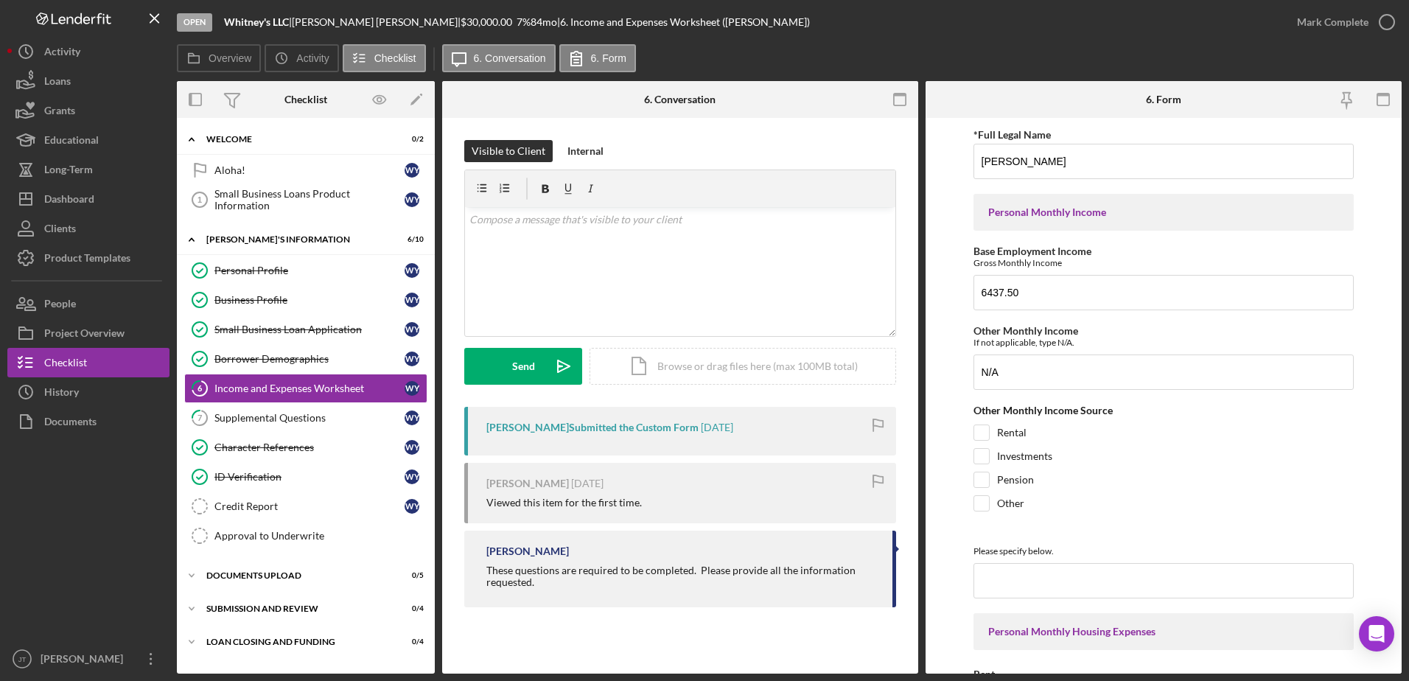
click at [782, 123] on div "Visible to Client Internal v Color teal Color pink Remove color Add row above A…" at bounding box center [680, 377] width 476 height 519
click at [121, 198] on button "Icon/Dashboard Dashboard" at bounding box center [88, 198] width 162 height 29
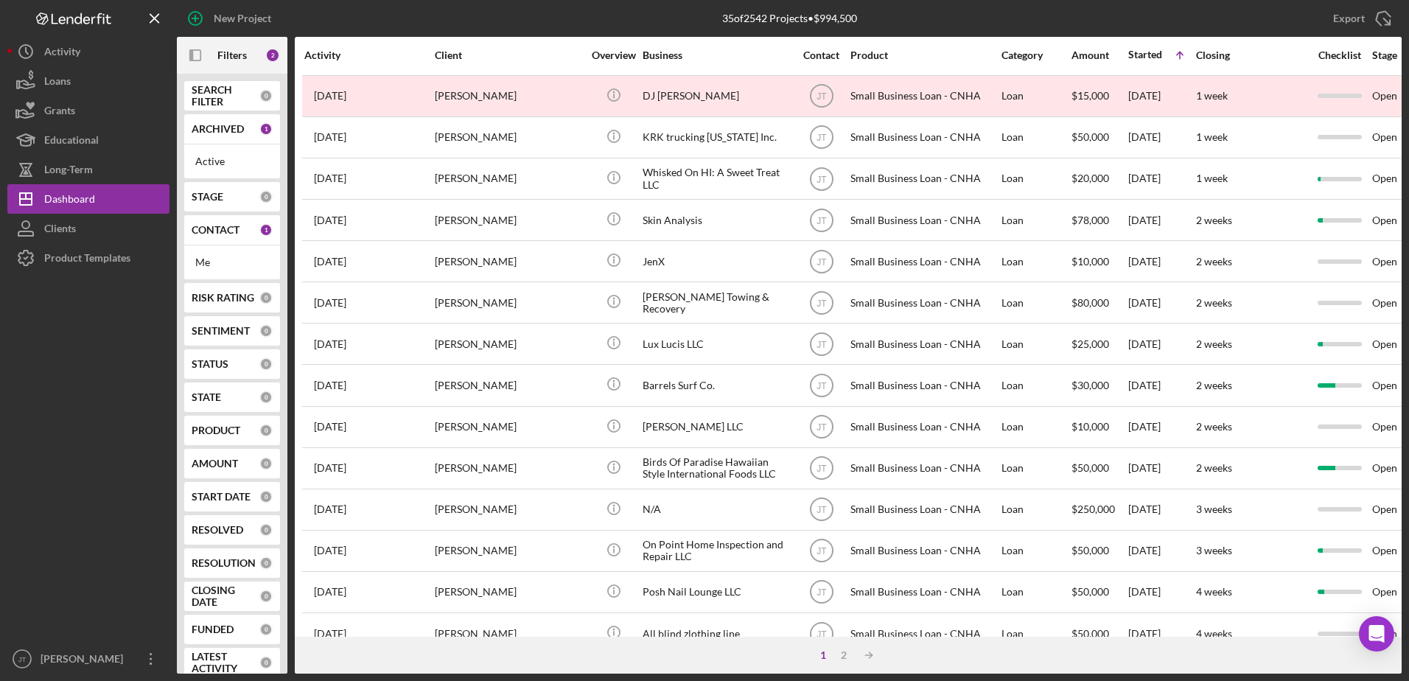
scroll to position [121, 0]
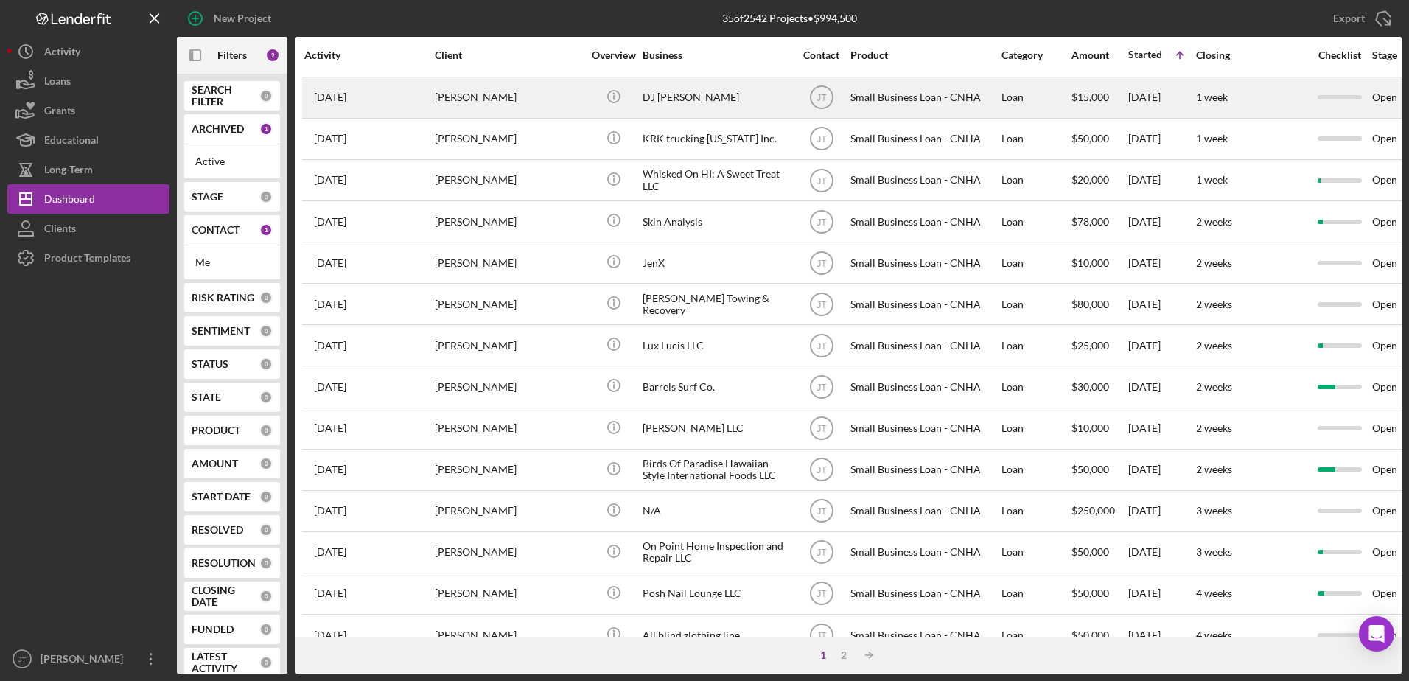
click at [480, 104] on div "[PERSON_NAME]" at bounding box center [508, 97] width 147 height 39
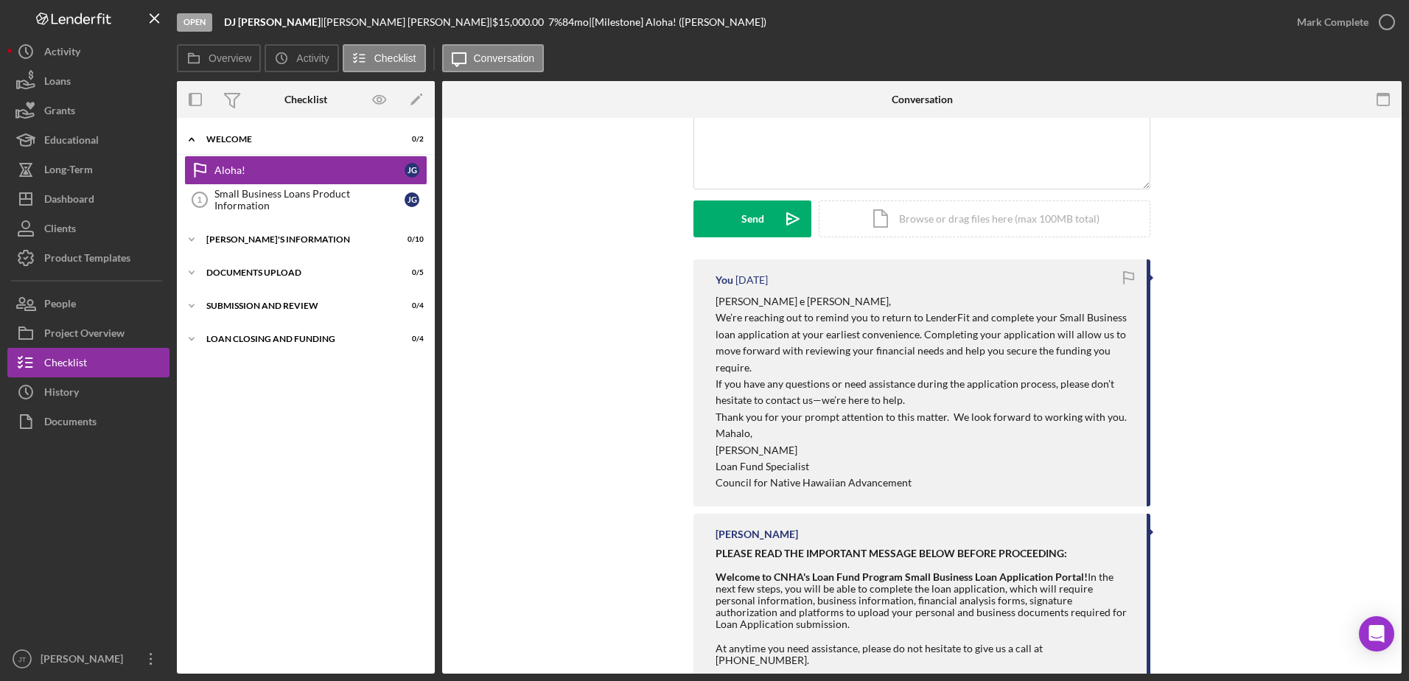
scroll to position [74, 0]
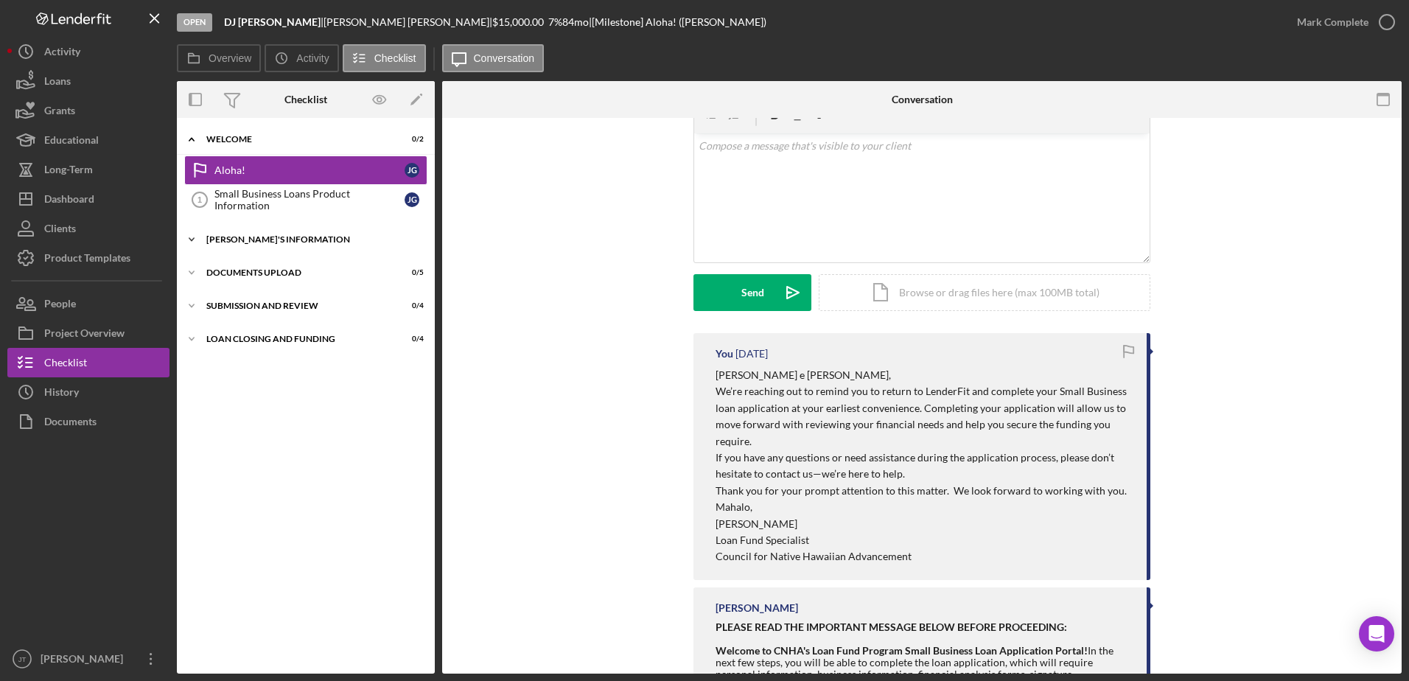
click at [192, 239] on icon "Icon/Expander" at bounding box center [191, 239] width 29 height 29
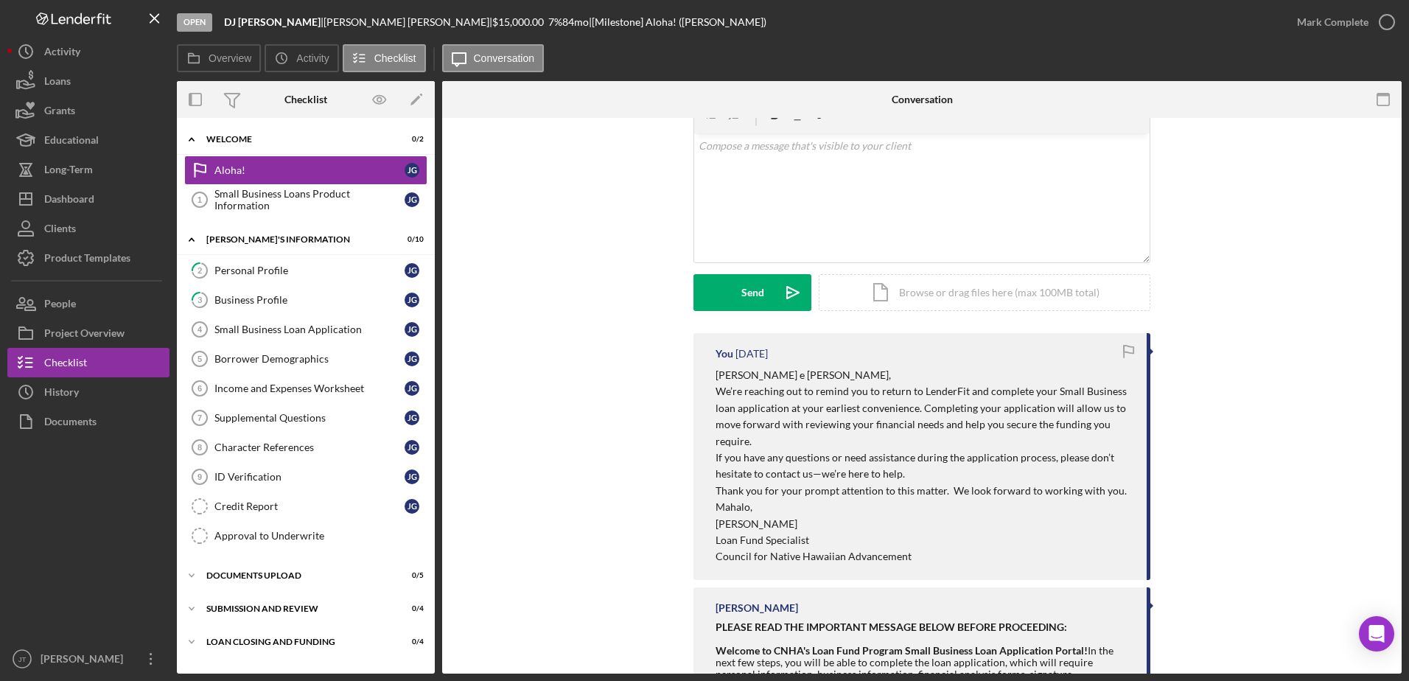
click at [512, 371] on div "You [DATE] [PERSON_NAME] e [PERSON_NAME], We’re reaching out to remind you to r…" at bounding box center [922, 579] width 916 height 492
click at [321, 275] on div "Personal Profile" at bounding box center [310, 271] width 190 height 12
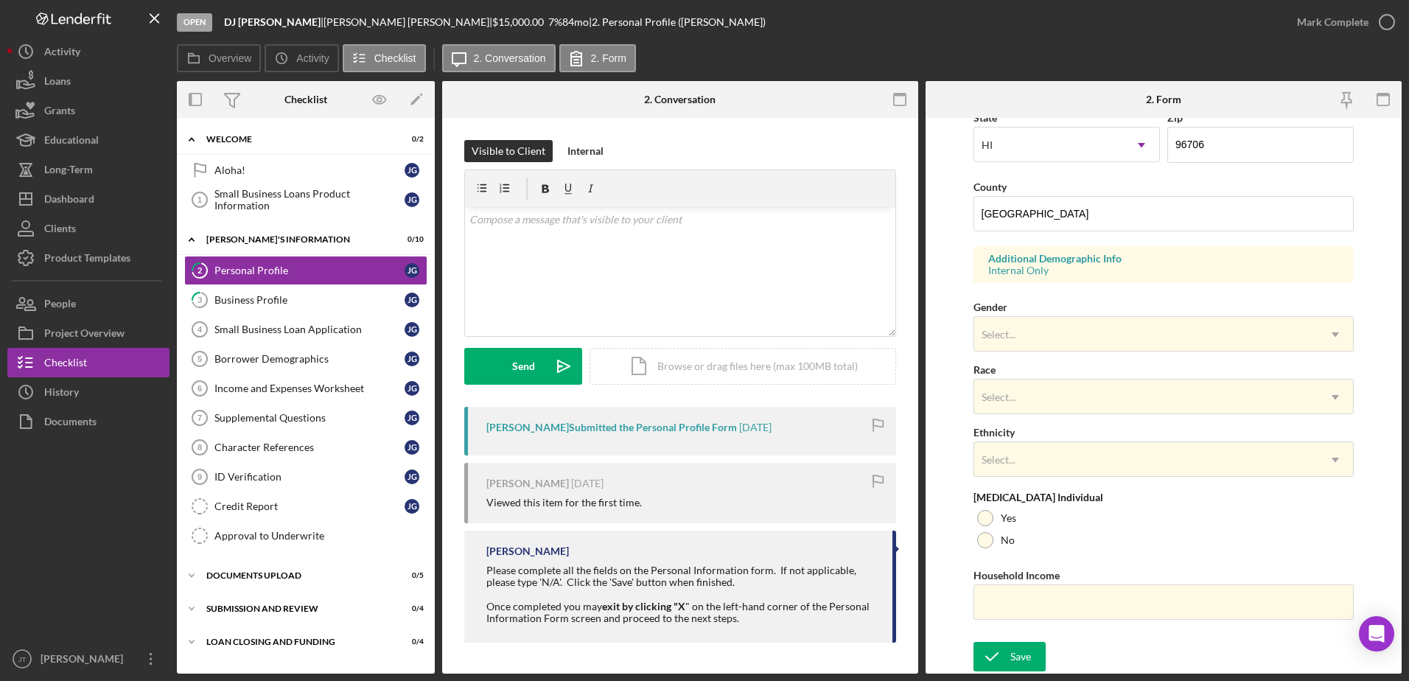
scroll to position [355, 0]
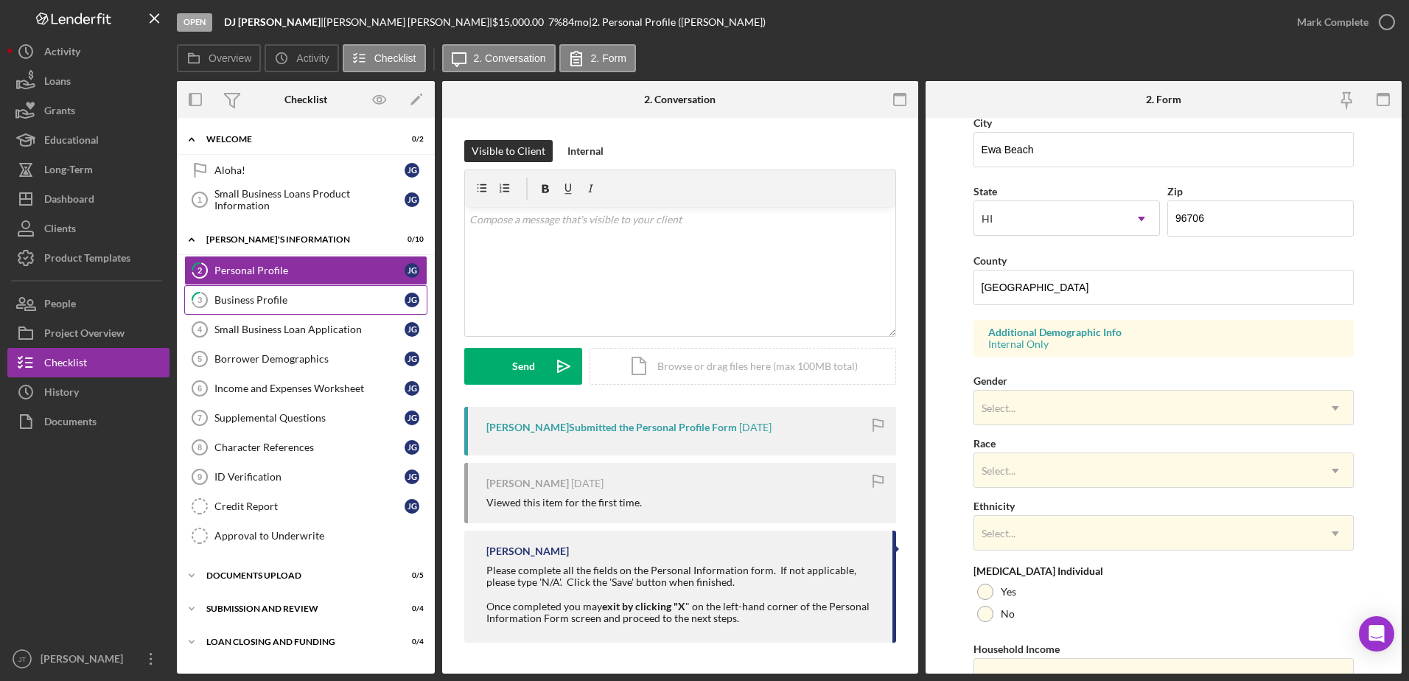
click at [303, 306] on link "3 Business Profile [PERSON_NAME]" at bounding box center [305, 299] width 243 height 29
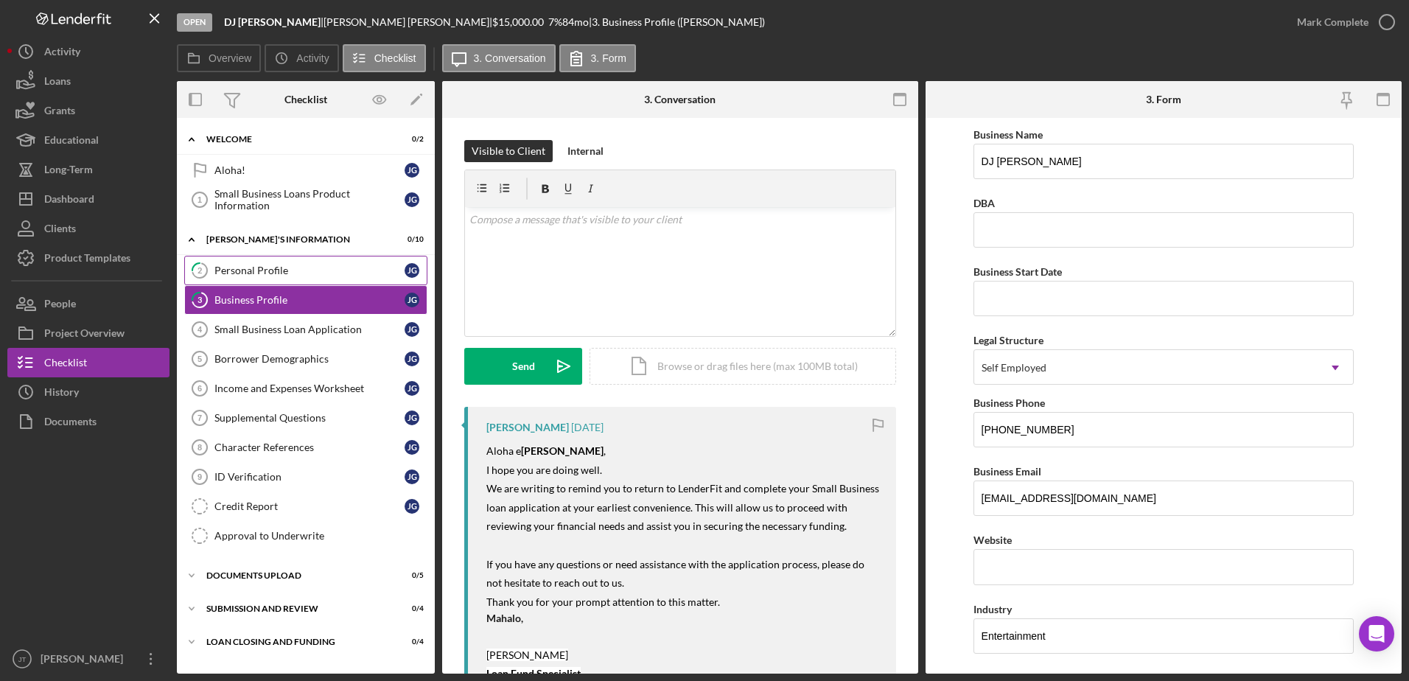
click at [220, 275] on div "Personal Profile" at bounding box center [310, 271] width 190 height 12
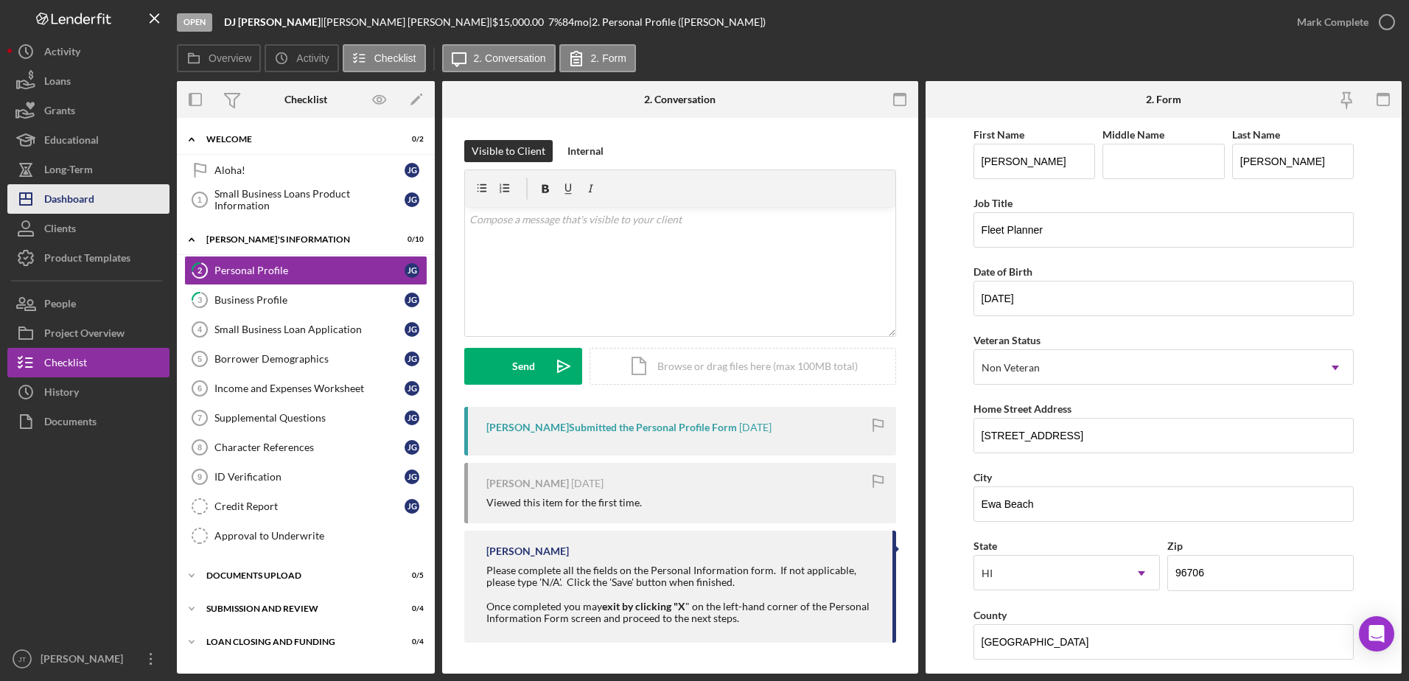
click at [111, 193] on button "Icon/Dashboard Dashboard" at bounding box center [88, 198] width 162 height 29
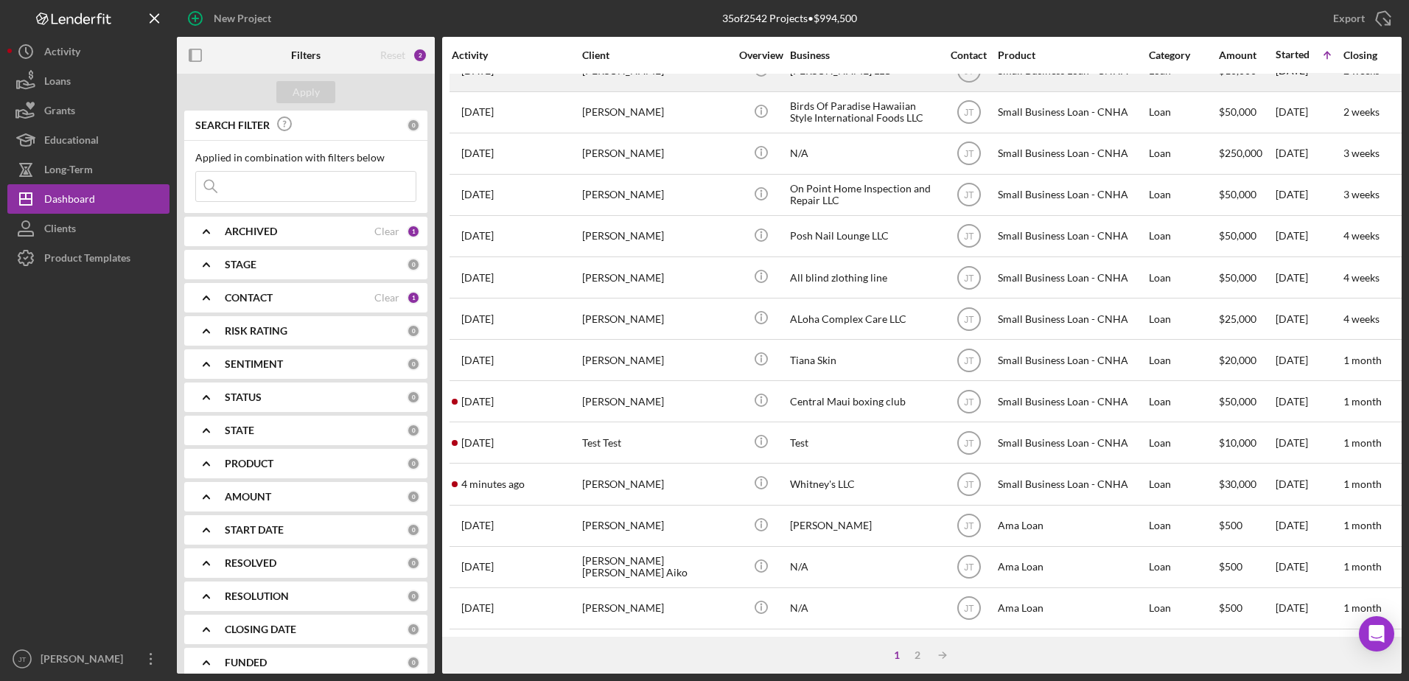
scroll to position [489, 0]
